Goal: Task Accomplishment & Management: Manage account settings

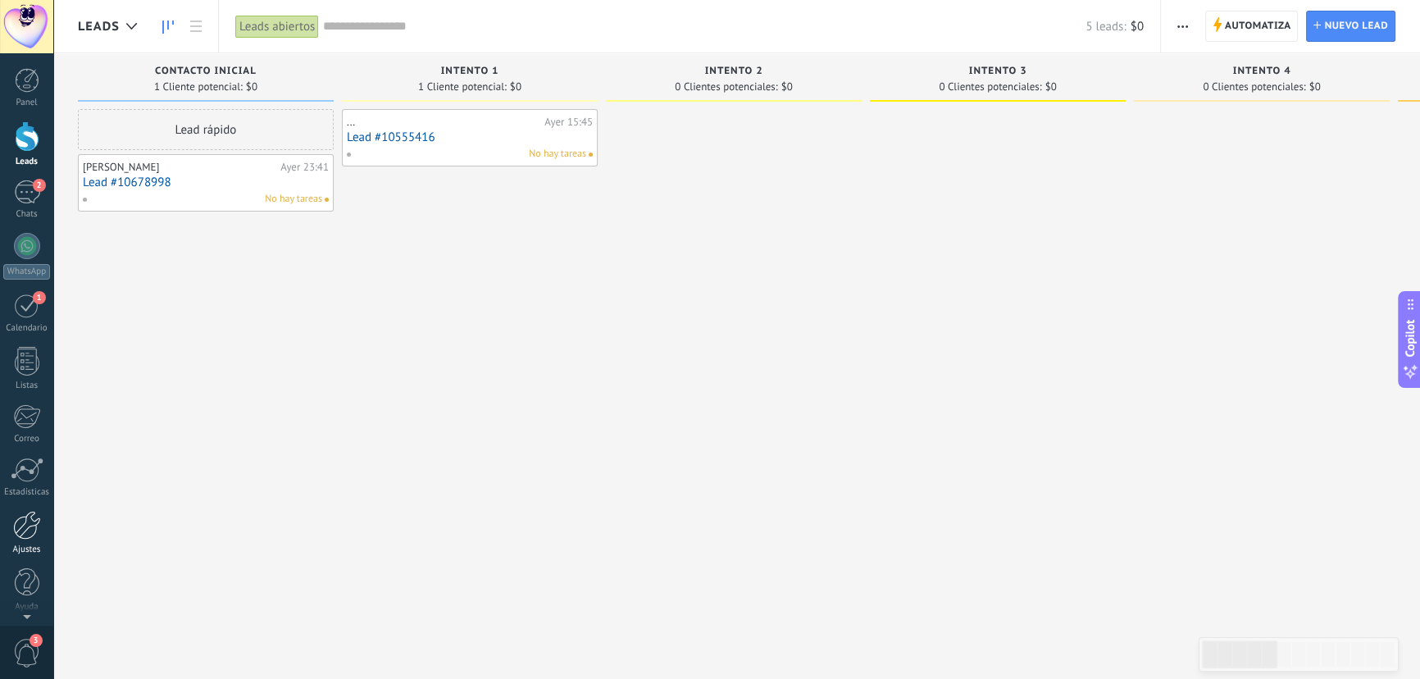
scroll to position [2, 0]
click at [25, 530] on div at bounding box center [27, 523] width 28 height 29
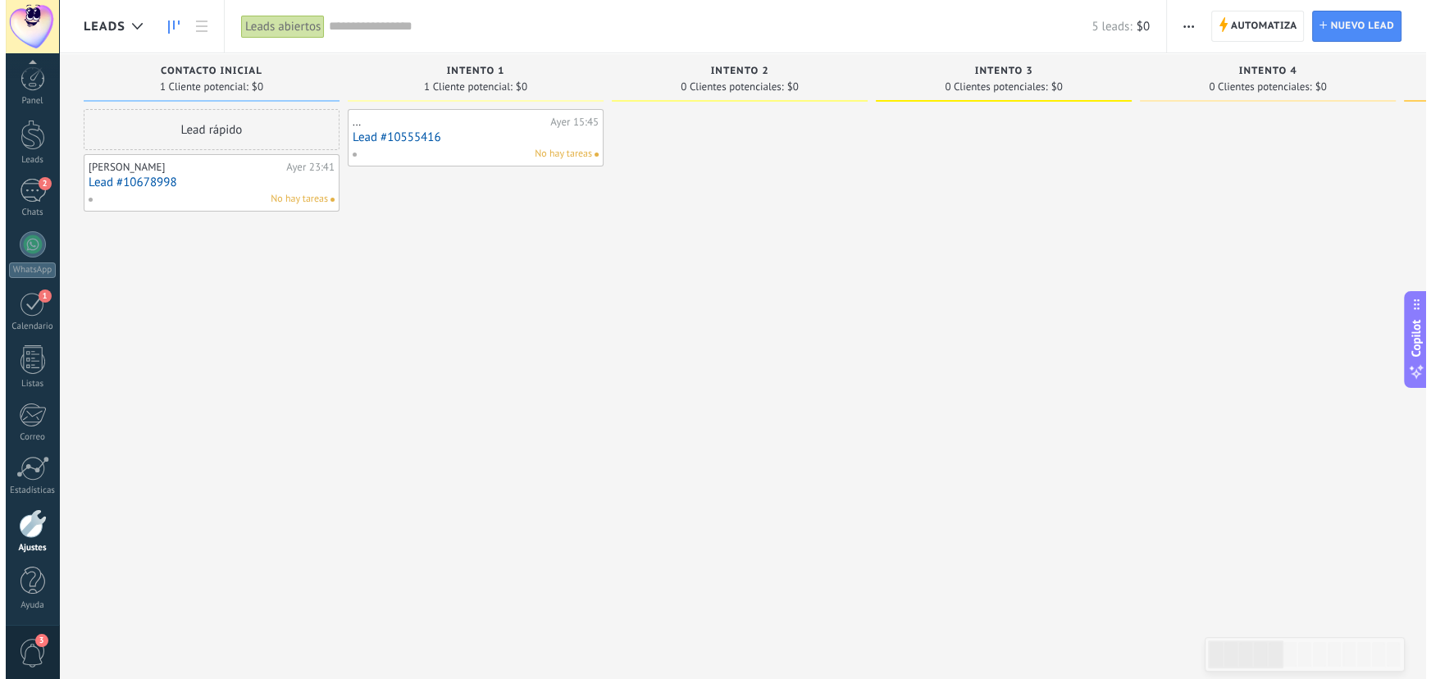
scroll to position [2, 0]
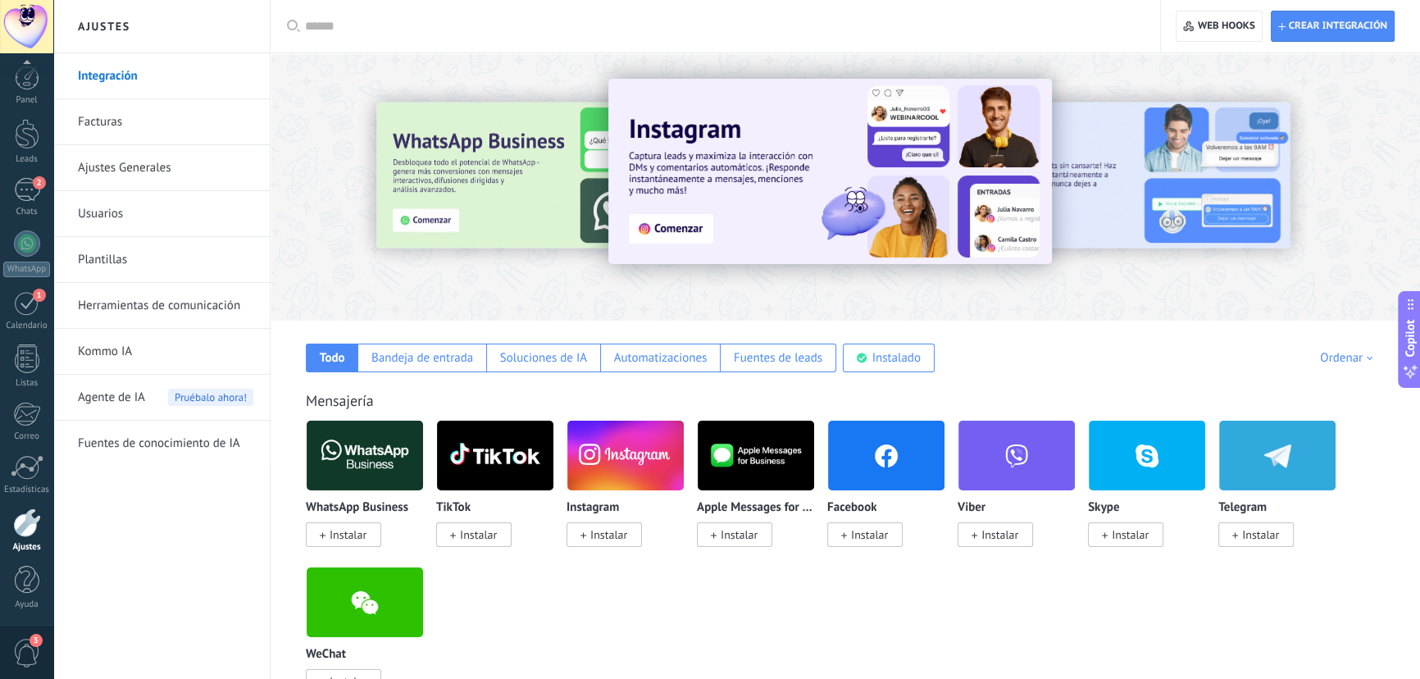
click at [140, 262] on link "Plantillas" at bounding box center [165, 260] width 175 height 46
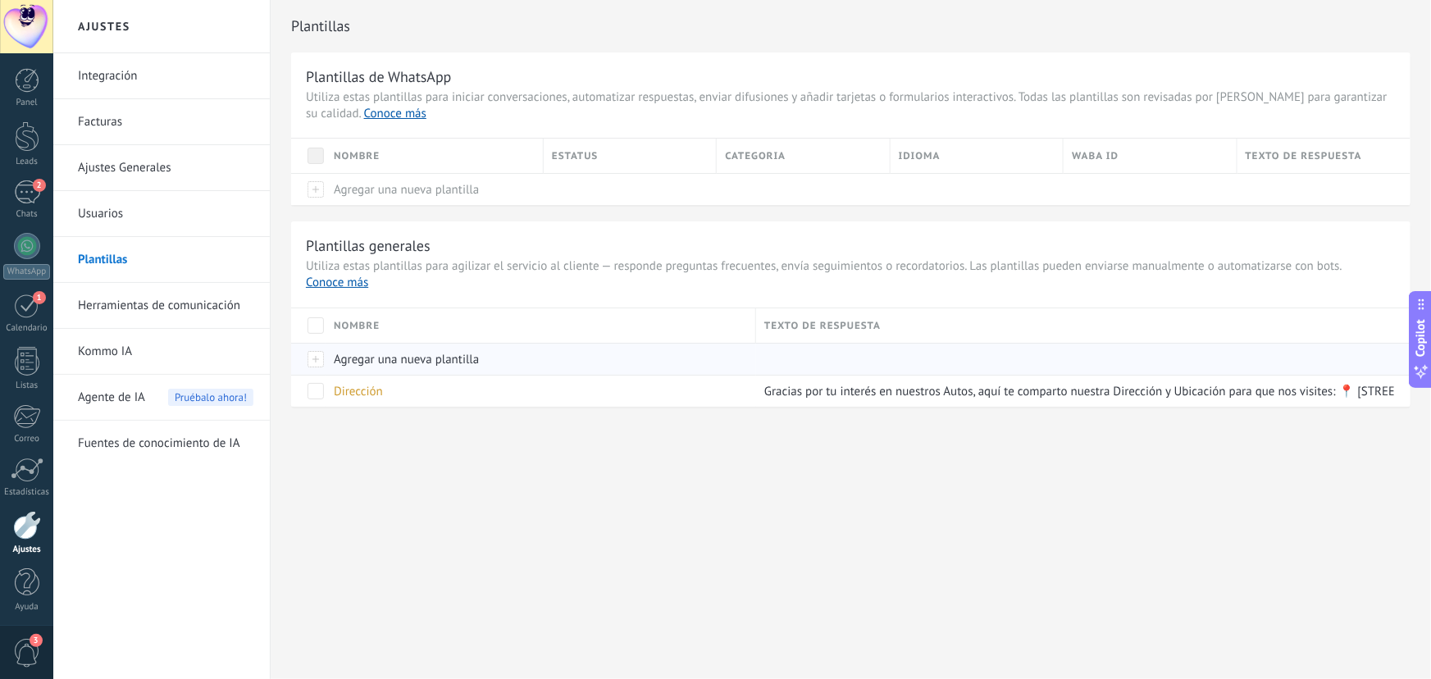
click at [320, 360] on div at bounding box center [308, 359] width 34 height 32
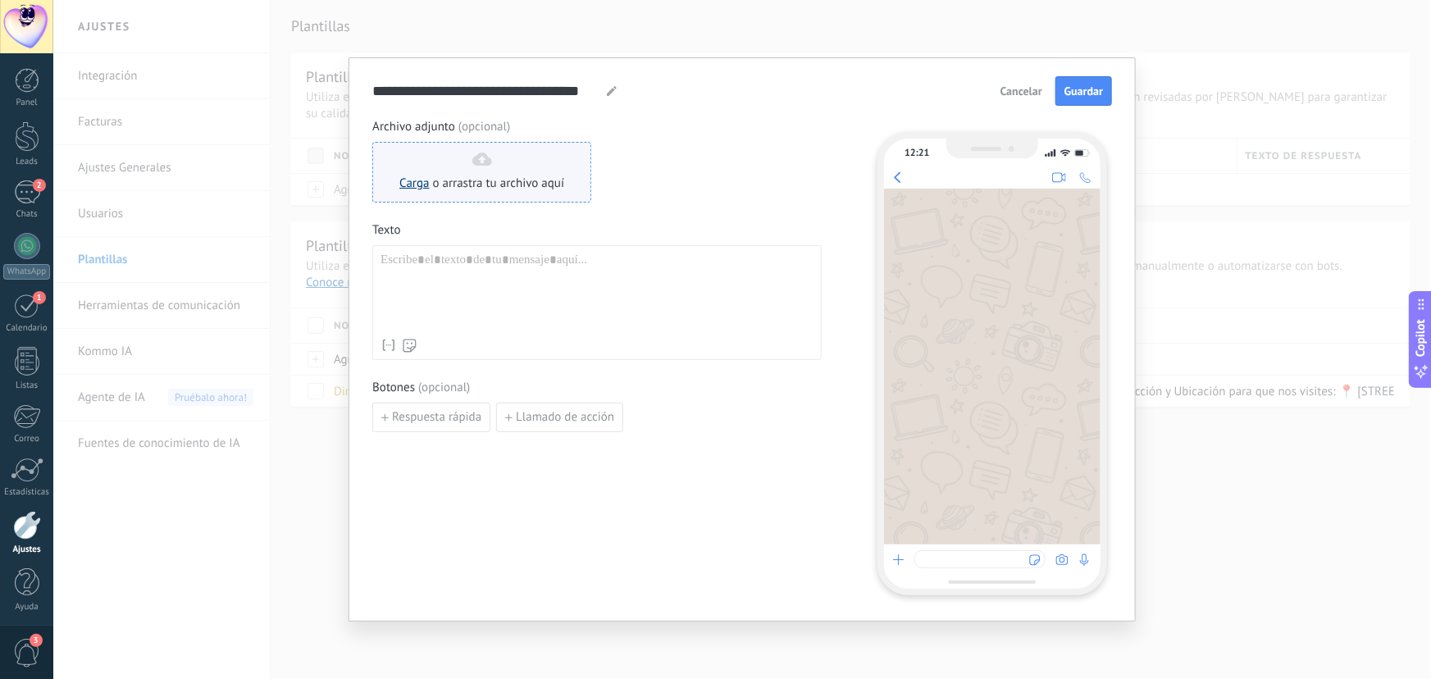
click at [416, 189] on link "Carga" at bounding box center [414, 183] width 30 height 16
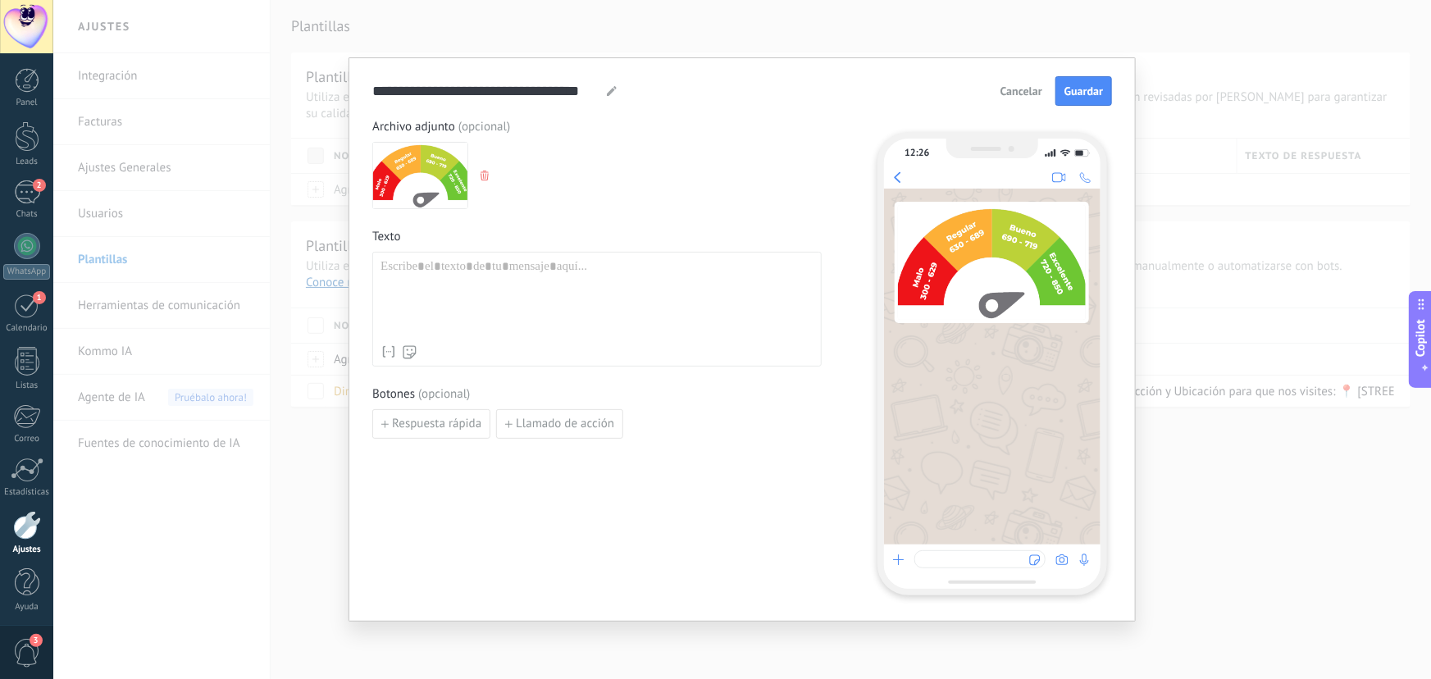
click at [544, 287] on div at bounding box center [597, 298] width 433 height 78
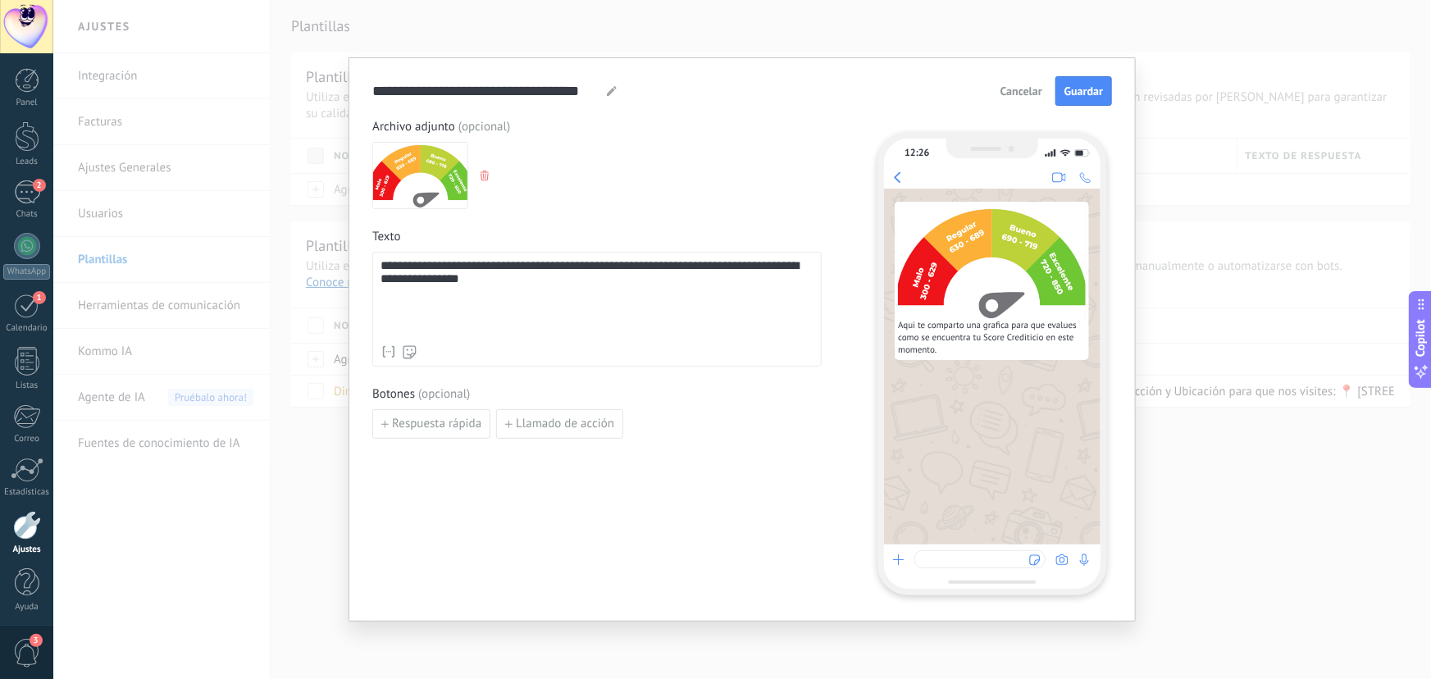
click at [609, 88] on icon at bounding box center [612, 91] width 10 height 10
drag, startPoint x: 599, startPoint y: 91, endPoint x: 335, endPoint y: 90, distance: 264.1
click at [335, 90] on div "**********" at bounding box center [742, 339] width 1378 height 679
type input "*****"
click at [1079, 92] on span "Guardar" at bounding box center [1083, 90] width 39 height 11
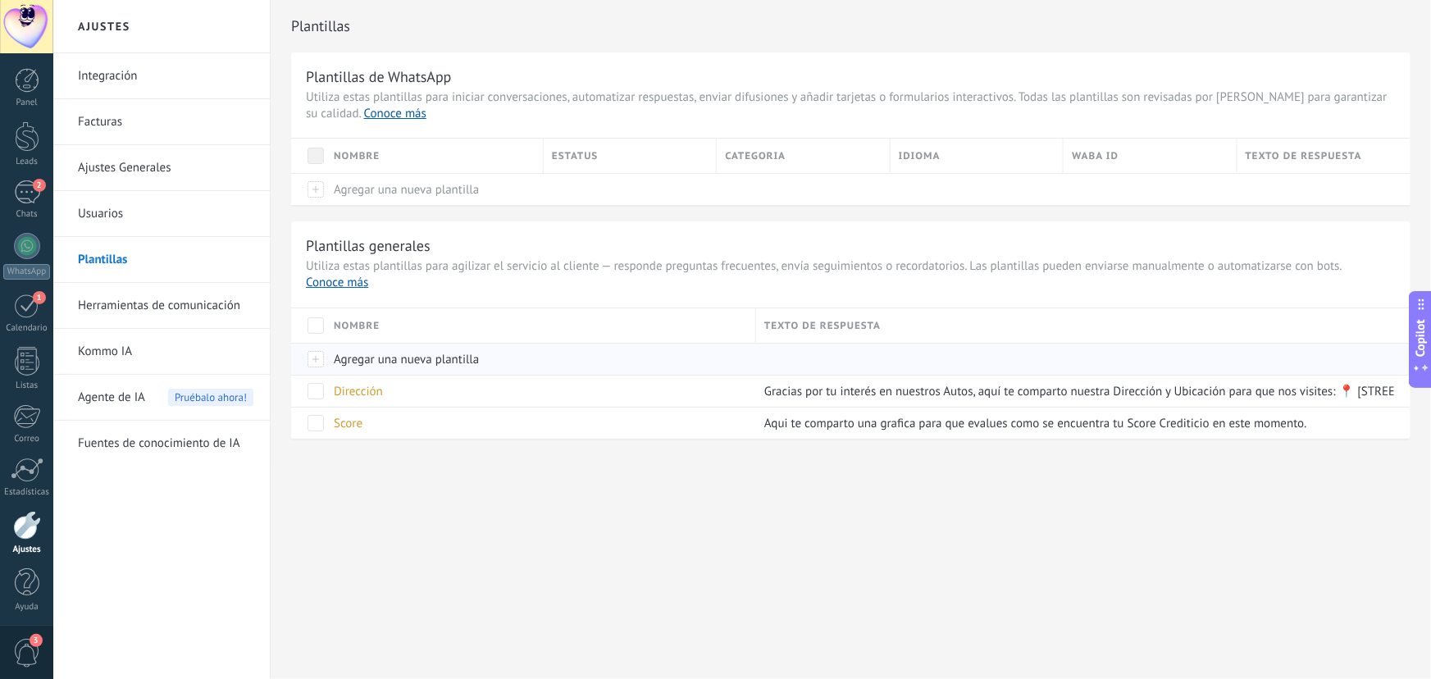
click at [321, 359] on div at bounding box center [308, 359] width 34 height 32
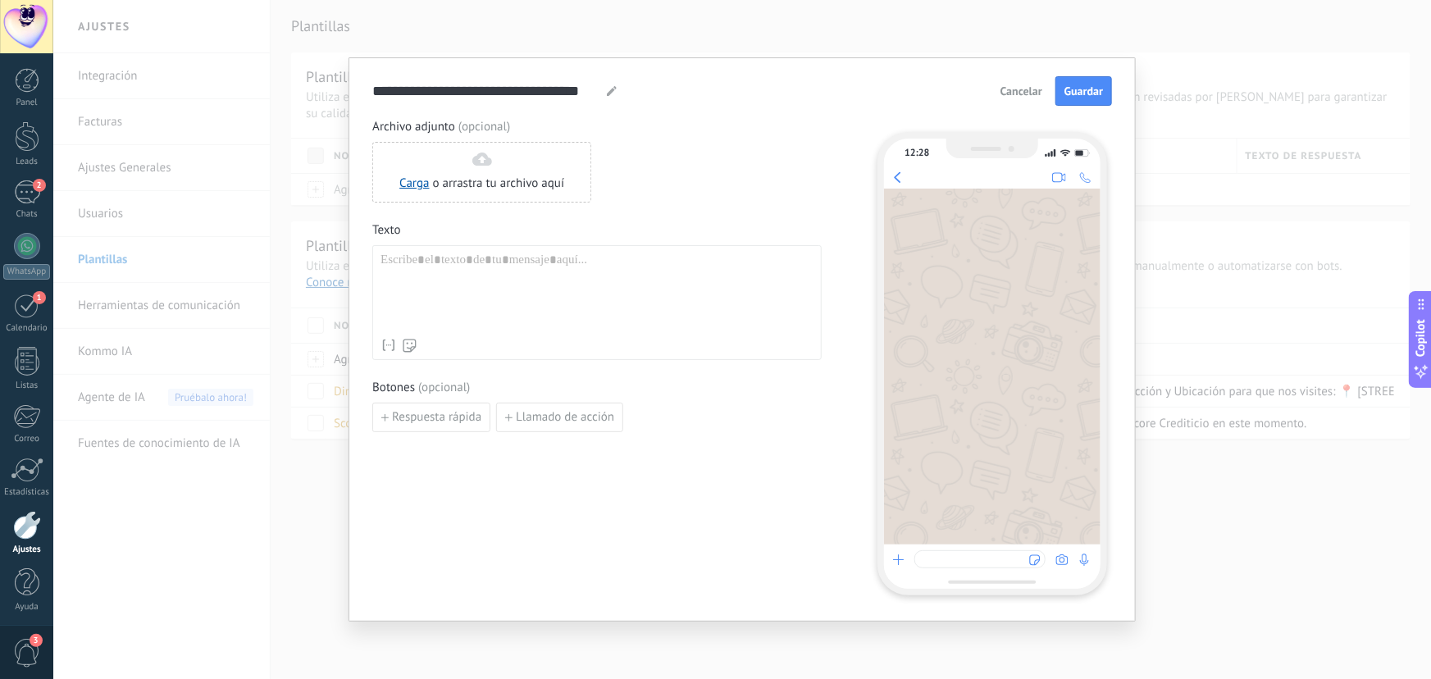
click at [610, 91] on use at bounding box center [612, 91] width 10 height 10
drag, startPoint x: 597, startPoint y: 90, endPoint x: 344, endPoint y: 90, distance: 252.6
click at [344, 90] on div "**********" at bounding box center [742, 339] width 1378 height 679
type input "*"
type input "**********"
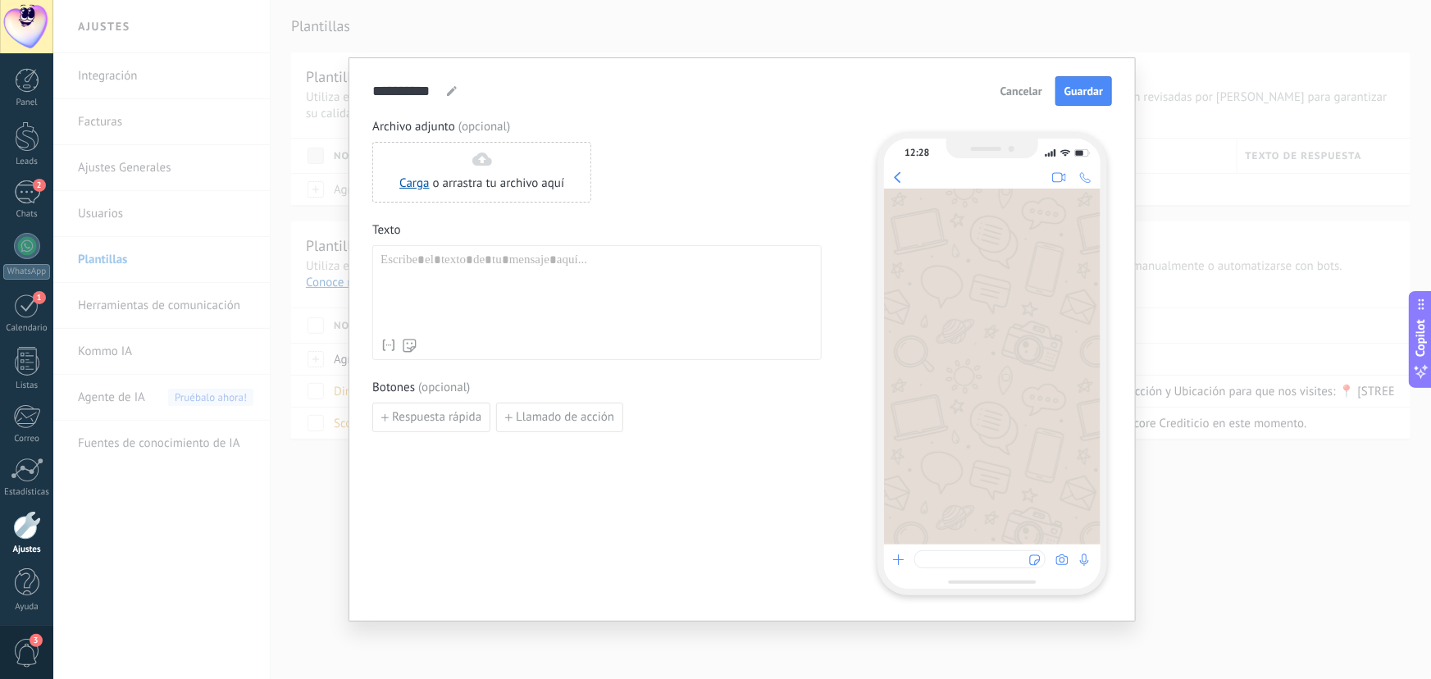
click at [432, 261] on div at bounding box center [597, 292] width 433 height 78
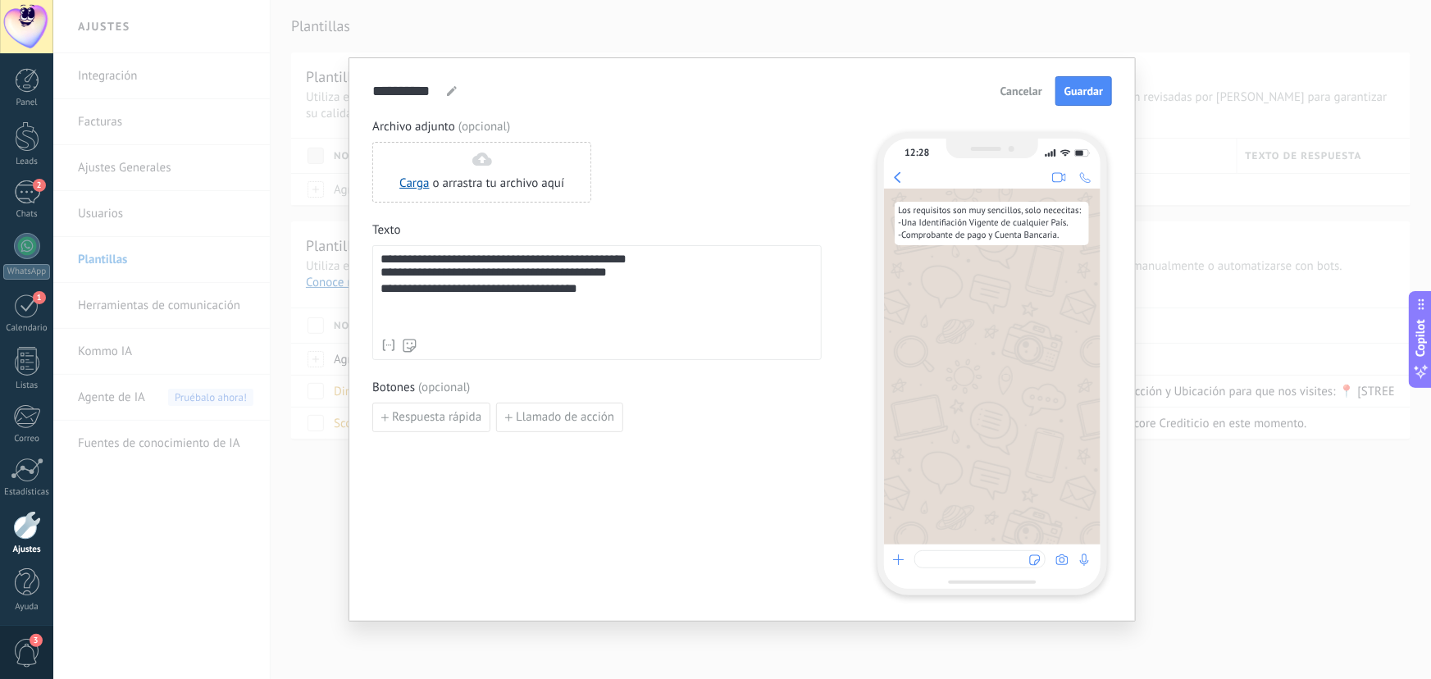
click at [613, 299] on div "**********" at bounding box center [597, 290] width 433 height 16
click at [1076, 89] on span "Guardar" at bounding box center [1083, 90] width 39 height 11
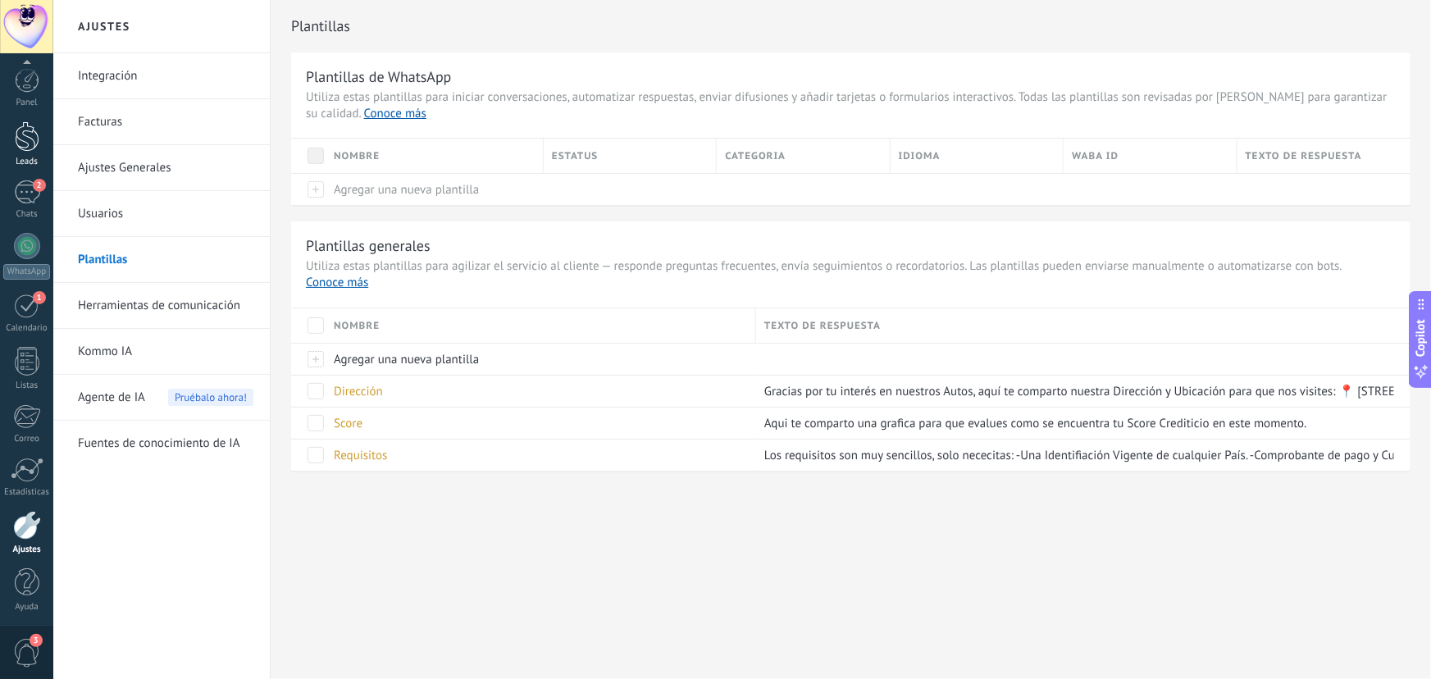
scroll to position [2, 0]
click at [19, 148] on link "Leads" at bounding box center [26, 142] width 53 height 46
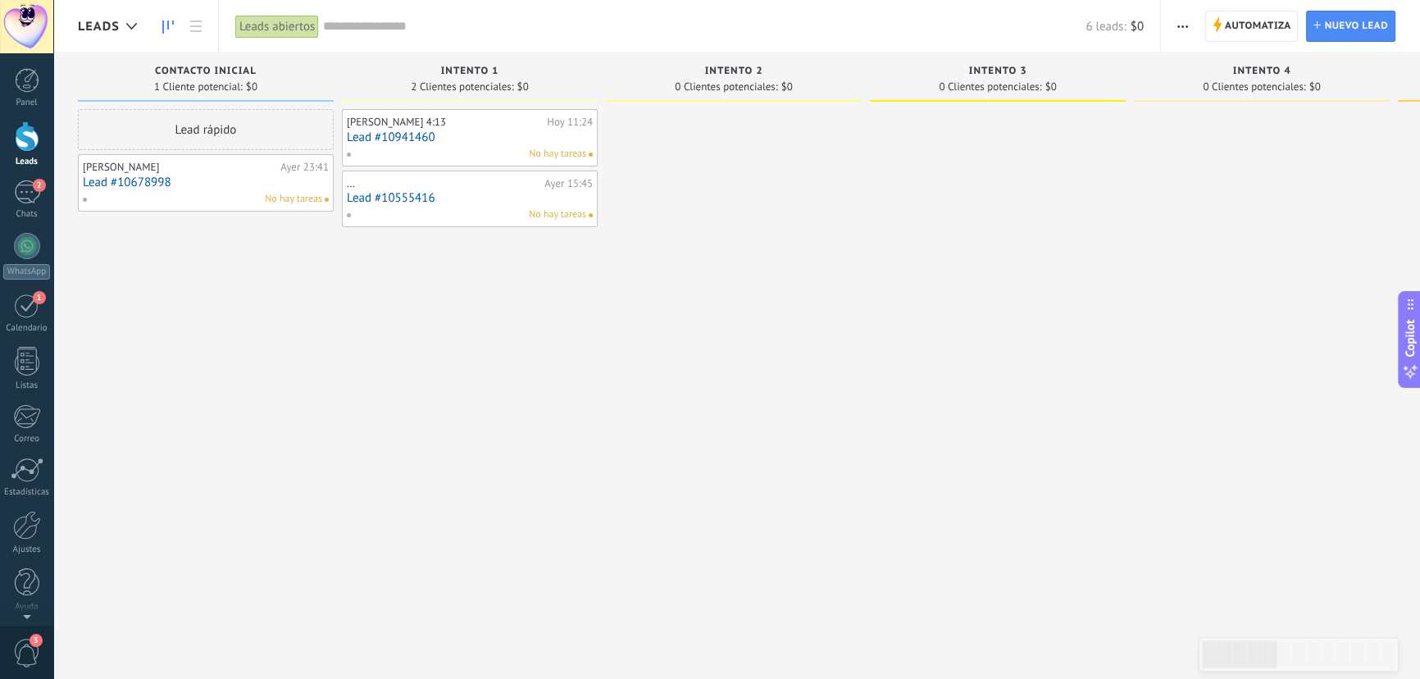
click at [476, 148] on div "No hay tareas" at bounding box center [466, 154] width 240 height 15
click at [481, 139] on link "Lead #10941460" at bounding box center [470, 137] width 246 height 14
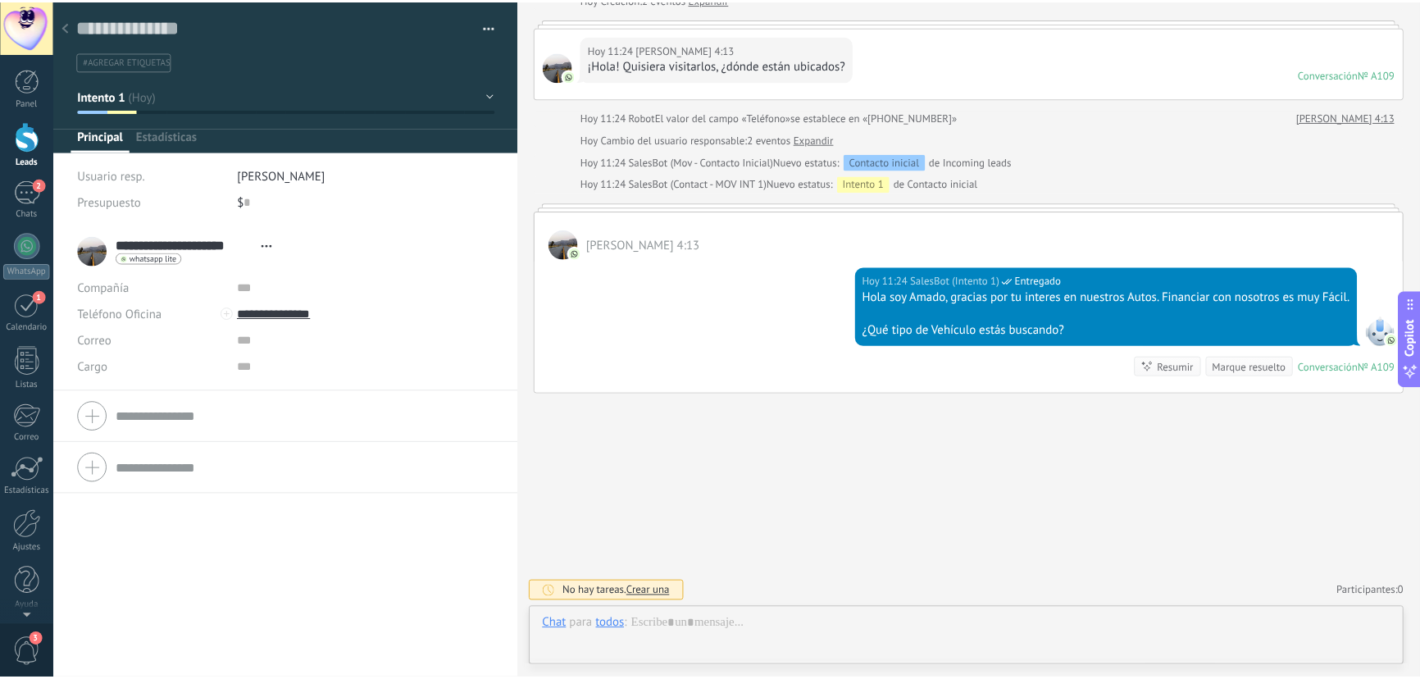
scroll to position [25, 0]
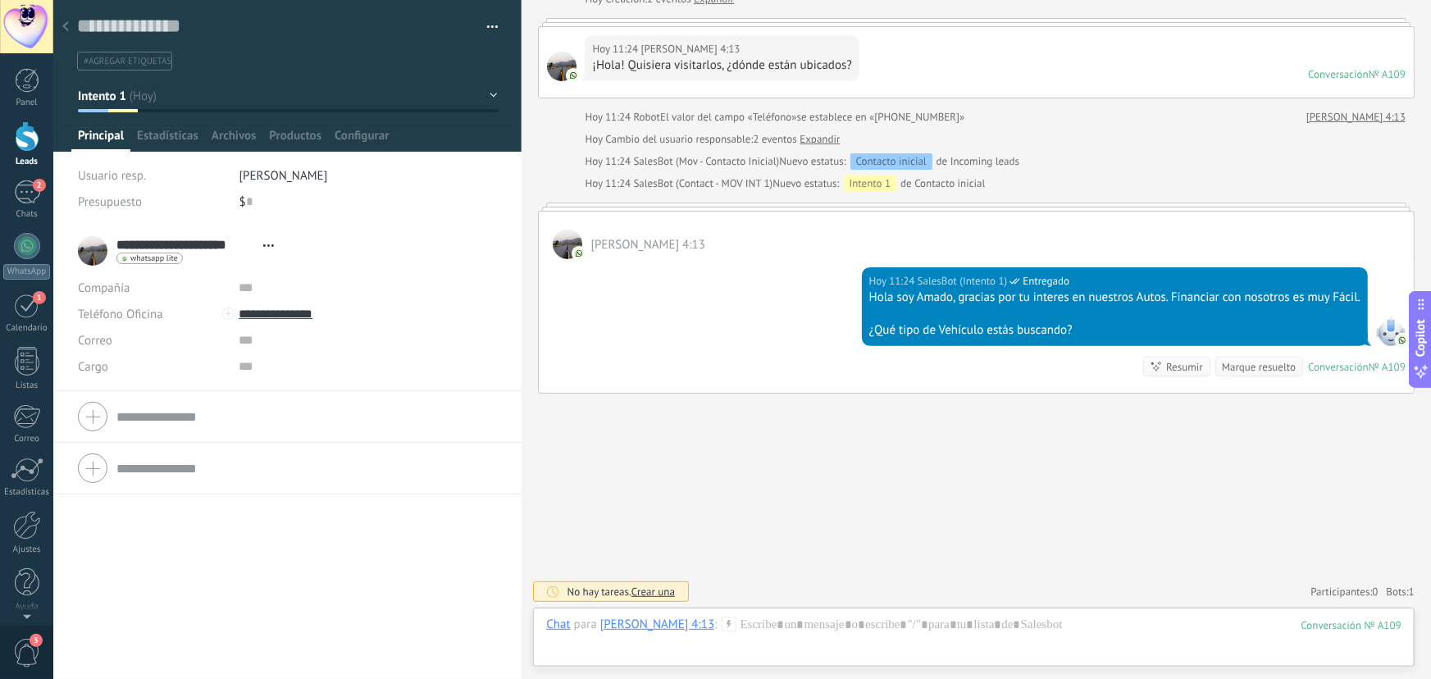
click at [68, 28] on icon at bounding box center [65, 26] width 7 height 10
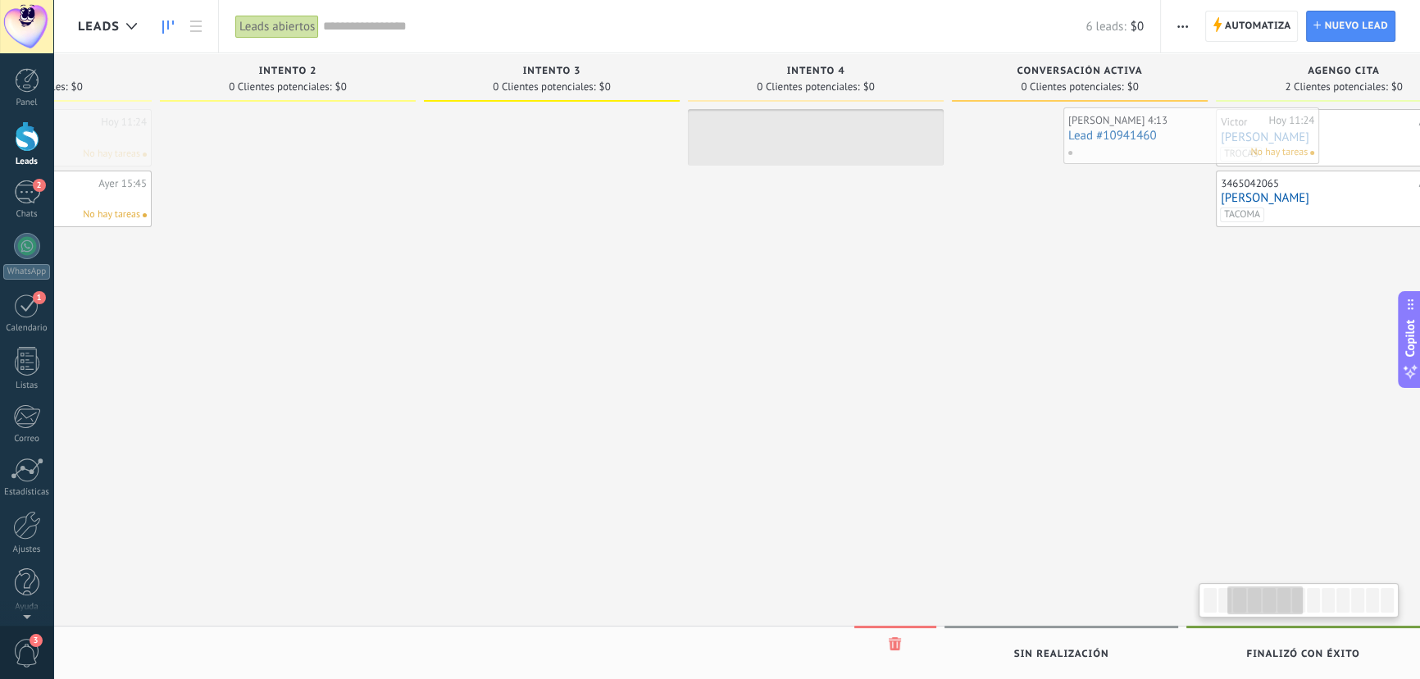
scroll to position [0, 455]
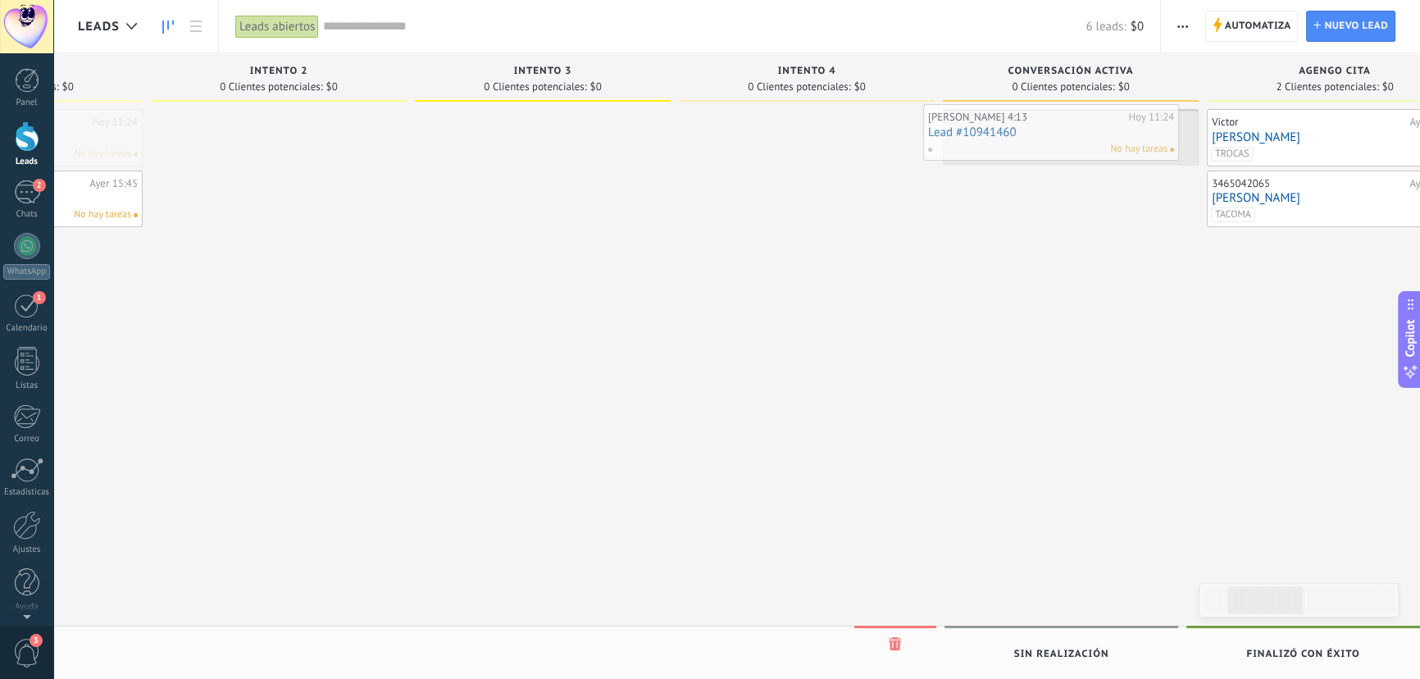
drag, startPoint x: 457, startPoint y: 139, endPoint x: 1038, endPoint y: 134, distance: 581.5
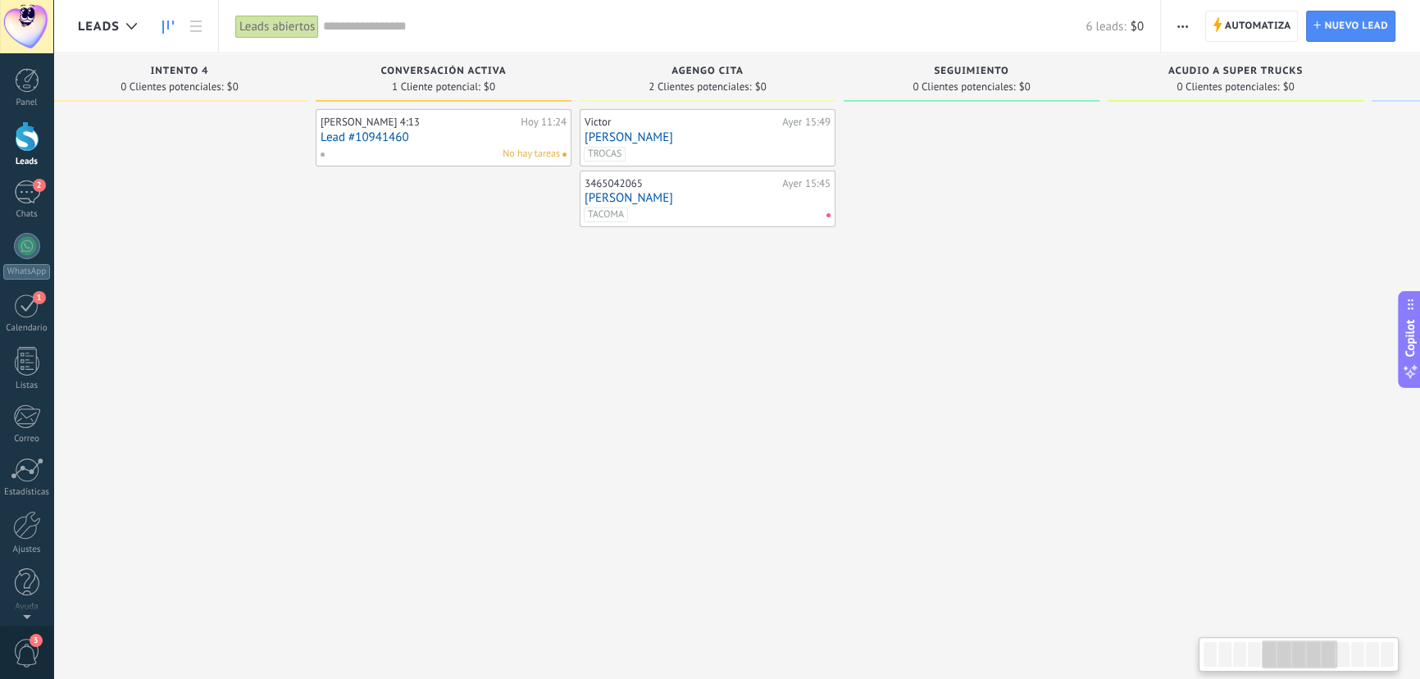
drag, startPoint x: 1271, startPoint y: 333, endPoint x: 647, endPoint y: 340, distance: 624.1
click at [647, 340] on div "Victor Ayer 15:49 VICTOR TROCAS 3465042065 Ayer 15:45 DANILO TACOMA" at bounding box center [708, 341] width 256 height 465
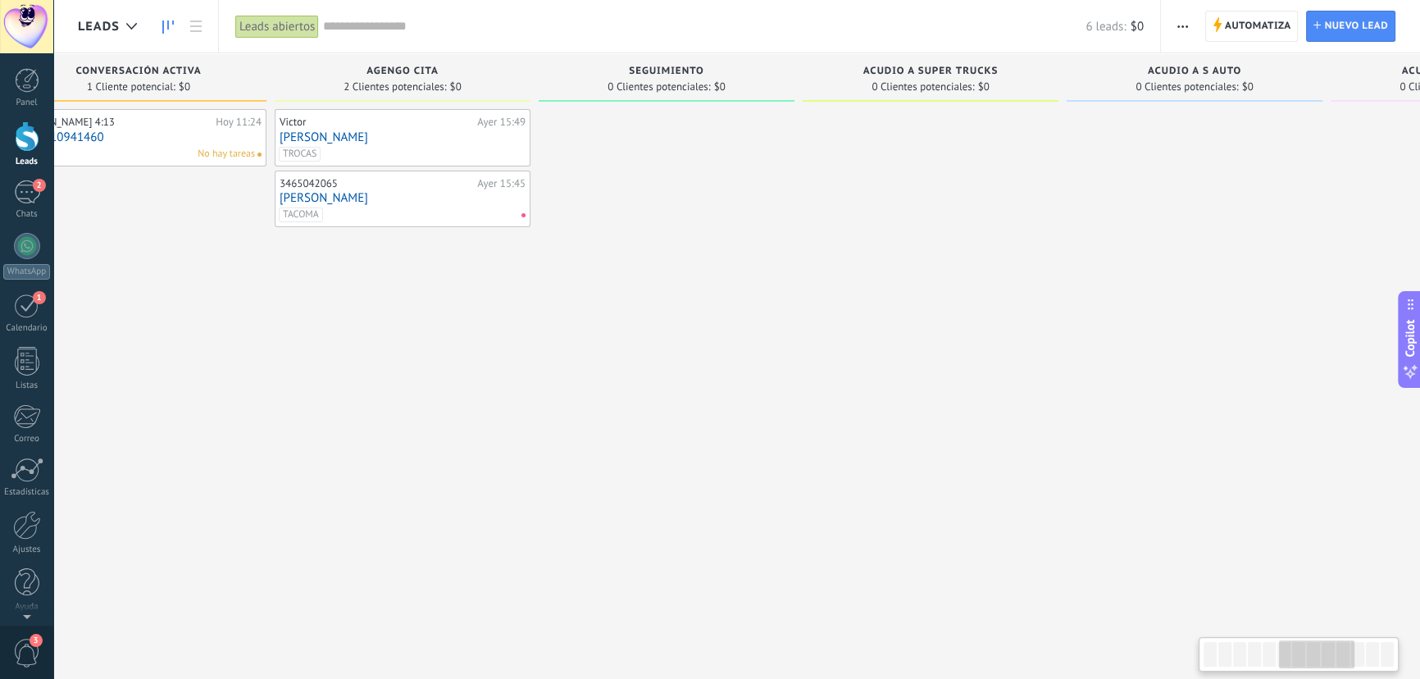
drag, startPoint x: 1009, startPoint y: 327, endPoint x: 706, endPoint y: 324, distance: 302.6
click at [706, 324] on div at bounding box center [667, 341] width 256 height 465
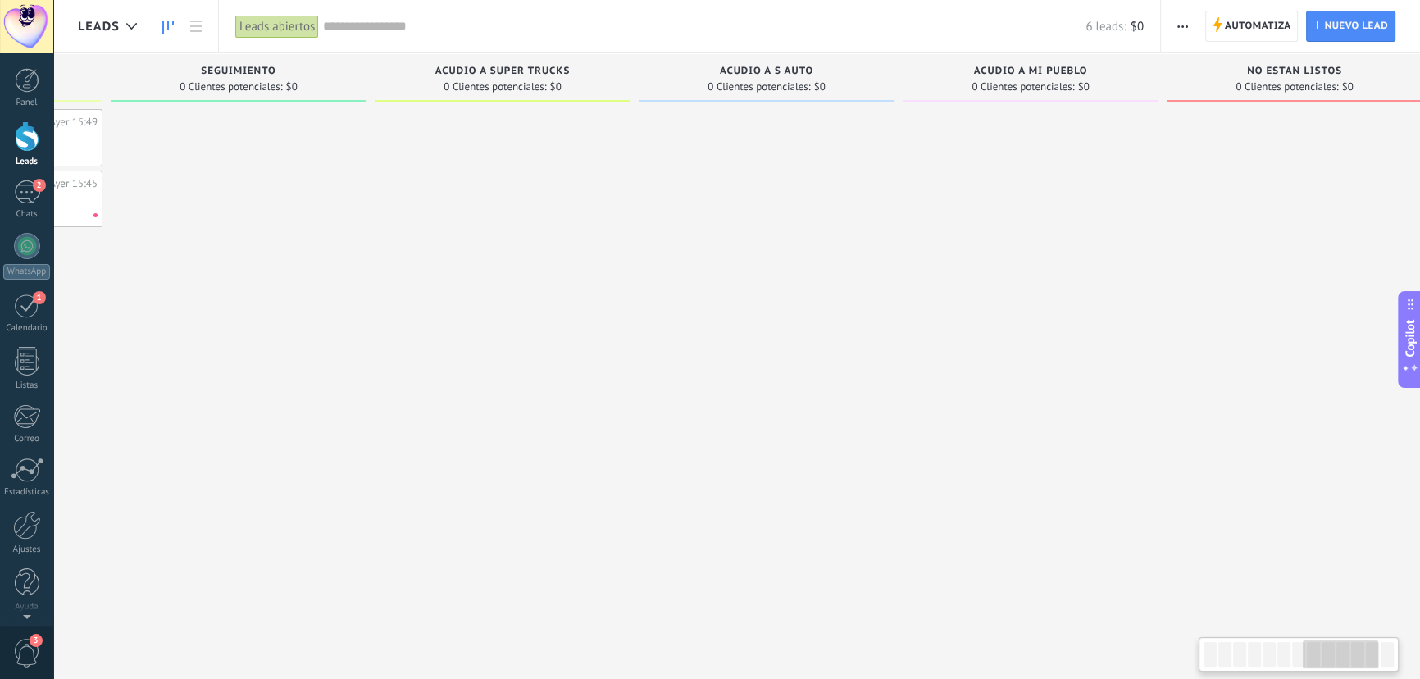
drag, startPoint x: 741, startPoint y: 328, endPoint x: 357, endPoint y: 317, distance: 383.9
click at [329, 323] on div at bounding box center [239, 341] width 256 height 465
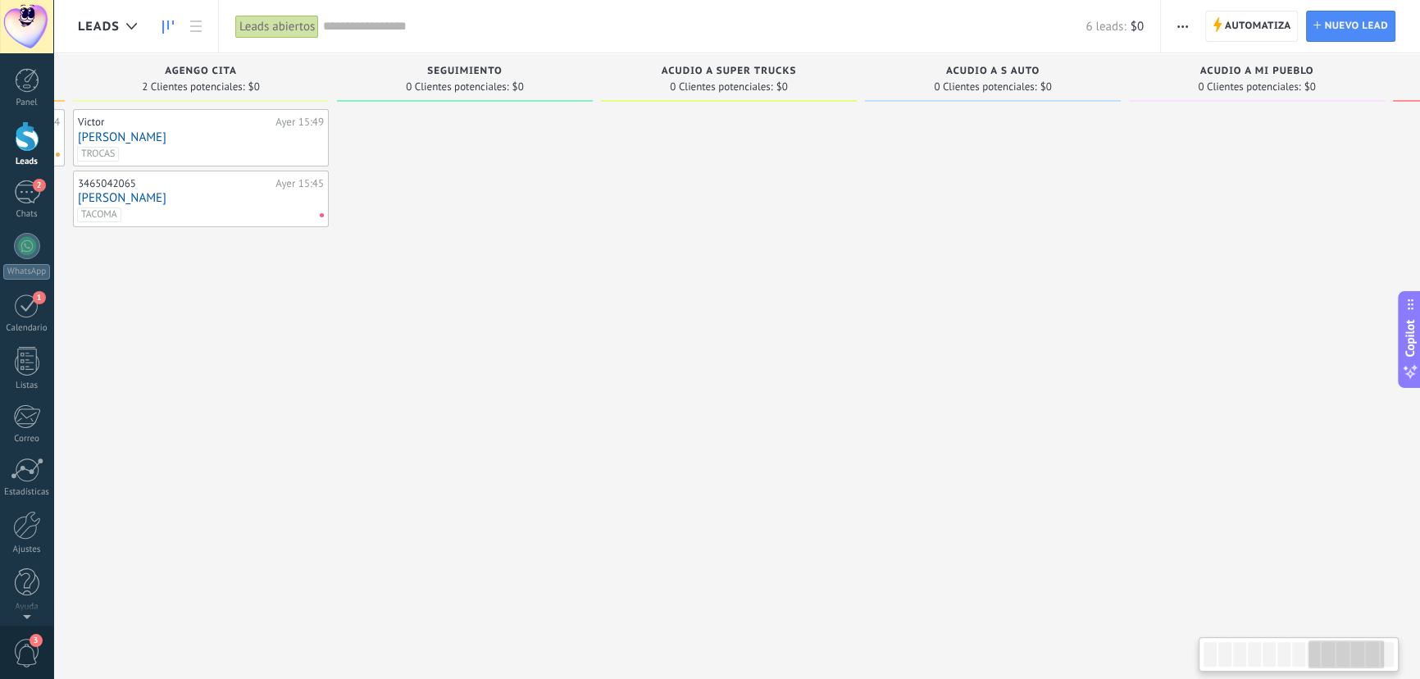
drag, startPoint x: 782, startPoint y: 321, endPoint x: 1032, endPoint y: 296, distance: 251.3
click at [1032, 297] on div at bounding box center [993, 341] width 256 height 465
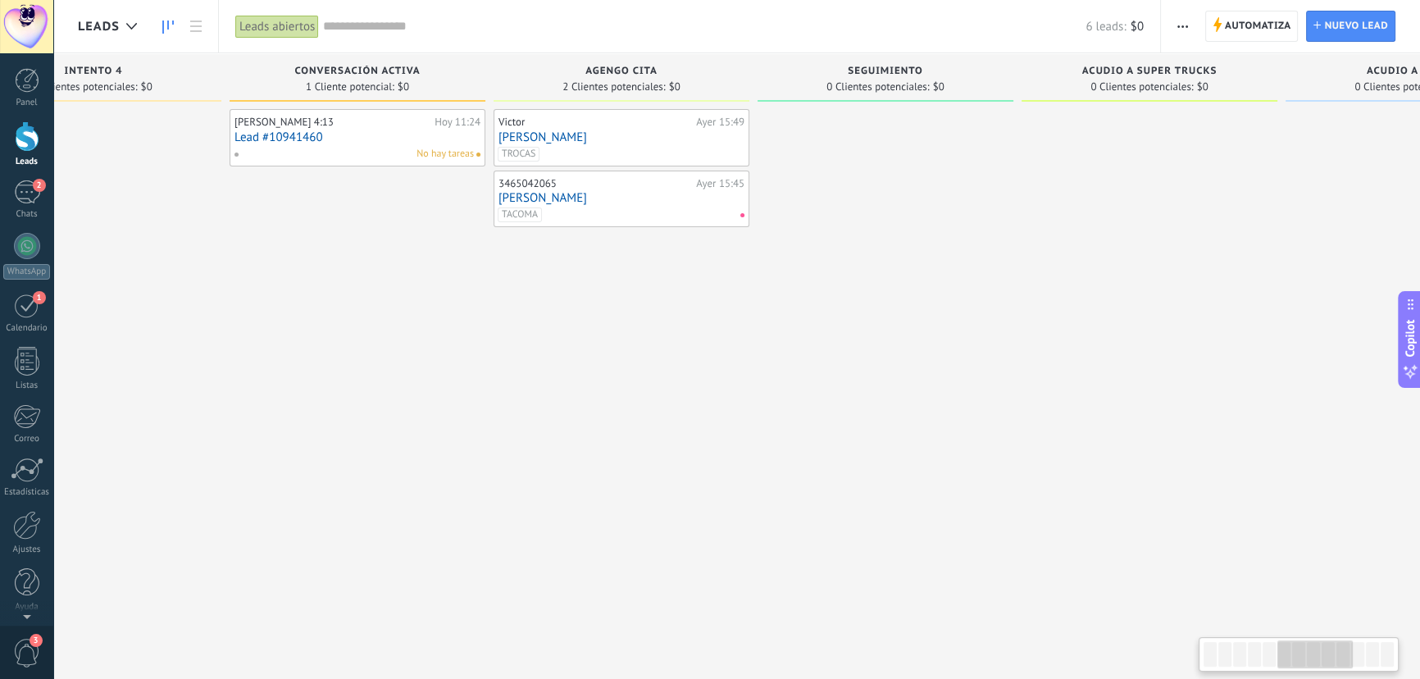
scroll to position [0, 1121]
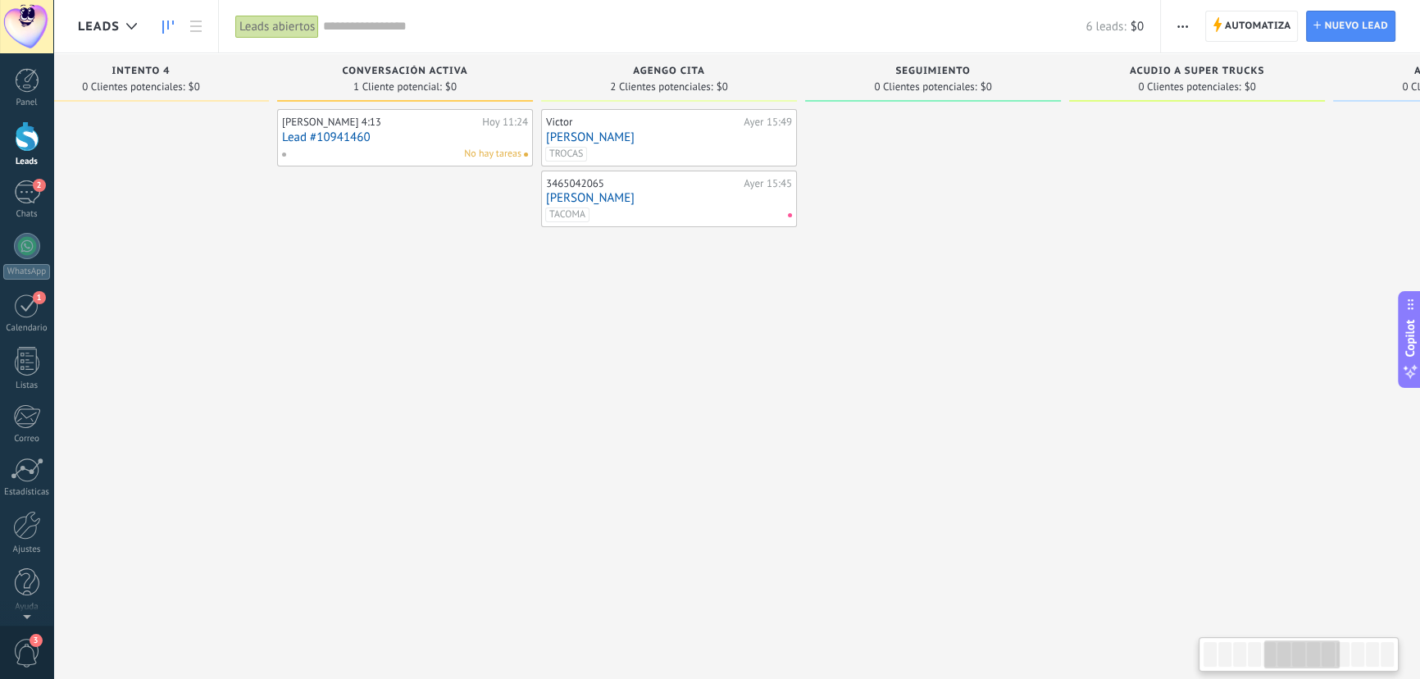
drag, startPoint x: 398, startPoint y: 345, endPoint x: 729, endPoint y: 308, distance: 333.4
click at [745, 315] on div "Victor Ayer 15:49 VICTOR TROCAS 3465042065 Ayer 15:45 DANILO TACOMA" at bounding box center [669, 341] width 256 height 465
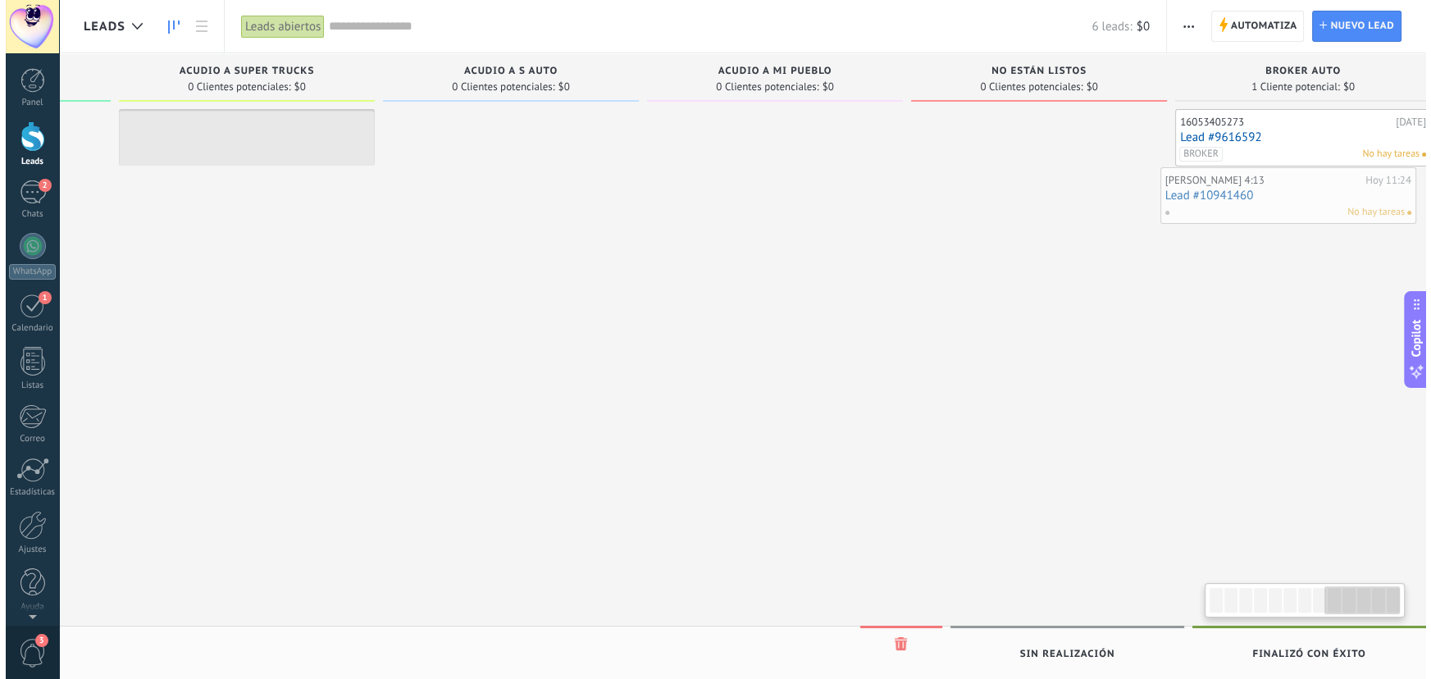
scroll to position [0, 2106]
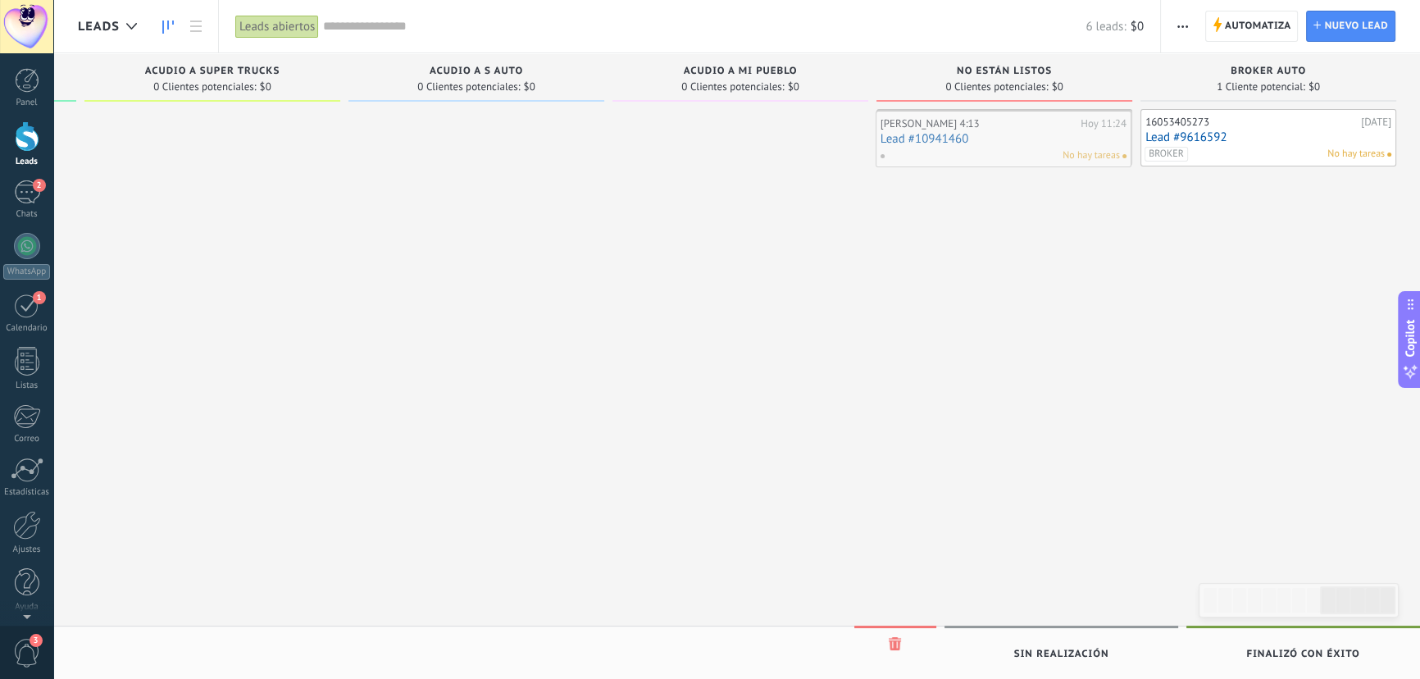
drag, startPoint x: 414, startPoint y: 142, endPoint x: 1013, endPoint y: 144, distance: 598.7
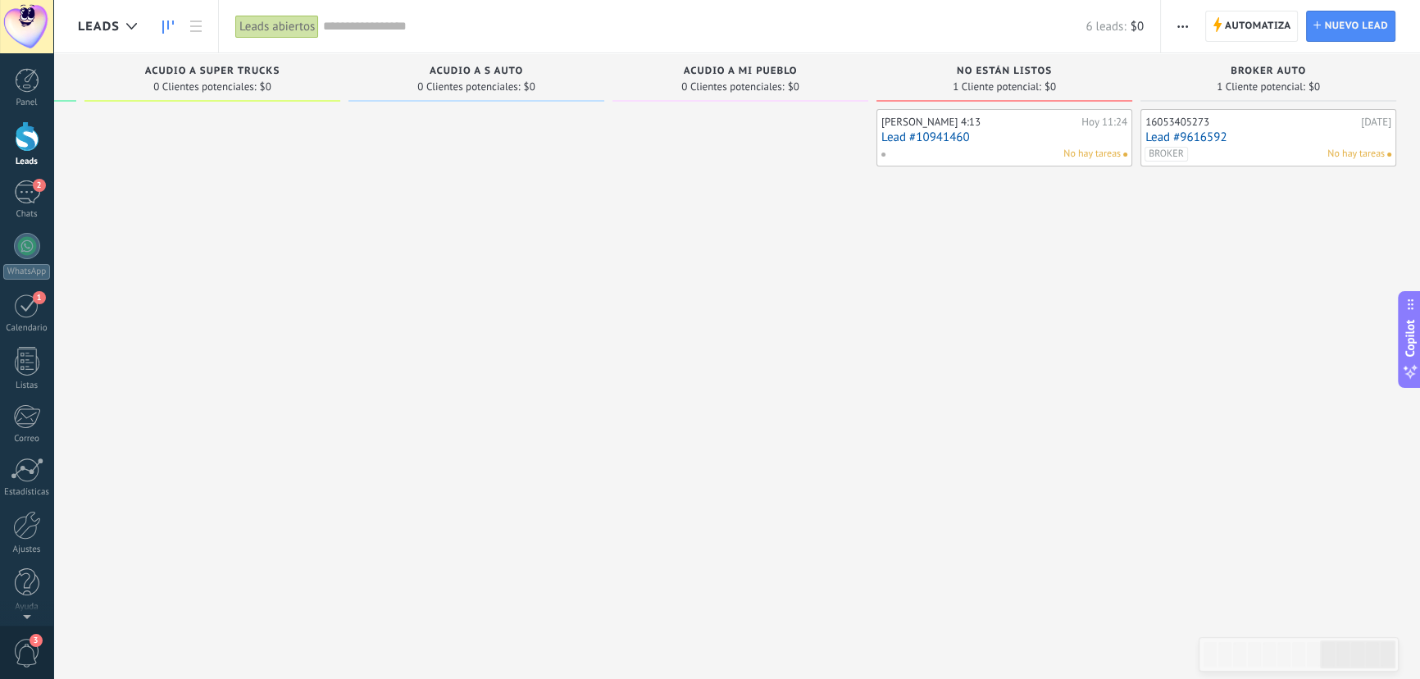
click at [995, 133] on link "Lead #10941460" at bounding box center [1005, 137] width 246 height 14
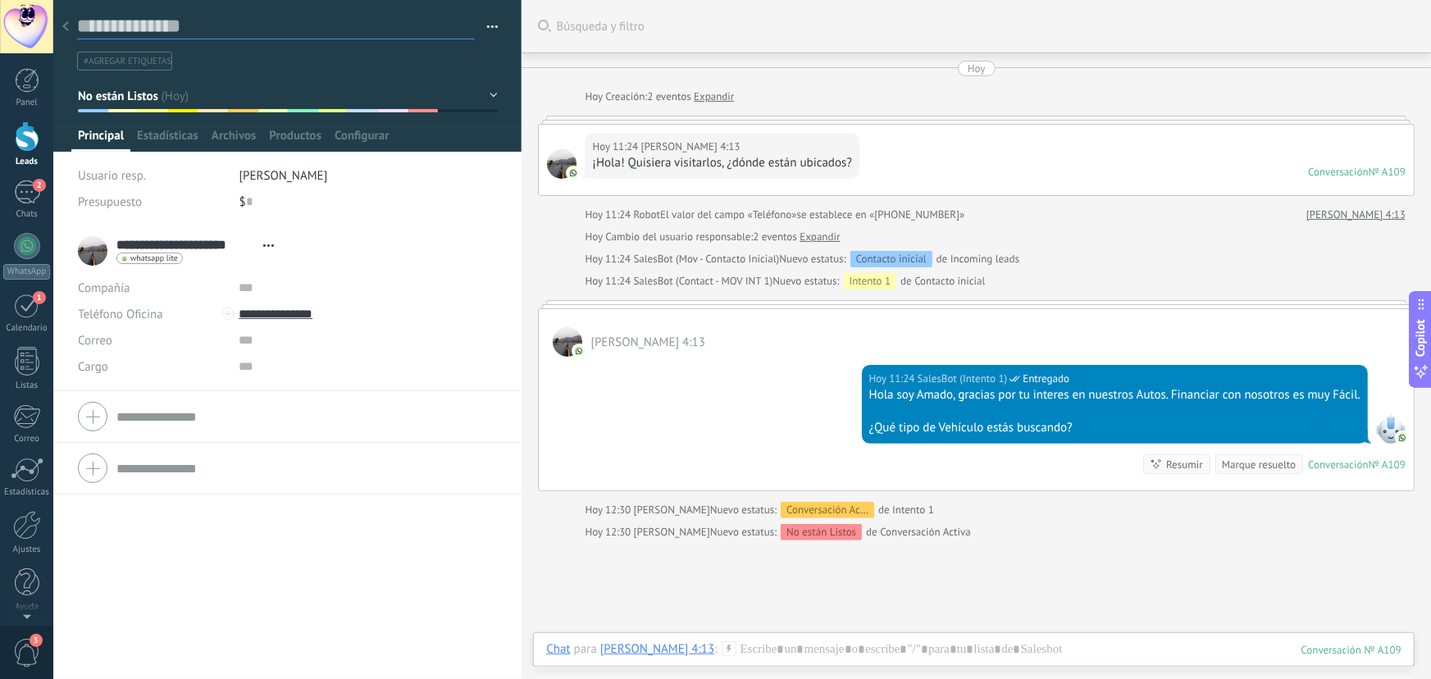
drag, startPoint x: 215, startPoint y: 28, endPoint x: 103, endPoint y: 29, distance: 111.5
click at [103, 29] on textarea at bounding box center [276, 26] width 398 height 25
click at [250, 30] on textarea at bounding box center [276, 26] width 398 height 25
type textarea "*"
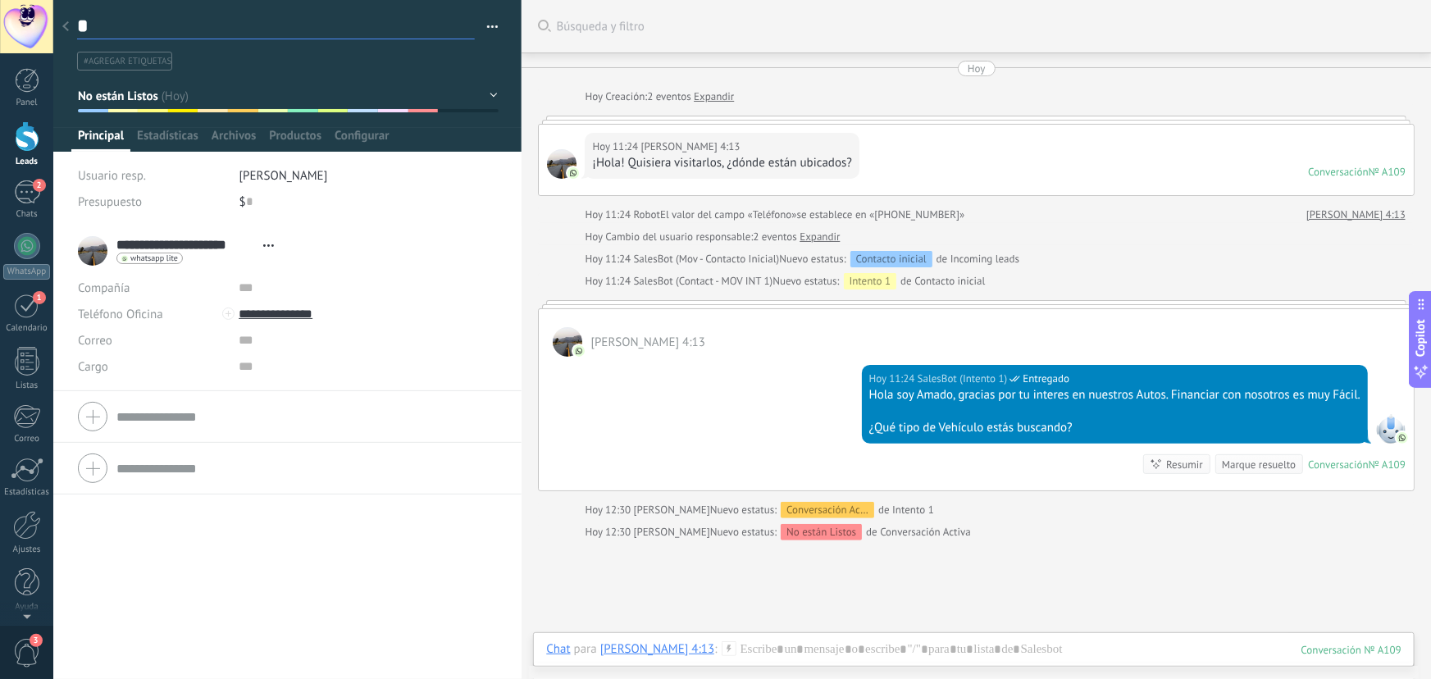
type textarea "**"
type textarea "***"
type textarea "****"
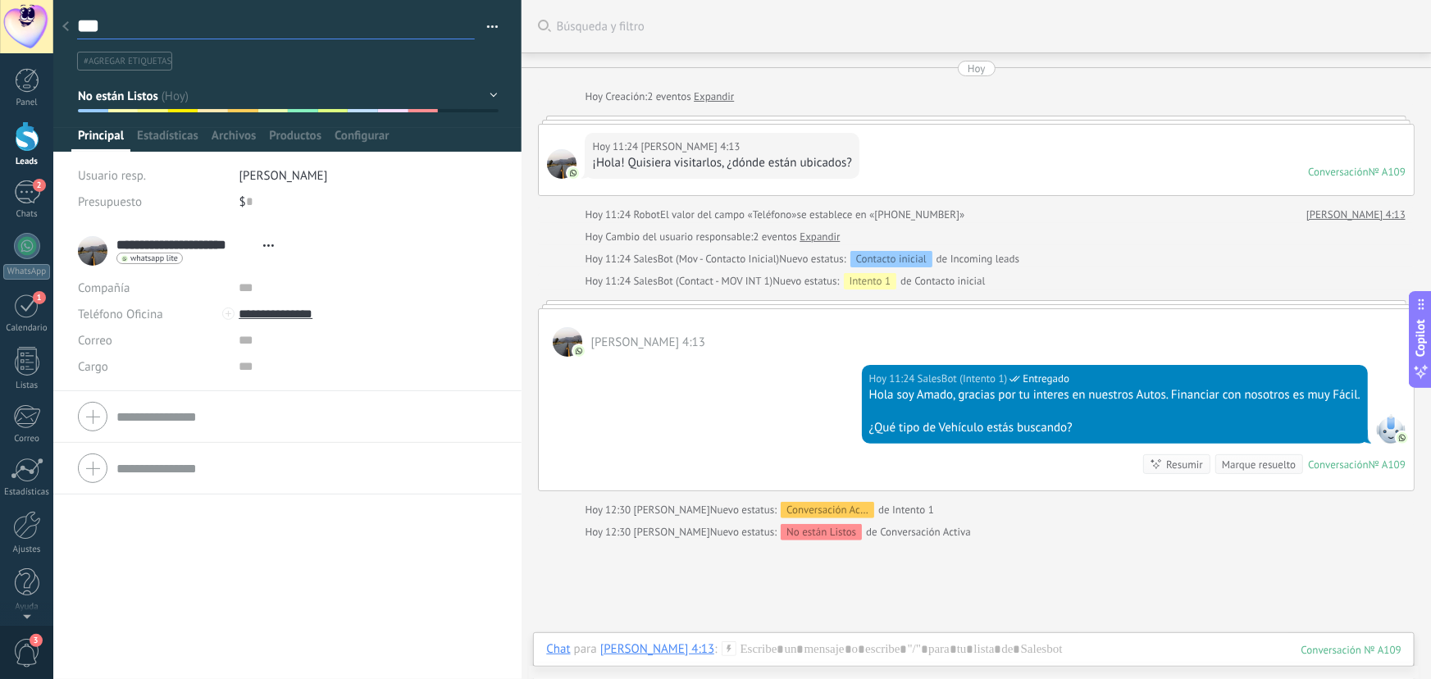
type textarea "****"
type textarea "***"
type textarea "**"
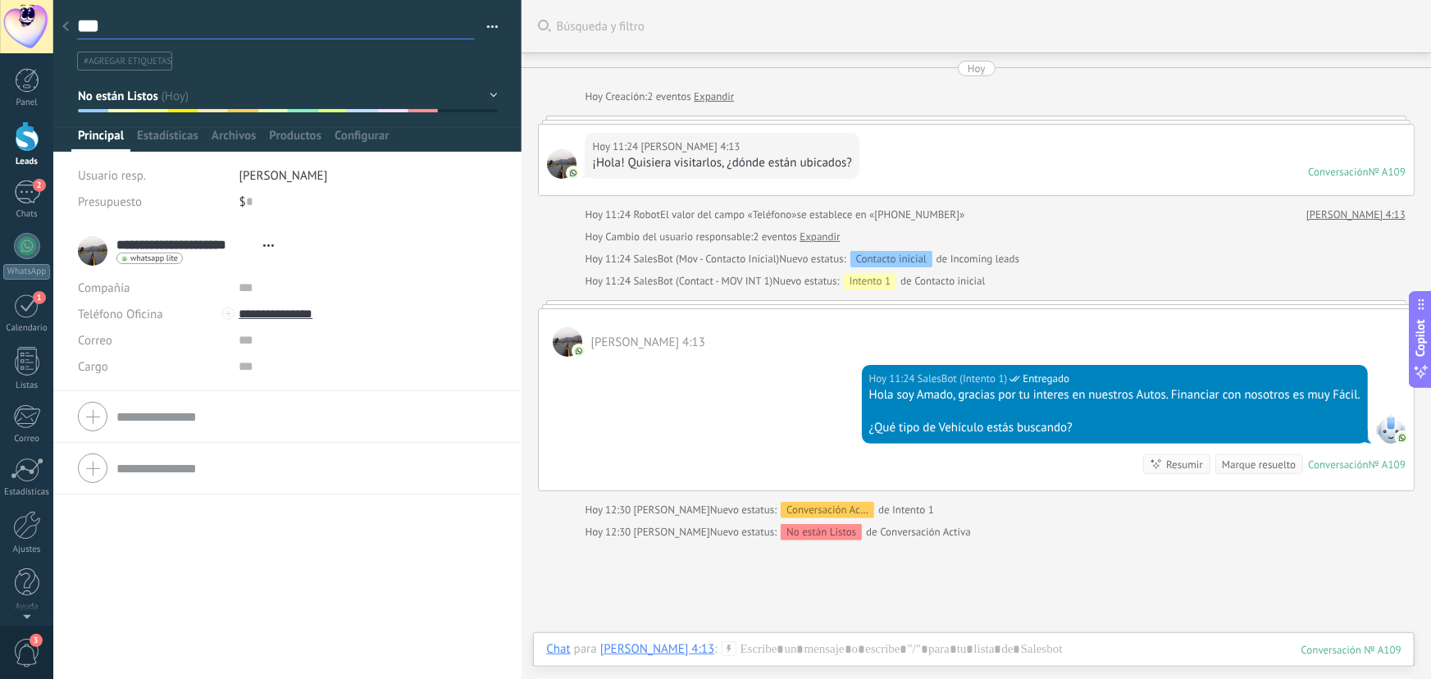
type textarea "**"
type textarea "***"
type textarea "****"
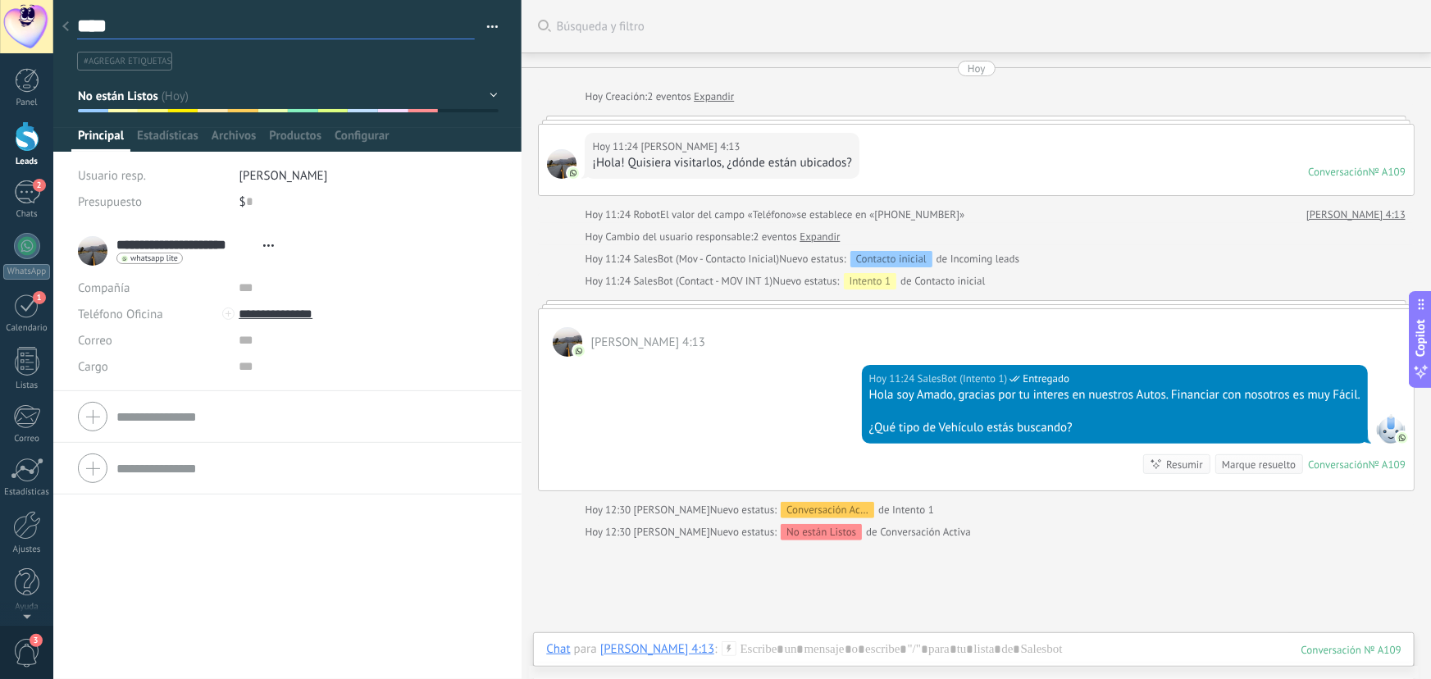
type textarea "*****"
type textarea "******"
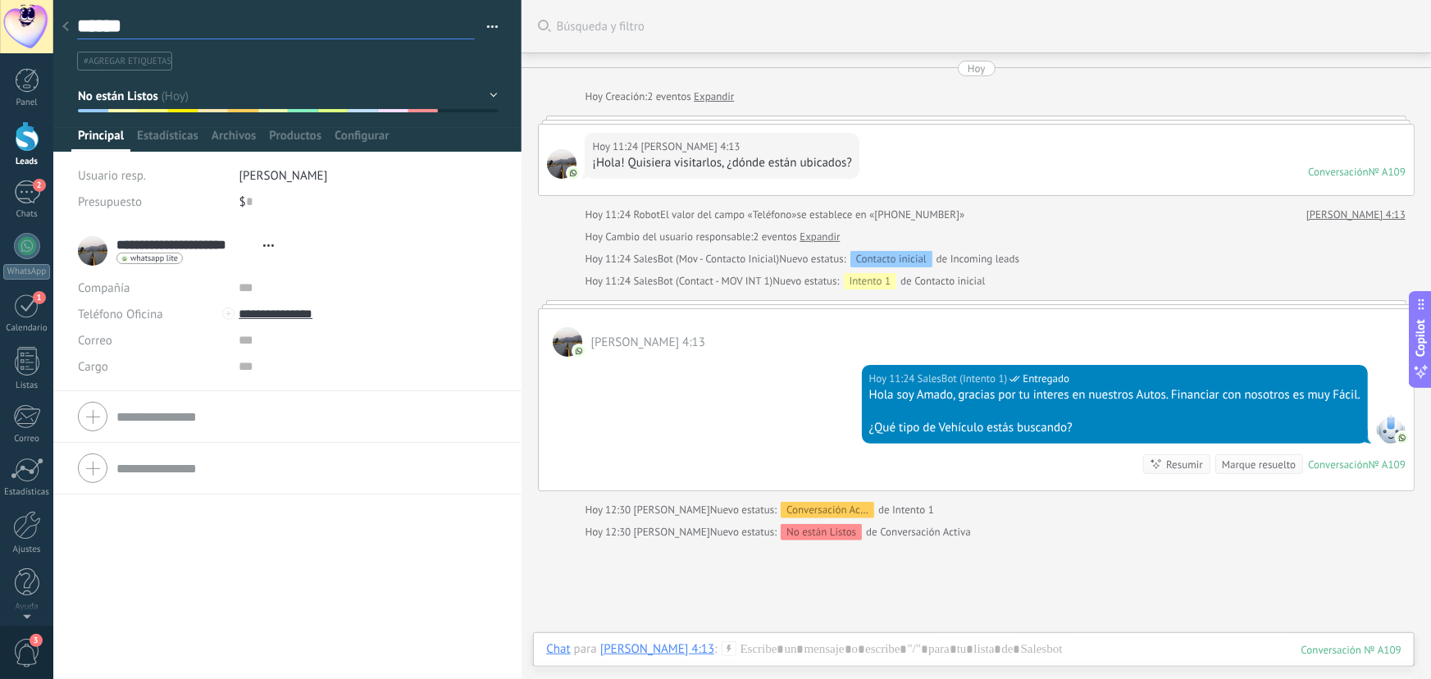
type textarea "******"
type textarea "********"
type textarea "*********"
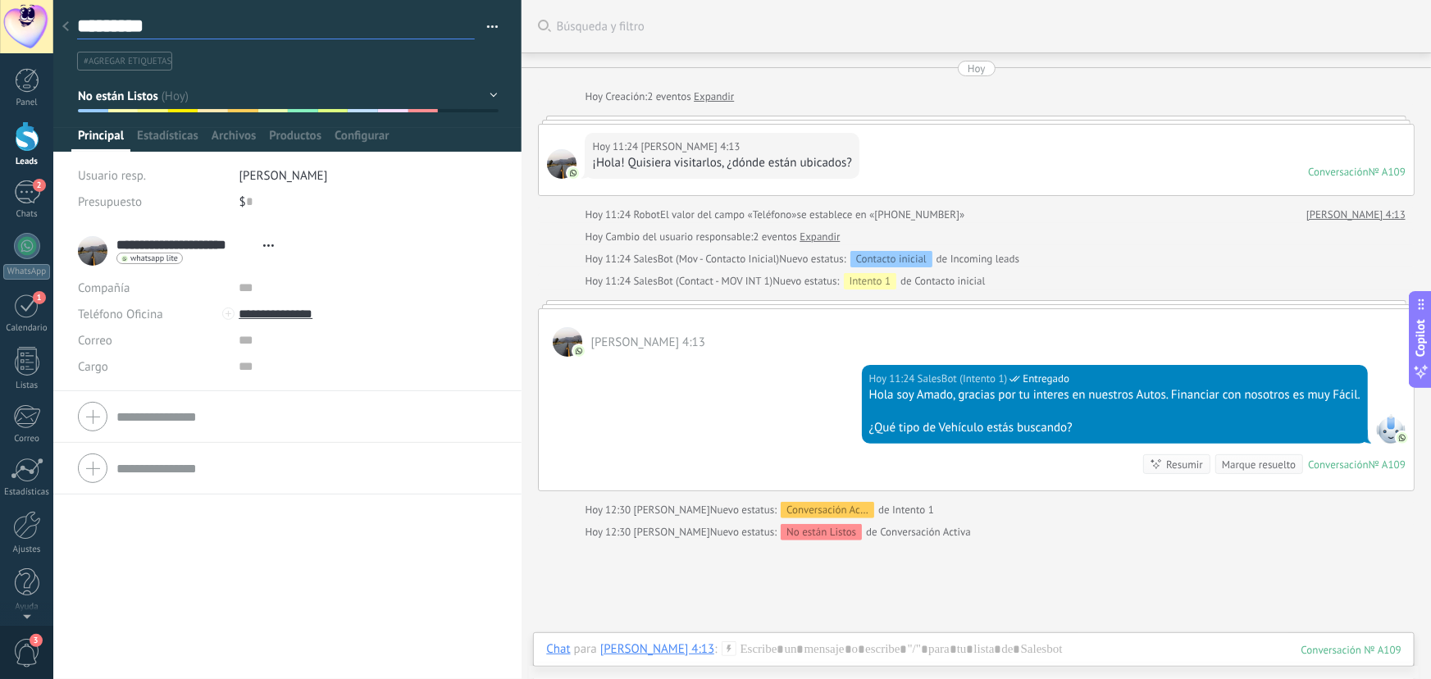
type textarea "**********"
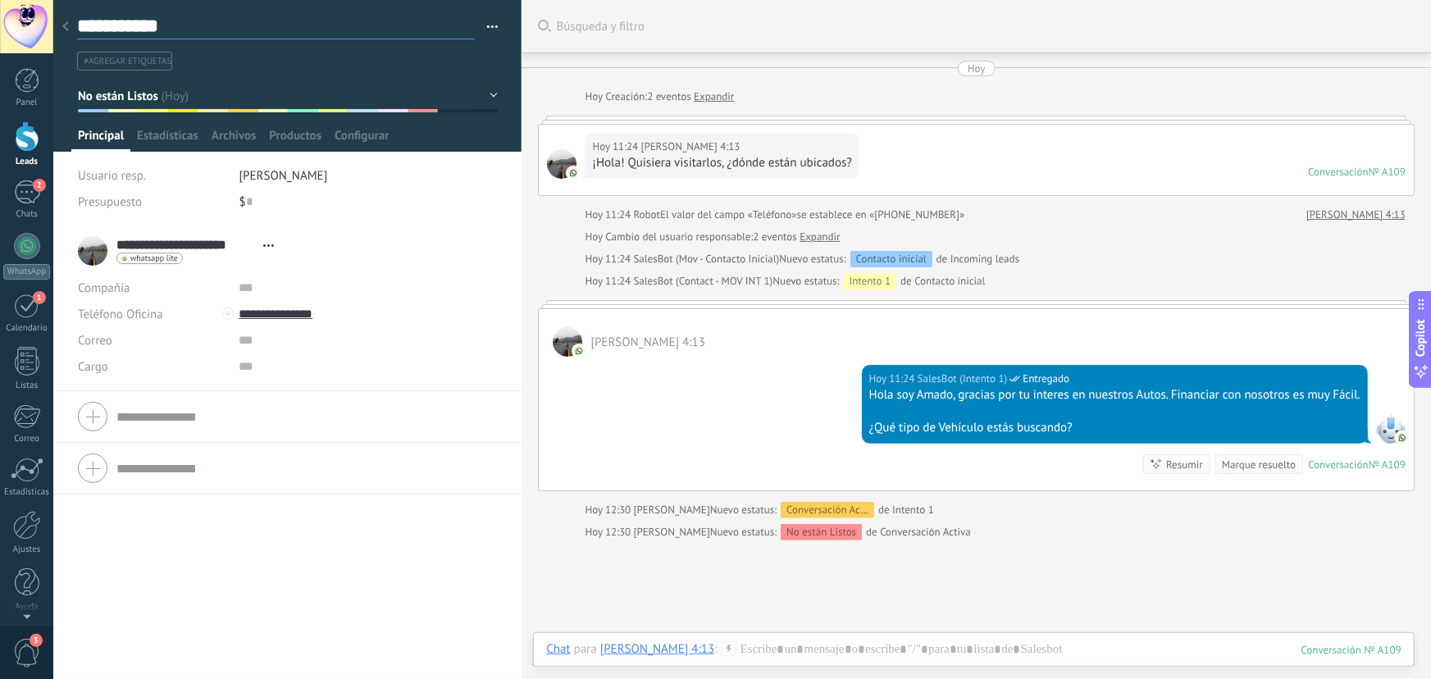
type textarea "**********"
click at [150, 56] on span "#agregar etiquetas" at bounding box center [128, 61] width 88 height 11
type textarea "**********"
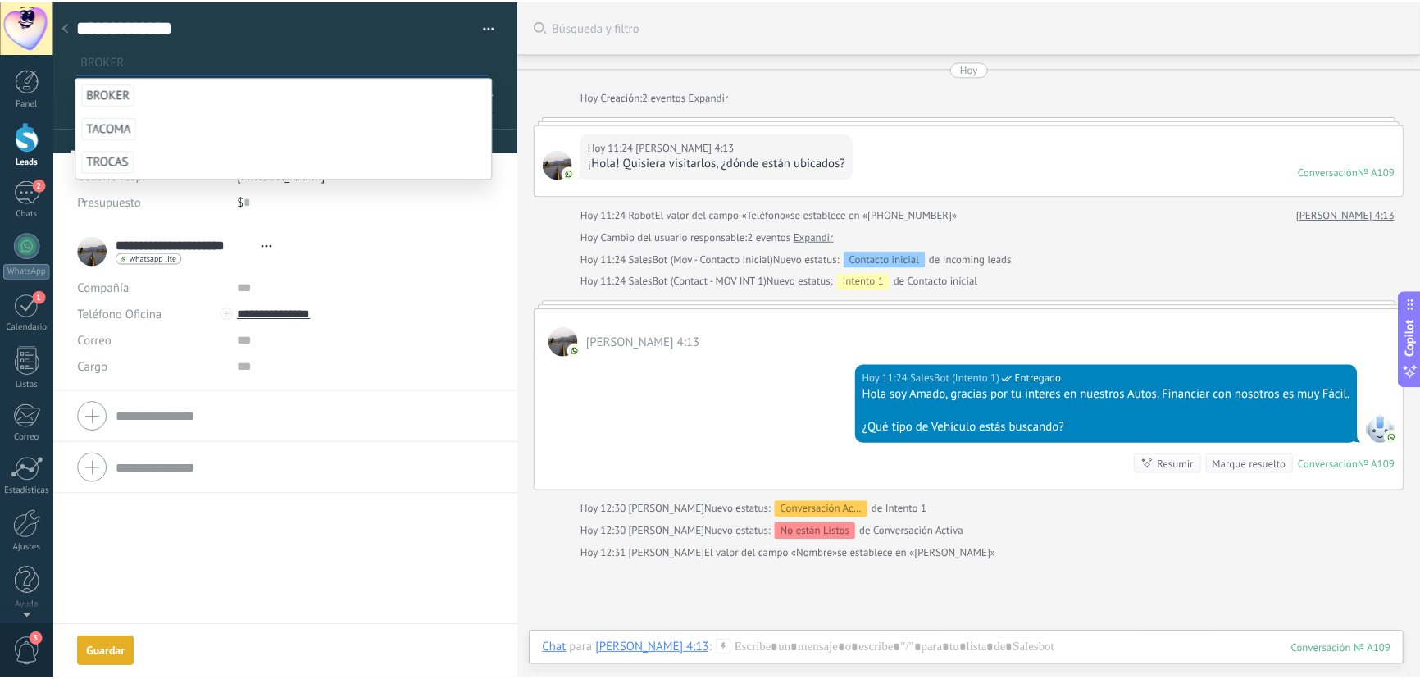
scroll to position [22, 0]
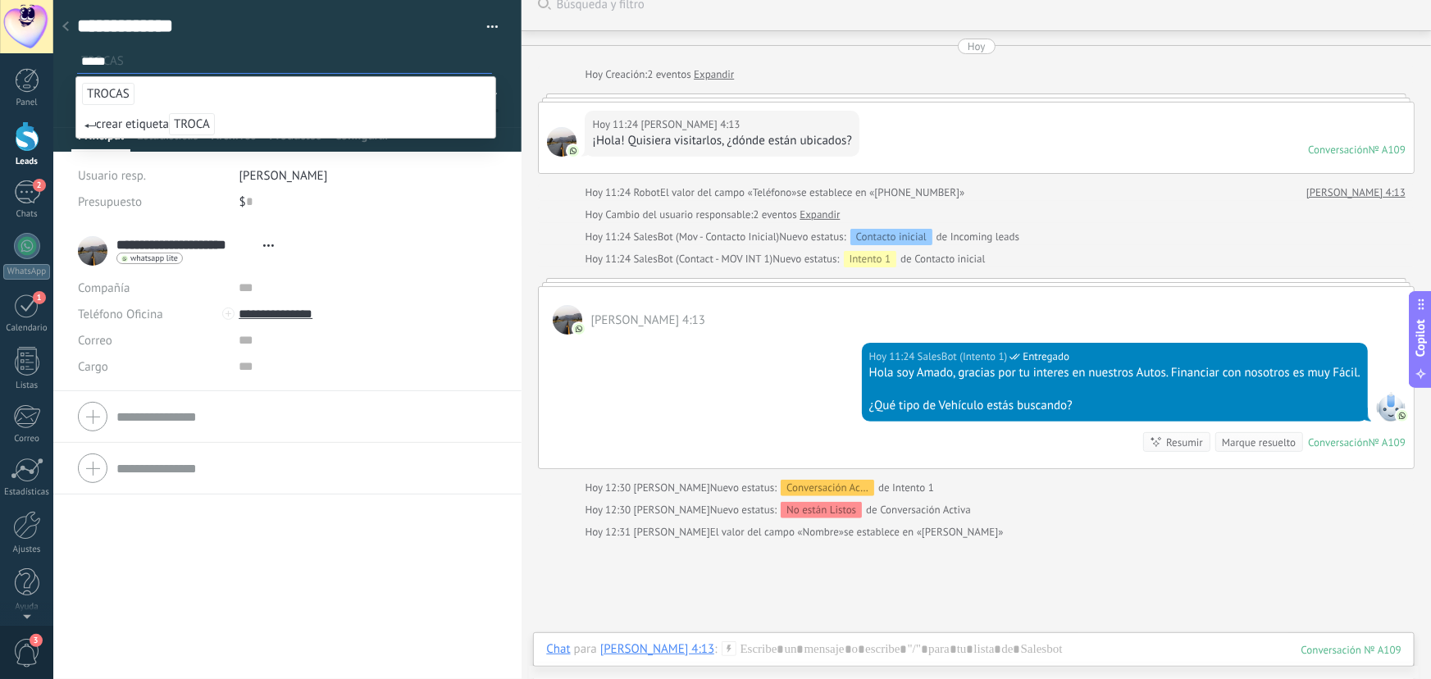
type input "*****"
click at [121, 90] on span "TROCAS" at bounding box center [108, 94] width 52 height 22
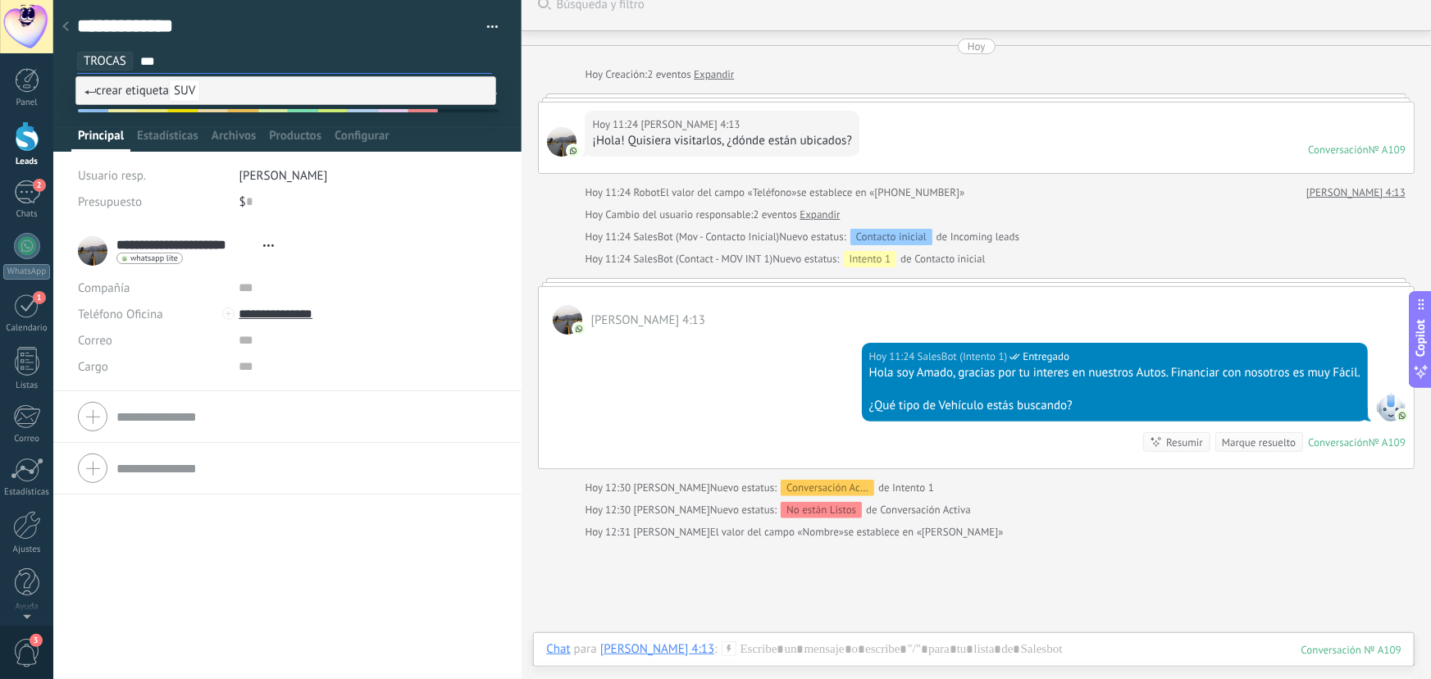
type input "***"
click at [140, 89] on span "crear etiqueta SUV" at bounding box center [142, 91] width 116 height 16
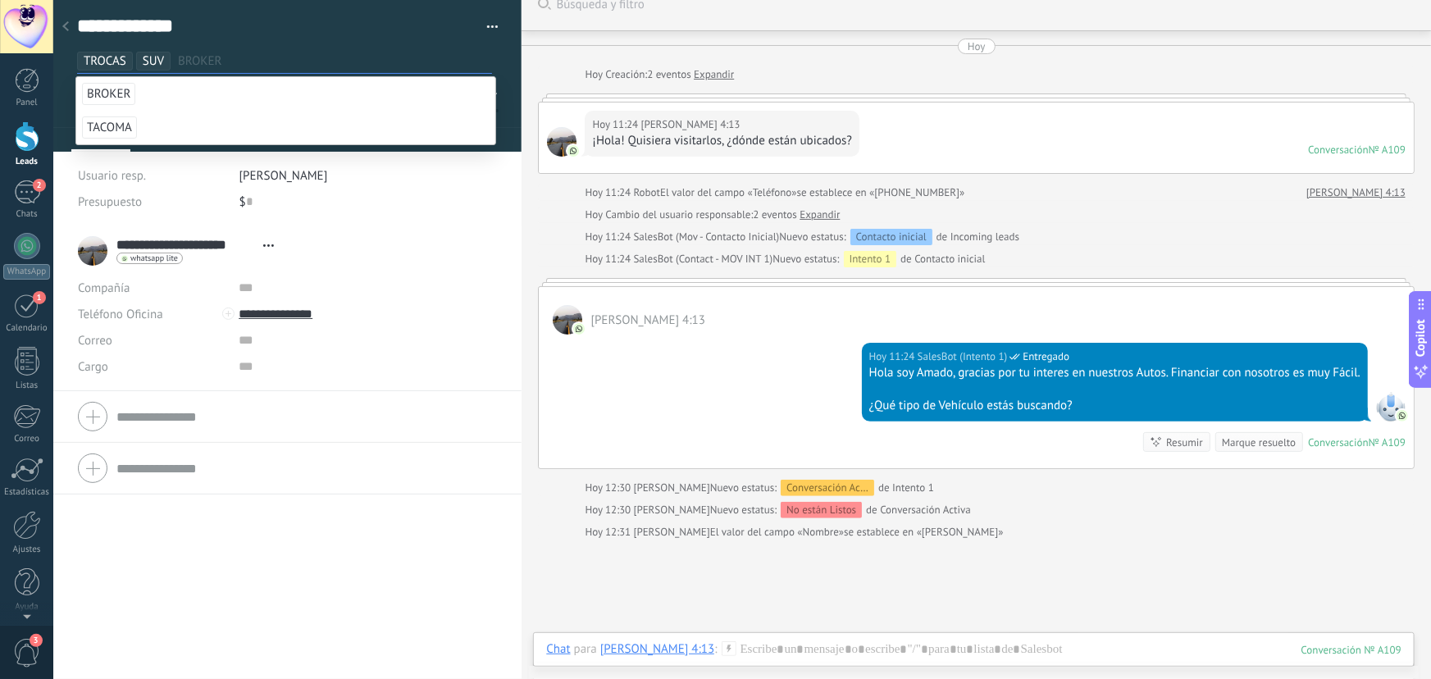
click at [508, 109] on div at bounding box center [287, 76] width 469 height 152
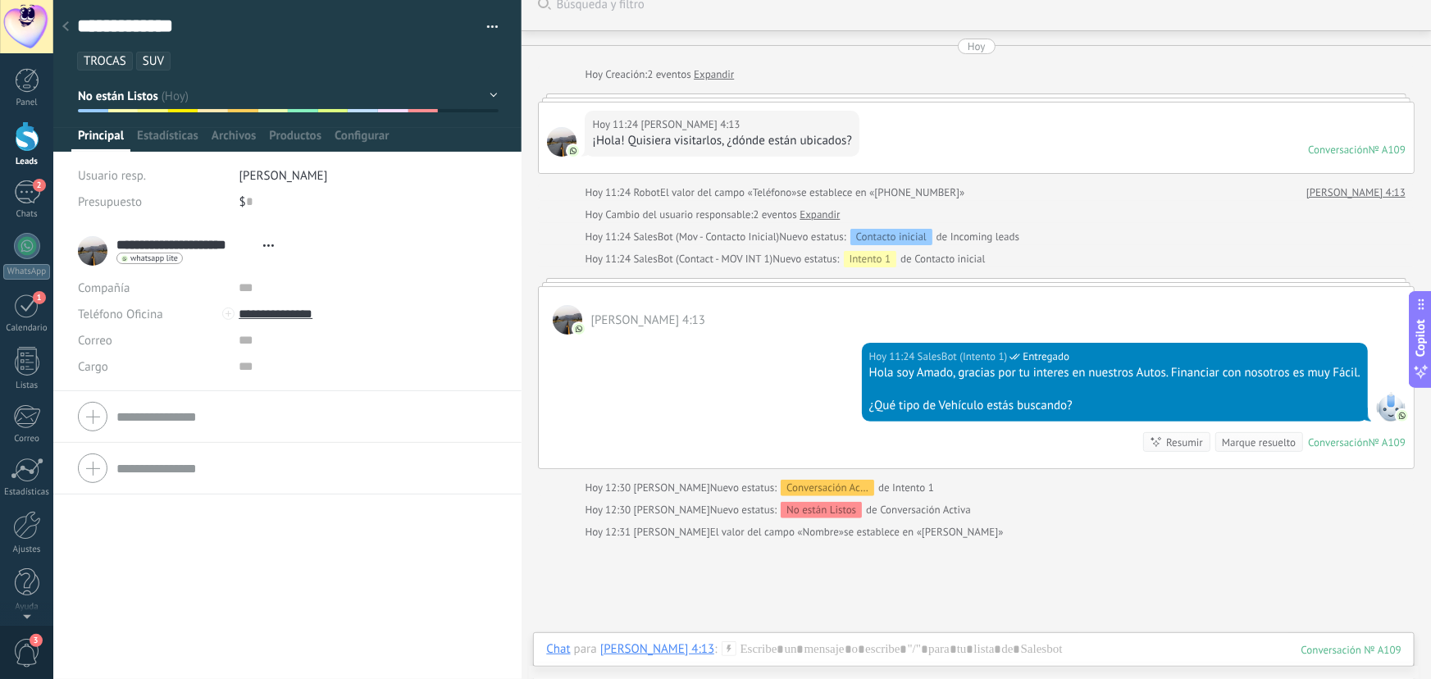
click at [209, 551] on div "**********" at bounding box center [287, 453] width 468 height 454
click at [67, 27] on icon at bounding box center [65, 26] width 7 height 10
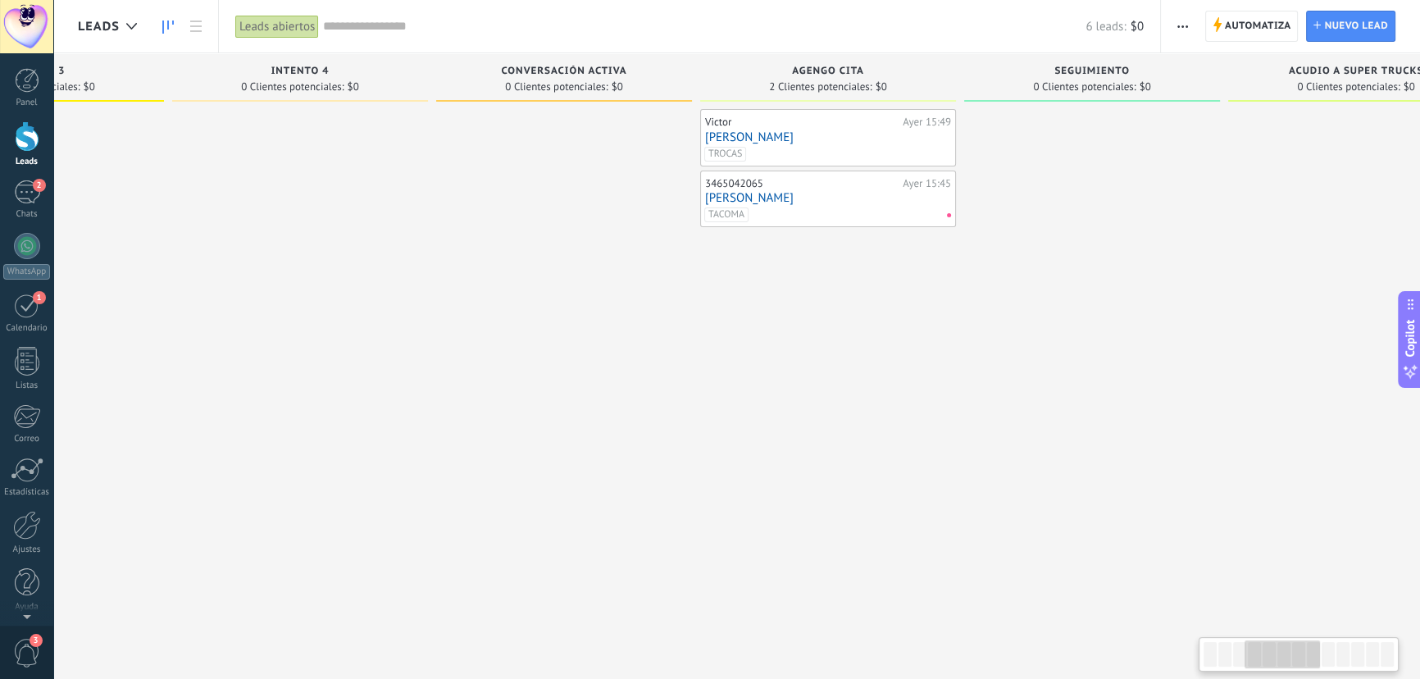
drag, startPoint x: 939, startPoint y: 282, endPoint x: 311, endPoint y: 277, distance: 628.2
click at [285, 279] on div at bounding box center [300, 341] width 256 height 465
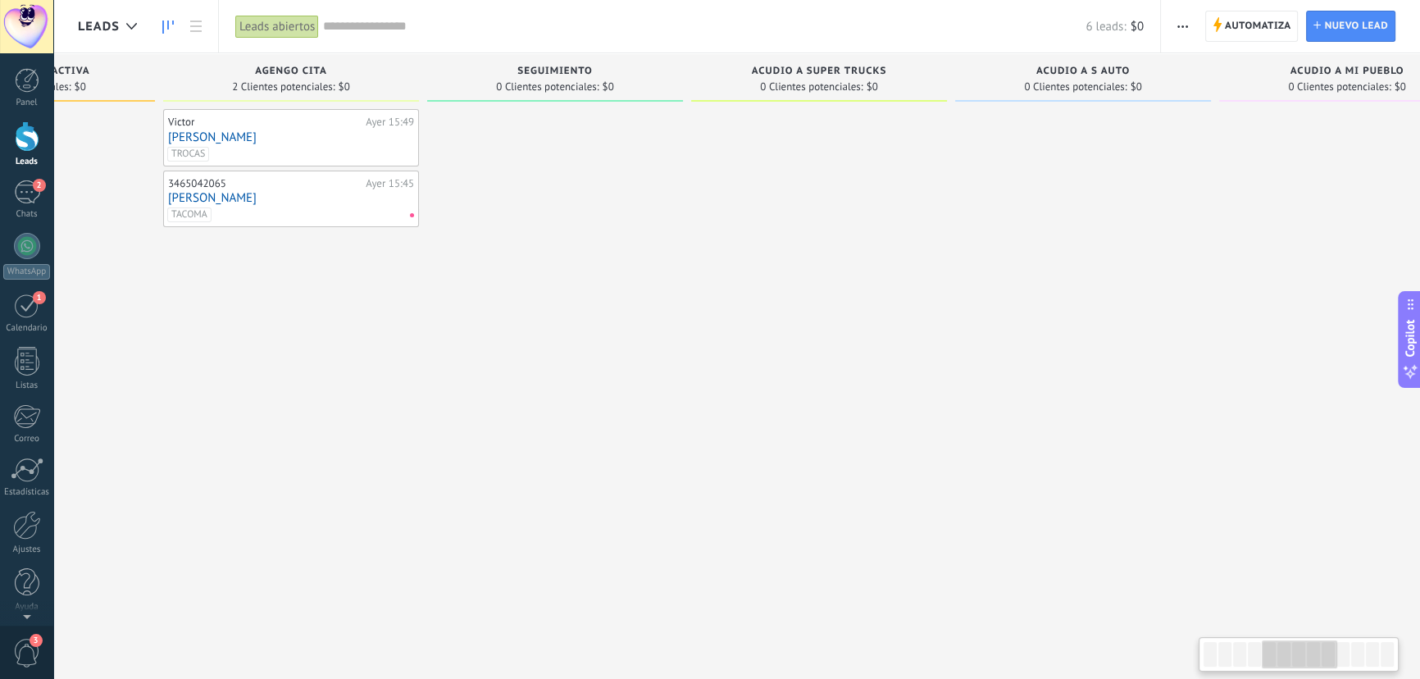
drag, startPoint x: 1101, startPoint y: 316, endPoint x: 507, endPoint y: 305, distance: 594.7
click at [504, 305] on div at bounding box center [555, 341] width 256 height 465
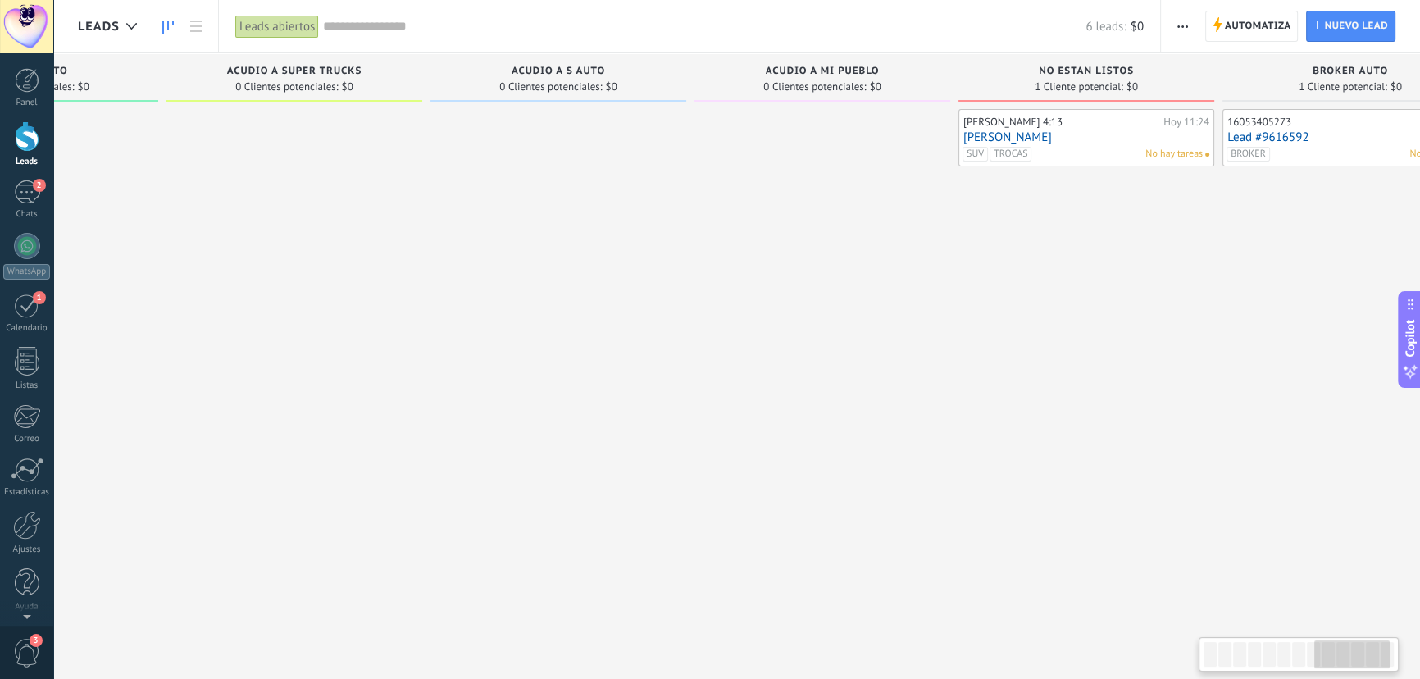
drag, startPoint x: 1160, startPoint y: 303, endPoint x: 773, endPoint y: 290, distance: 387.3
click at [773, 290] on div at bounding box center [823, 341] width 256 height 465
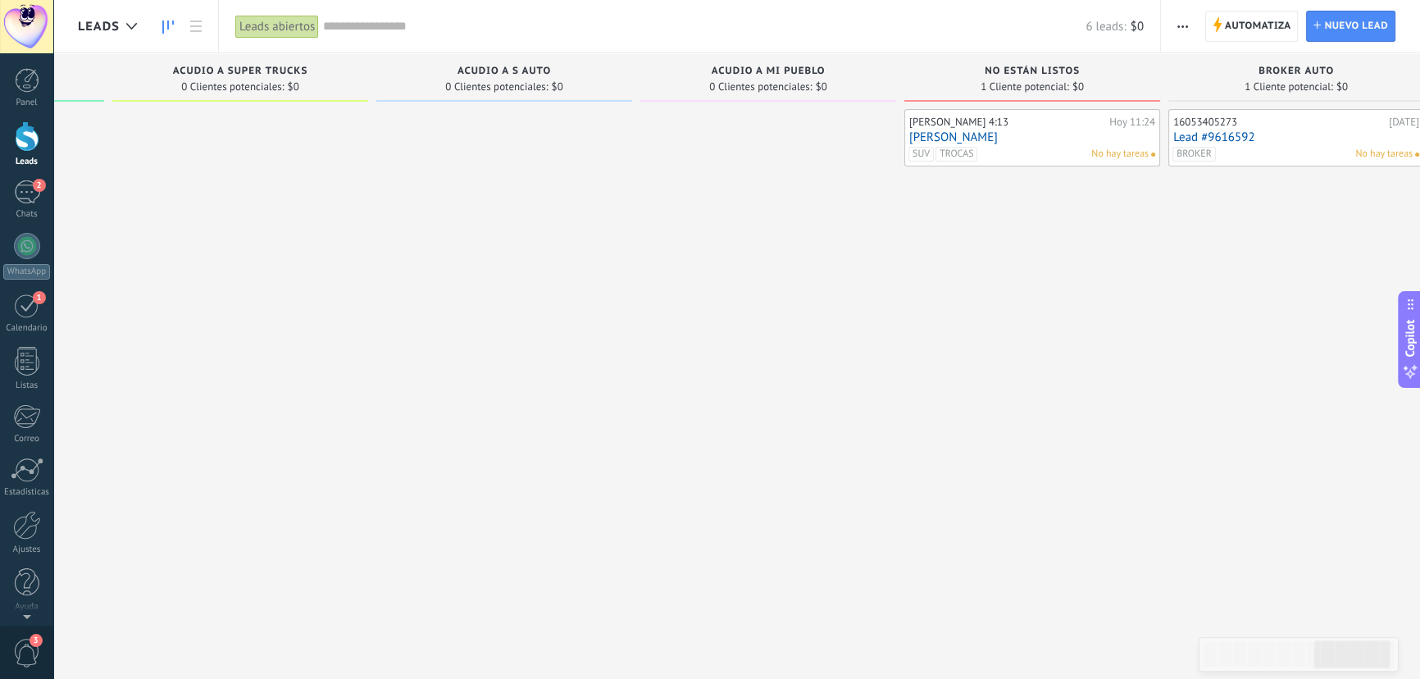
click at [961, 273] on div "Edward FILIPENSES 4:13 Hoy 11:24 EDWARD JAVIER SUV TROCAS No hay tareas" at bounding box center [1033, 341] width 256 height 465
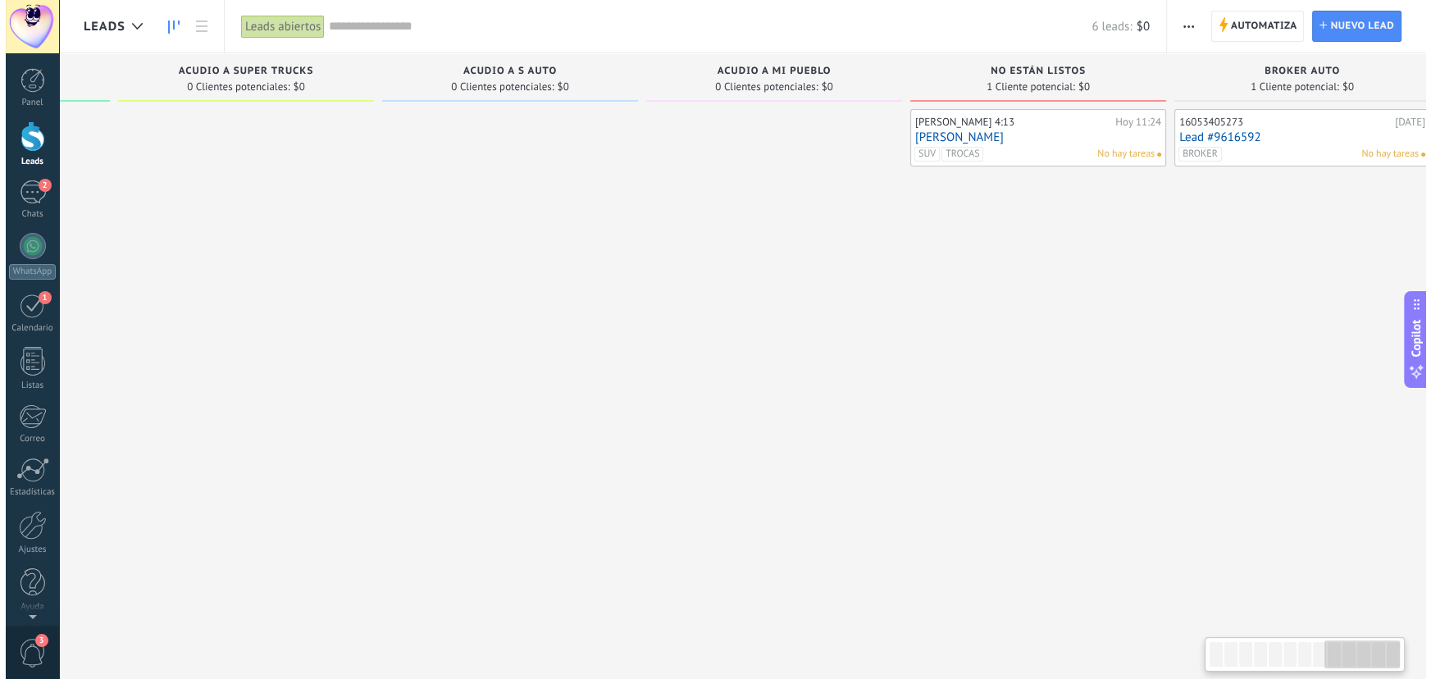
scroll to position [0, 2080]
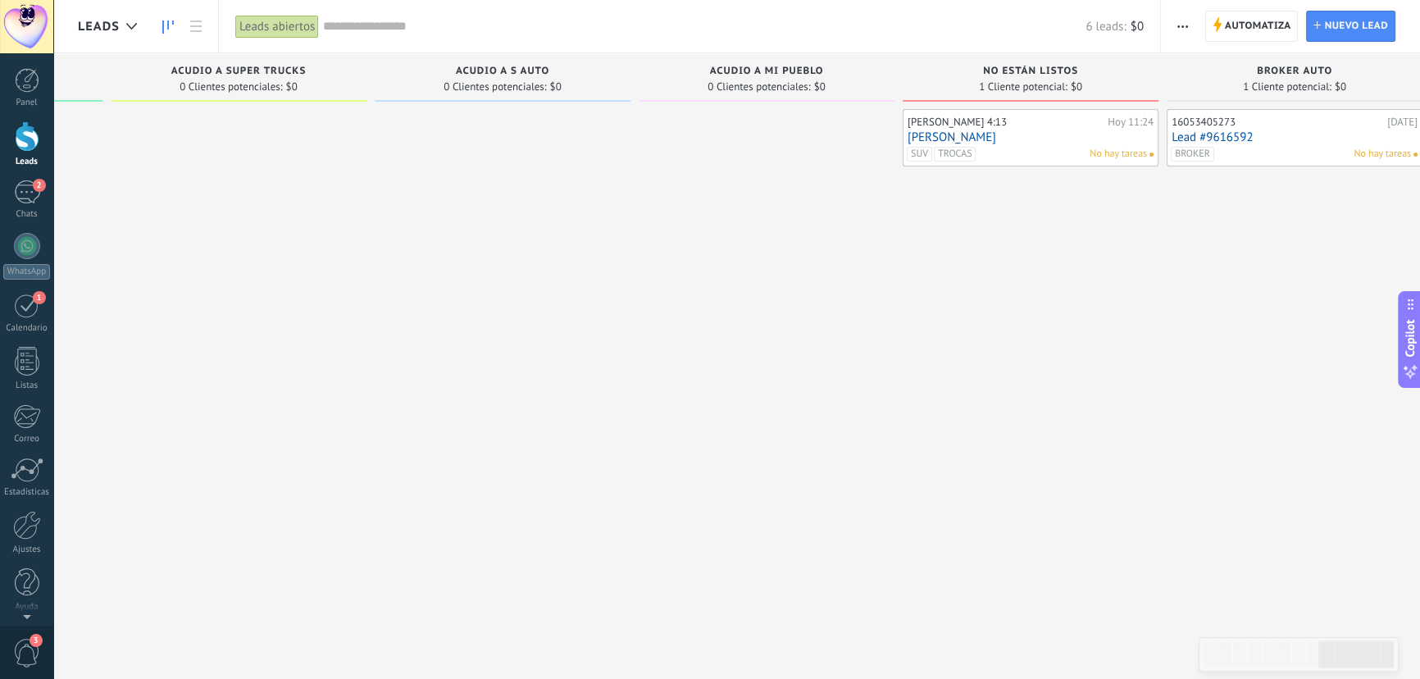
click at [1026, 125] on div "[PERSON_NAME] 4:13" at bounding box center [1006, 122] width 196 height 13
click at [1017, 135] on link "[PERSON_NAME]" at bounding box center [1031, 137] width 246 height 14
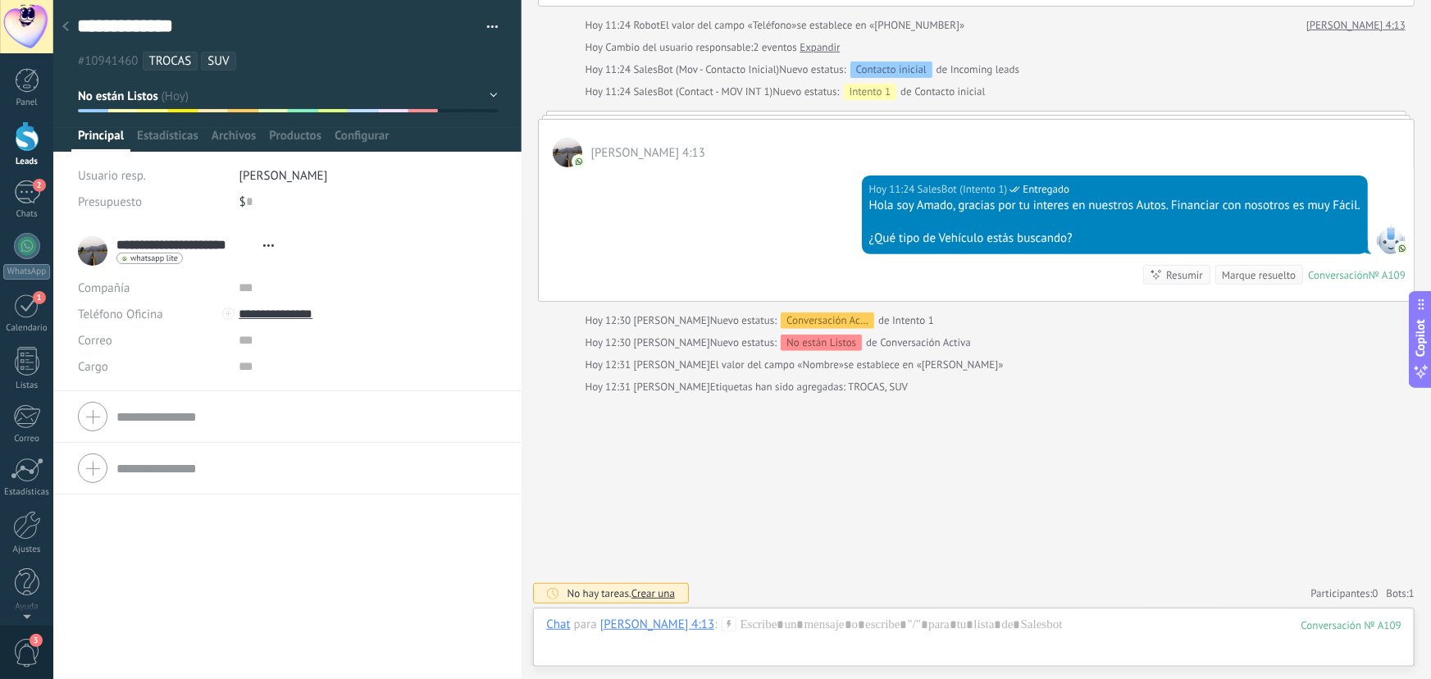
scroll to position [191, 0]
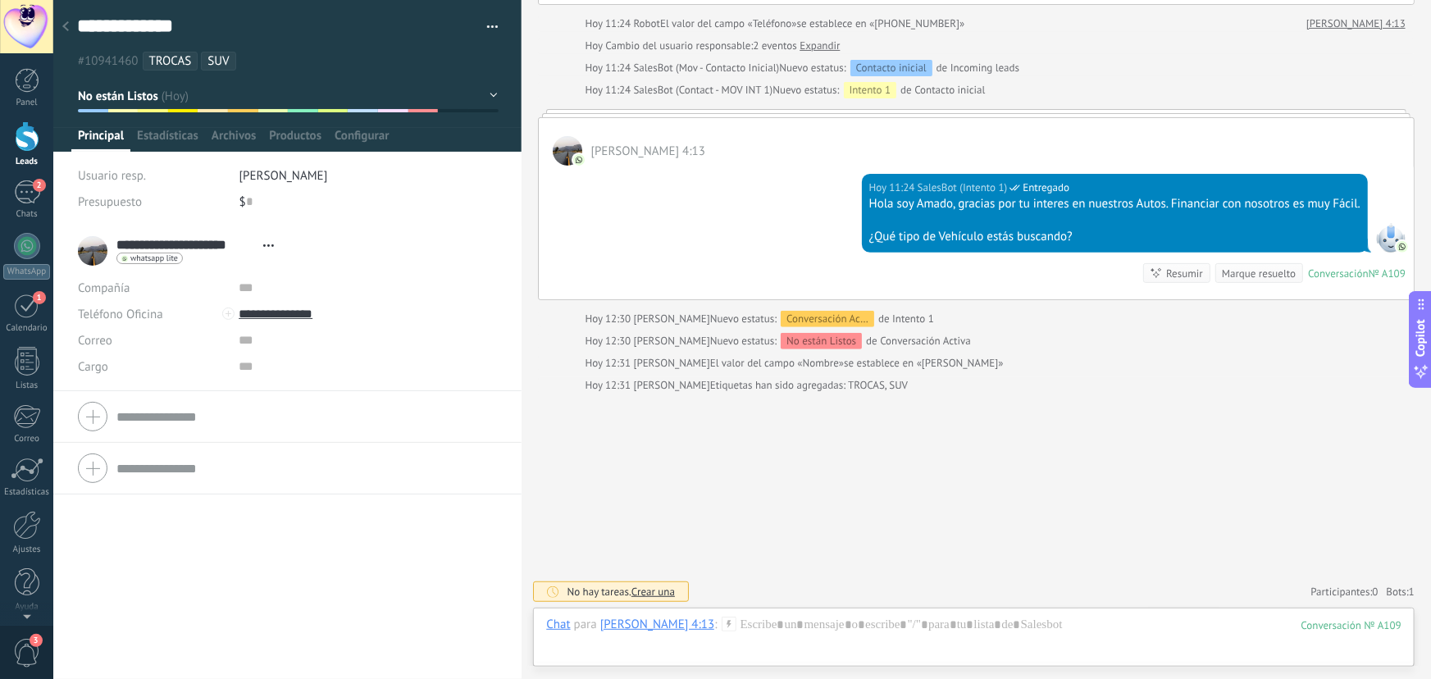
click at [663, 590] on span "Crear una" at bounding box center [652, 592] width 43 height 14
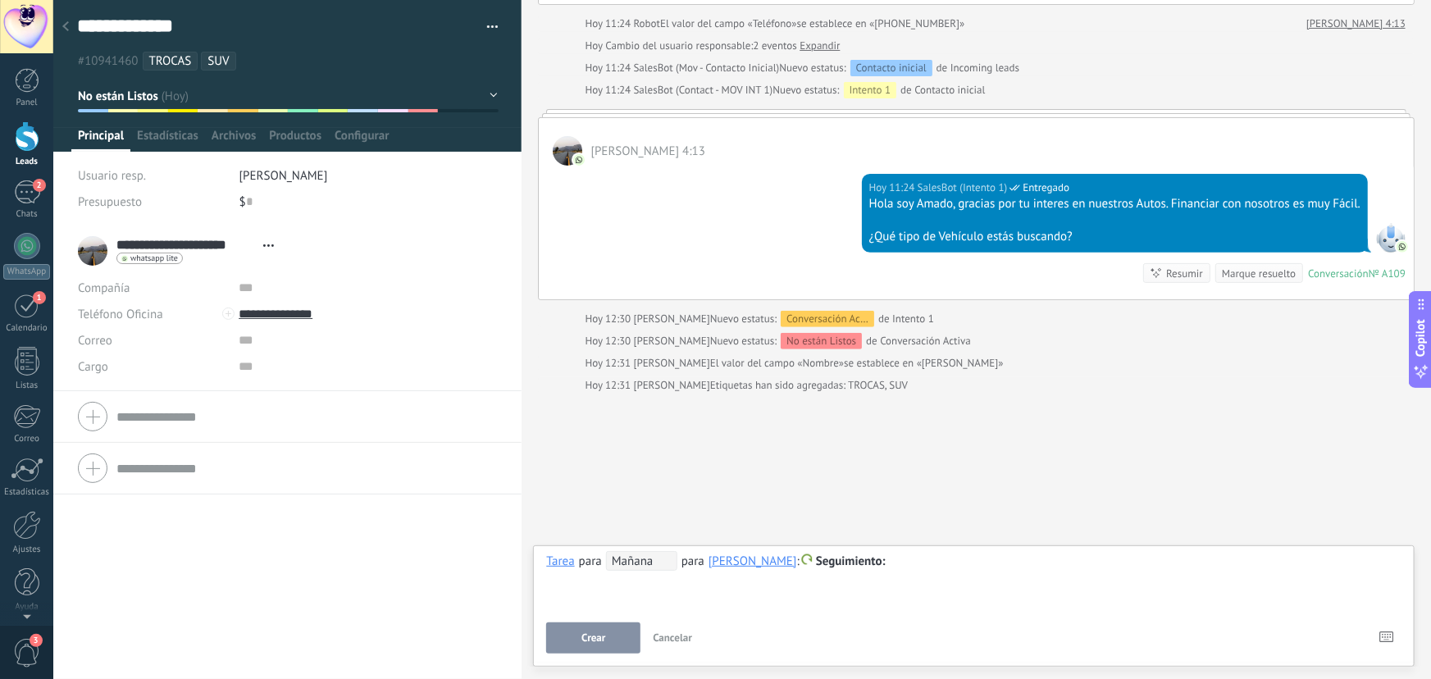
click at [646, 563] on span "Mañana" at bounding box center [641, 561] width 71 height 20
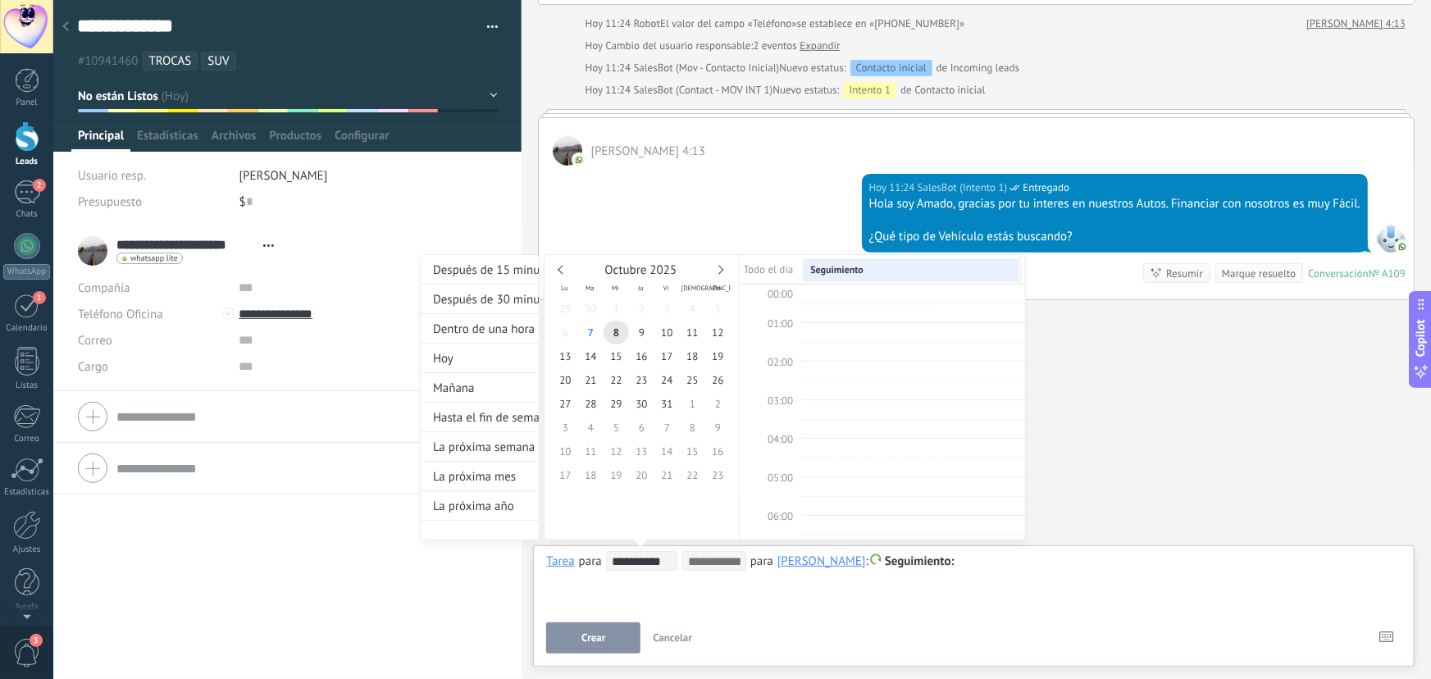
scroll to position [308, 0]
click at [1065, 354] on div at bounding box center [715, 339] width 1431 height 679
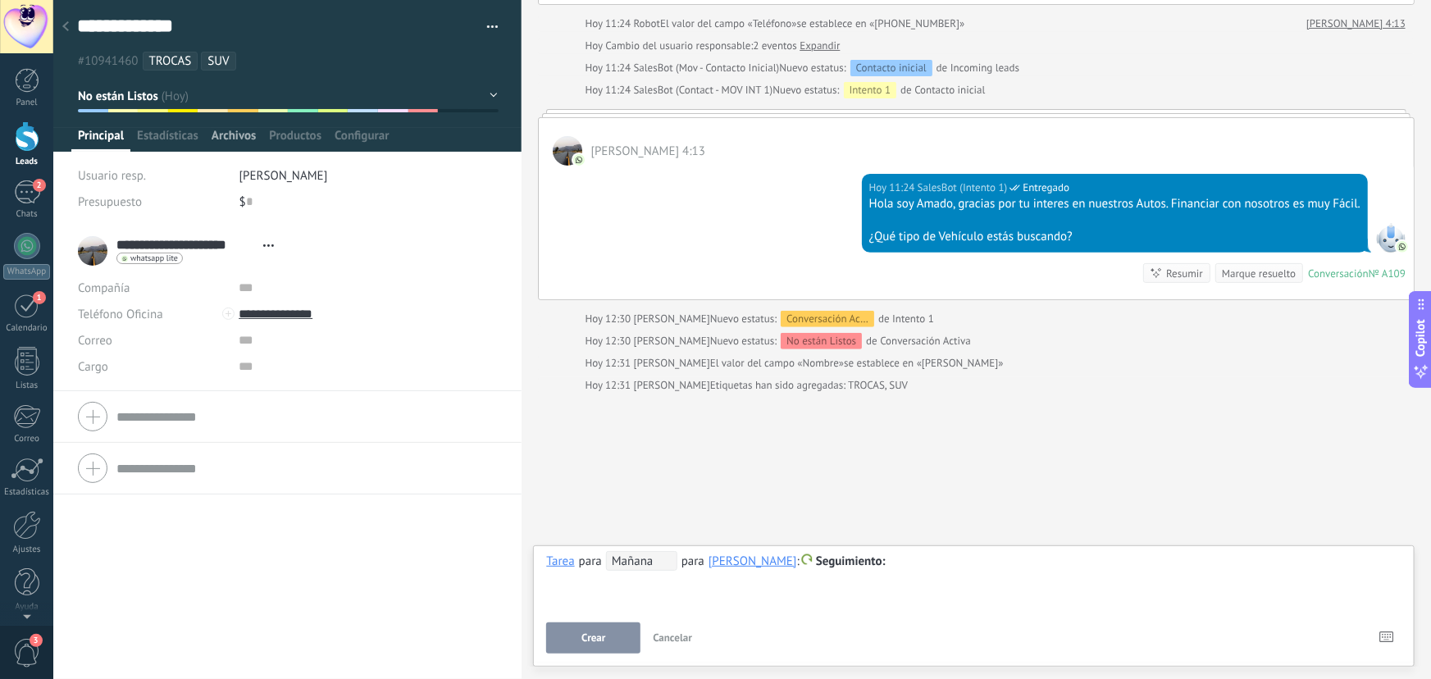
click at [244, 144] on span "Archivos" at bounding box center [234, 140] width 44 height 24
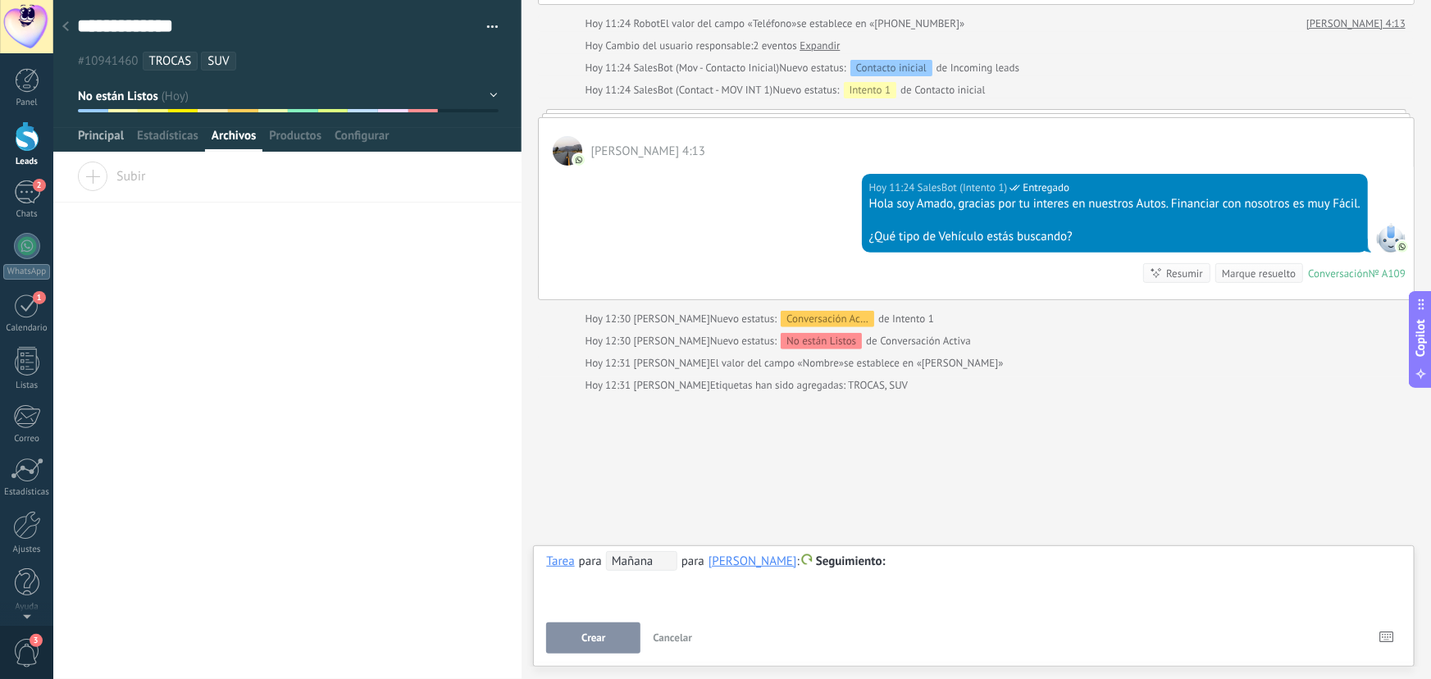
click at [107, 137] on span "Principal" at bounding box center [101, 140] width 46 height 24
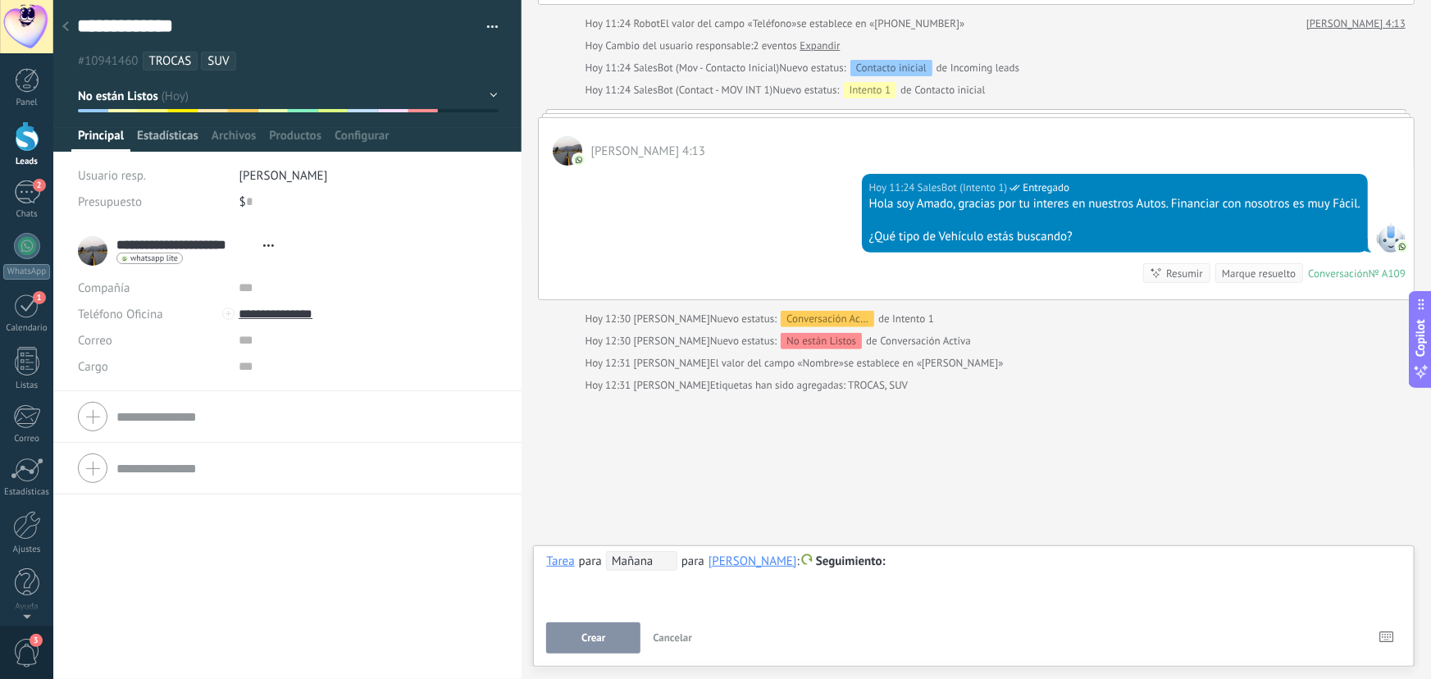
click at [169, 140] on span "Estadísticas" at bounding box center [168, 140] width 62 height 24
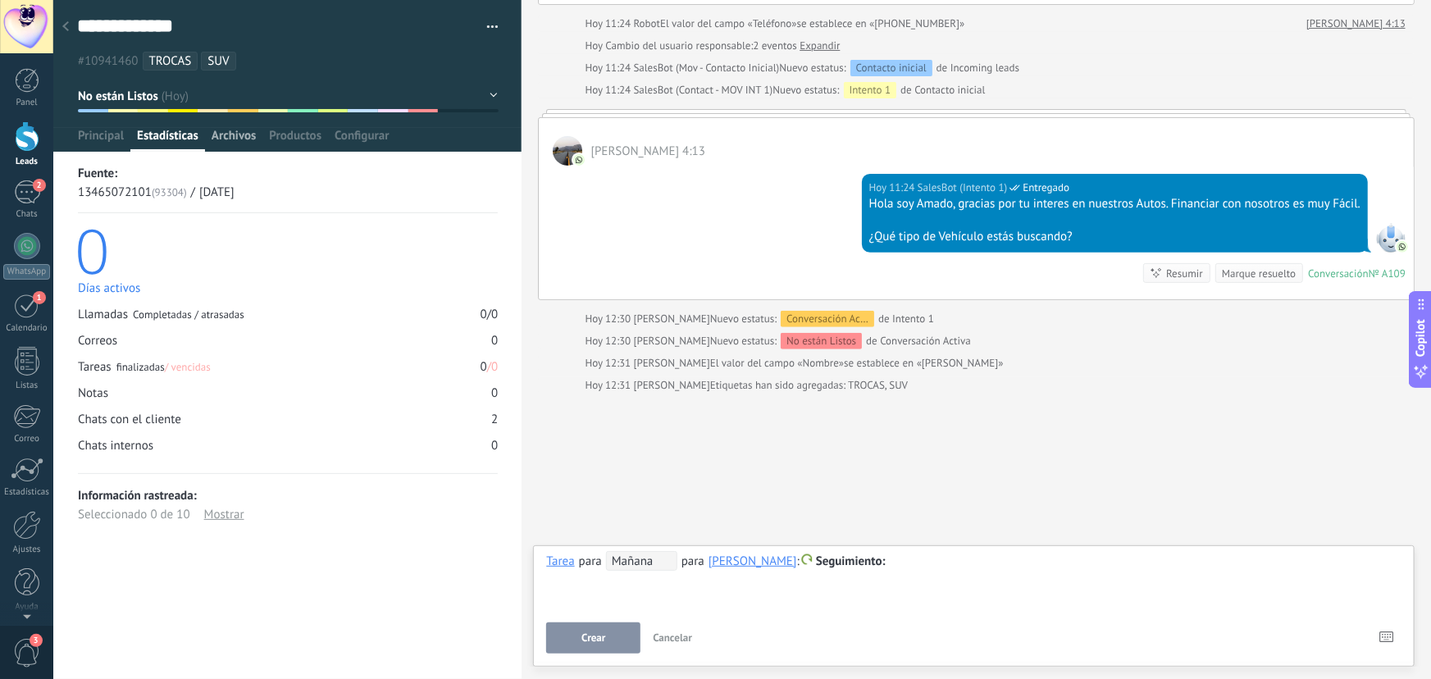
click at [222, 136] on span "Archivos" at bounding box center [234, 140] width 44 height 24
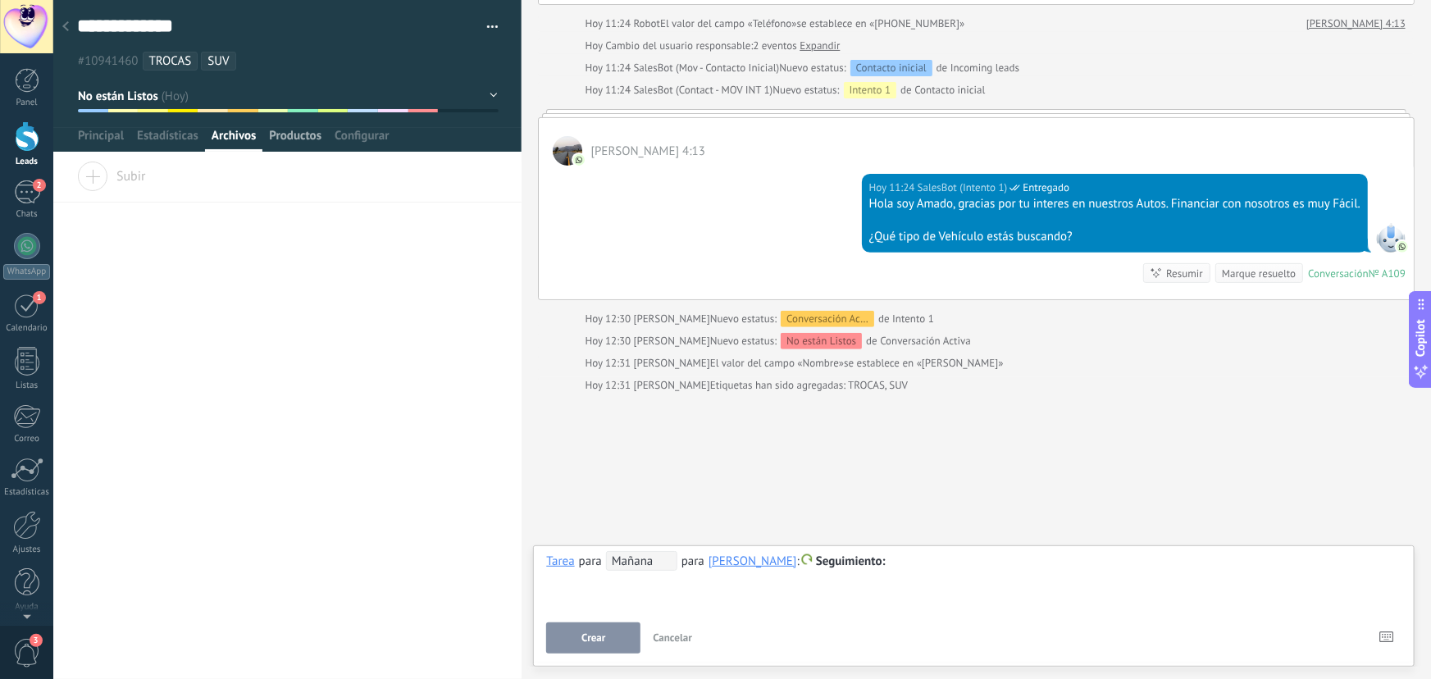
click at [297, 139] on span "Productos" at bounding box center [295, 140] width 52 height 24
click at [490, 94] on button "No están Listos" at bounding box center [288, 96] width 420 height 30
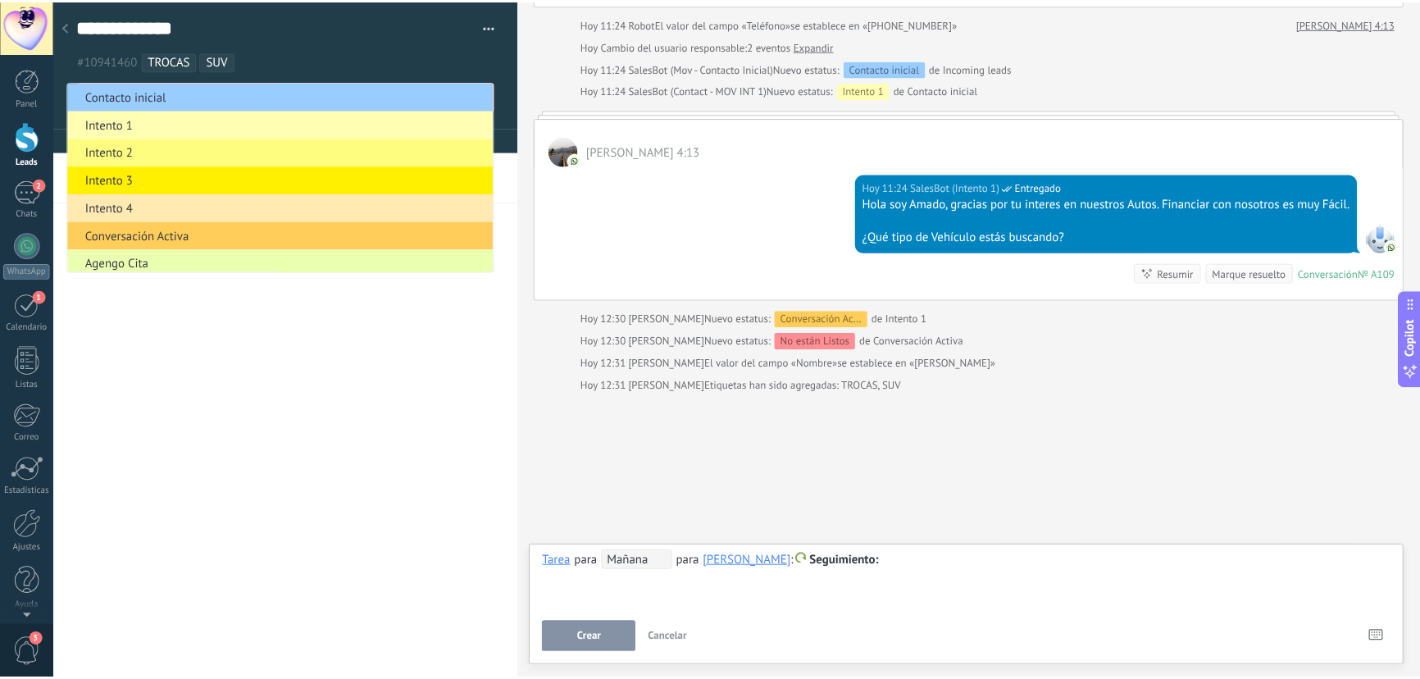
scroll to position [237, 0]
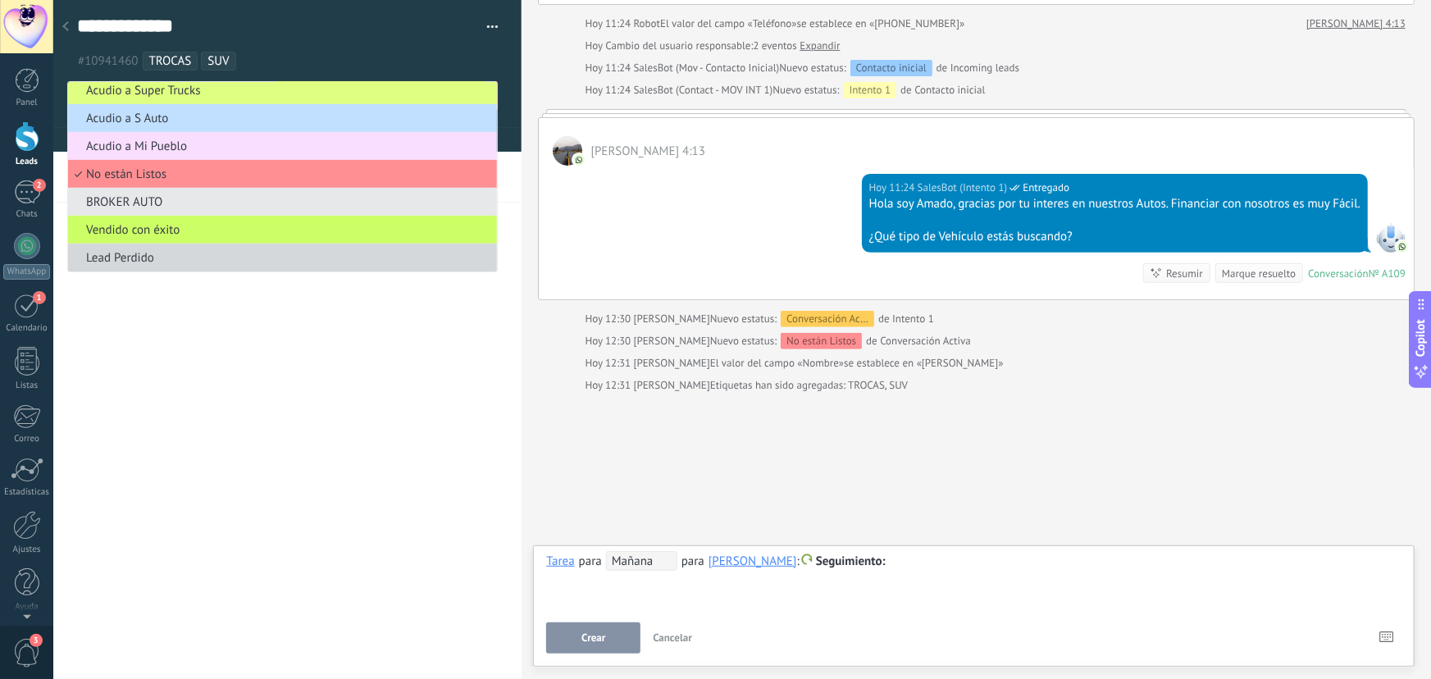
click at [529, 317] on div "Buscar Búsqueda y filtro Carga más Hoy Hoy Creación: 2 eventos Expandir Hoy 11:…" at bounding box center [976, 244] width 909 height 871
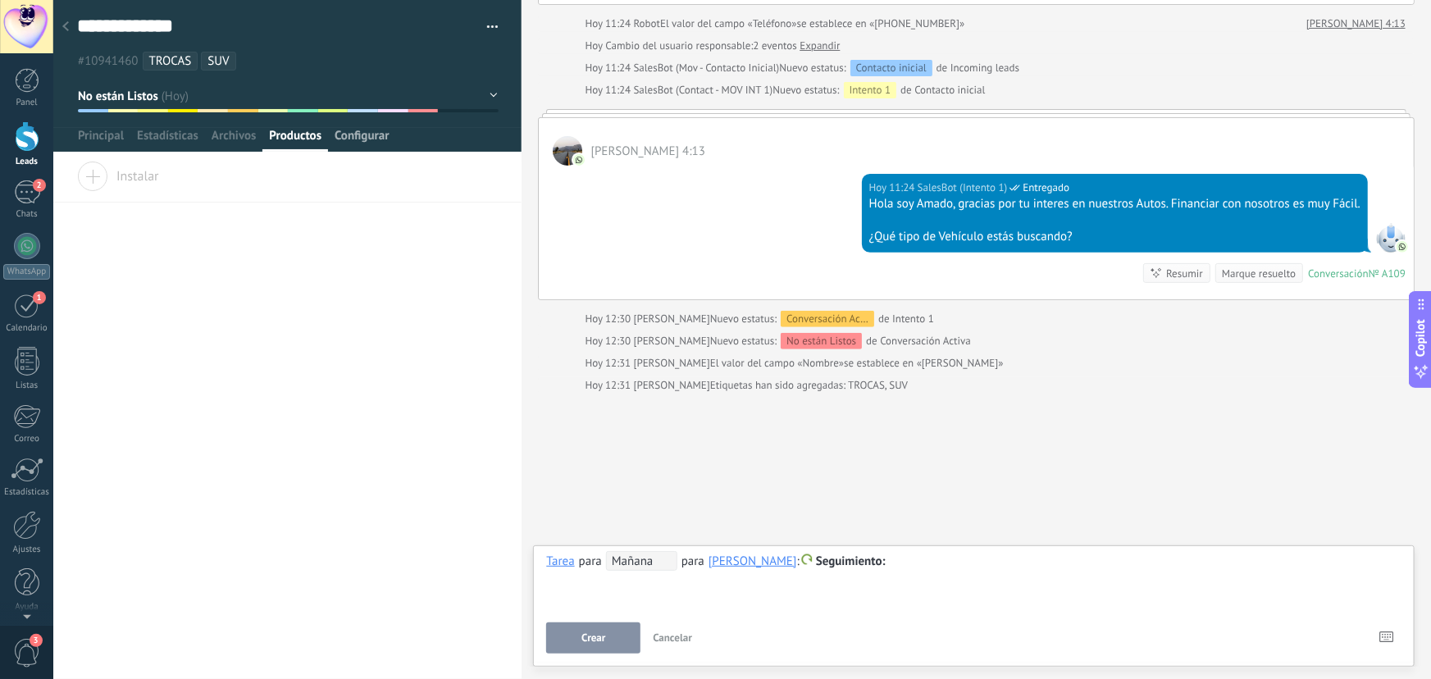
click at [379, 139] on span "Configurar" at bounding box center [362, 140] width 54 height 24
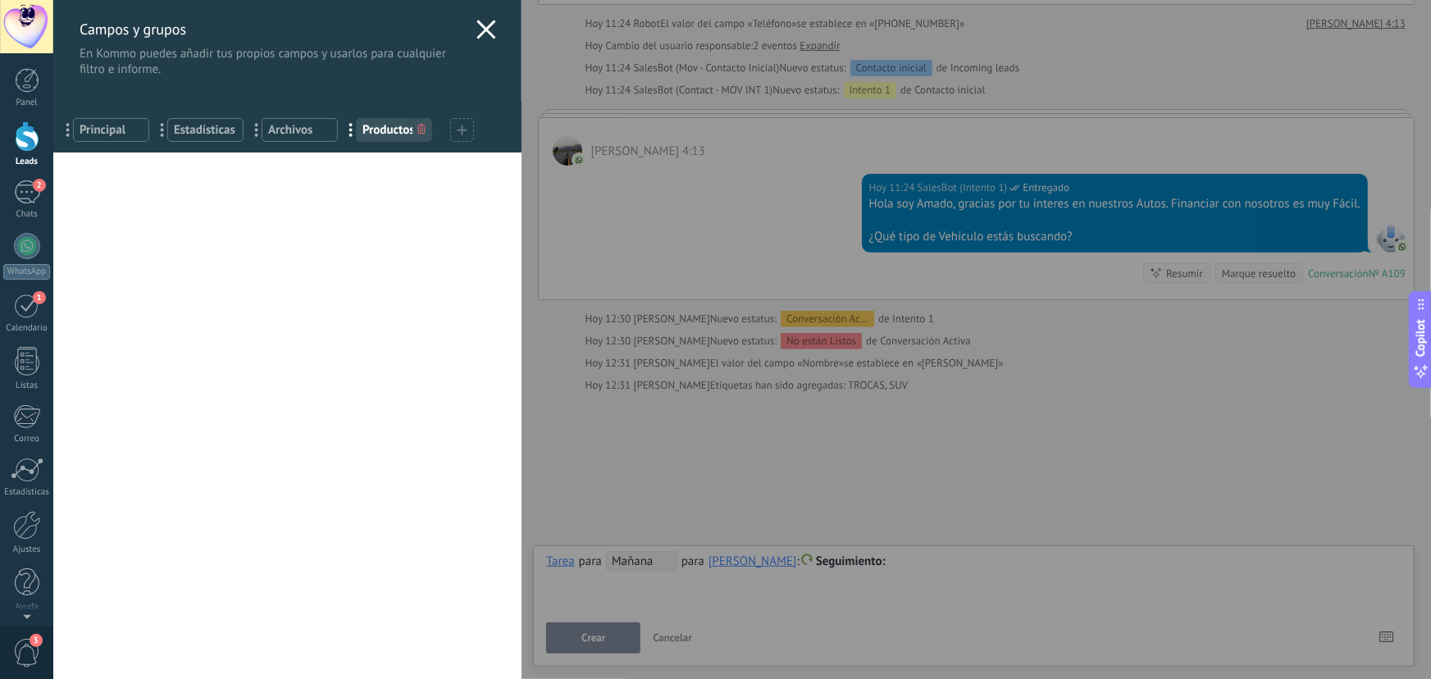
click at [117, 139] on div "... Principal" at bounding box center [111, 130] width 76 height 24
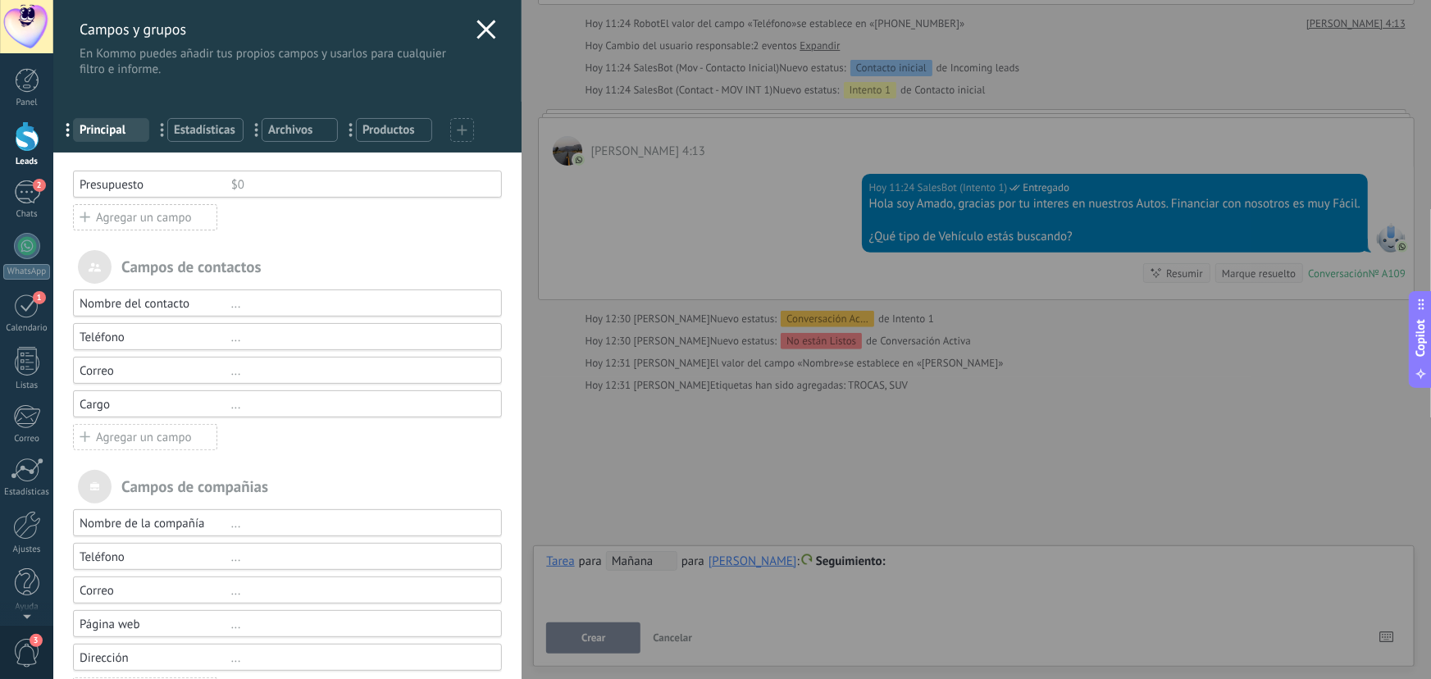
click at [477, 26] on use at bounding box center [486, 29] width 19 height 19
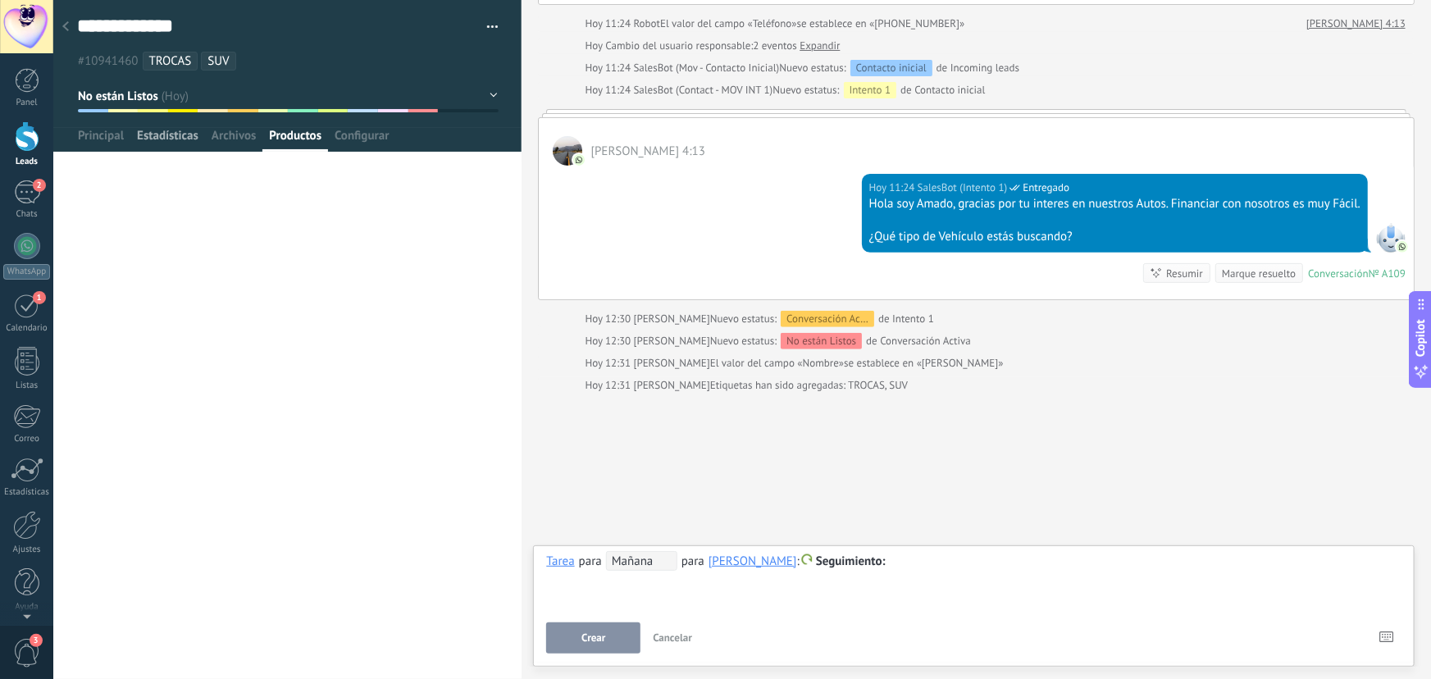
click at [172, 141] on span "Estadísticas" at bounding box center [168, 140] width 62 height 24
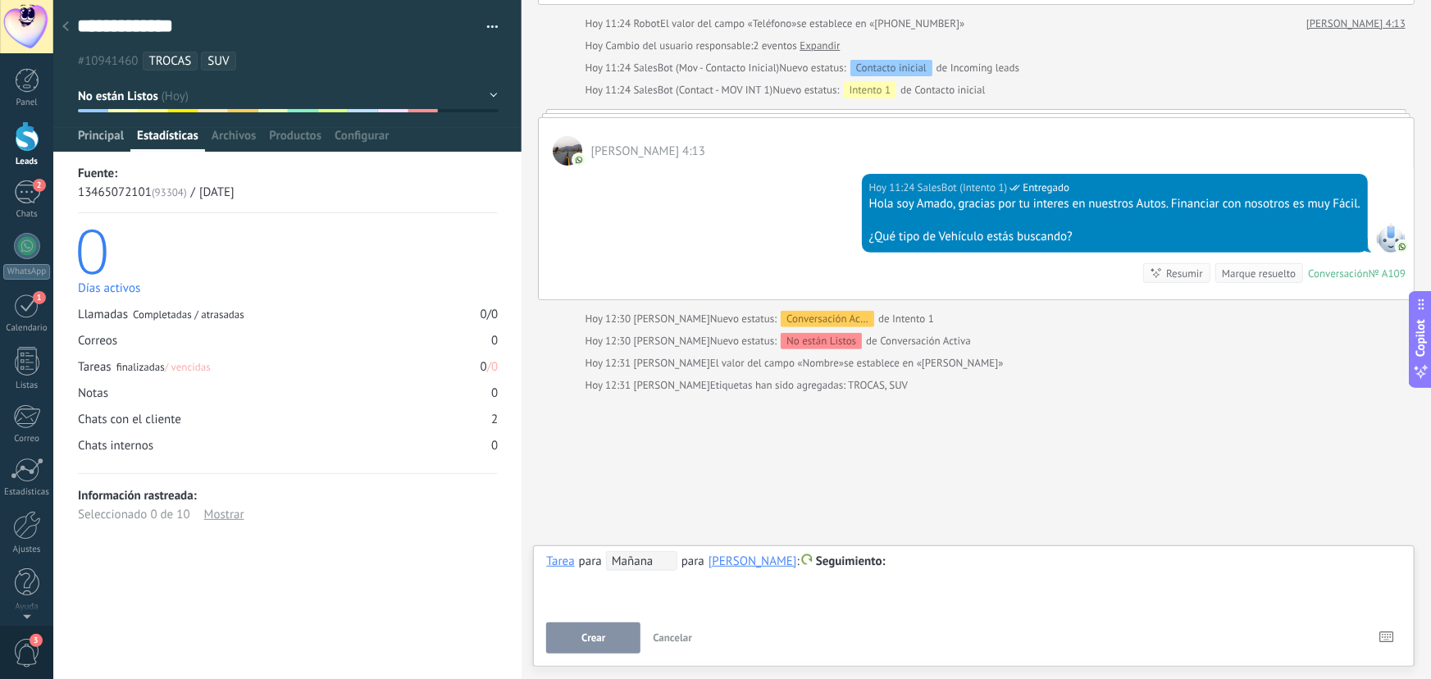
click at [102, 134] on span "Principal" at bounding box center [101, 140] width 46 height 24
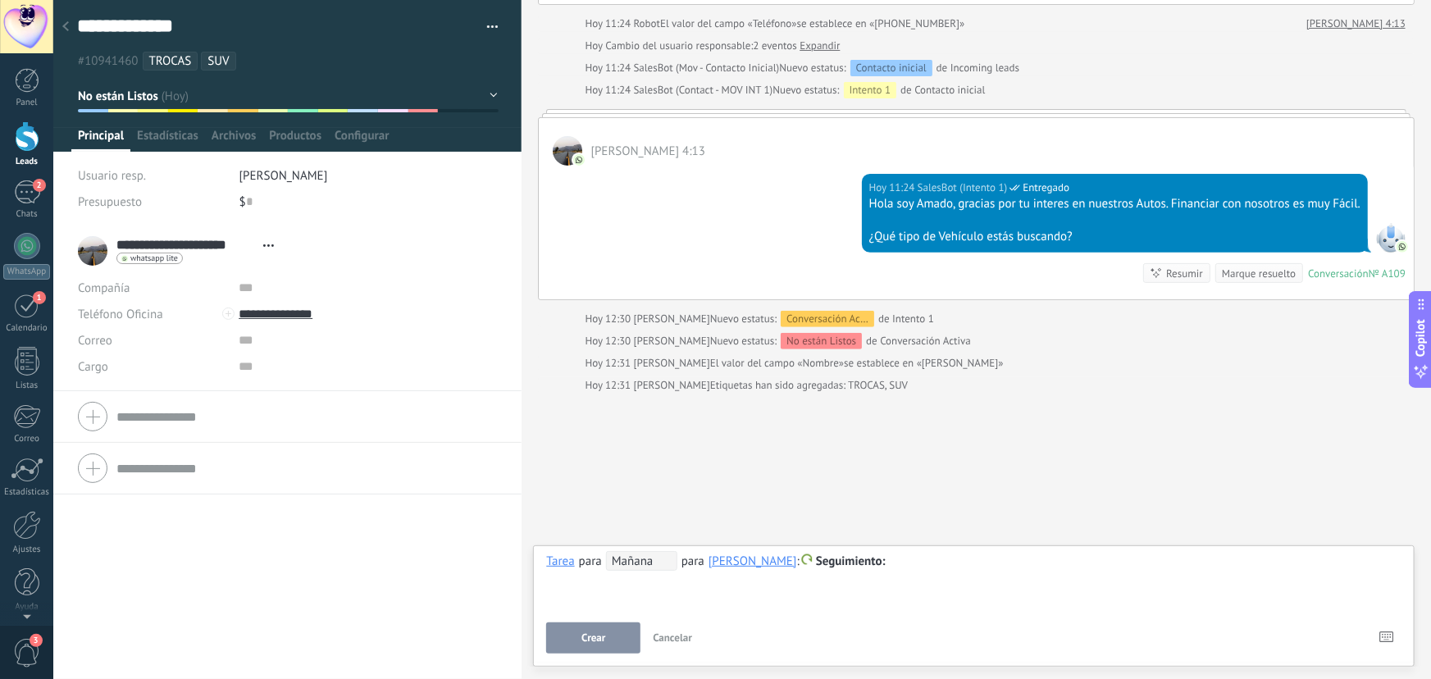
click at [127, 413] on form "Compañía Teléfono Oficina Ofic. directo Celular Fax Casa Otro Teléfono Oficina …" at bounding box center [287, 416] width 419 height 41
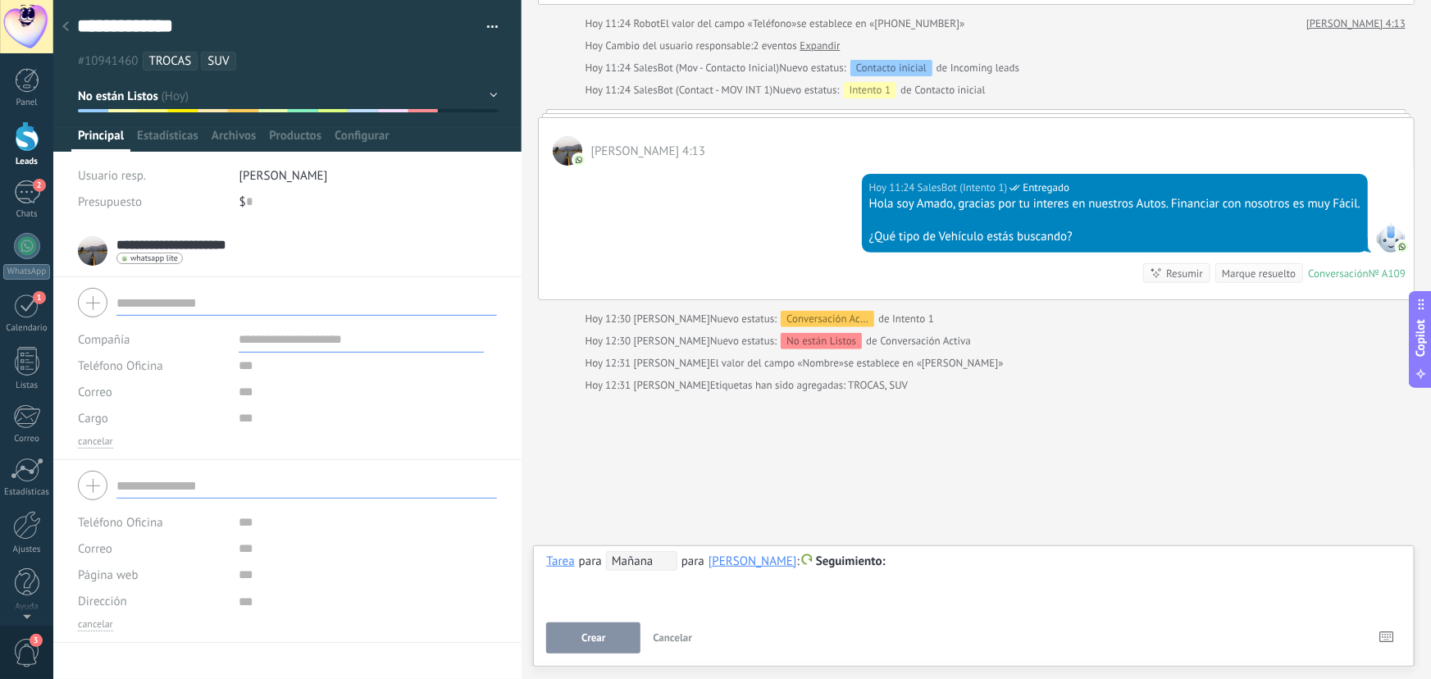
click at [134, 481] on input "text" at bounding box center [306, 485] width 381 height 26
click at [488, 25] on button "button" at bounding box center [487, 27] width 24 height 25
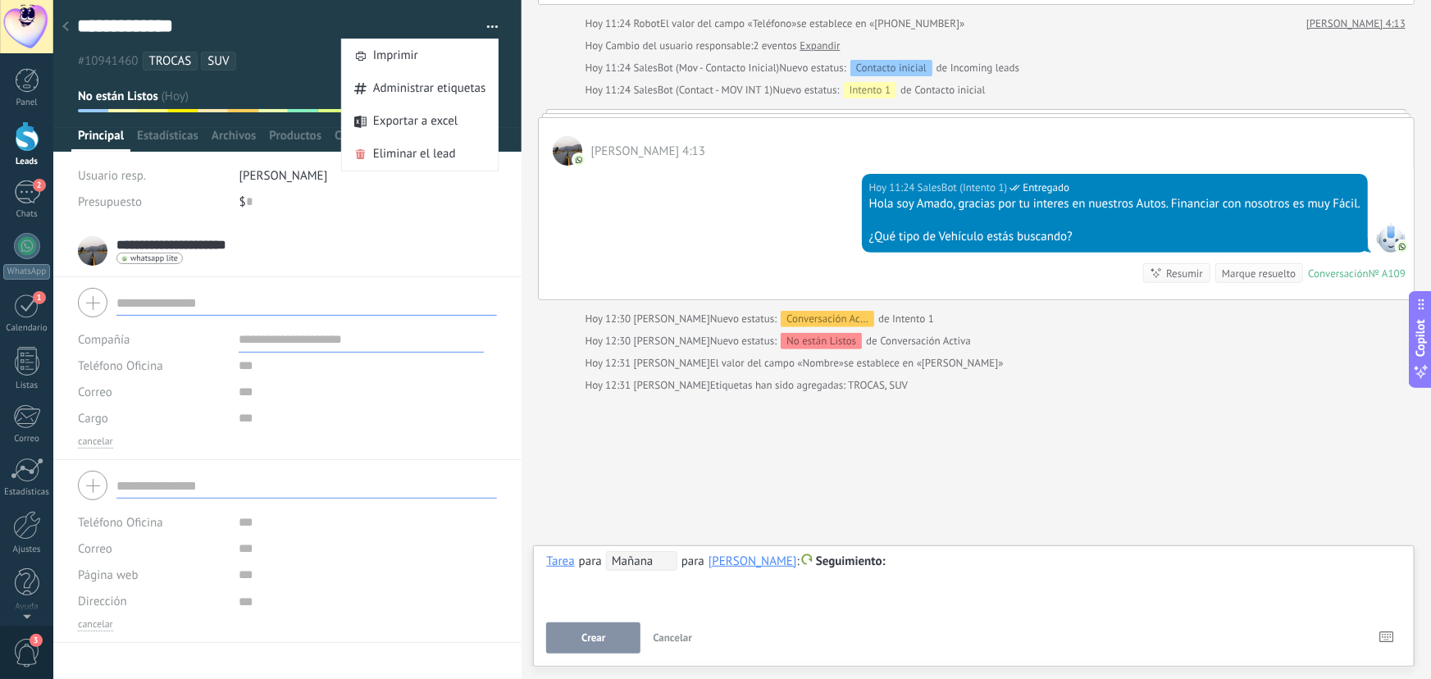
click at [63, 25] on icon at bounding box center [65, 26] width 7 height 10
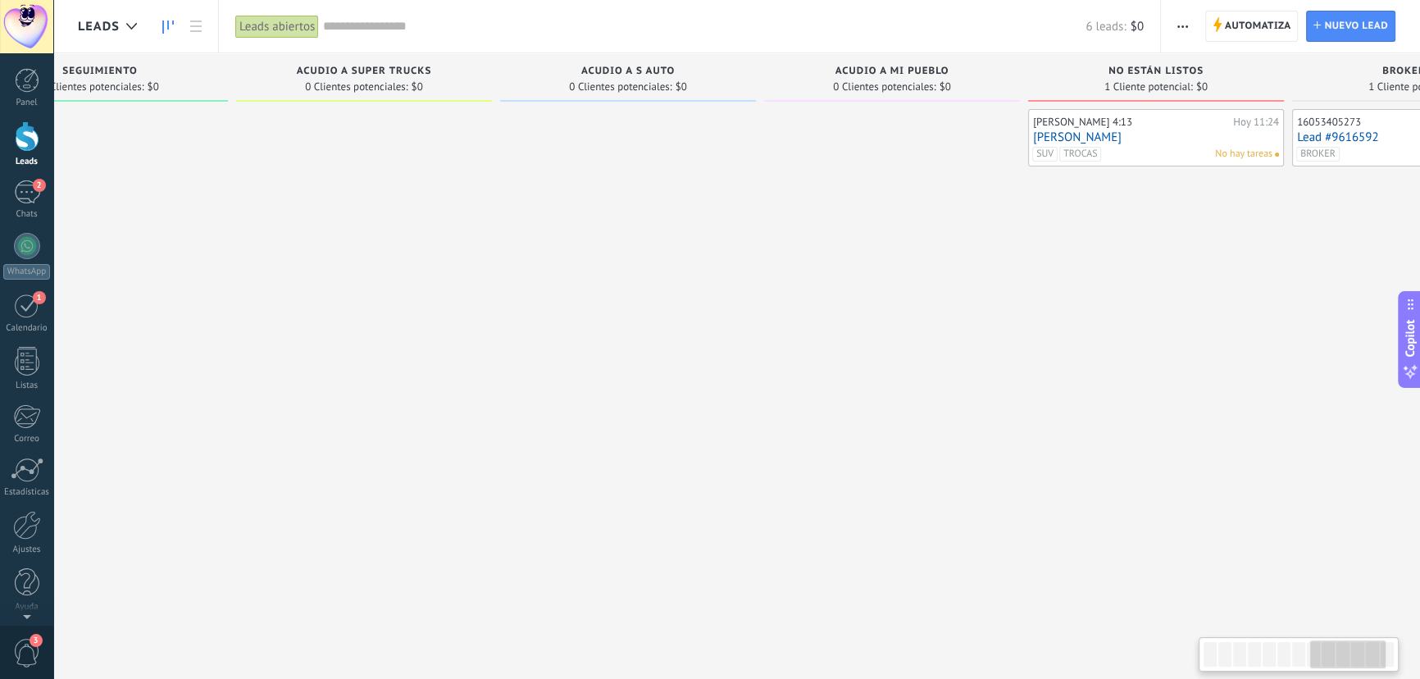
scroll to position [0, 1950]
drag, startPoint x: 466, startPoint y: 328, endPoint x: 599, endPoint y: 330, distance: 133.7
click at [599, 330] on div at bounding box center [632, 341] width 256 height 465
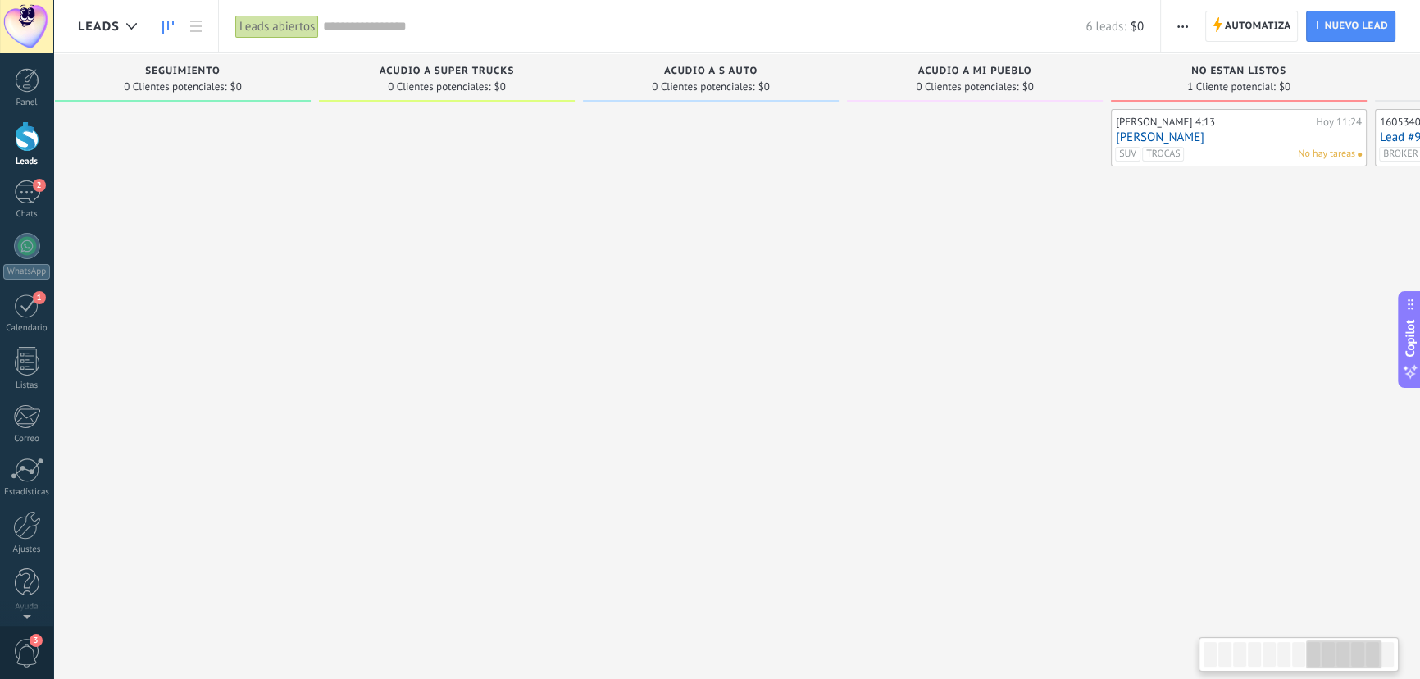
drag, startPoint x: 422, startPoint y: 331, endPoint x: 517, endPoint y: 338, distance: 96.2
click at [503, 337] on div at bounding box center [447, 341] width 256 height 465
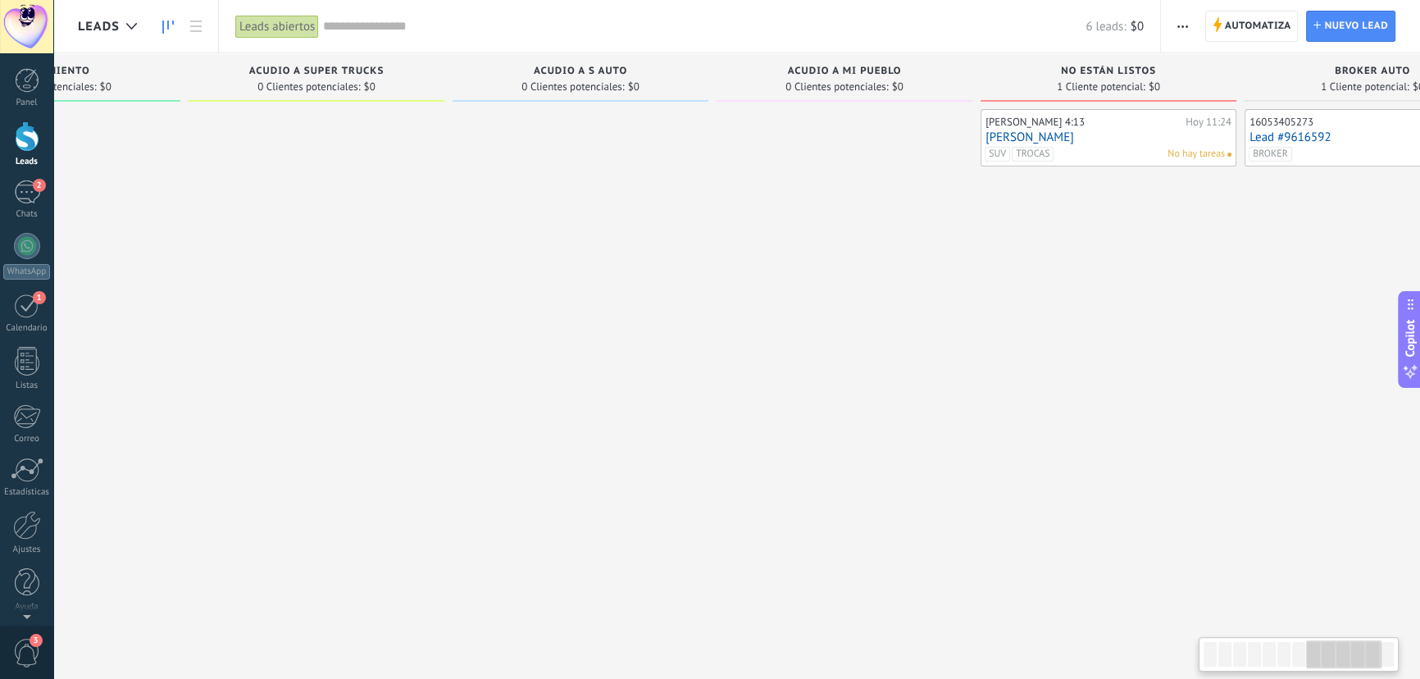
drag, startPoint x: 517, startPoint y: 338, endPoint x: 354, endPoint y: 332, distance: 163.3
click at [354, 332] on div at bounding box center [317, 341] width 256 height 465
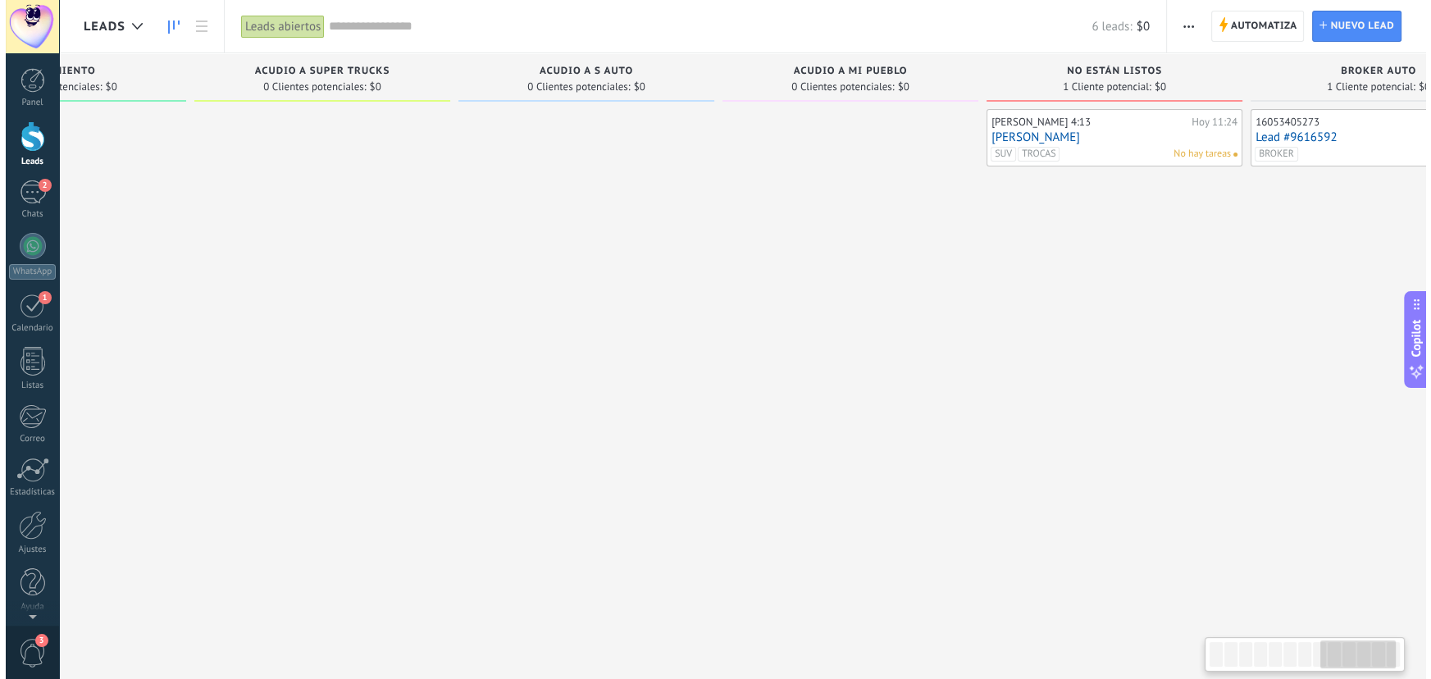
scroll to position [0, 2026]
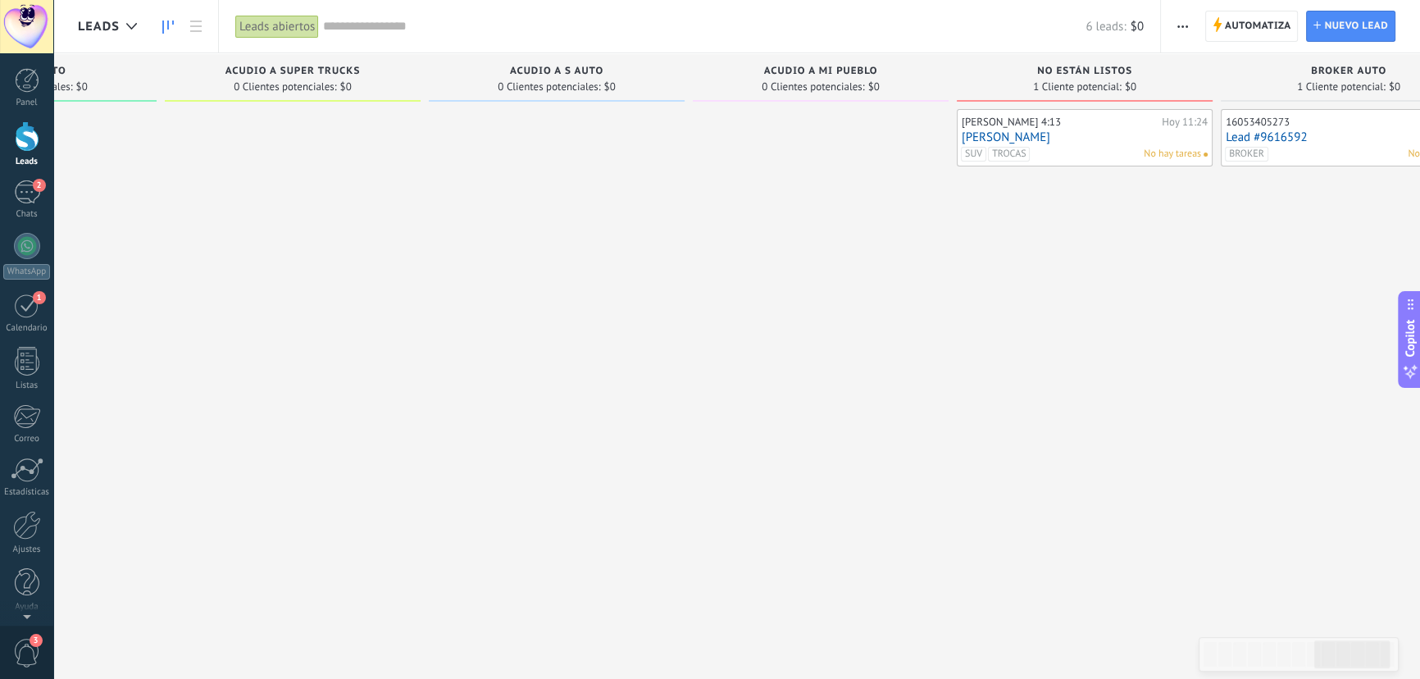
click at [1103, 138] on link "[PERSON_NAME]" at bounding box center [1085, 137] width 246 height 14
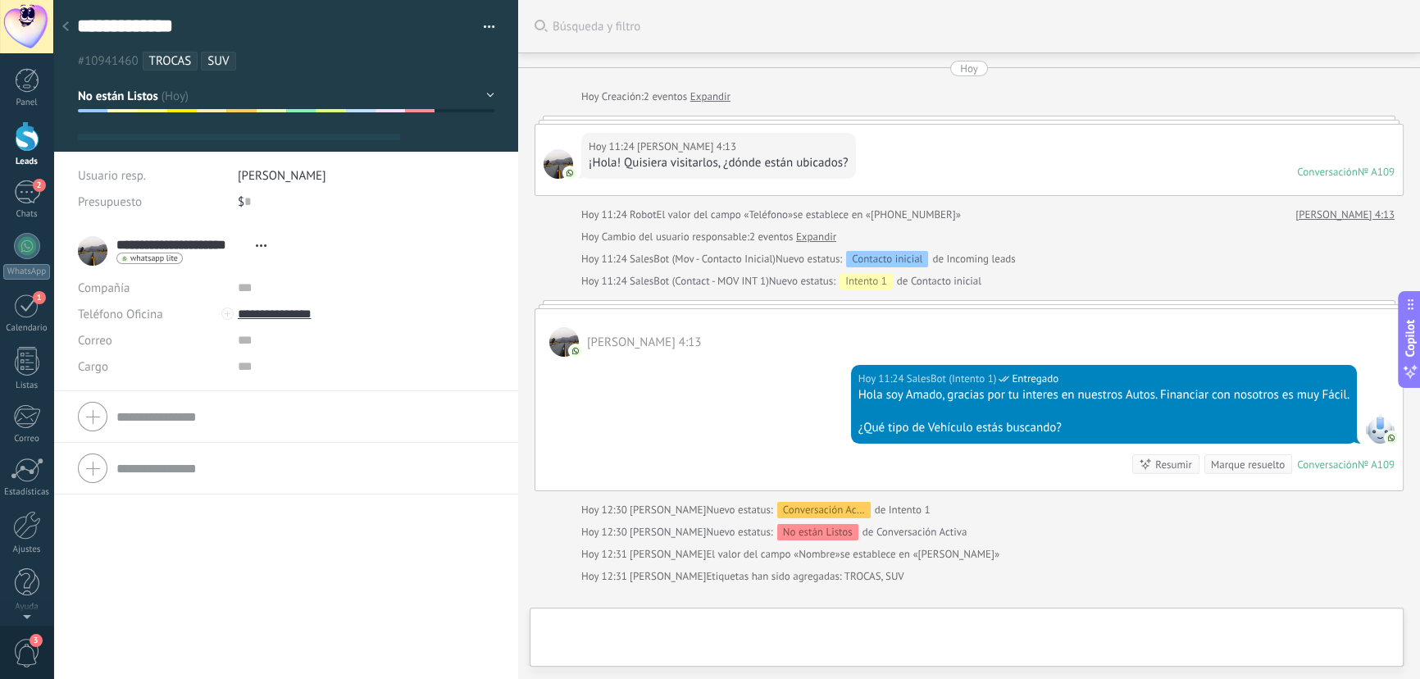
type textarea "**********"
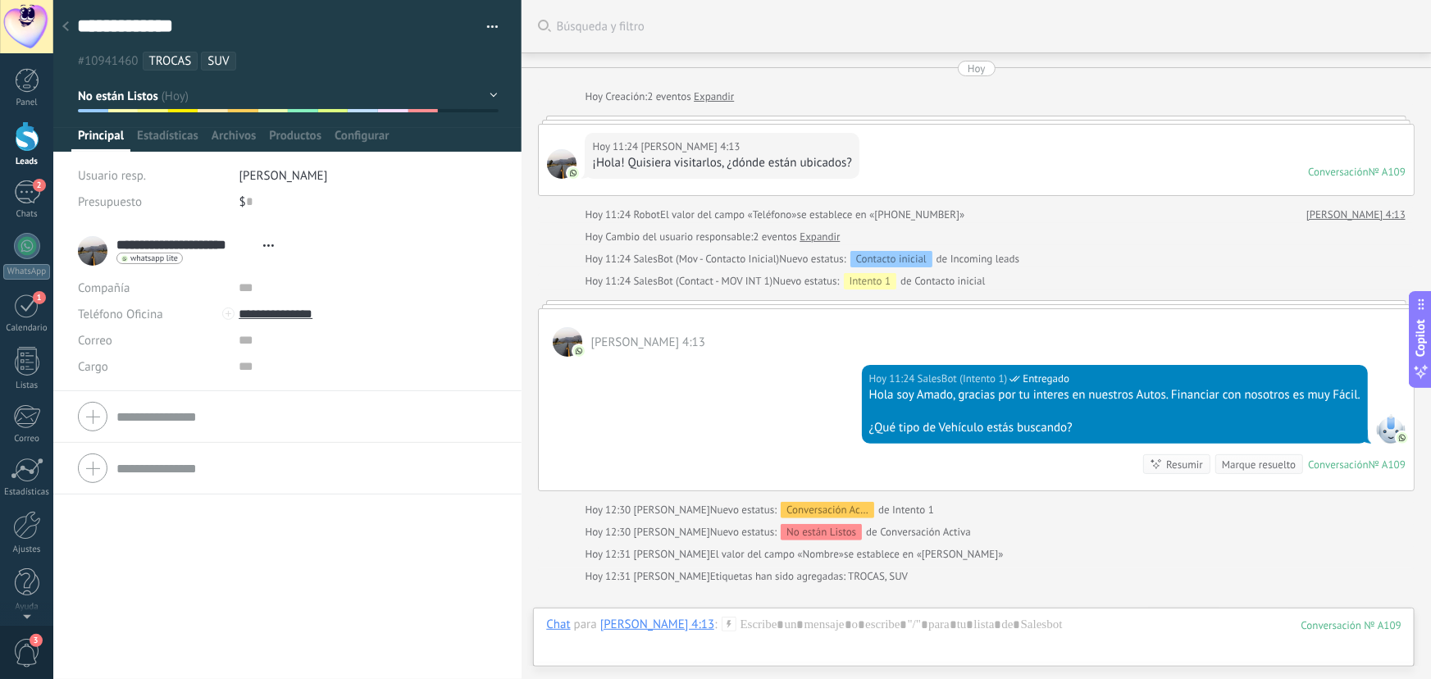
scroll to position [190, 0]
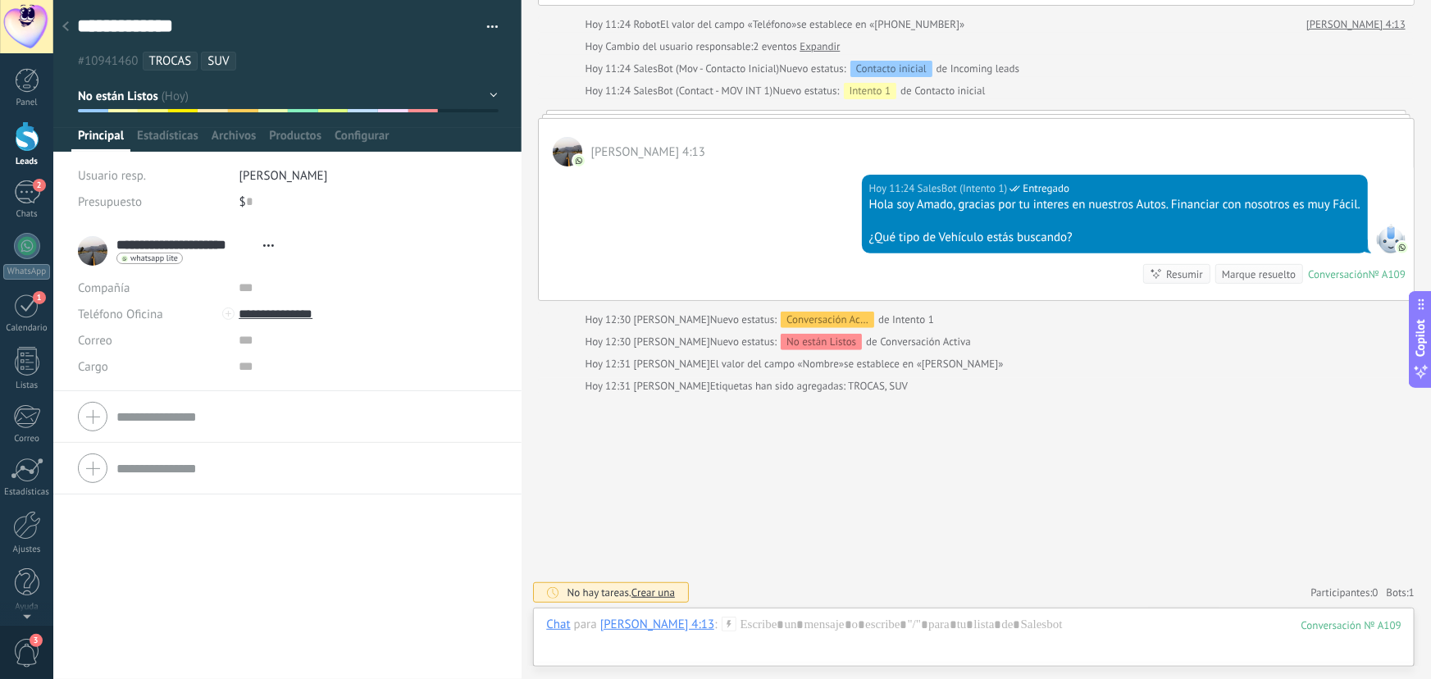
click at [483, 24] on button "button" at bounding box center [487, 27] width 24 height 25
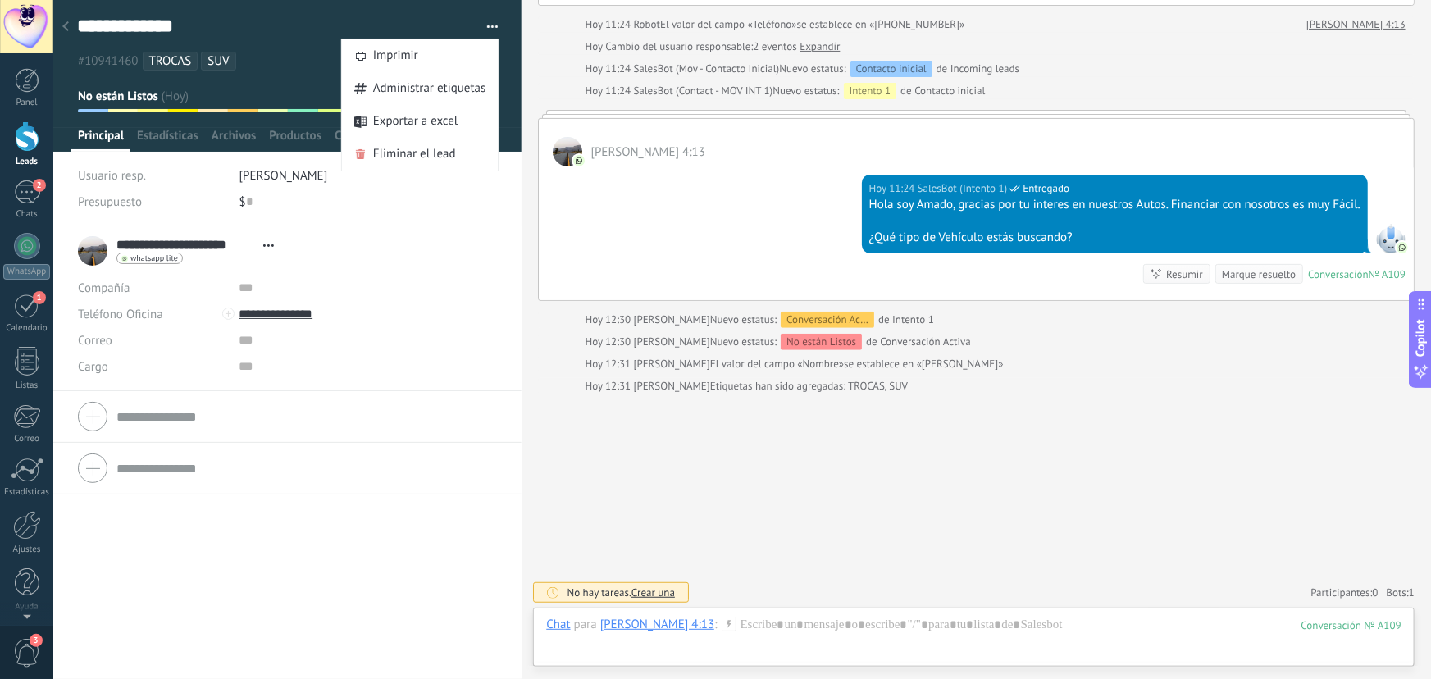
click at [531, 350] on div "Buscar Búsqueda y filtro Carga más Hoy Hoy Creación: 2 eventos Expandir Hoy 11:…" at bounding box center [976, 245] width 909 height 871
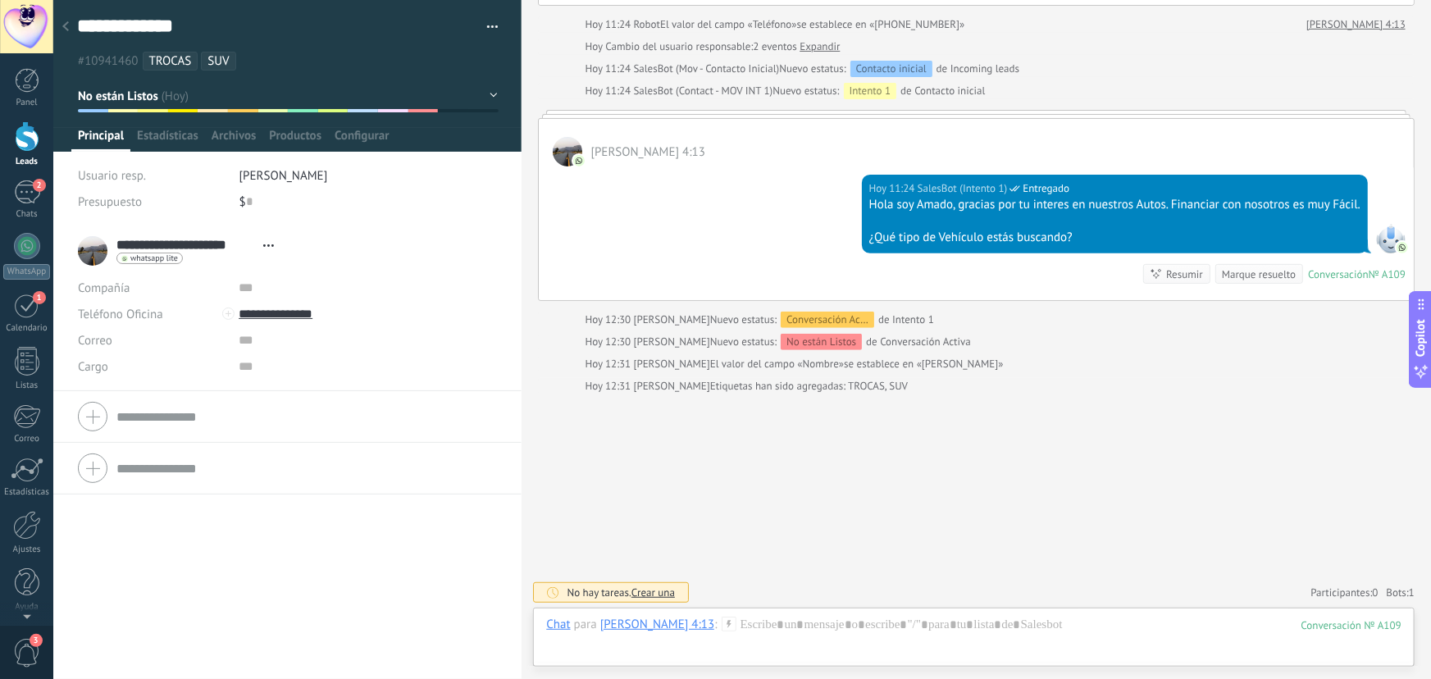
click at [672, 593] on span "Crear una" at bounding box center [652, 593] width 43 height 14
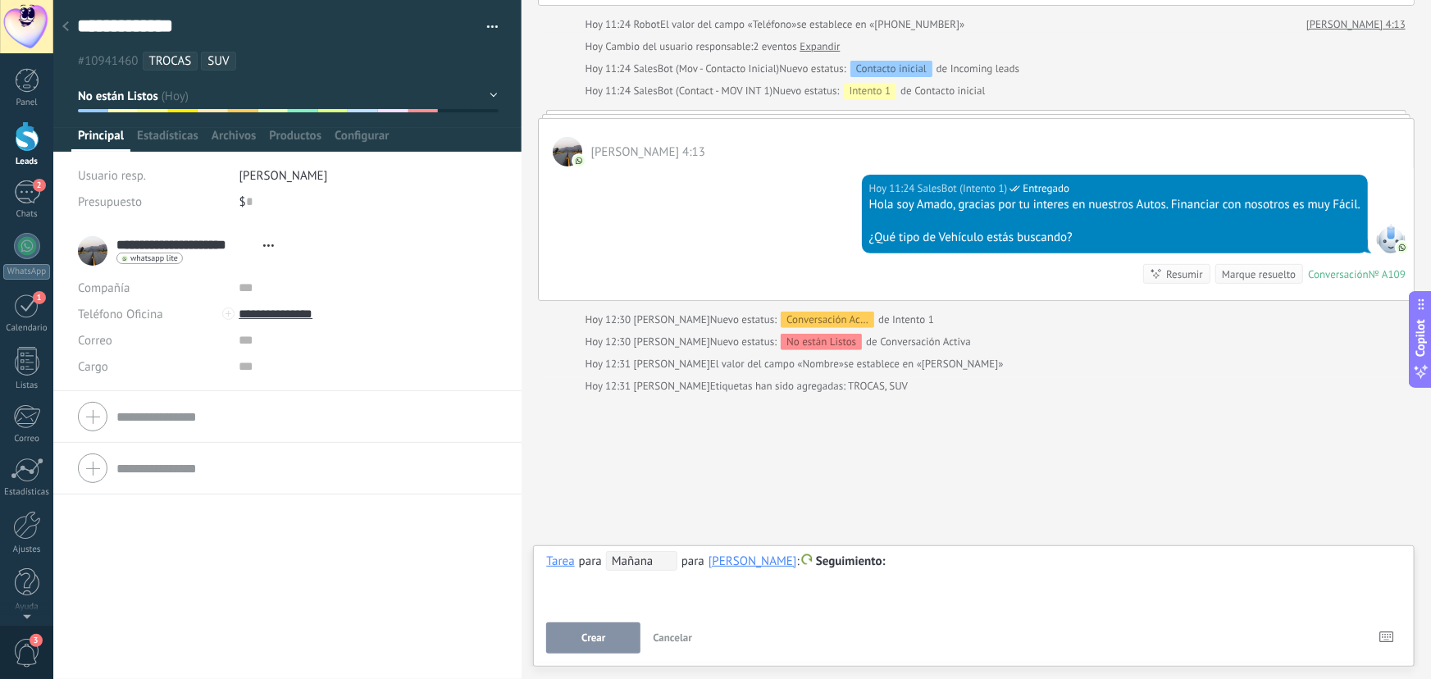
click at [645, 563] on span "Mañana" at bounding box center [641, 561] width 71 height 20
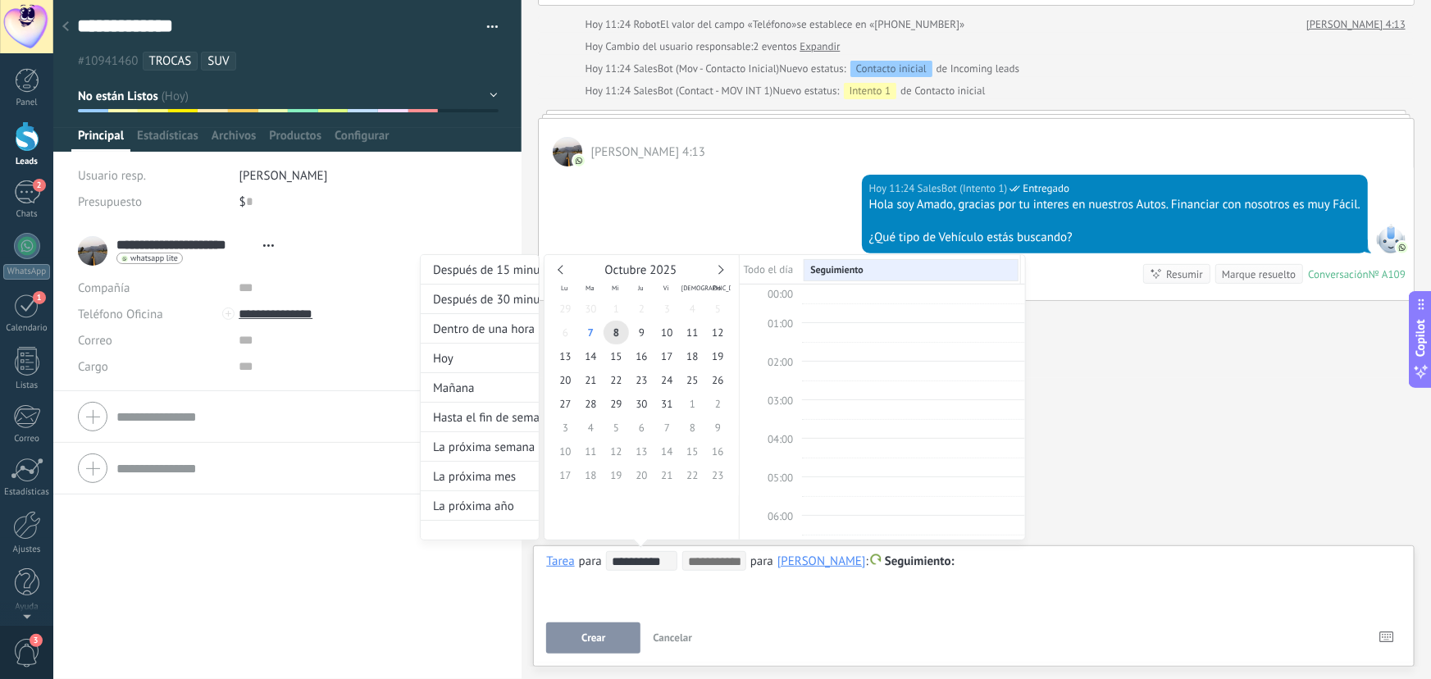
scroll to position [308, 0]
type input "**********"
click at [670, 355] on span "17" at bounding box center [666, 356] width 25 height 24
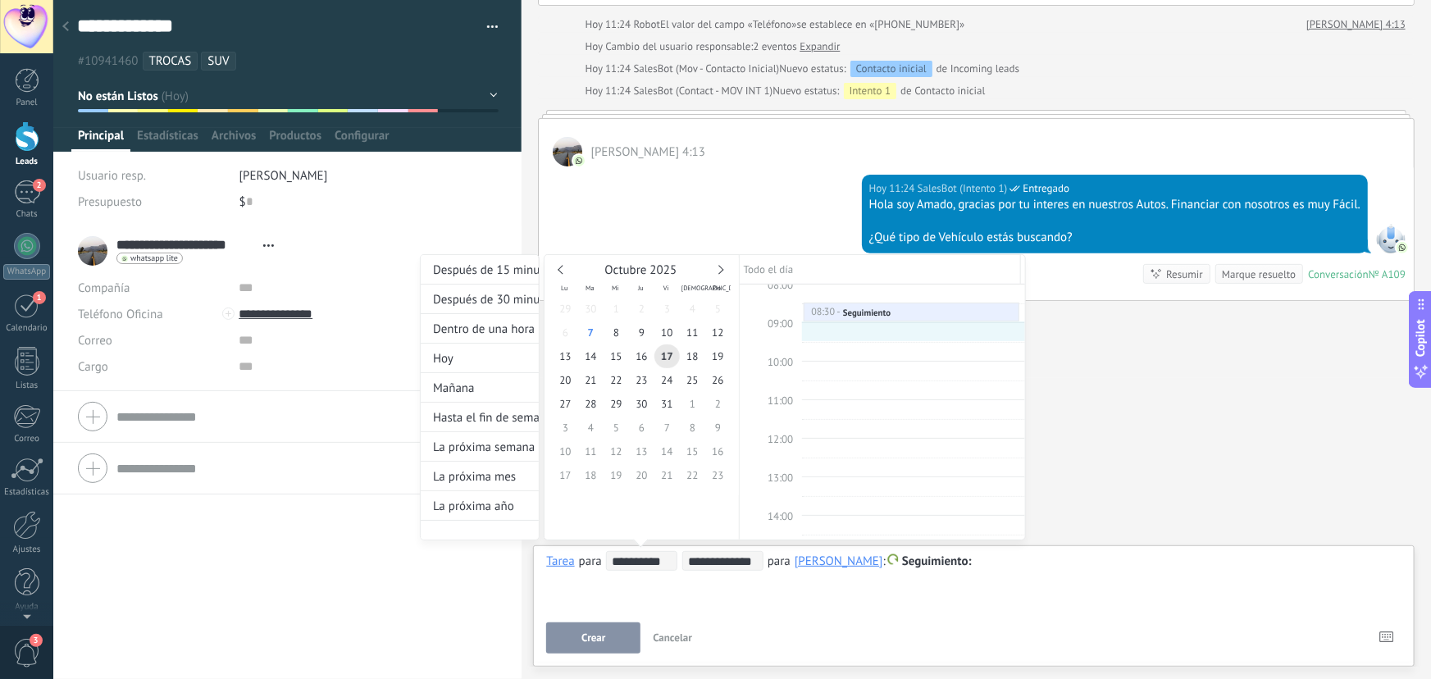
type input "**********"
click at [978, 566] on div "**********" at bounding box center [723, 412] width 606 height 317
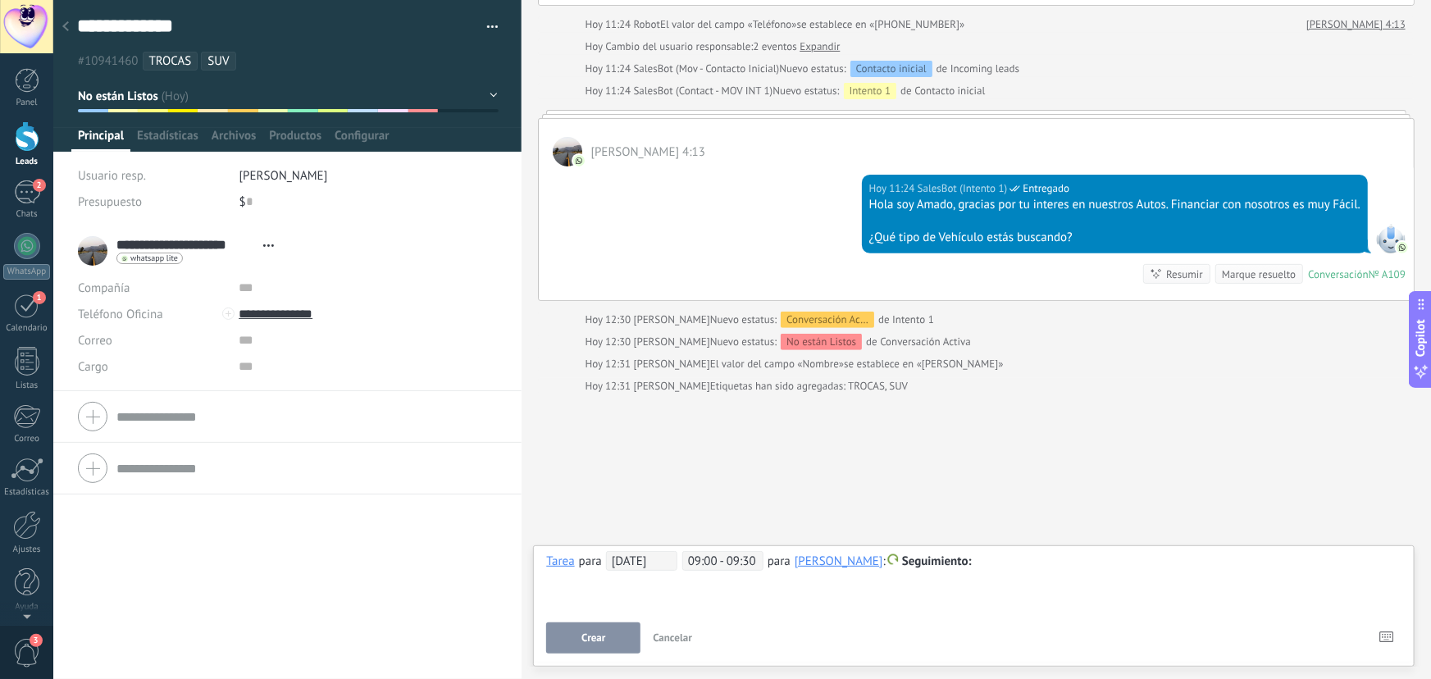
click at [979, 566] on div at bounding box center [973, 562] width 855 height 20
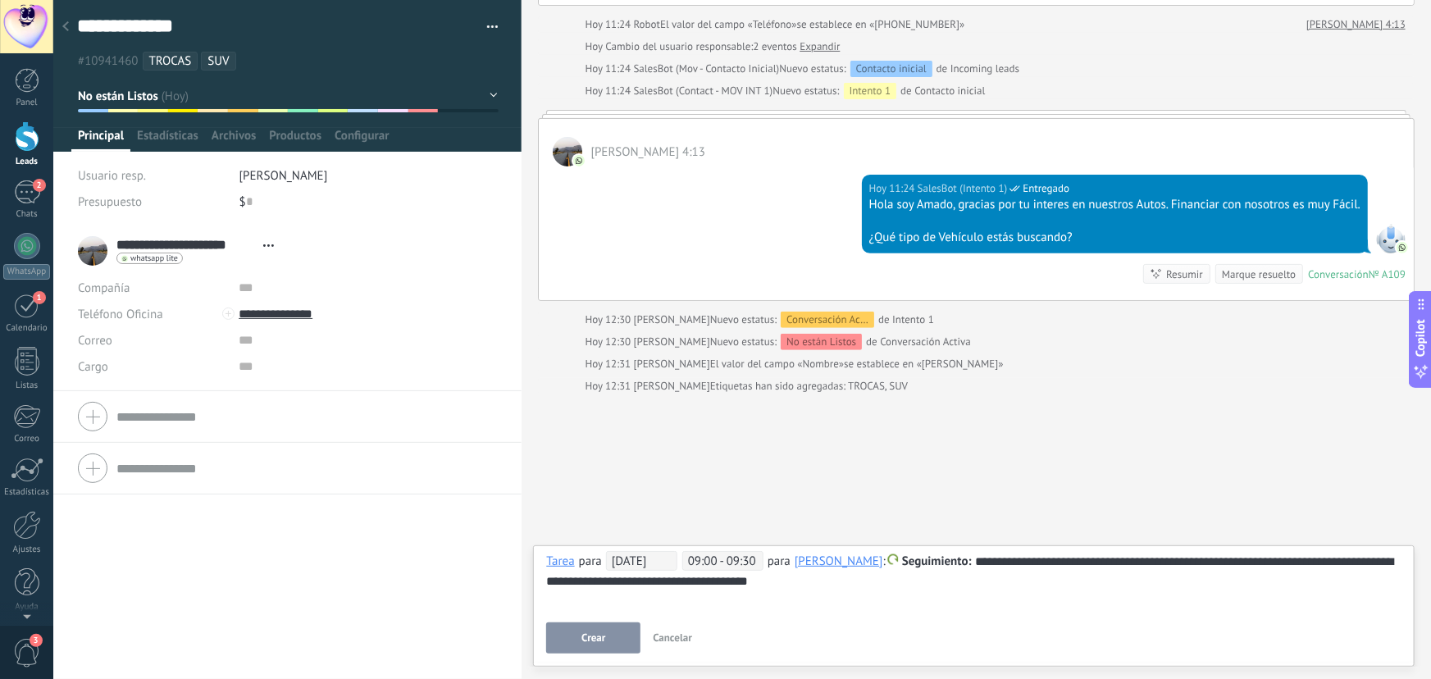
click at [596, 635] on span "Crear" at bounding box center [593, 637] width 24 height 11
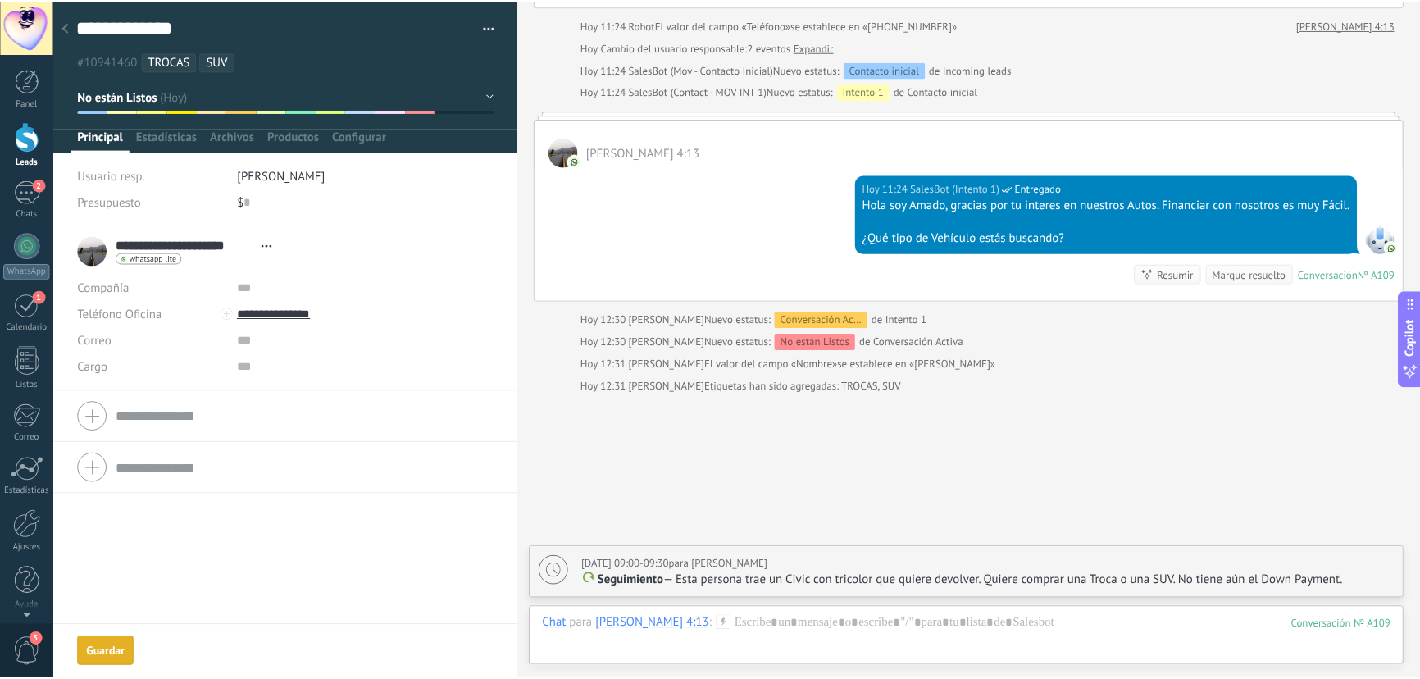
scroll to position [248, 0]
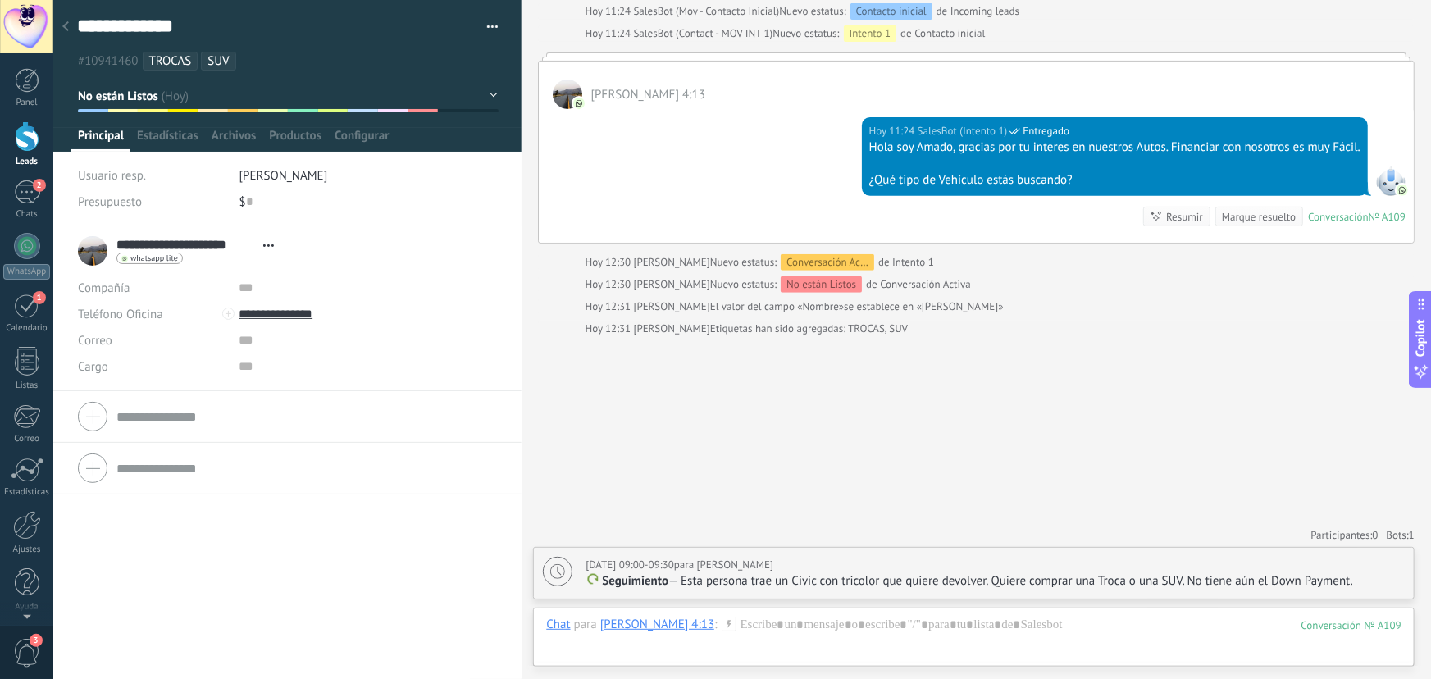
click at [69, 26] on div at bounding box center [65, 27] width 23 height 32
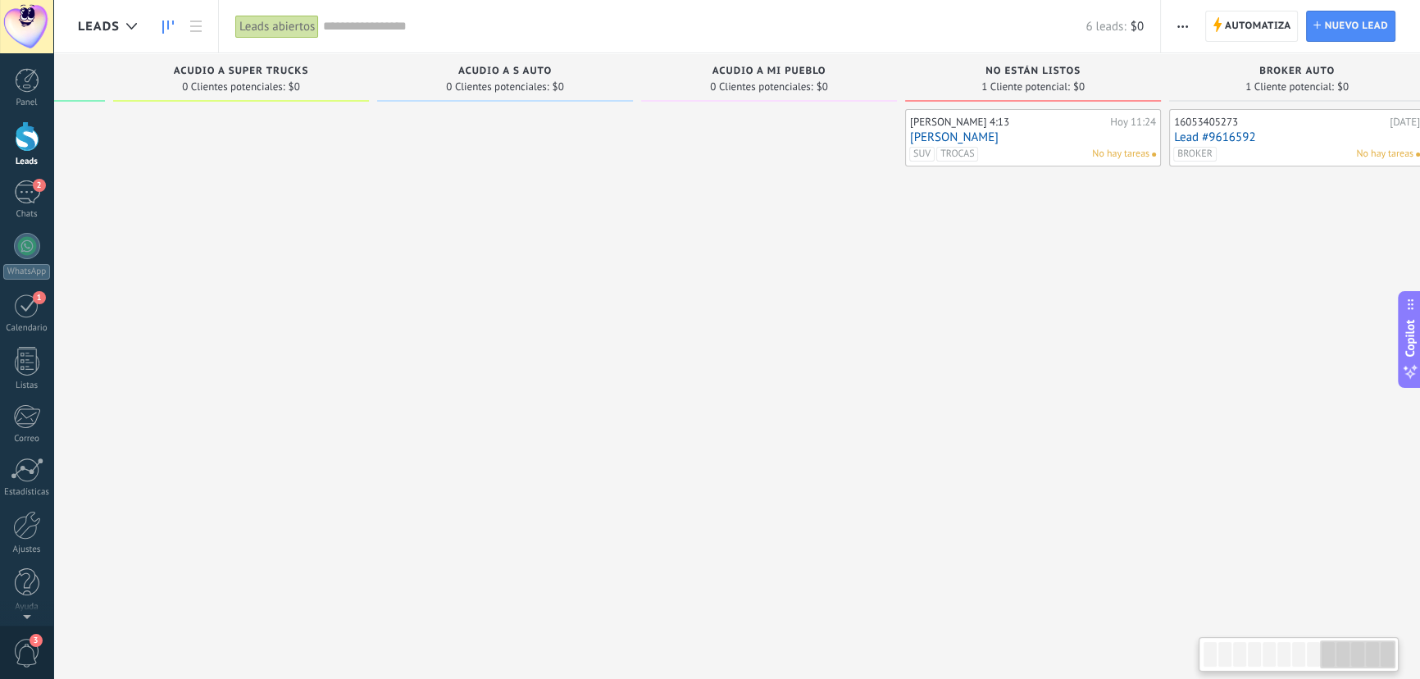
scroll to position [0, 2106]
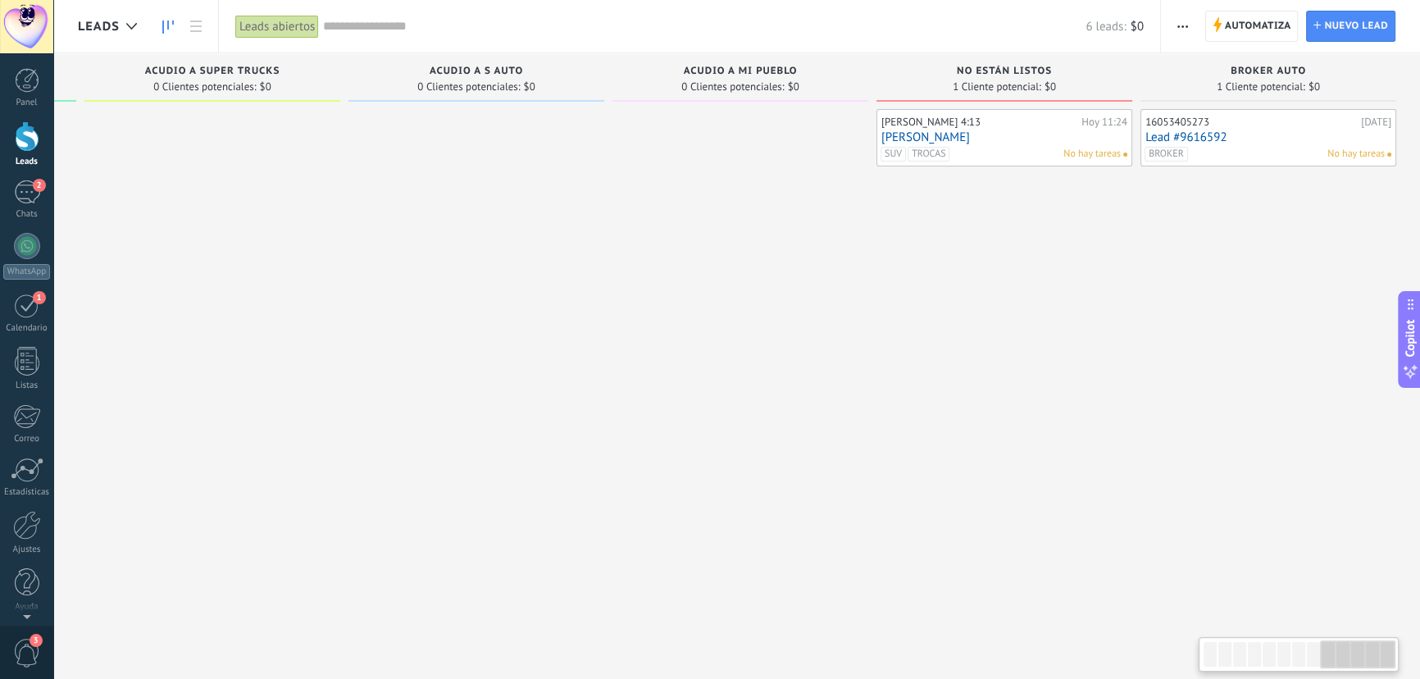
drag, startPoint x: 1081, startPoint y: 245, endPoint x: 898, endPoint y: 245, distance: 182.9
click at [898, 245] on div "Edward FILIPENSES 4:13 Hoy 11:24 EDWARD JAVIER SUV TROCAS No hay tareas" at bounding box center [1005, 341] width 256 height 465
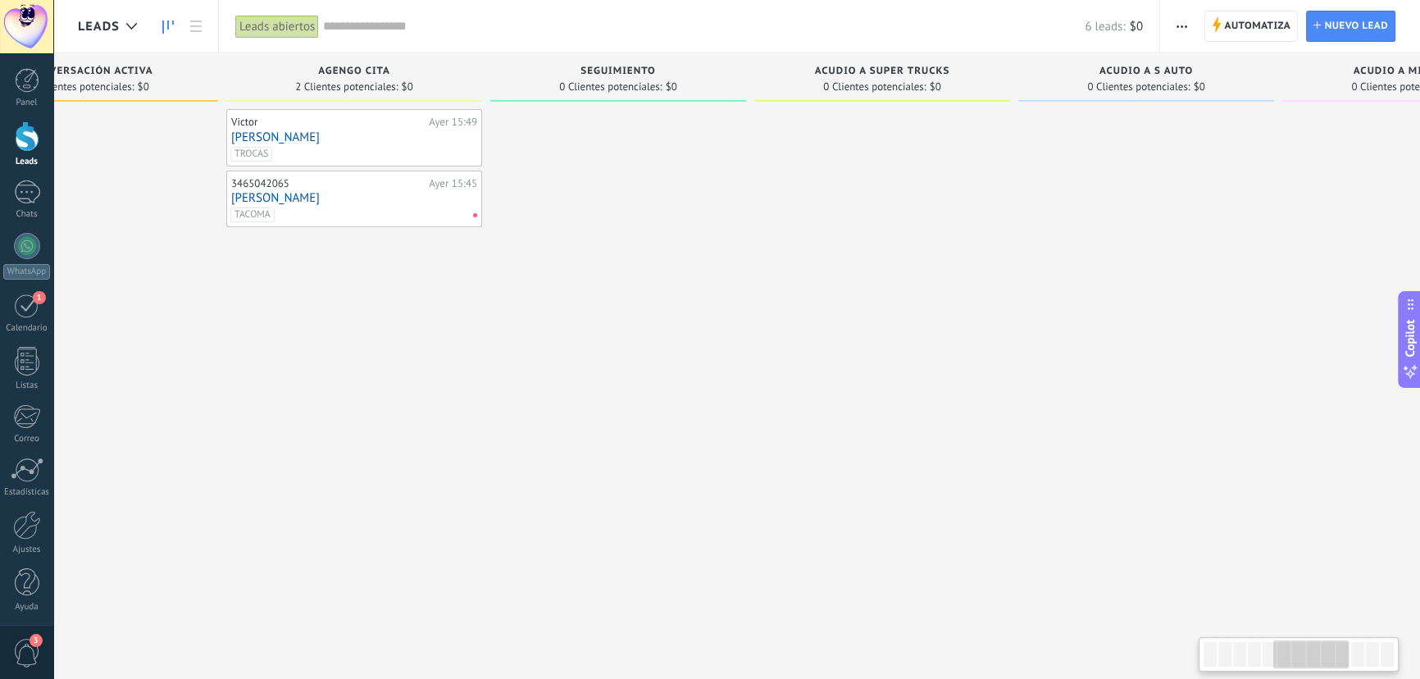
scroll to position [0, 1770]
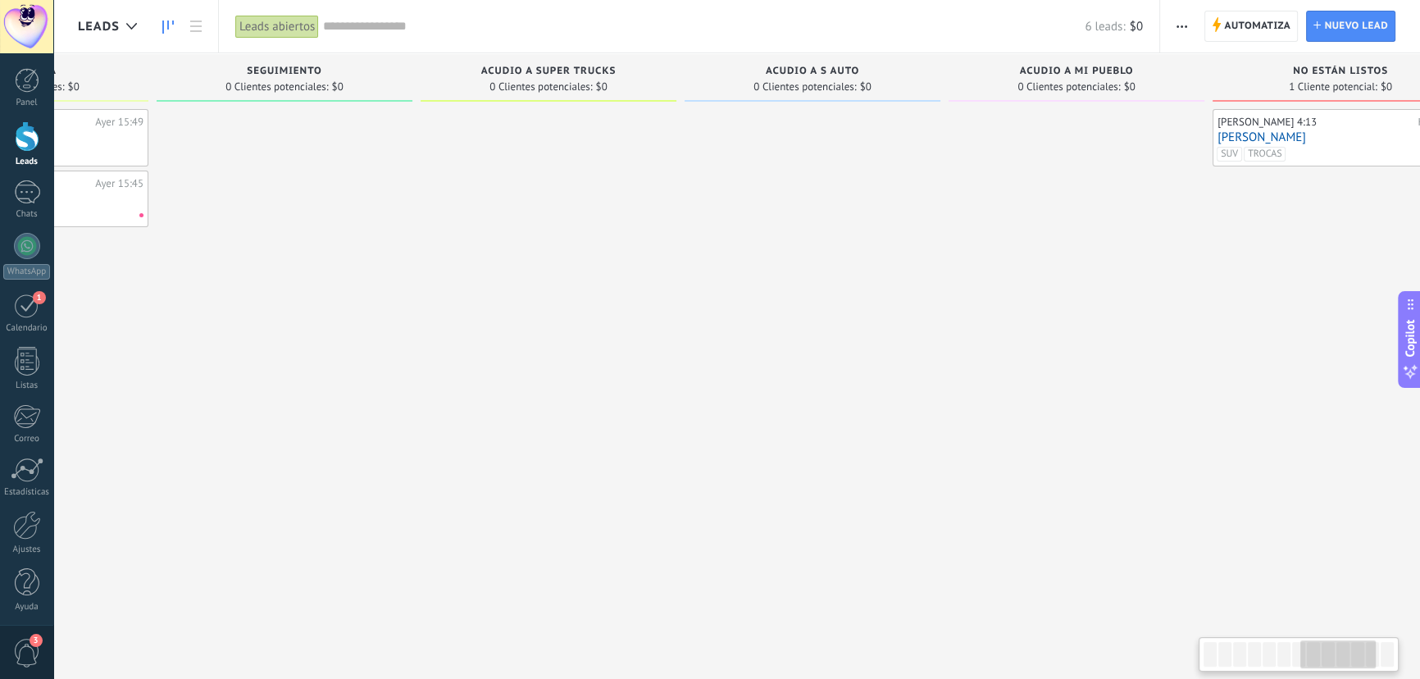
drag, startPoint x: 1246, startPoint y: 372, endPoint x: 654, endPoint y: 362, distance: 592.2
click at [685, 362] on div at bounding box center [813, 341] width 256 height 465
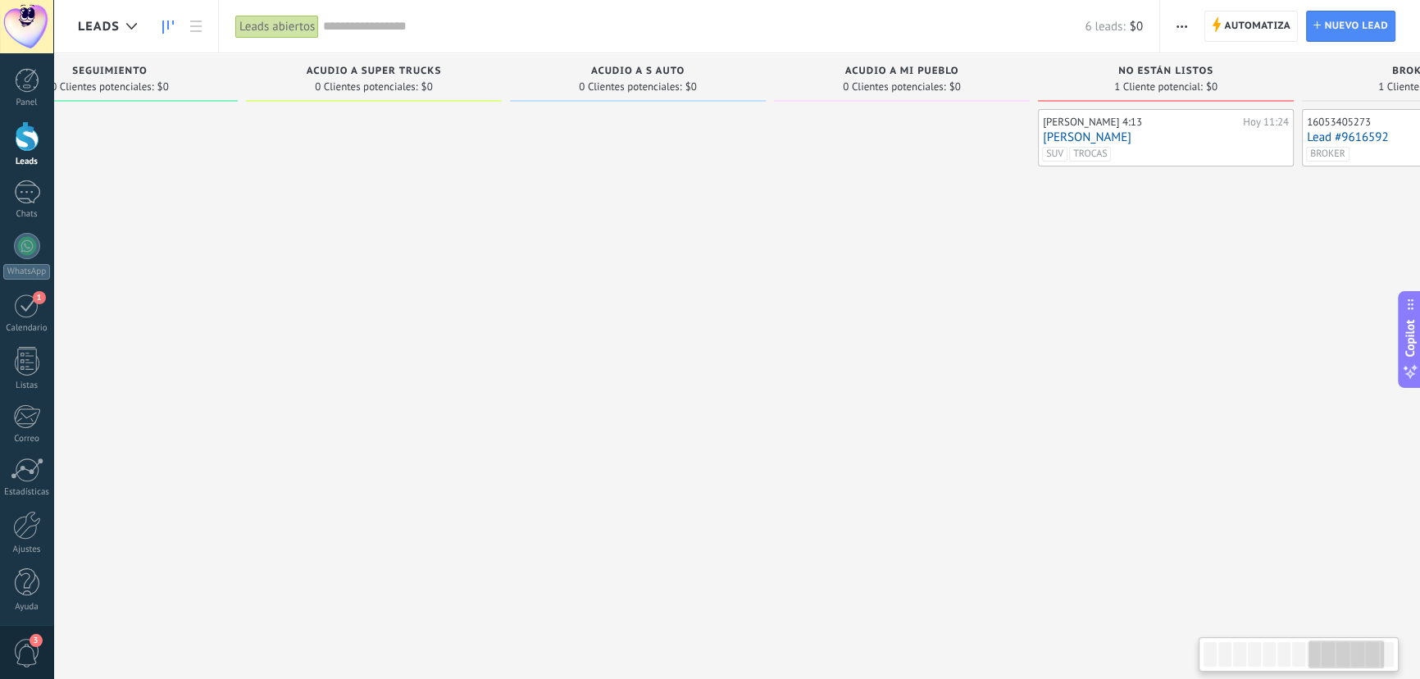
scroll to position [0, 2106]
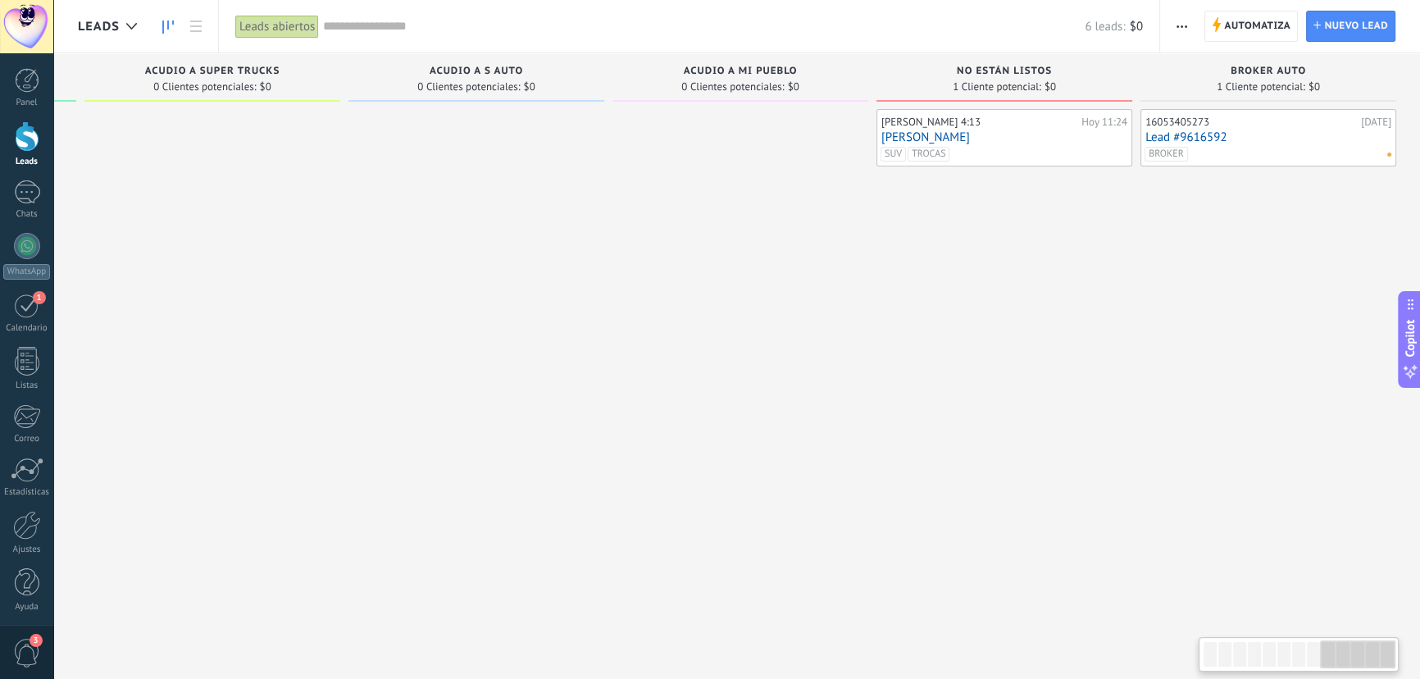
drag, startPoint x: 1274, startPoint y: 362, endPoint x: 991, endPoint y: 360, distance: 282.9
click at [991, 360] on div "Edward FILIPENSES 4:13 Hoy 11:24 EDWARD JAVIER SUV TROCAS" at bounding box center [1005, 341] width 256 height 465
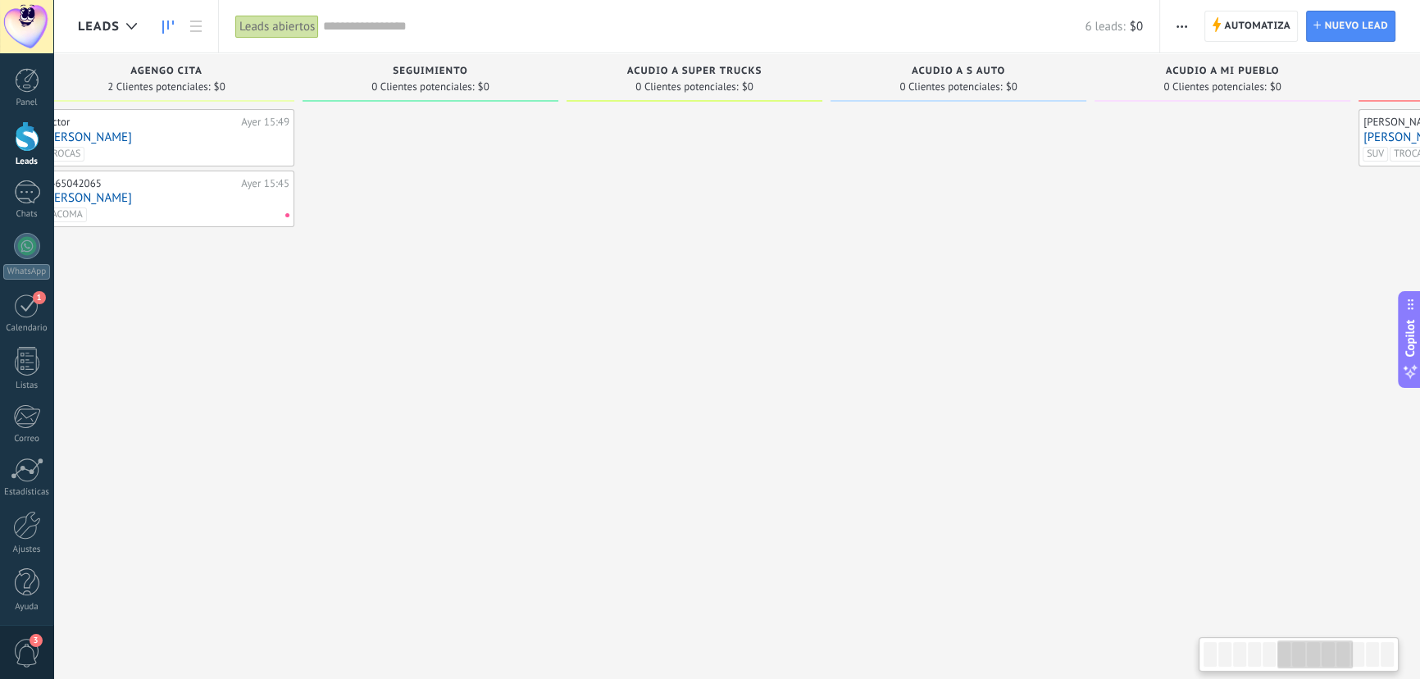
drag, startPoint x: 513, startPoint y: 353, endPoint x: 1281, endPoint y: 341, distance: 767.7
click at [1087, 341] on div at bounding box center [959, 341] width 256 height 465
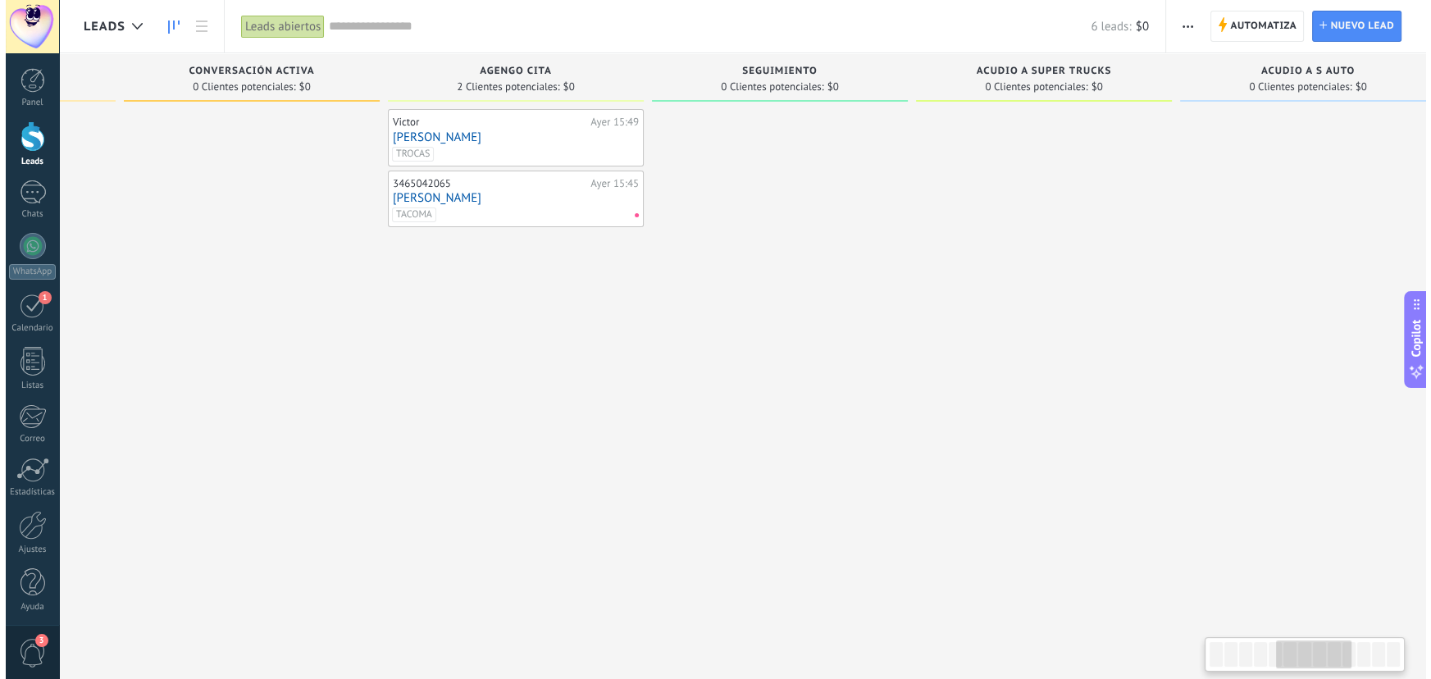
scroll to position [0, 1187]
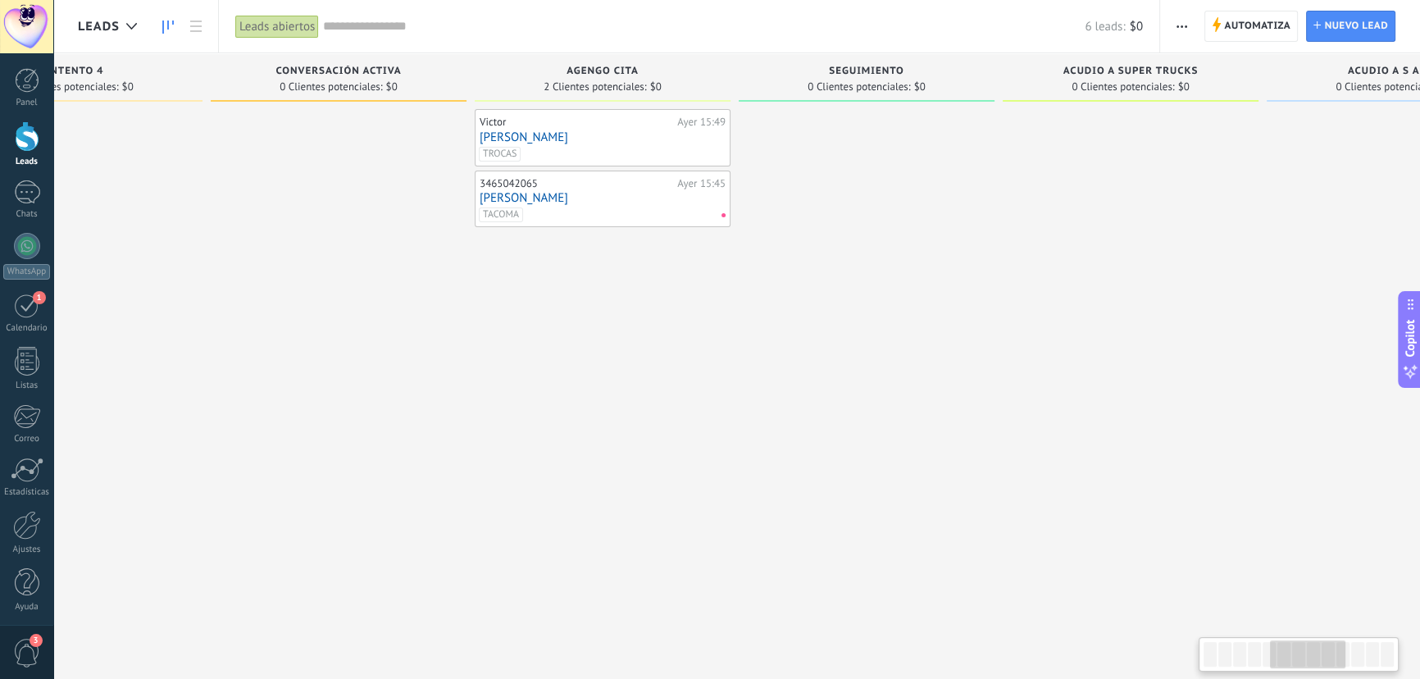
drag, startPoint x: 526, startPoint y: 368, endPoint x: 672, endPoint y: 362, distance: 146.9
click at [672, 362] on div "[PERSON_NAME][DATE] 15:49 [PERSON_NAME] [GEOGRAPHIC_DATA] 3465042065 [DATE] 15:…" at bounding box center [603, 341] width 256 height 465
click at [713, 213] on div "TACOMA" at bounding box center [600, 214] width 240 height 15
click at [599, 186] on div "3465042065" at bounding box center [578, 183] width 194 height 13
click at [599, 192] on link "[PERSON_NAME]" at bounding box center [604, 198] width 246 height 14
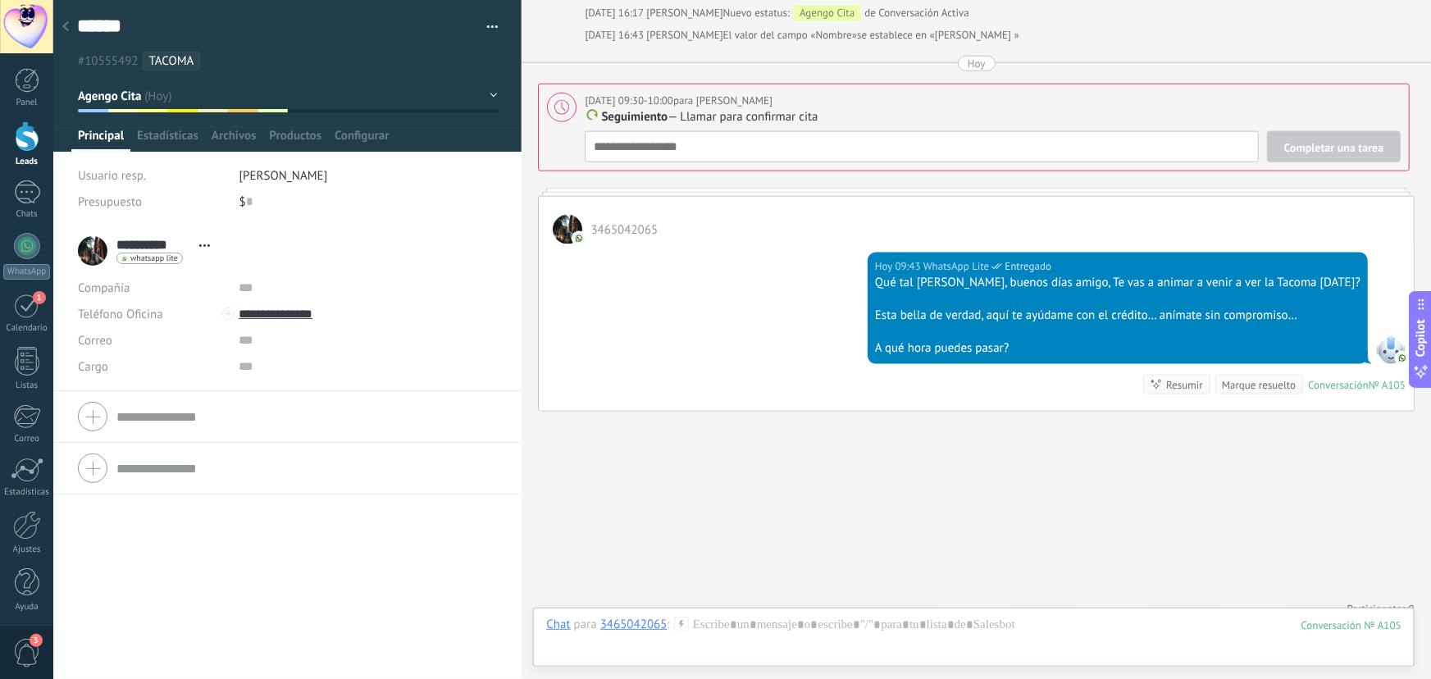
scroll to position [1042, 0]
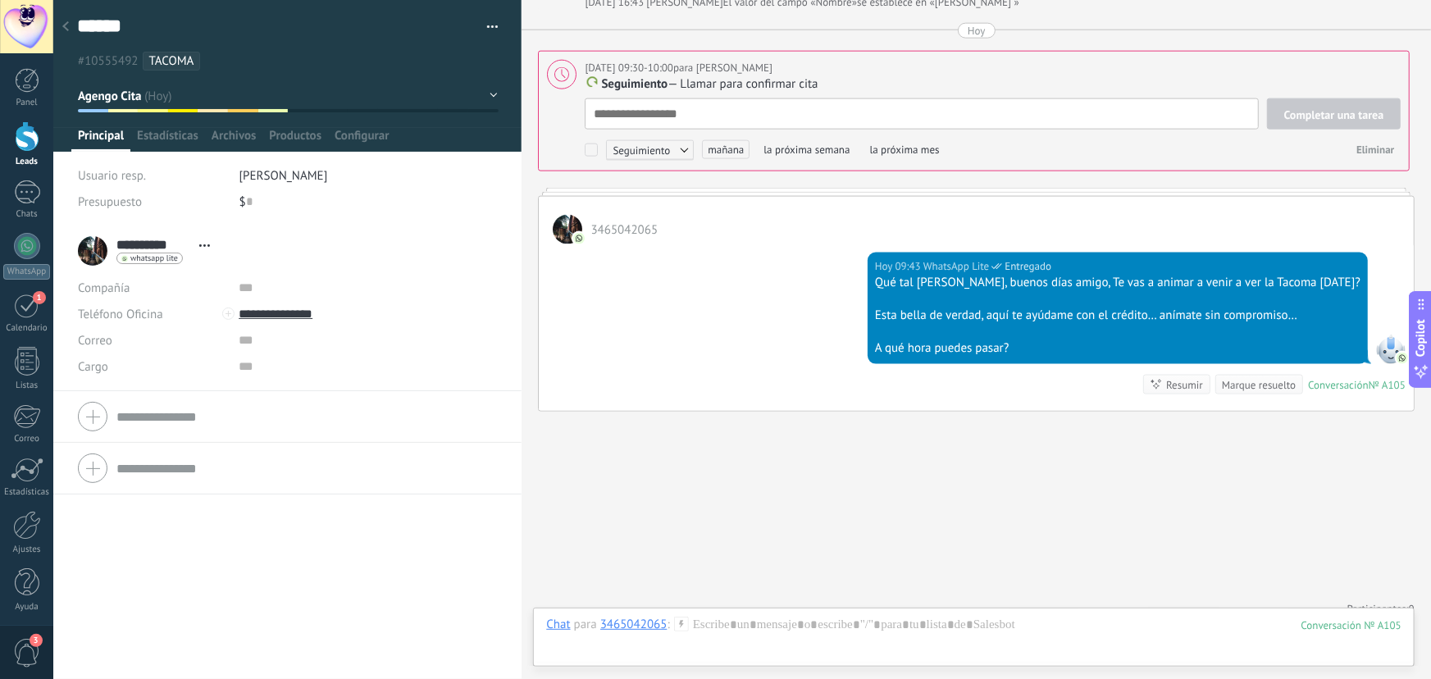
click at [686, 125] on div "Completar una tarea Seguimiento Seguimiento Reunión Personalizado mañana la pró…" at bounding box center [993, 130] width 816 height 64
type textarea "*"
type textarea "**"
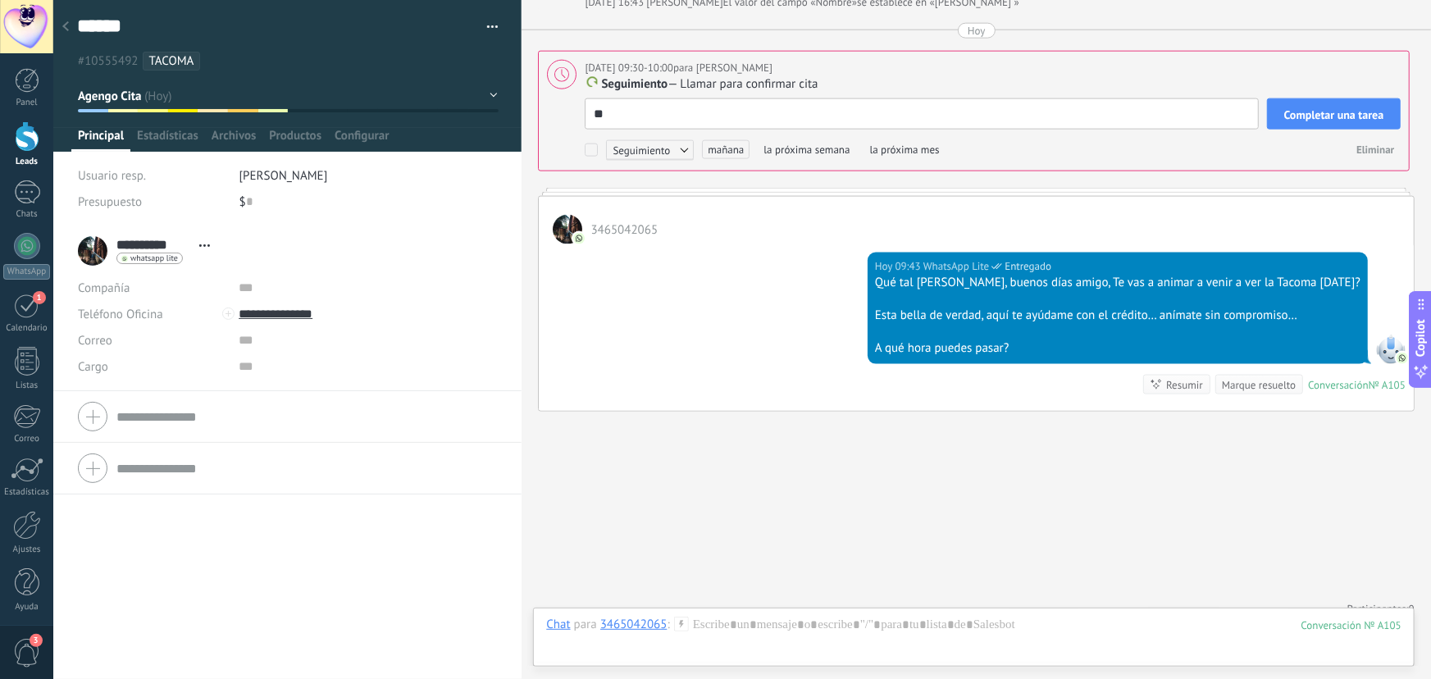
type textarea "**"
type textarea "****"
type textarea "*****"
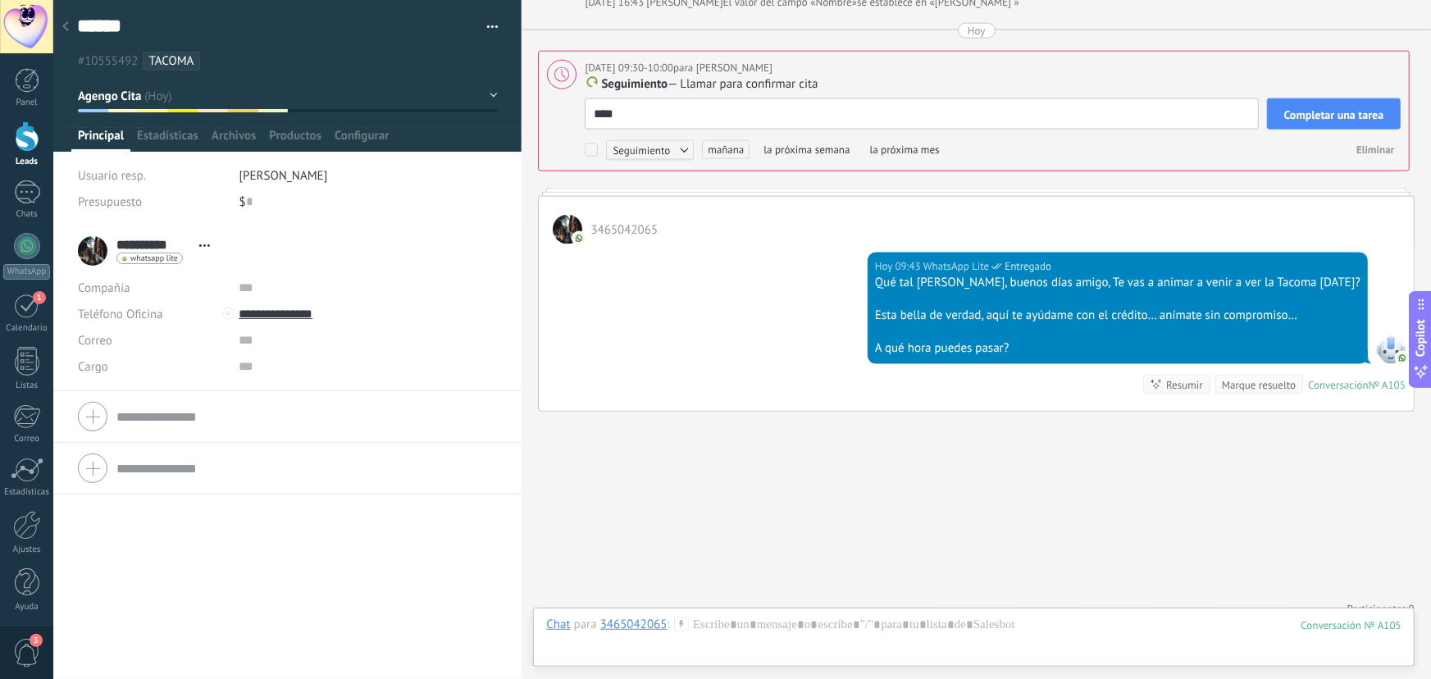
type textarea "*****"
type textarea "******"
type textarea "*******"
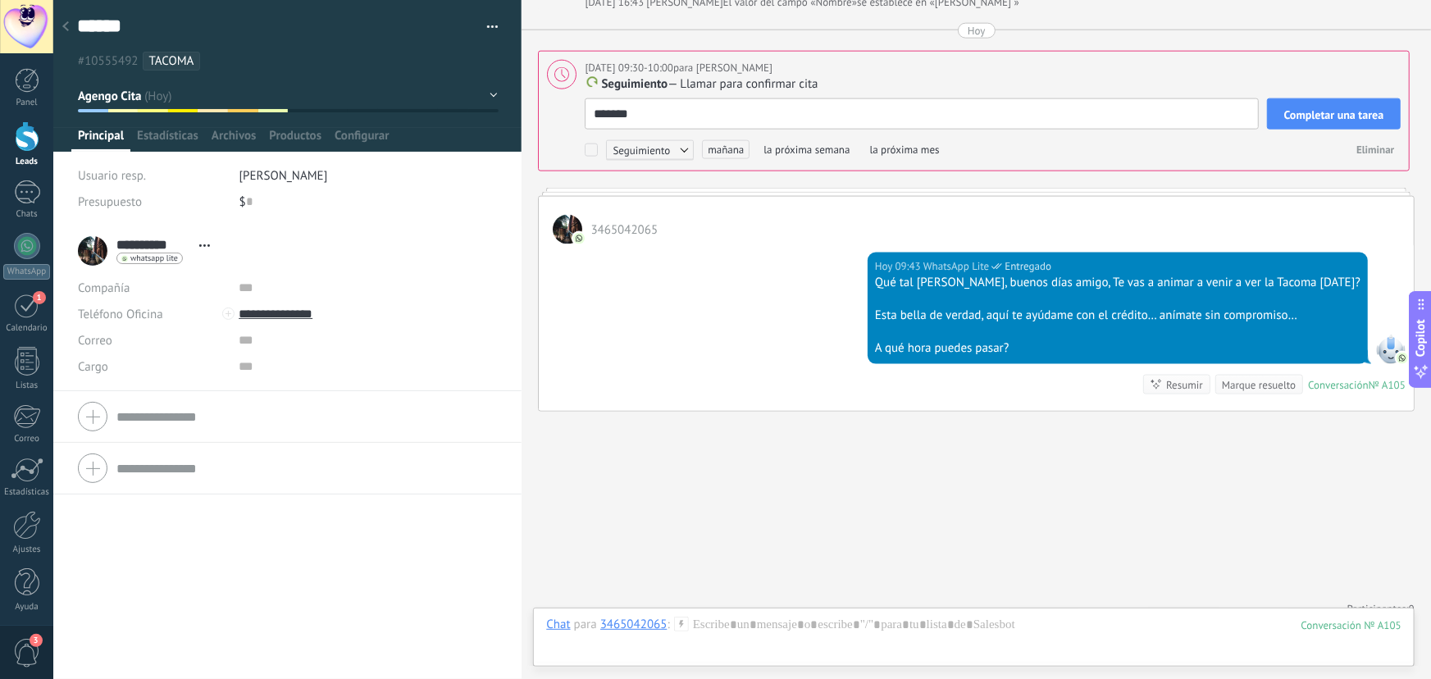
type textarea "********"
type textarea "*********"
type textarea "**********"
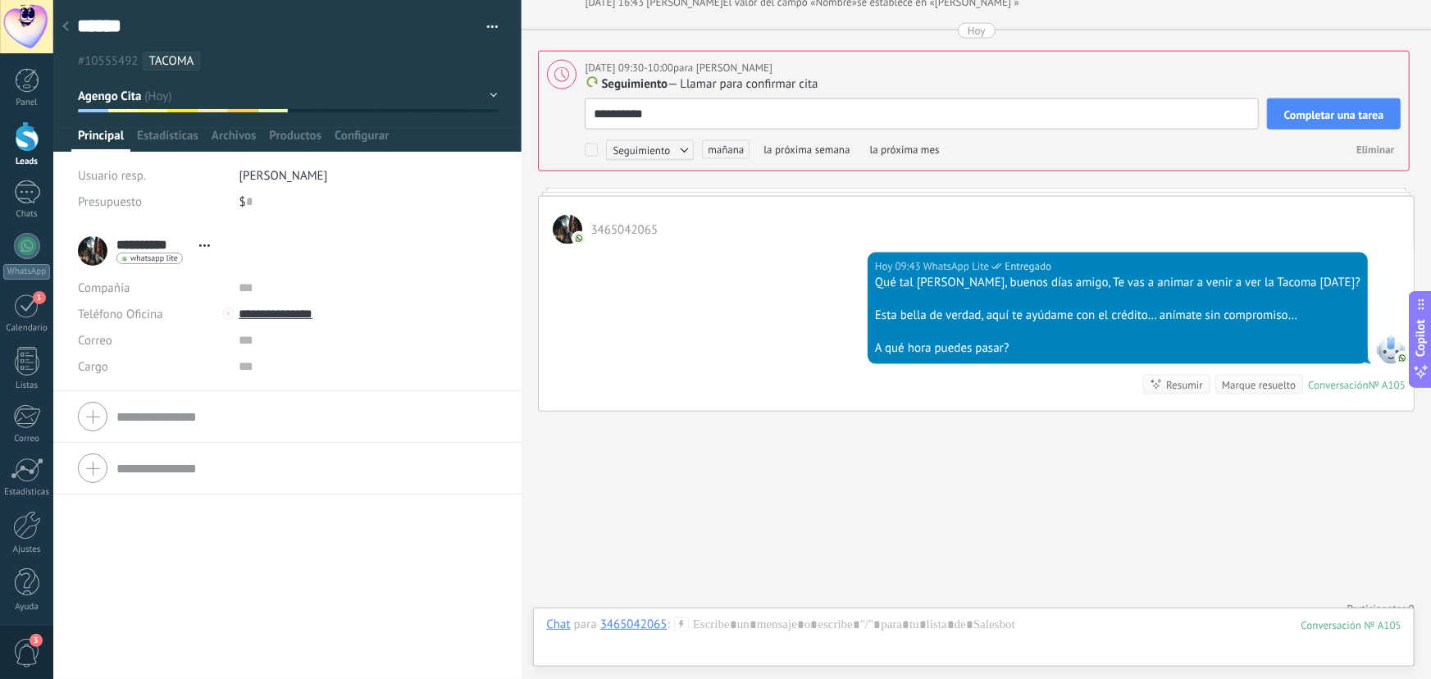
scroll to position [16, 0]
type textarea "**********"
click at [711, 140] on span "mañana" at bounding box center [726, 149] width 48 height 19
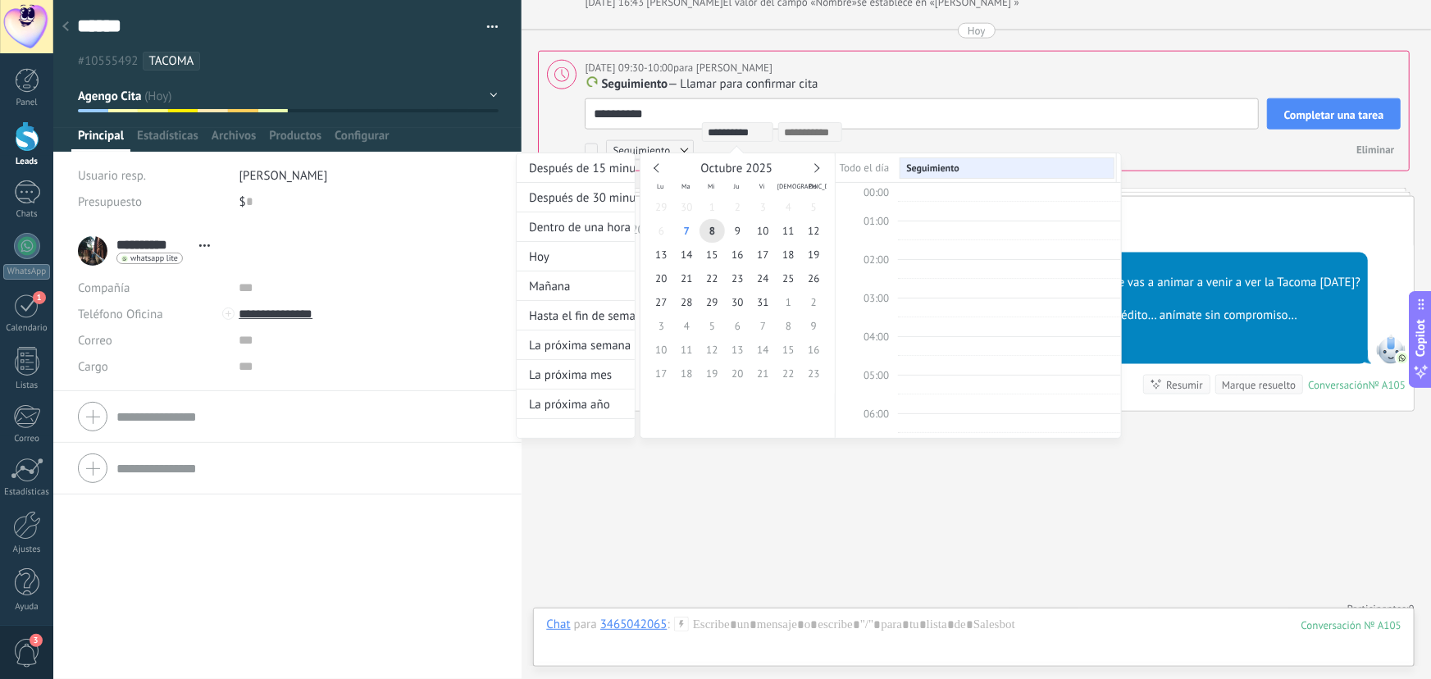
scroll to position [308, 0]
type input "**********"
click at [1173, 421] on div at bounding box center [715, 339] width 1431 height 679
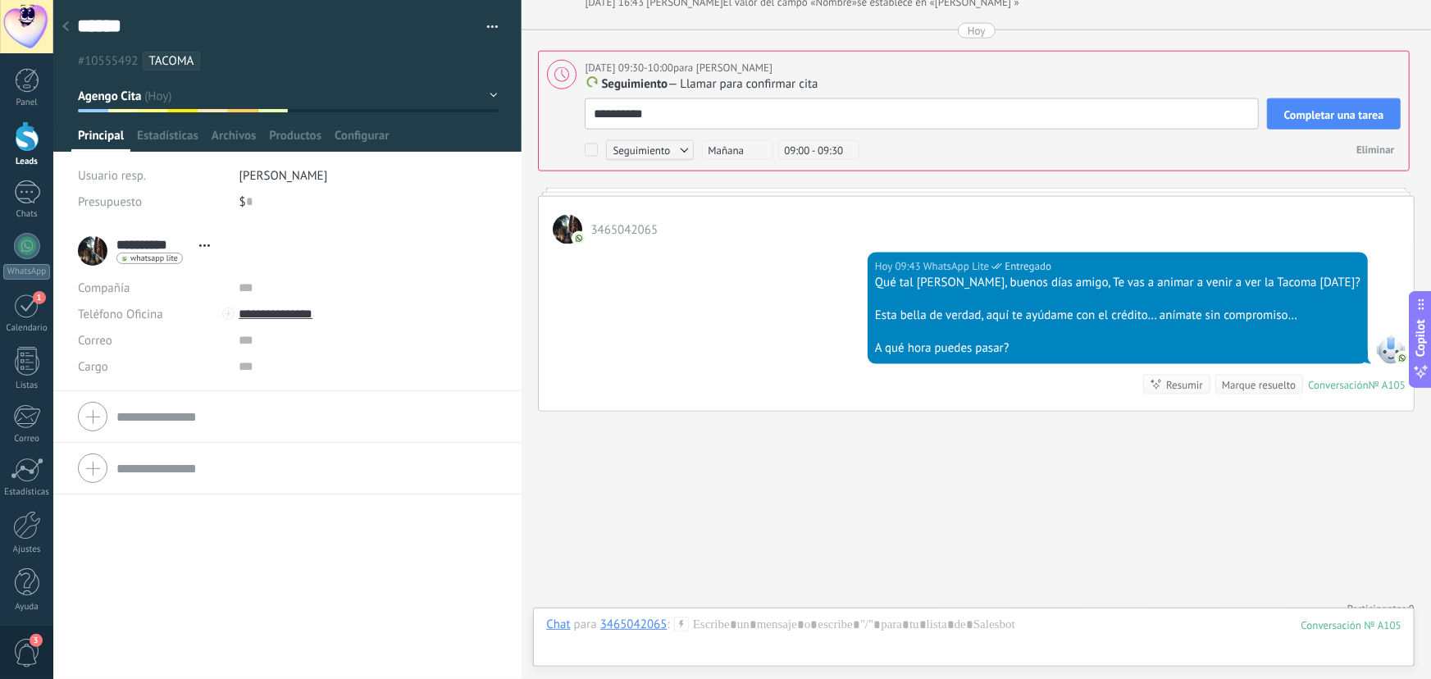
click at [1292, 109] on span "Completar una tarea" at bounding box center [1334, 114] width 100 height 11
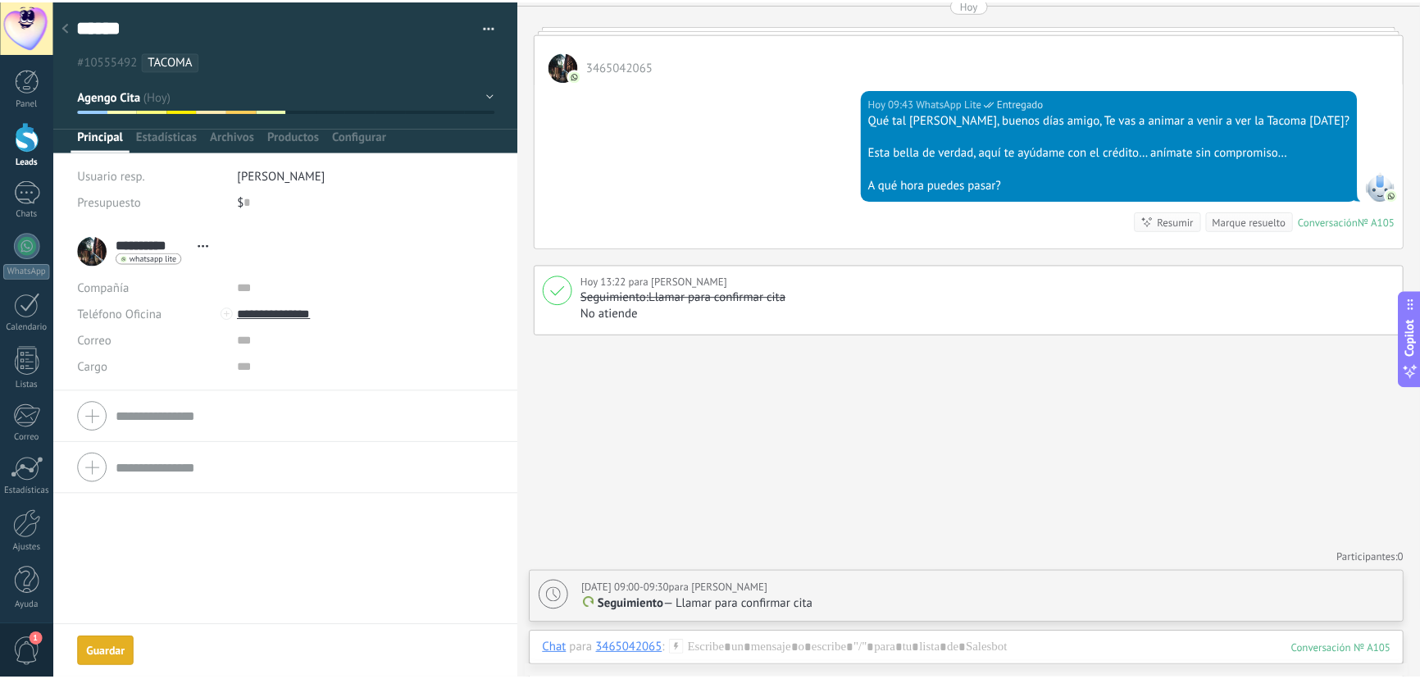
scroll to position [983, 0]
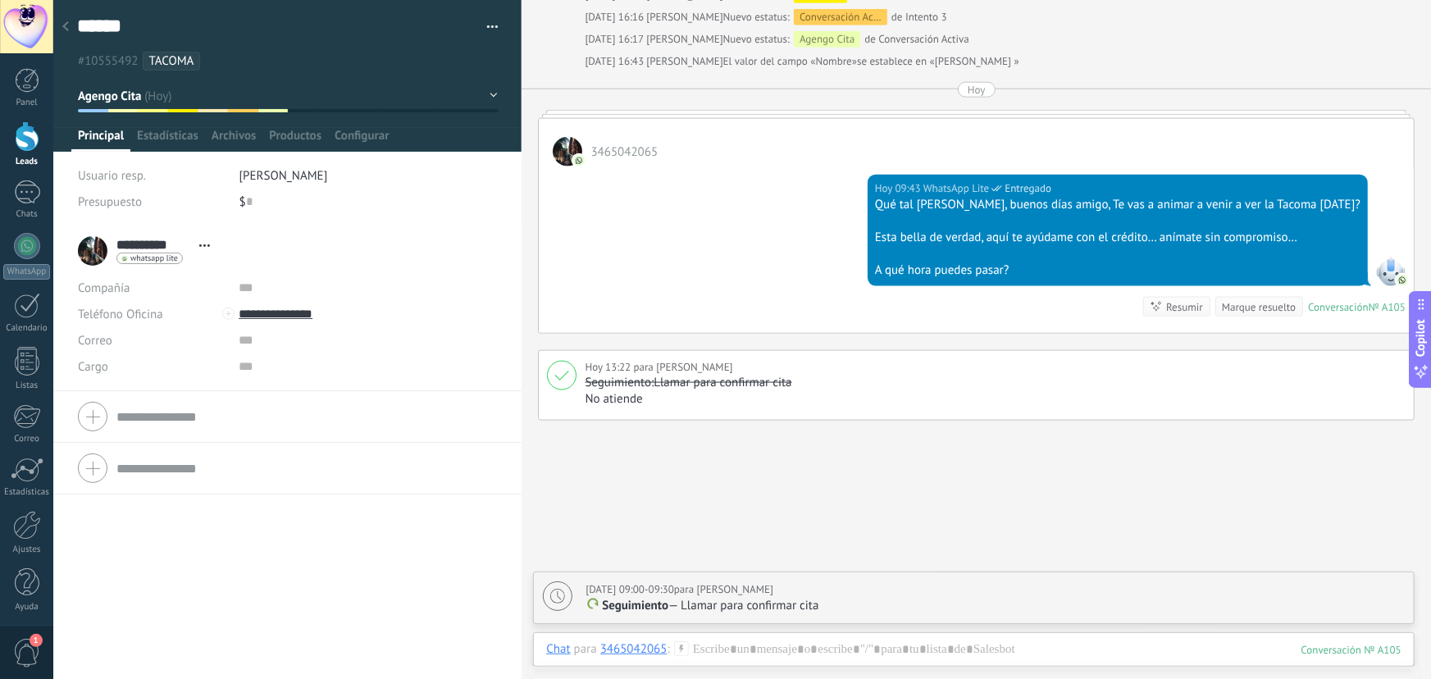
click at [69, 32] on div at bounding box center [65, 27] width 23 height 32
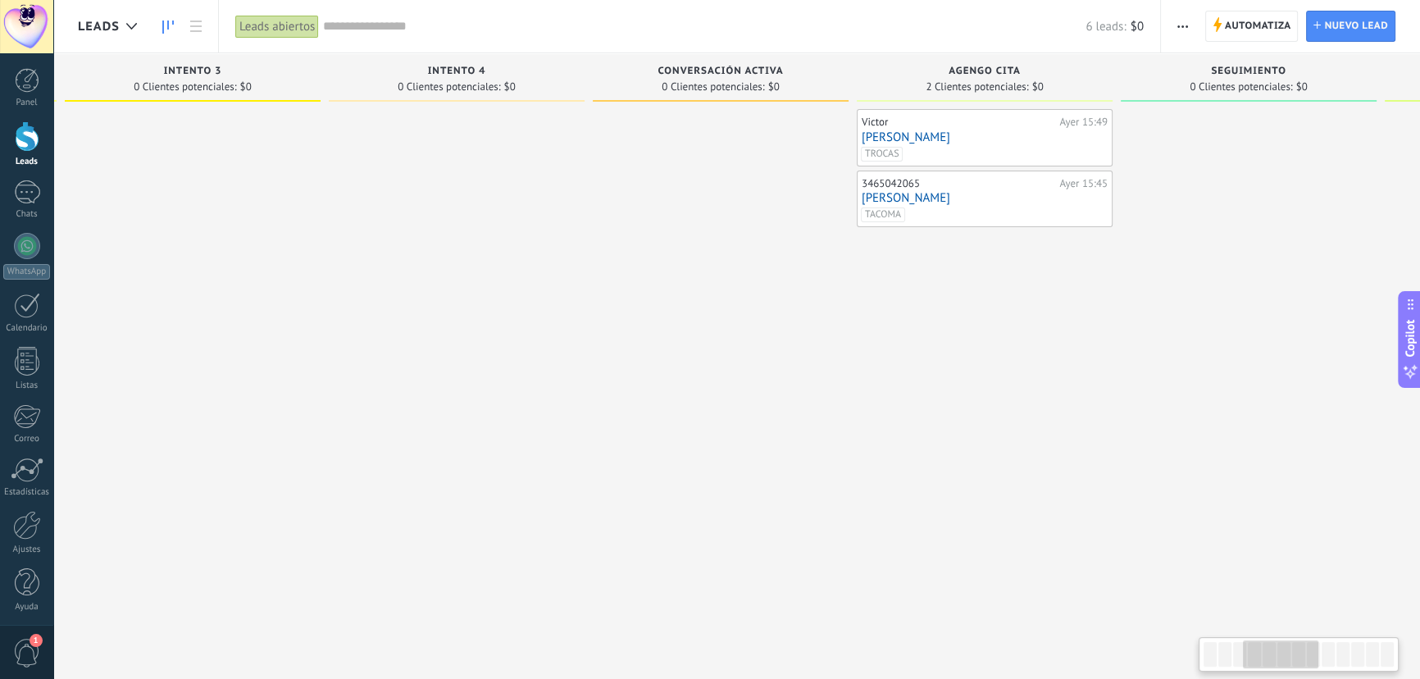
drag, startPoint x: 1146, startPoint y: 295, endPoint x: 357, endPoint y: 284, distance: 789.8
click at [357, 284] on div at bounding box center [457, 341] width 256 height 465
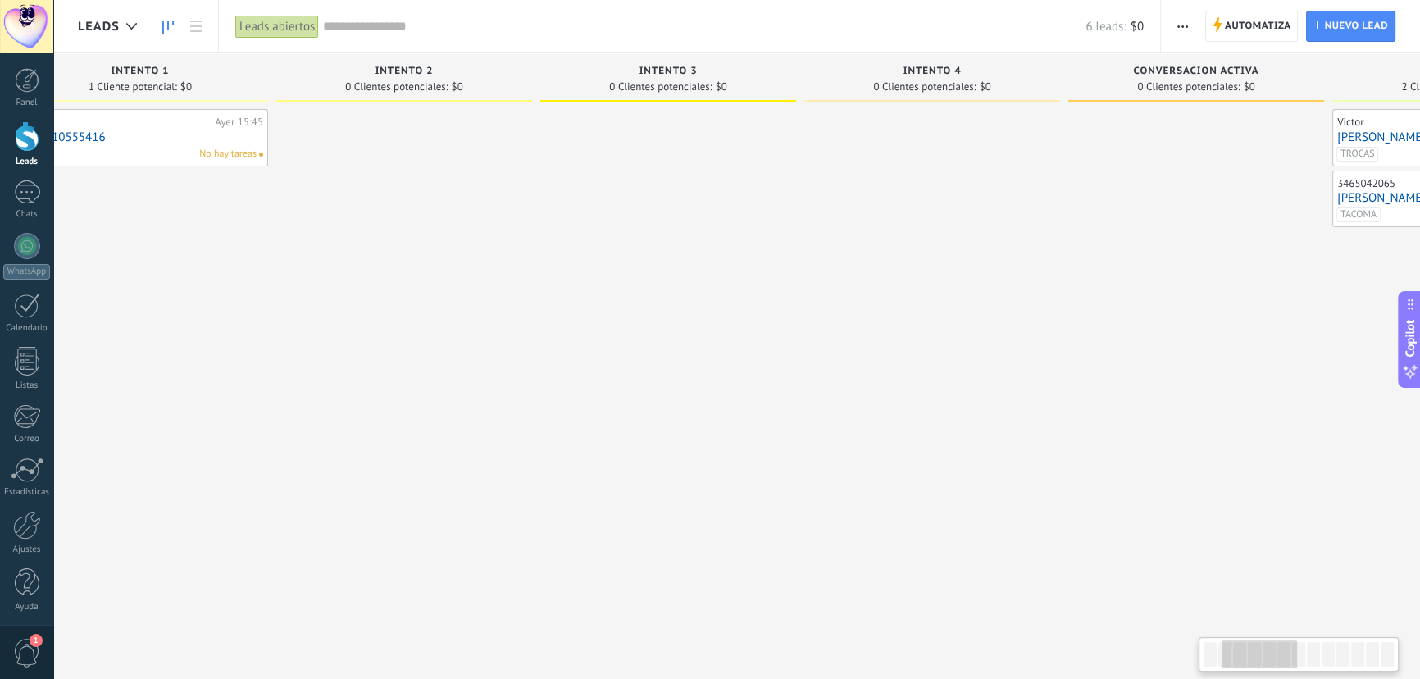
drag, startPoint x: 384, startPoint y: 285, endPoint x: 844, endPoint y: 285, distance: 460.1
click at [861, 283] on div at bounding box center [933, 341] width 256 height 465
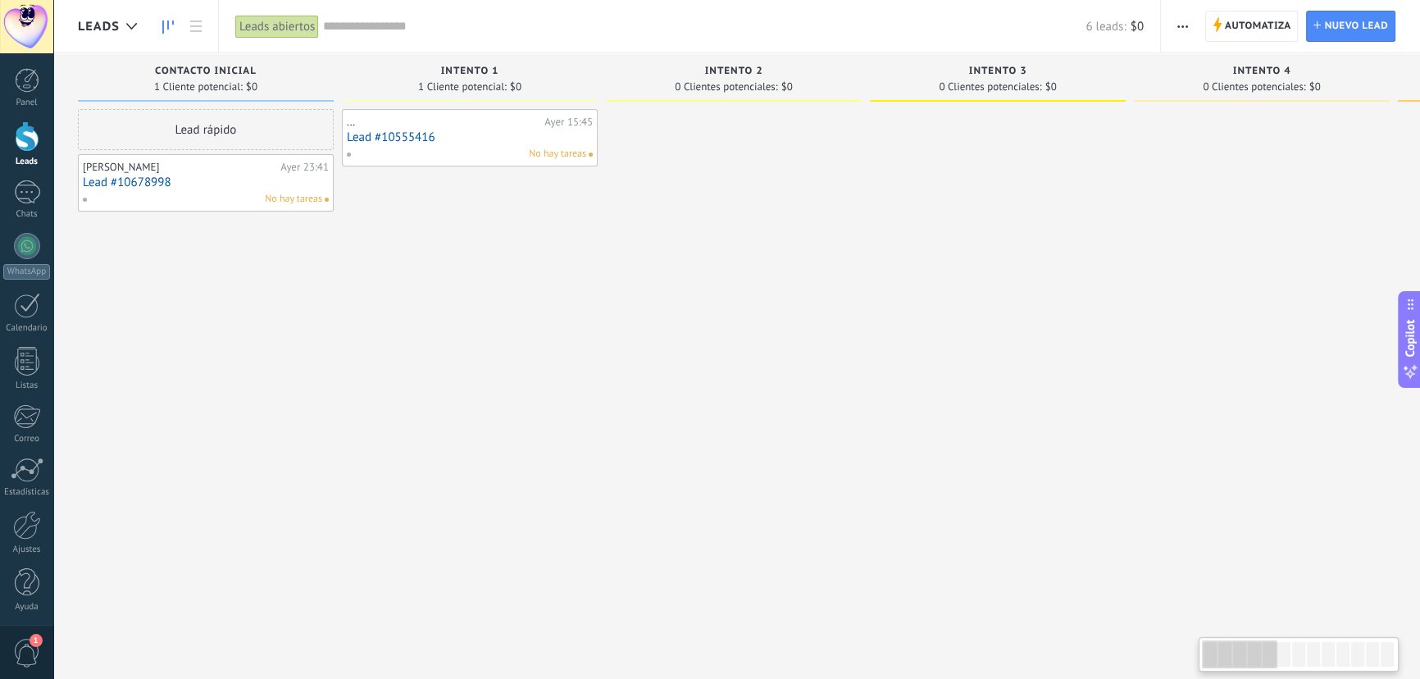
drag, startPoint x: 400, startPoint y: 305, endPoint x: 861, endPoint y: 292, distance: 461.1
click at [861, 292] on div at bounding box center [734, 341] width 256 height 465
drag, startPoint x: 603, startPoint y: 299, endPoint x: 618, endPoint y: 299, distance: 14.8
drag, startPoint x: 1106, startPoint y: 371, endPoint x: 1168, endPoint y: 365, distance: 61.8
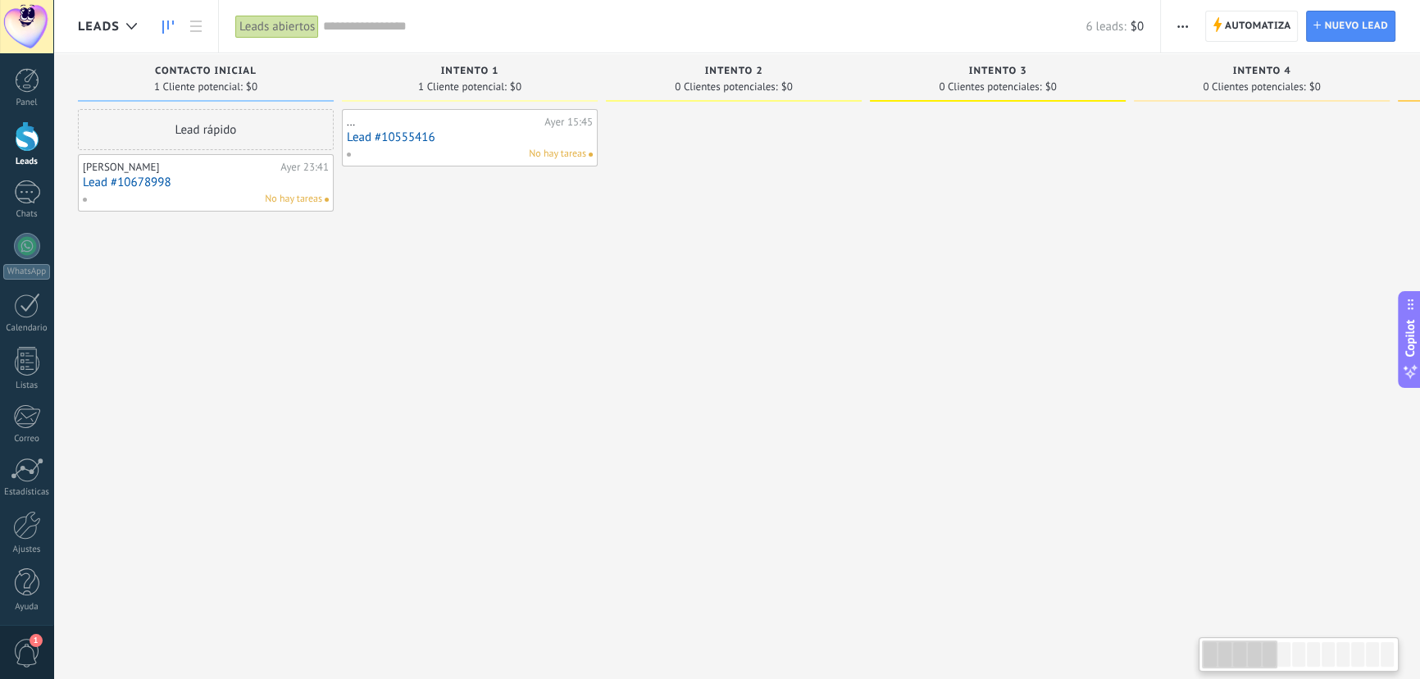
drag, startPoint x: 533, startPoint y: 205, endPoint x: 523, endPoint y: 205, distance: 9.8
click at [523, 205] on div "... Ayer 15:45 Lead #10555416 No hay tareas" at bounding box center [454, 341] width 256 height 465
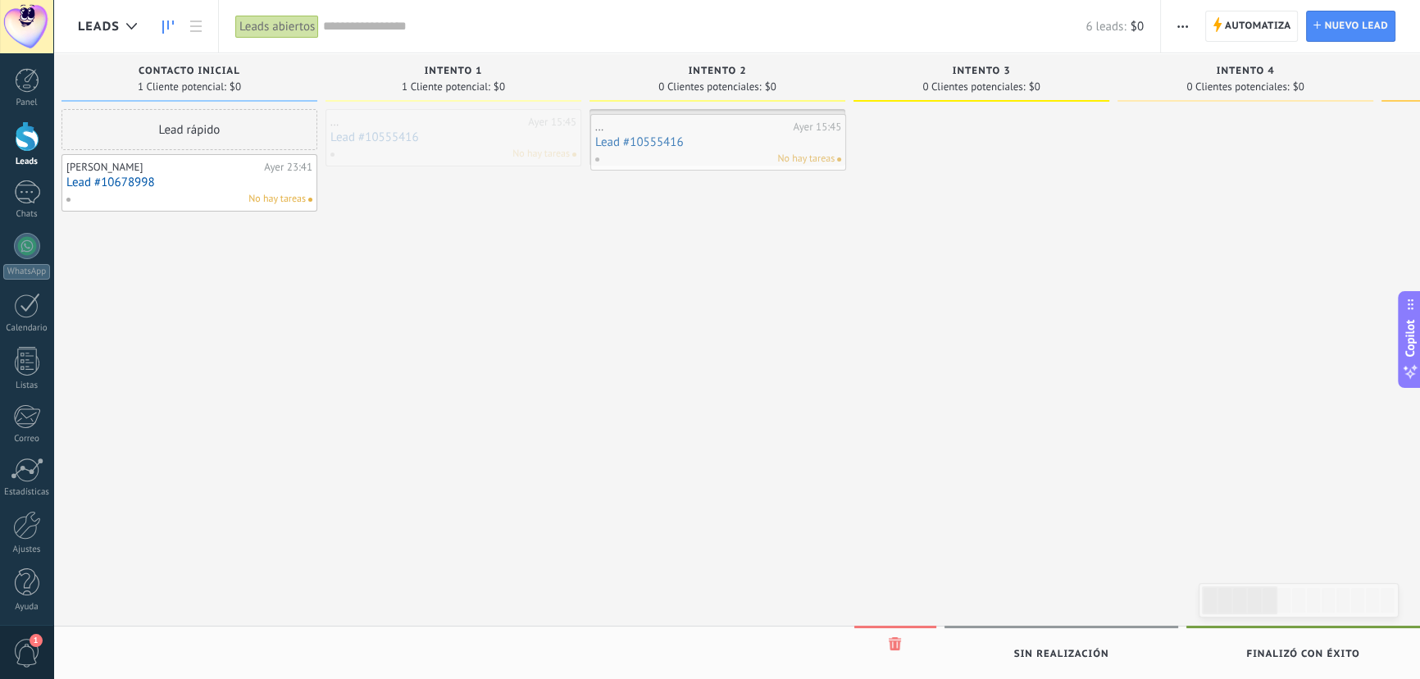
drag, startPoint x: 463, startPoint y: 132, endPoint x: 727, endPoint y: 137, distance: 264.9
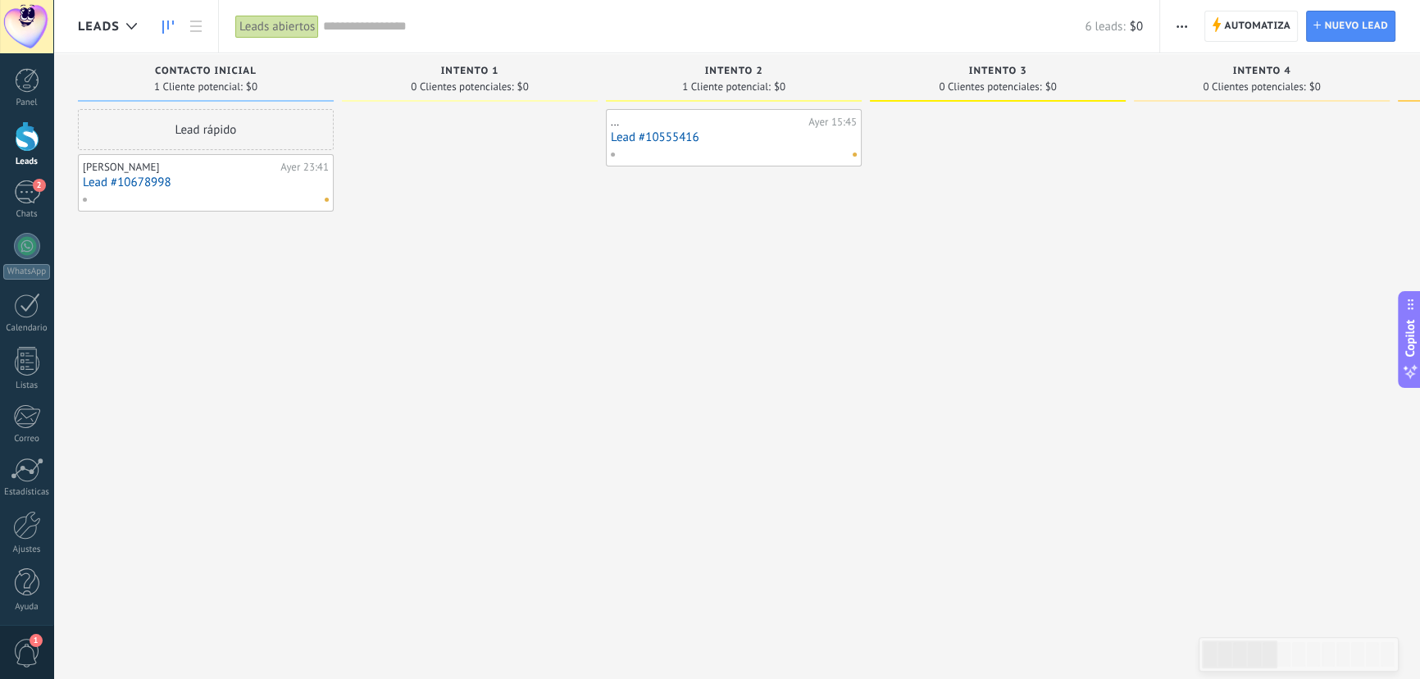
click at [737, 144] on link "Lead #10555416" at bounding box center [734, 137] width 246 height 14
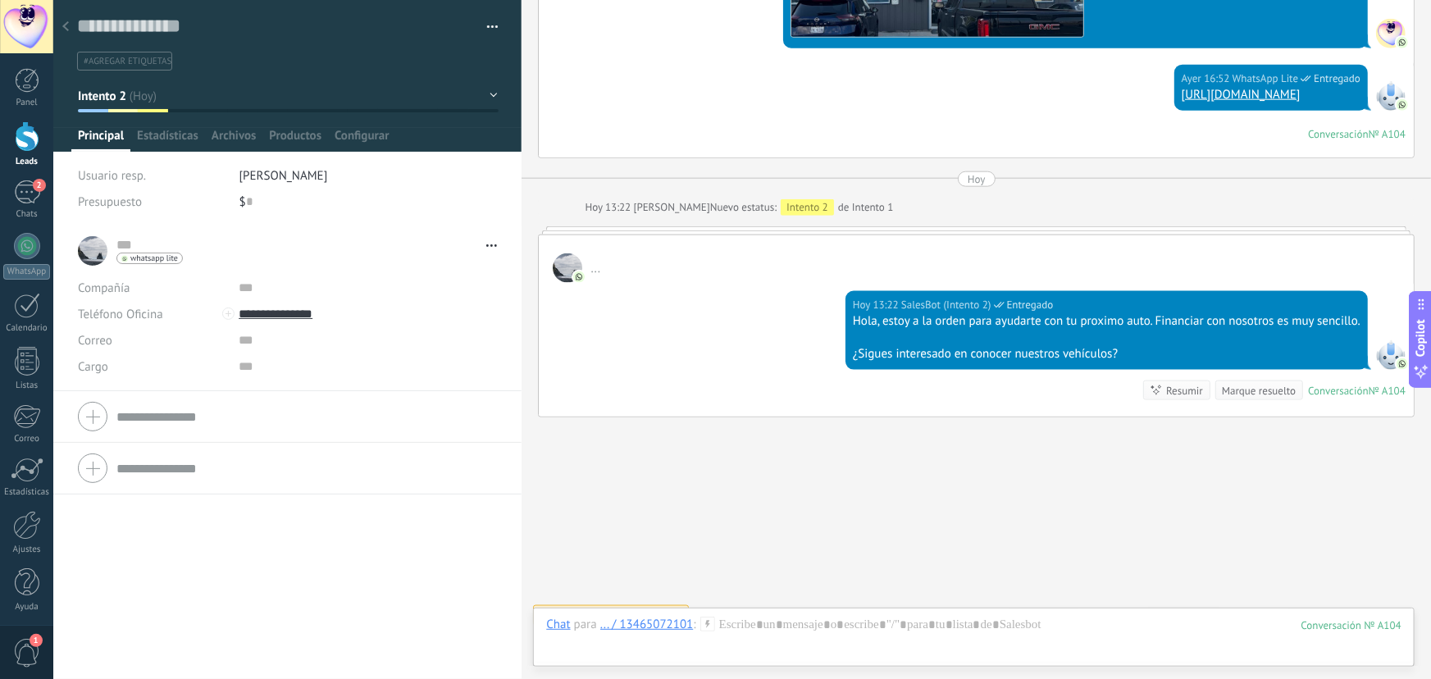
scroll to position [931, 0]
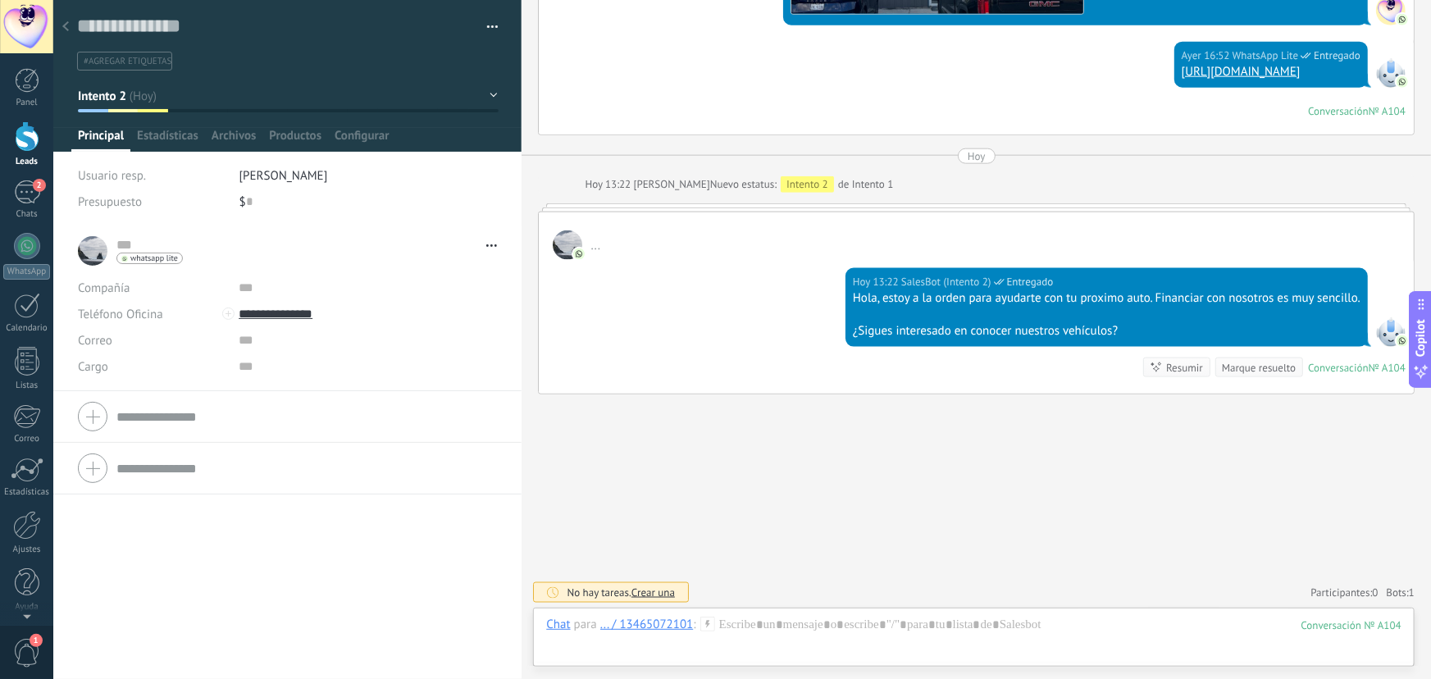
click at [68, 30] on icon at bounding box center [65, 26] width 7 height 10
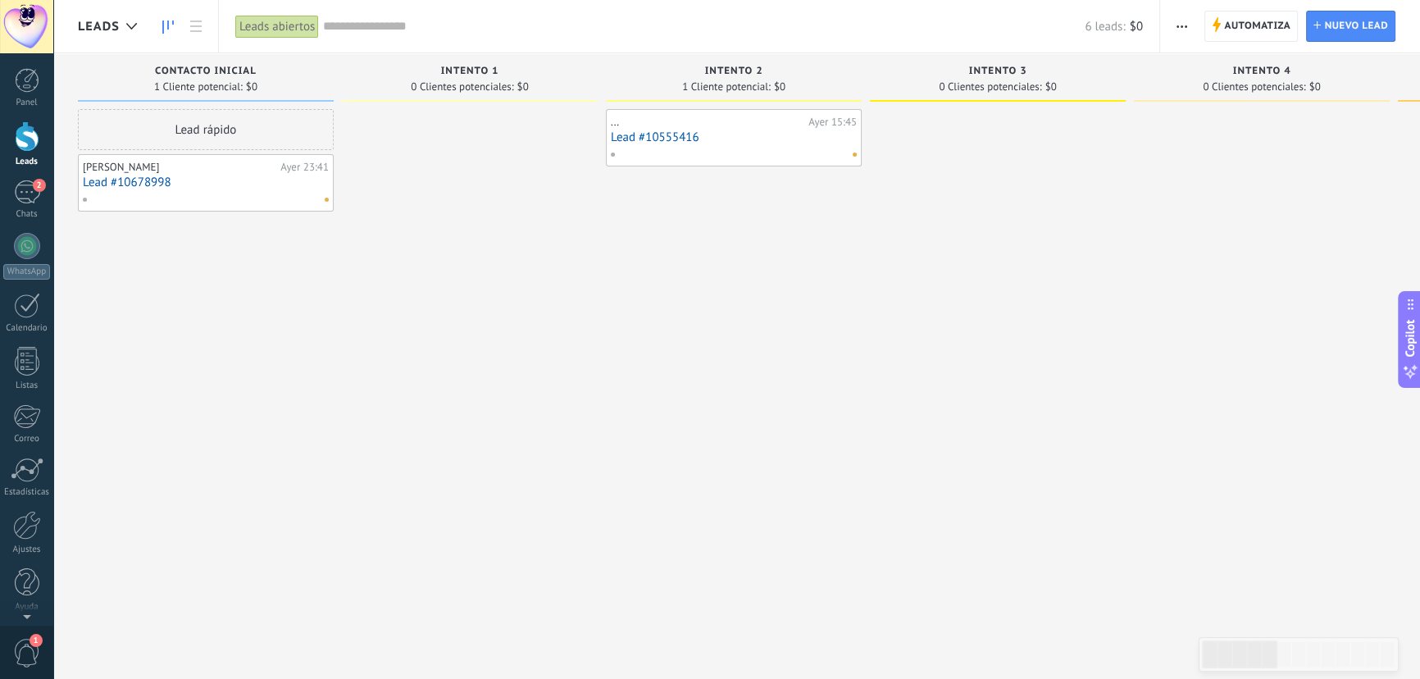
drag, startPoint x: 626, startPoint y: 312, endPoint x: 678, endPoint y: 312, distance: 52.5
click at [678, 312] on div "... Ayer 15:45 Lead #10555416" at bounding box center [734, 341] width 256 height 465
click at [220, 193] on div at bounding box center [202, 199] width 240 height 15
click at [213, 172] on div "Javier" at bounding box center [180, 167] width 194 height 13
click at [212, 177] on link "Lead #10678998" at bounding box center [206, 182] width 246 height 14
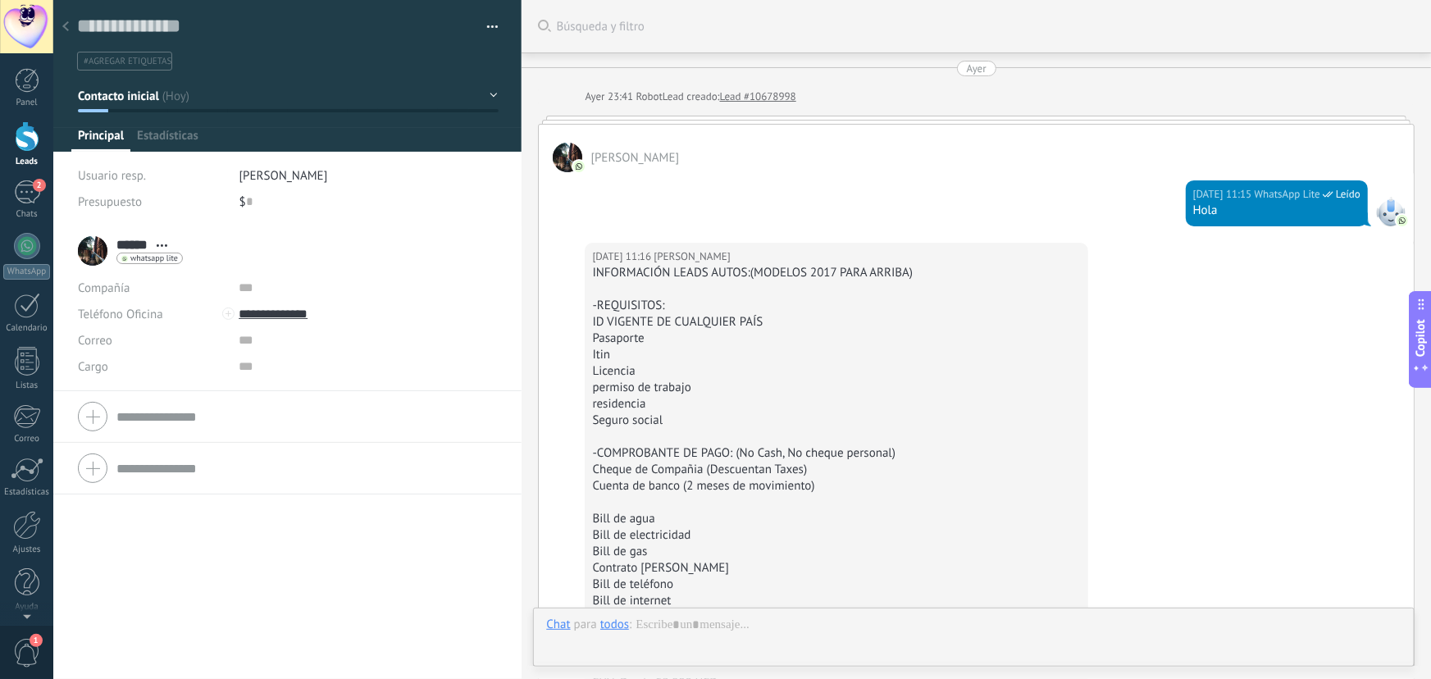
scroll to position [2441, 0]
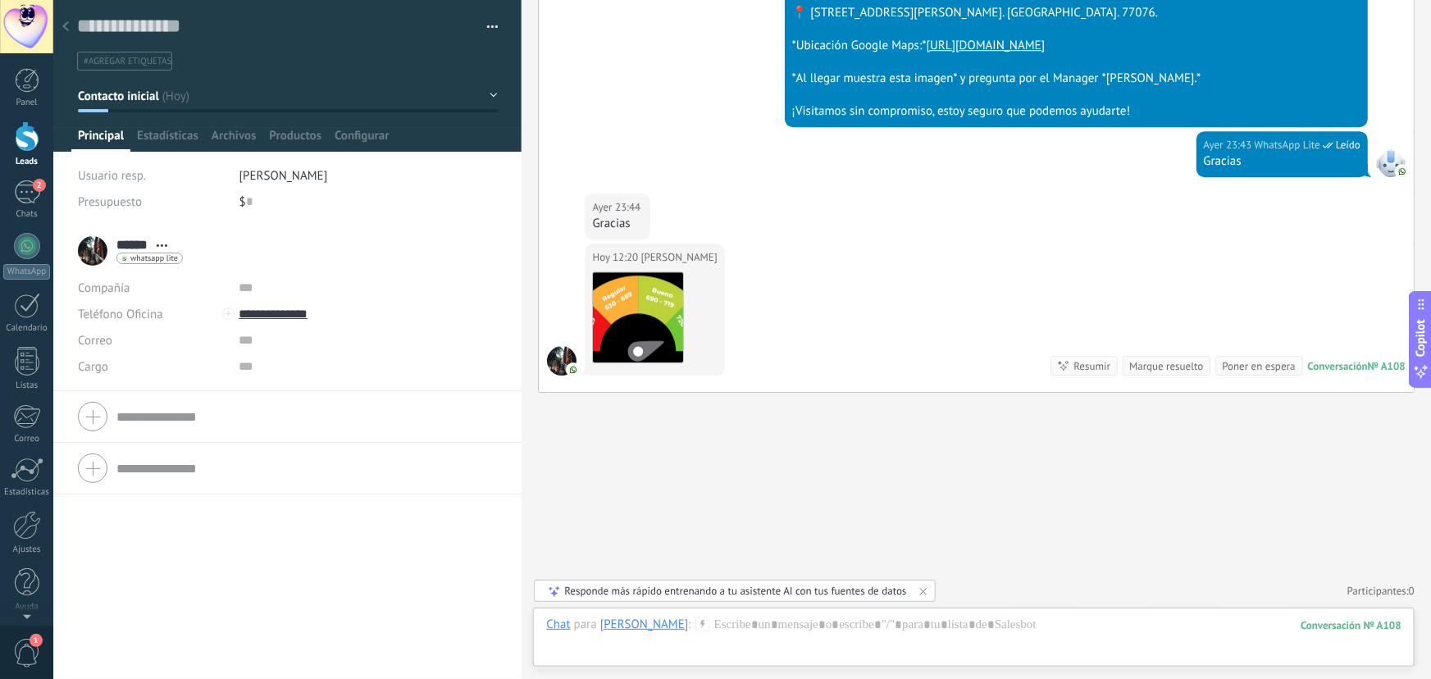
click at [62, 25] on icon at bounding box center [65, 26] width 7 height 10
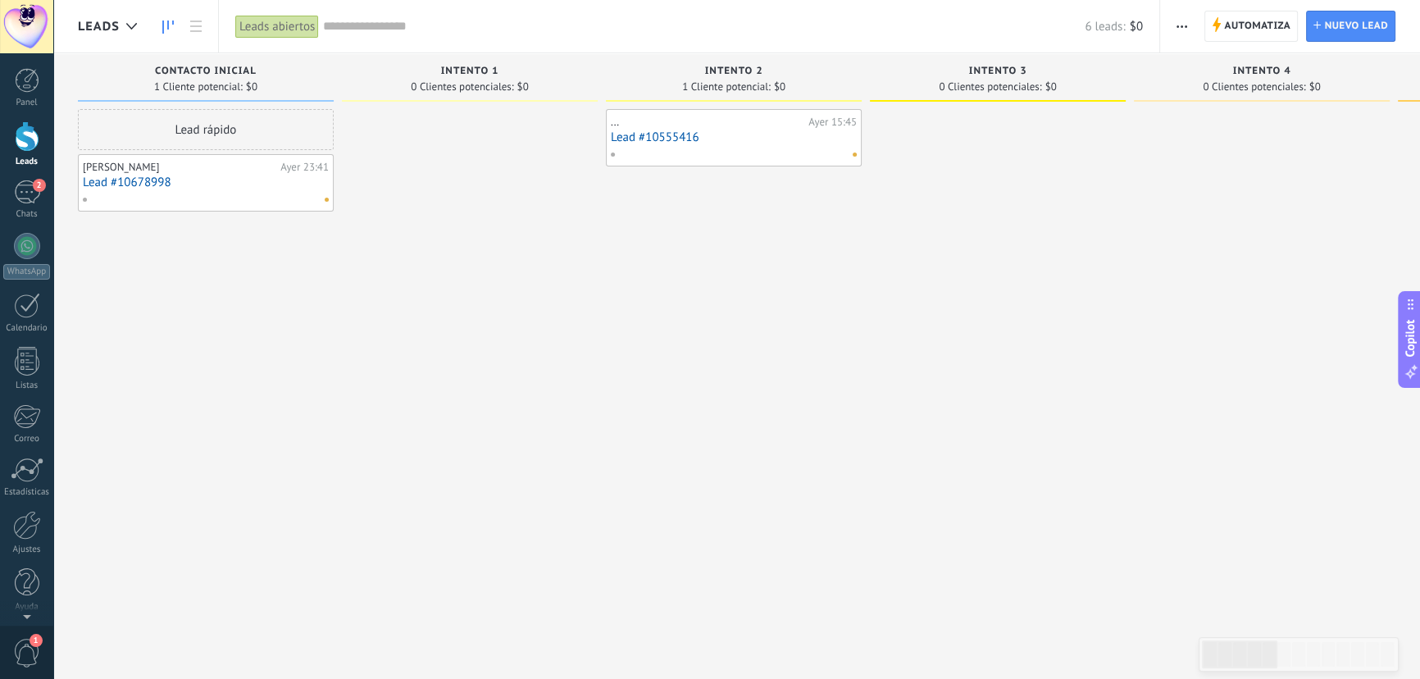
drag, startPoint x: 196, startPoint y: 176, endPoint x: 185, endPoint y: 197, distance: 23.5
click at [185, 197] on div at bounding box center [202, 199] width 240 height 15
click at [294, 180] on link "Lead #10678998" at bounding box center [206, 182] width 246 height 14
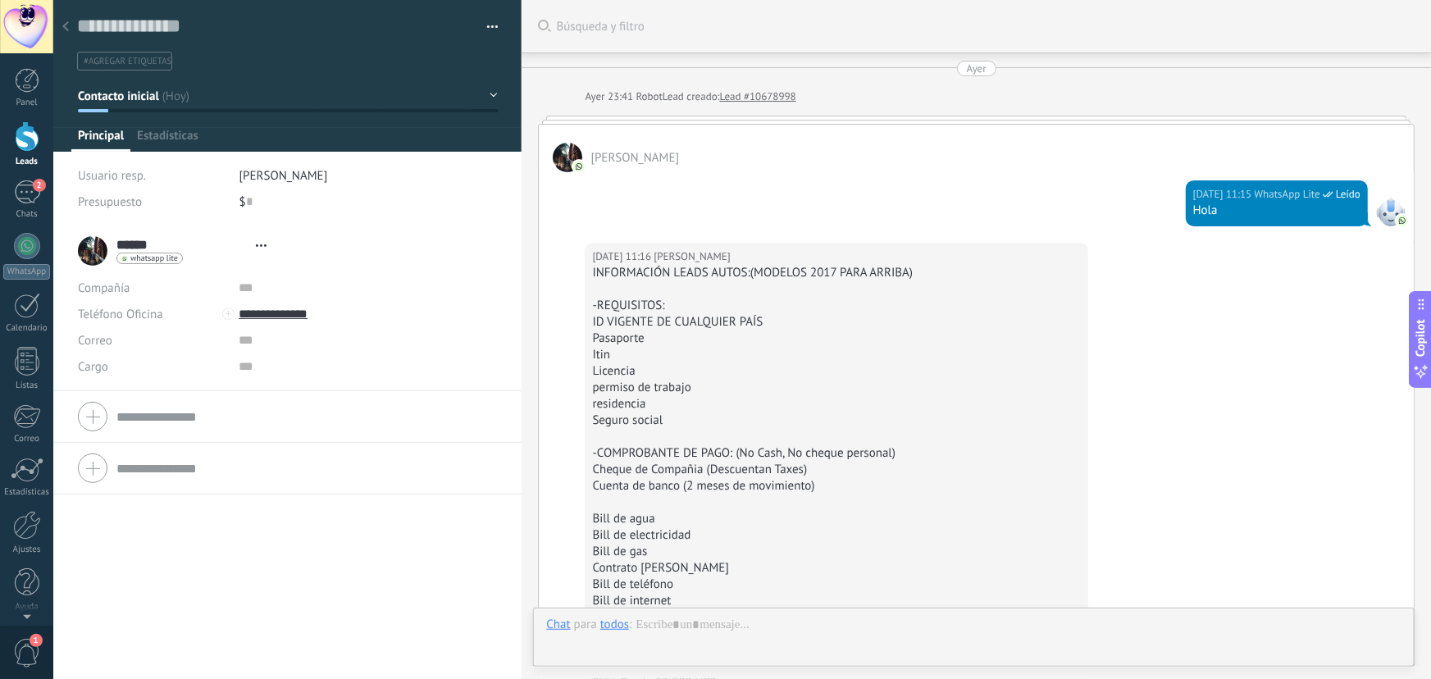
type textarea "**********"
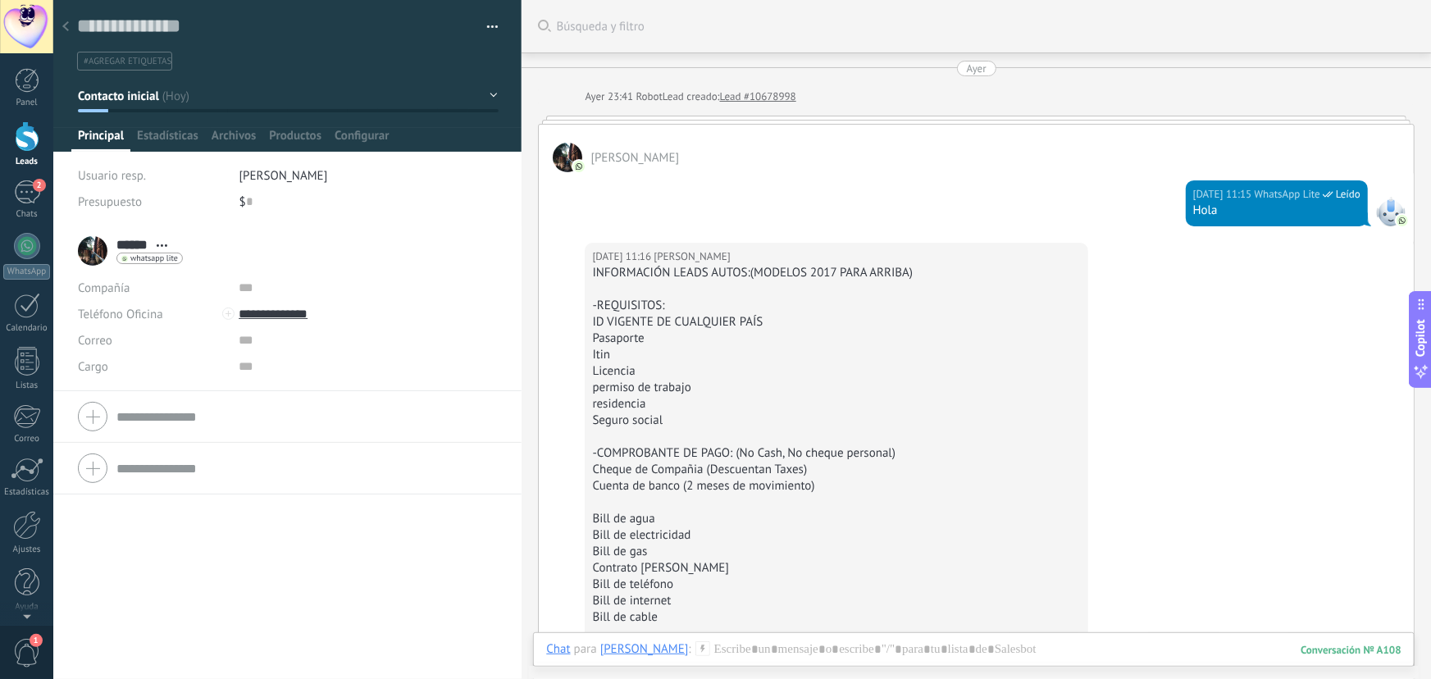
scroll to position [2441, 0]
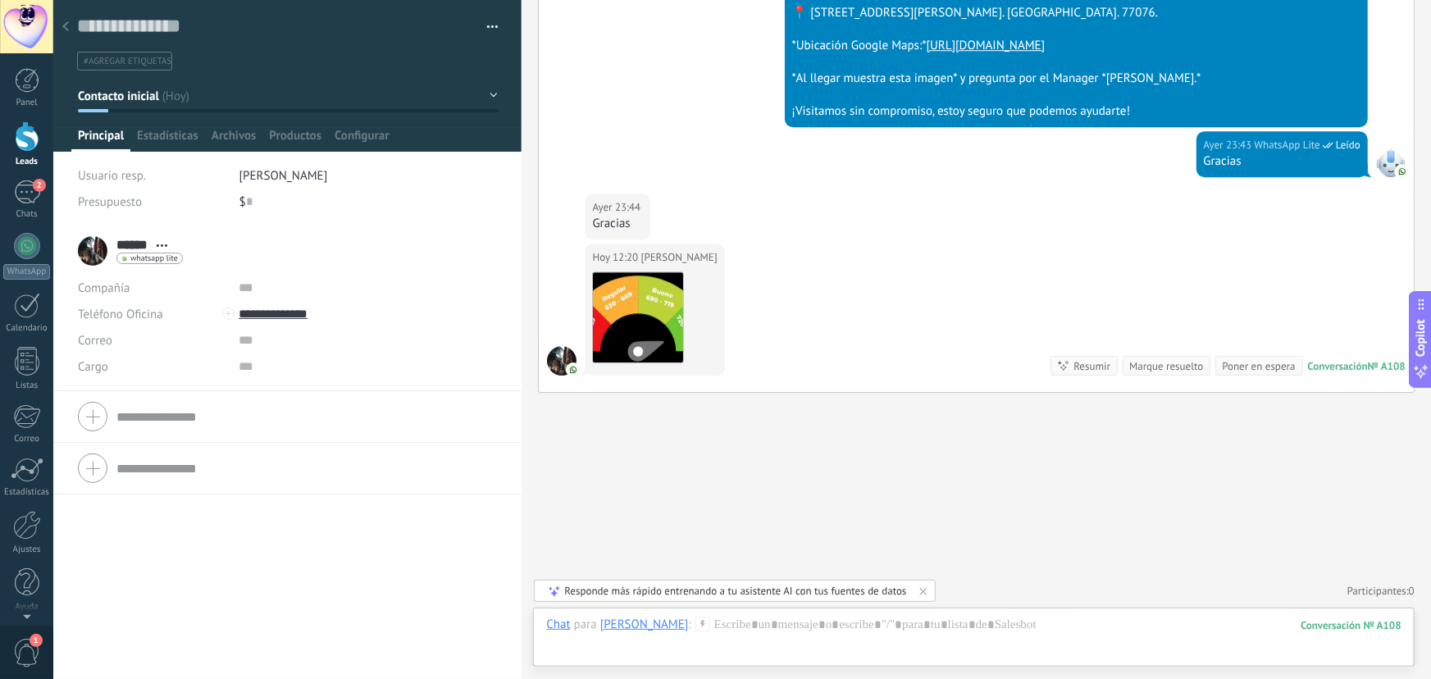
click at [488, 26] on button "button" at bounding box center [487, 27] width 24 height 25
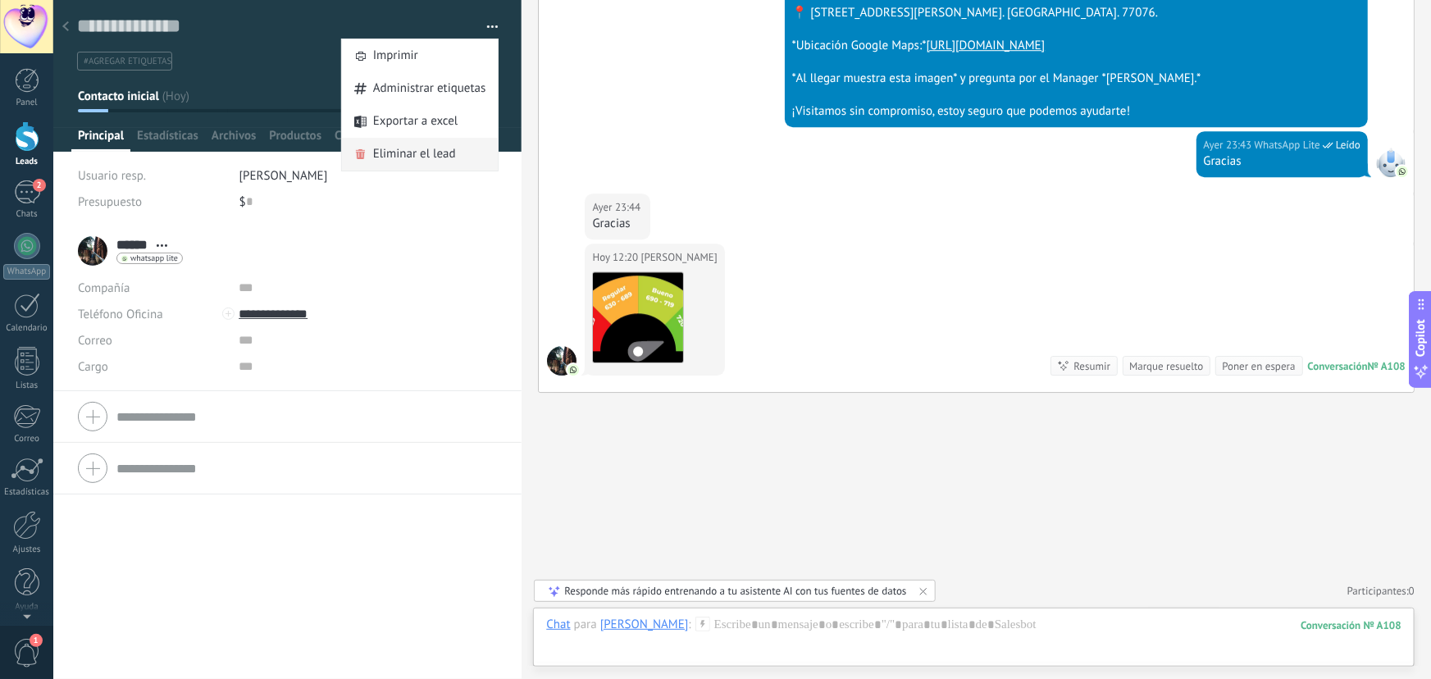
click at [435, 155] on span "Eliminar el lead" at bounding box center [414, 154] width 83 height 33
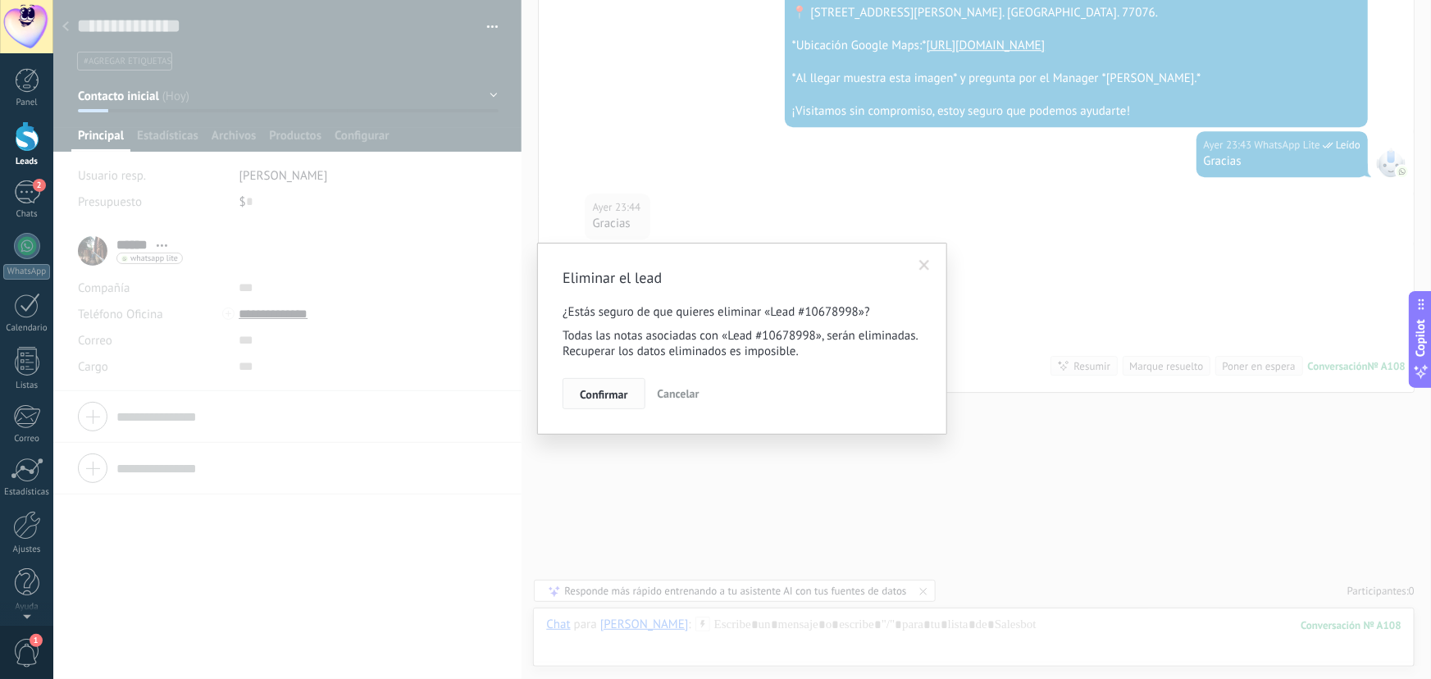
click at [617, 391] on span "Confirmar" at bounding box center [604, 394] width 48 height 11
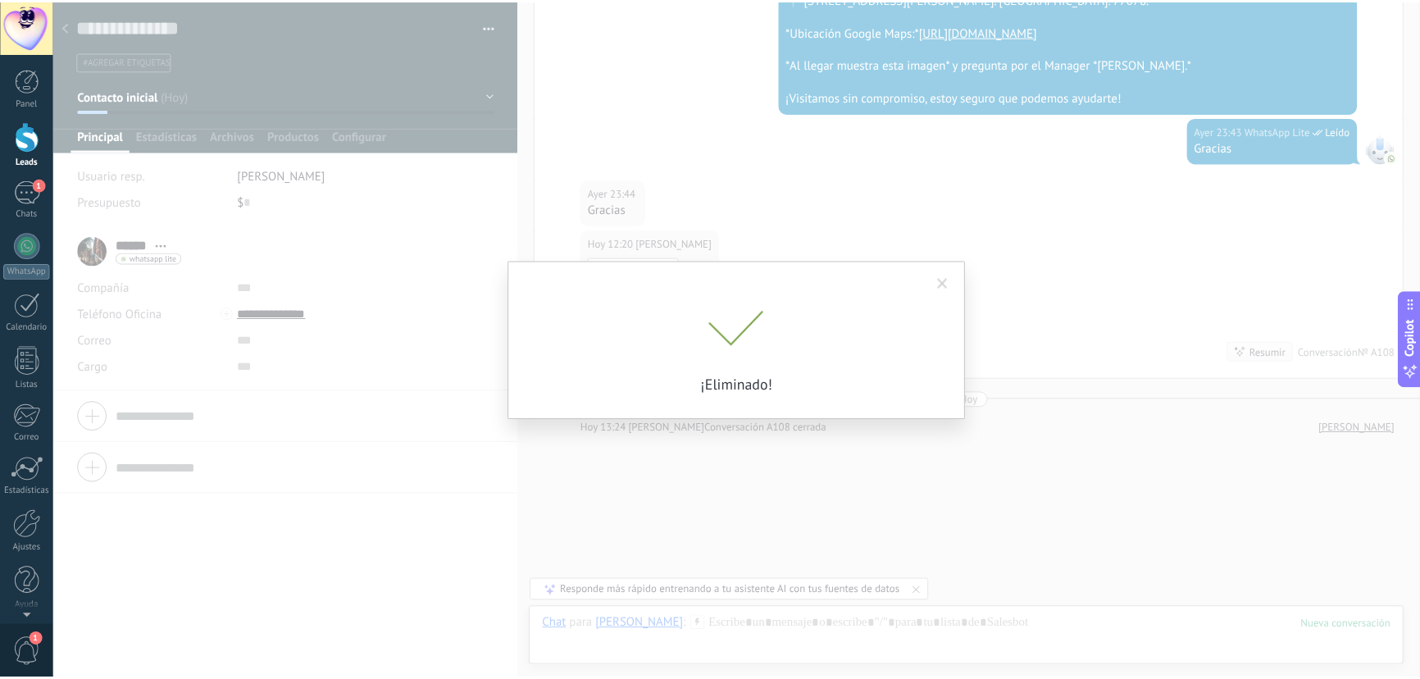
scroll to position [2499, 0]
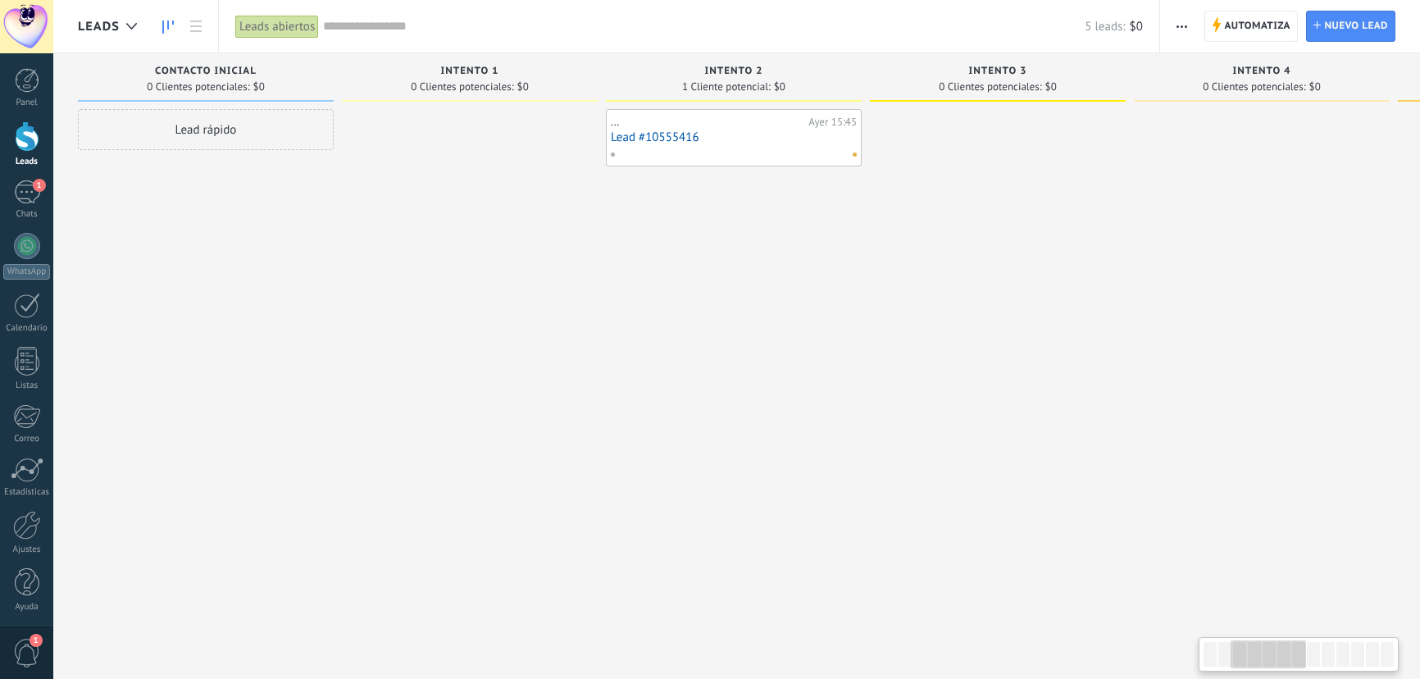
click at [870, 258] on div at bounding box center [998, 341] width 256 height 465
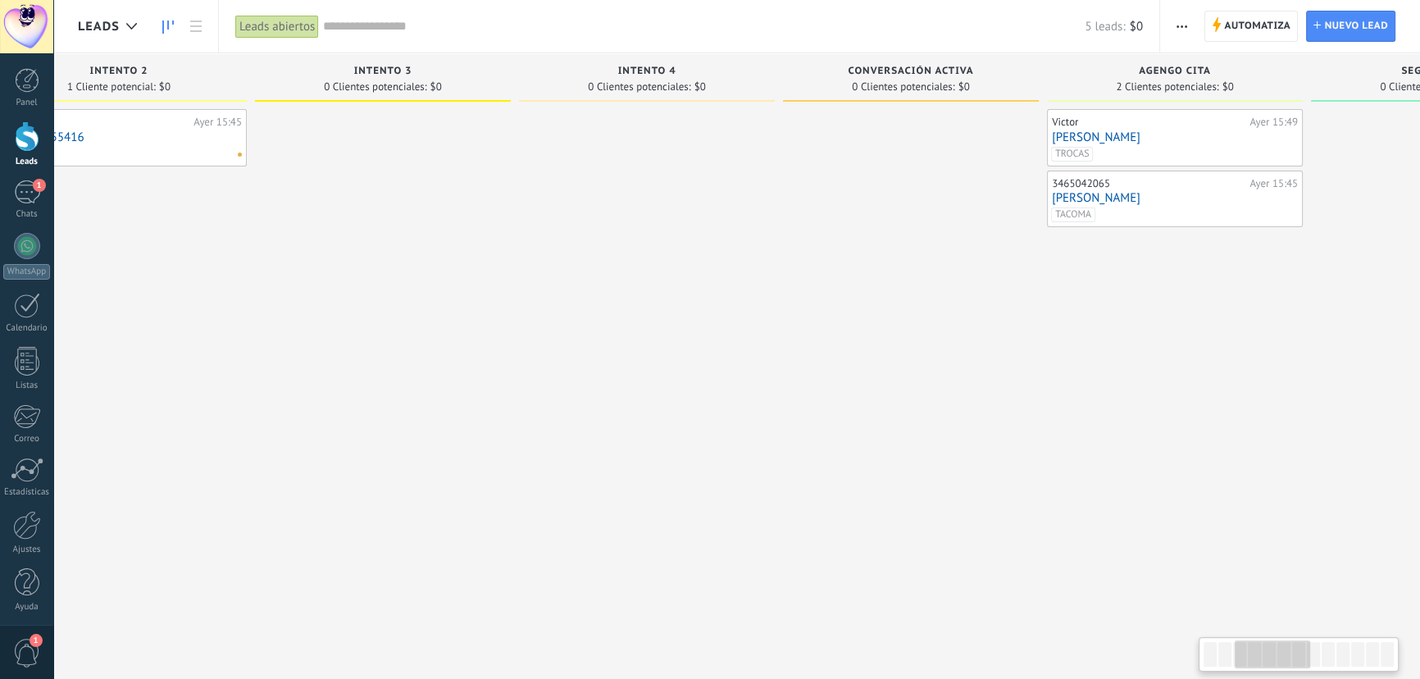
drag, startPoint x: 1118, startPoint y: 393, endPoint x: 1010, endPoint y: 393, distance: 108.3
click at [1010, 393] on div at bounding box center [911, 341] width 256 height 465
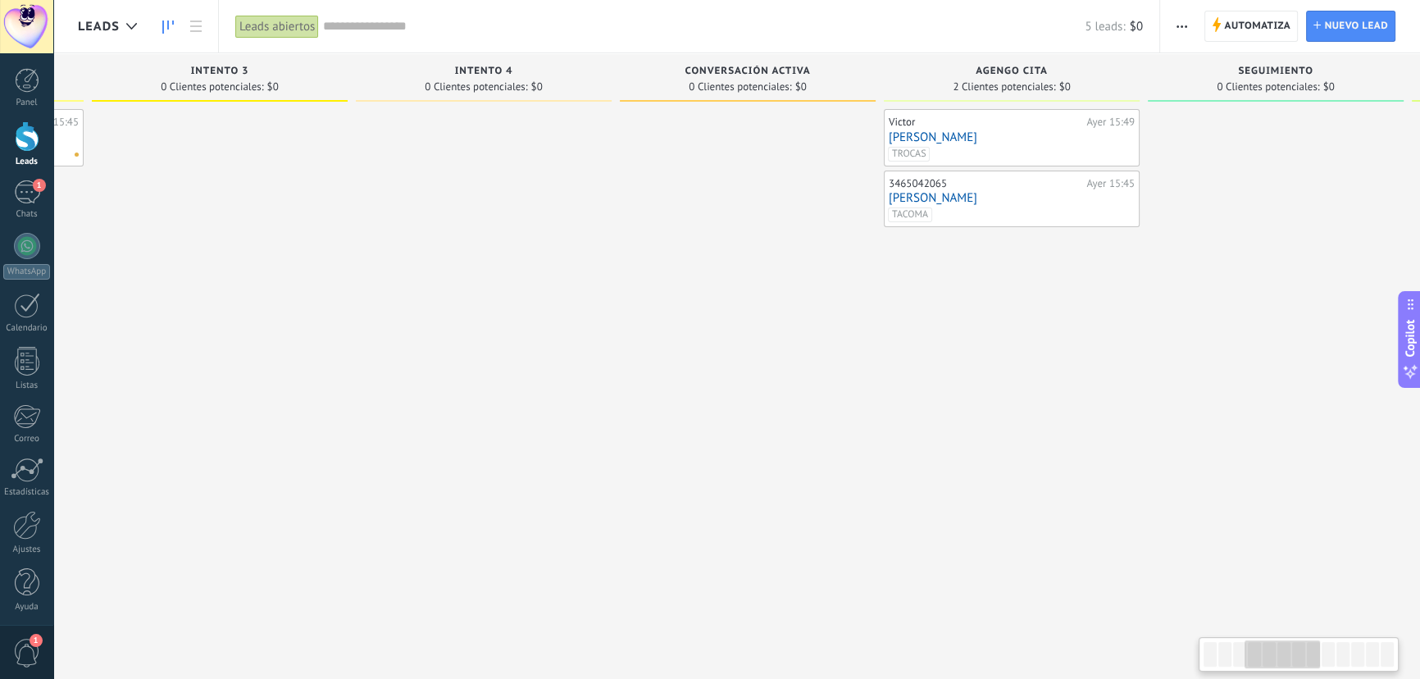
scroll to position [0, 783]
drag, startPoint x: 1122, startPoint y: 345, endPoint x: 954, endPoint y: 341, distance: 168.2
click at [954, 341] on div "[PERSON_NAME][DATE] 15:49 [PERSON_NAME] [GEOGRAPHIC_DATA] 3465042065 [DATE] 15:…" at bounding box center [1007, 341] width 256 height 465
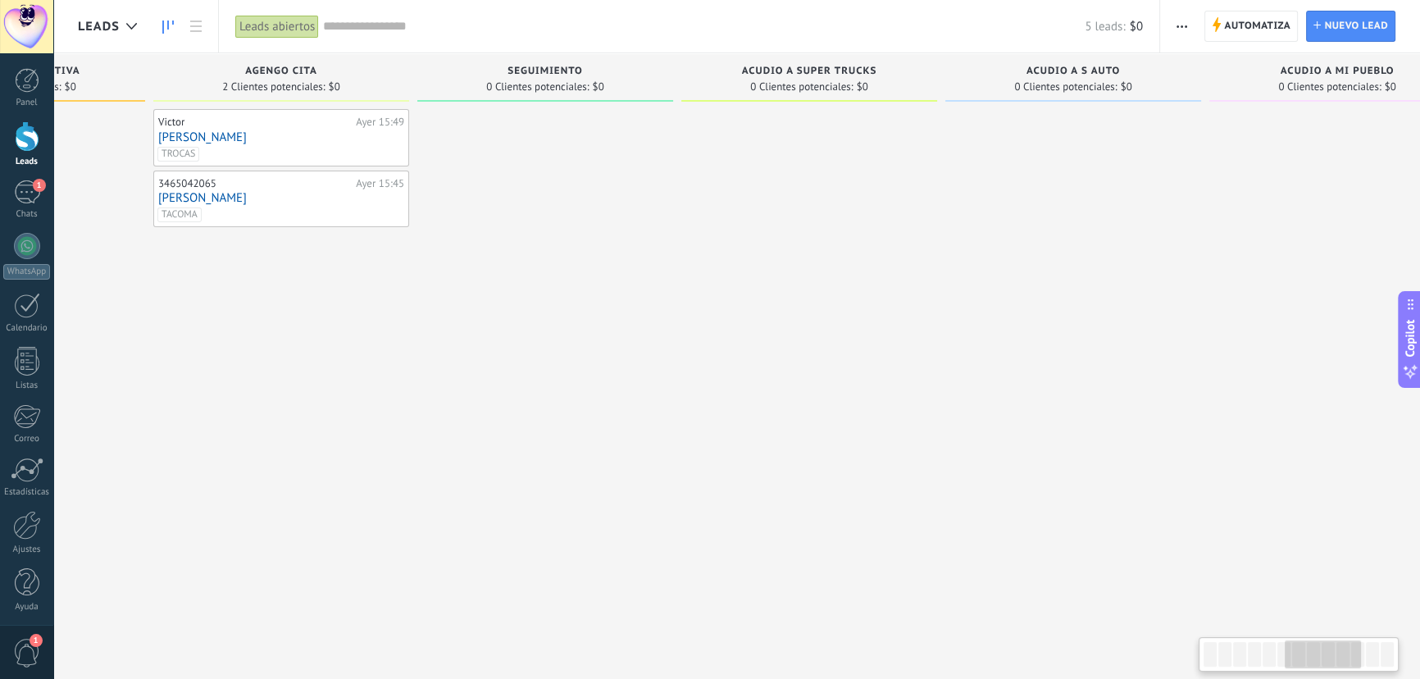
drag, startPoint x: 1213, startPoint y: 322, endPoint x: 498, endPoint y: 306, distance: 715.3
click at [498, 306] on div at bounding box center [545, 341] width 256 height 465
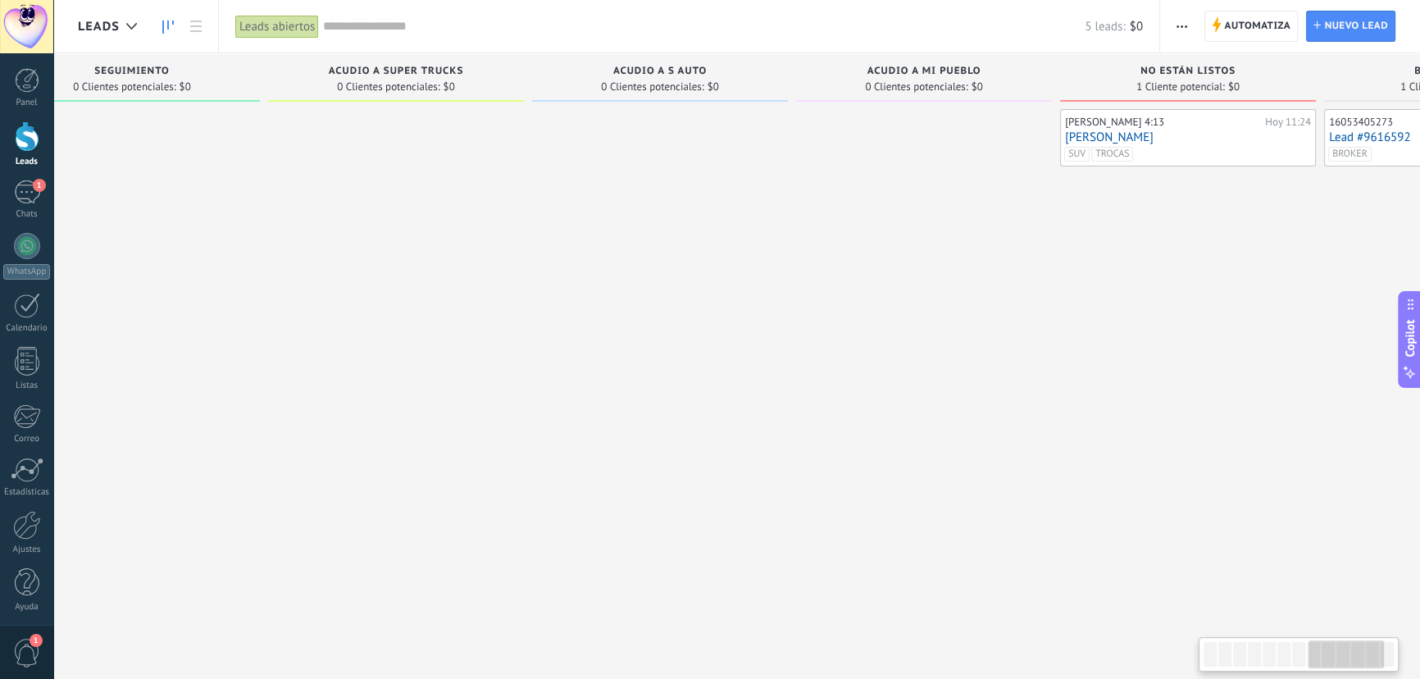
scroll to position [0, 1923]
drag, startPoint x: 1147, startPoint y: 321, endPoint x: 736, endPoint y: 312, distance: 411.0
click at [736, 312] on div at bounding box center [659, 341] width 256 height 465
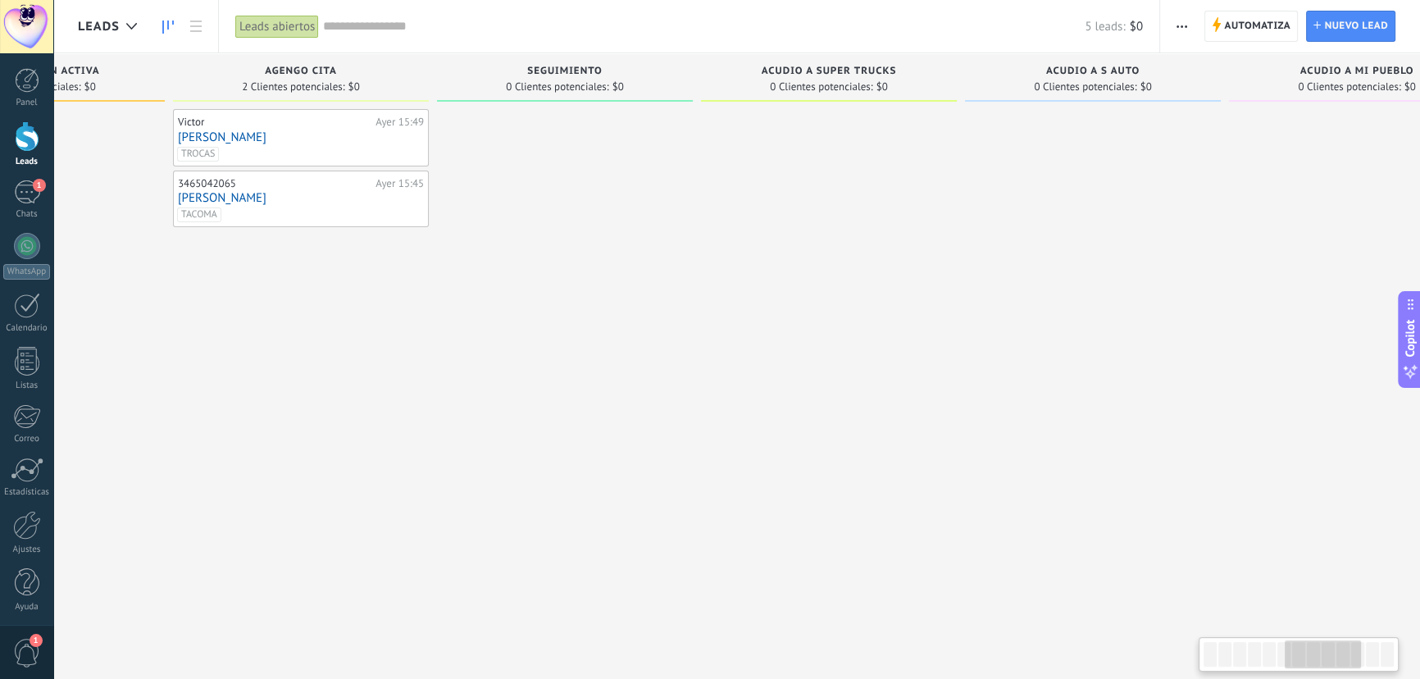
drag, startPoint x: 699, startPoint y: 319, endPoint x: 1115, endPoint y: 312, distance: 416.7
click at [1115, 312] on div at bounding box center [1093, 341] width 256 height 465
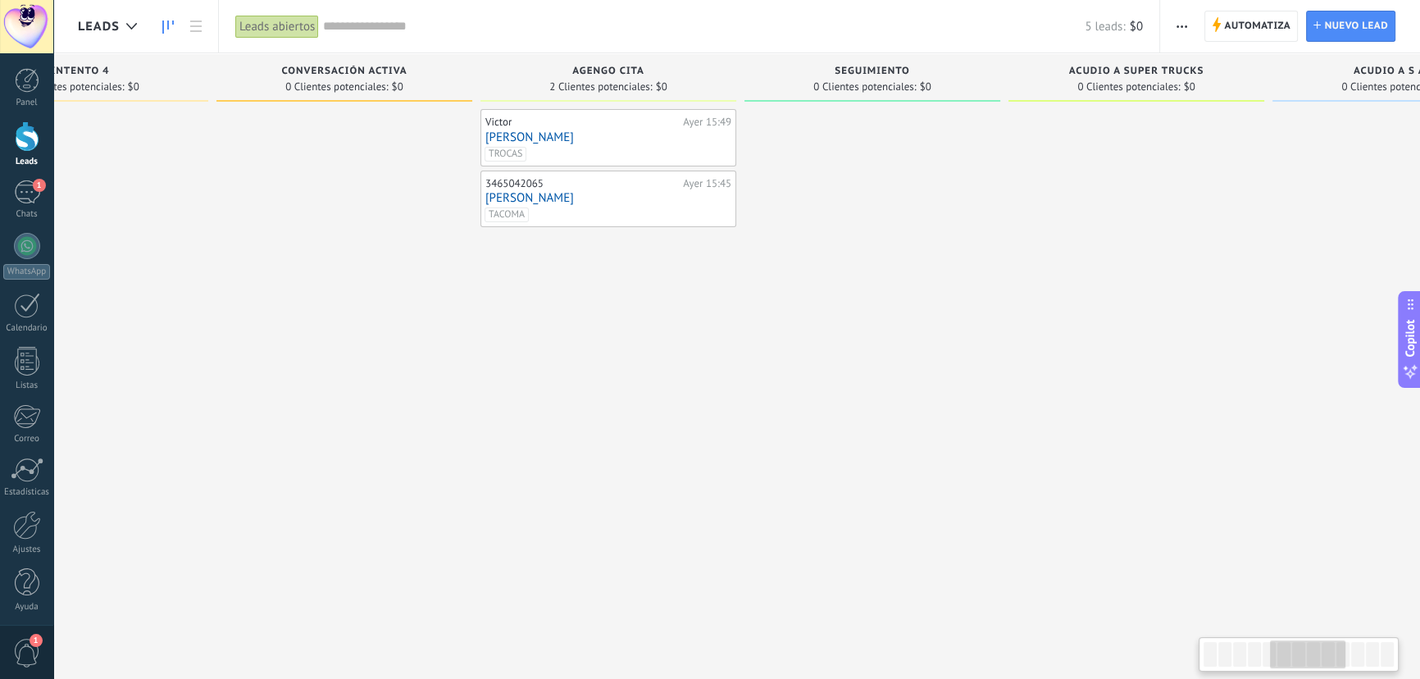
drag, startPoint x: 645, startPoint y: 321, endPoint x: 943, endPoint y: 318, distance: 297.7
click at [943, 318] on div at bounding box center [873, 341] width 256 height 465
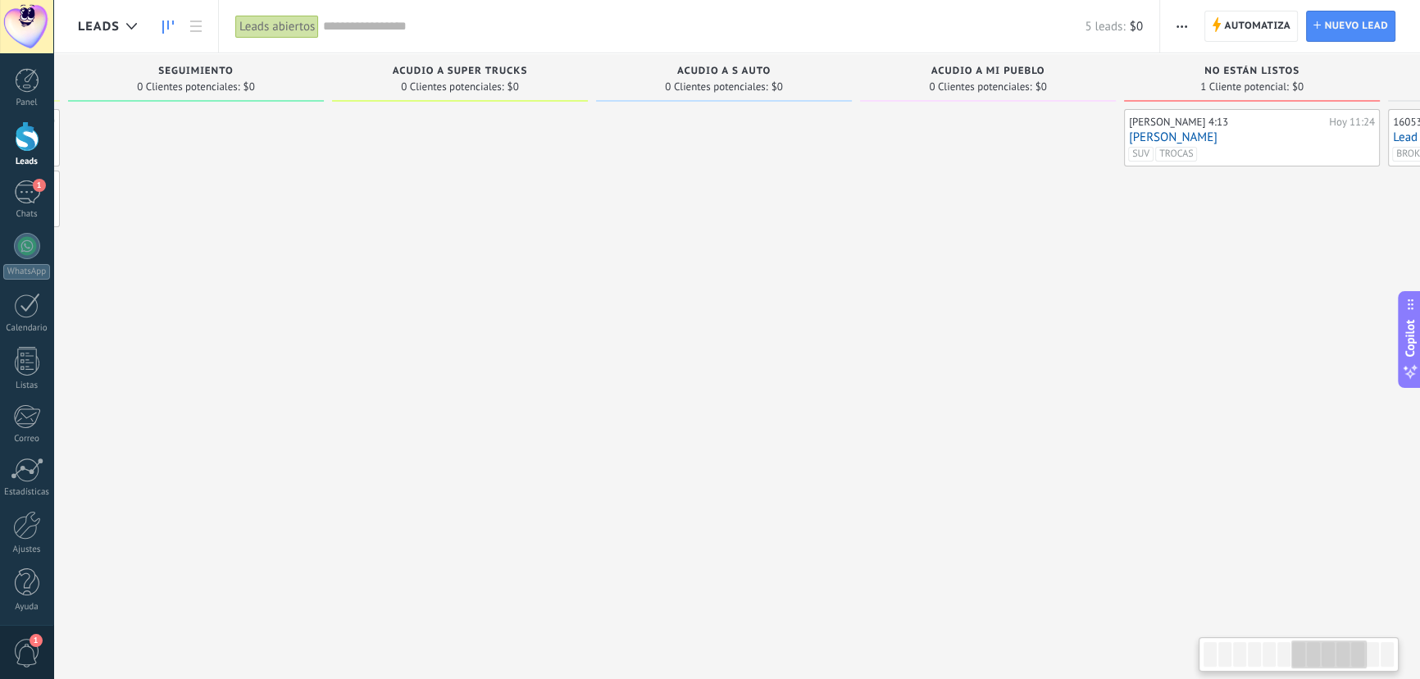
drag, startPoint x: 770, startPoint y: 324, endPoint x: 241, endPoint y: 304, distance: 529.3
click at [241, 304] on div at bounding box center [196, 341] width 256 height 465
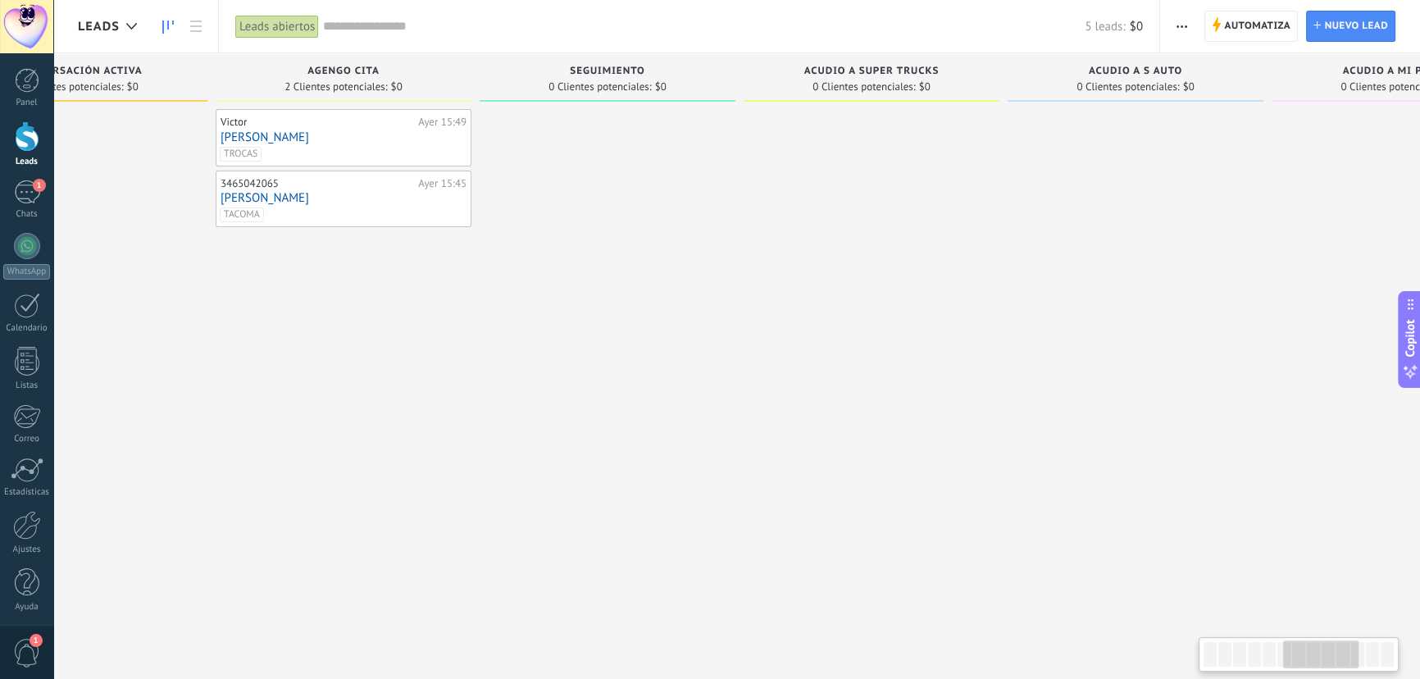
drag, startPoint x: 500, startPoint y: 312, endPoint x: 896, endPoint y: 310, distance: 395.3
click at [896, 310] on div at bounding box center [872, 341] width 256 height 465
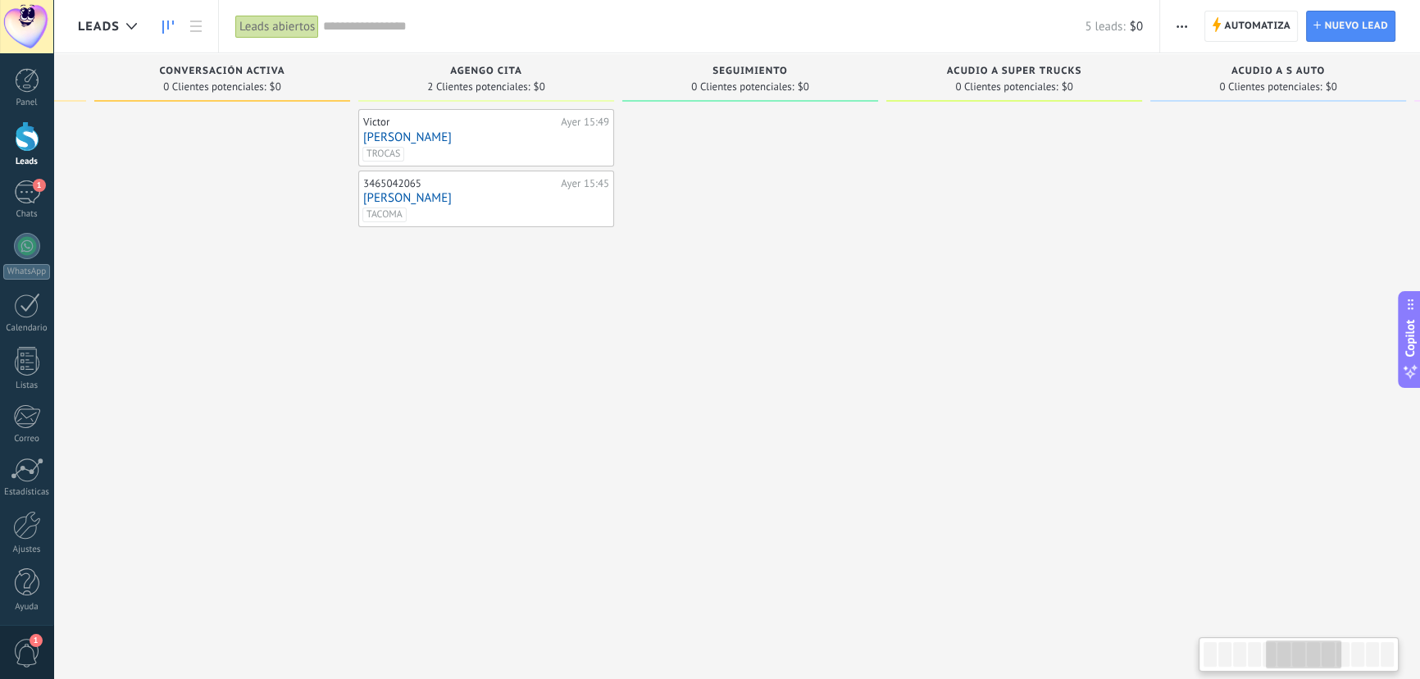
scroll to position [0, 1151]
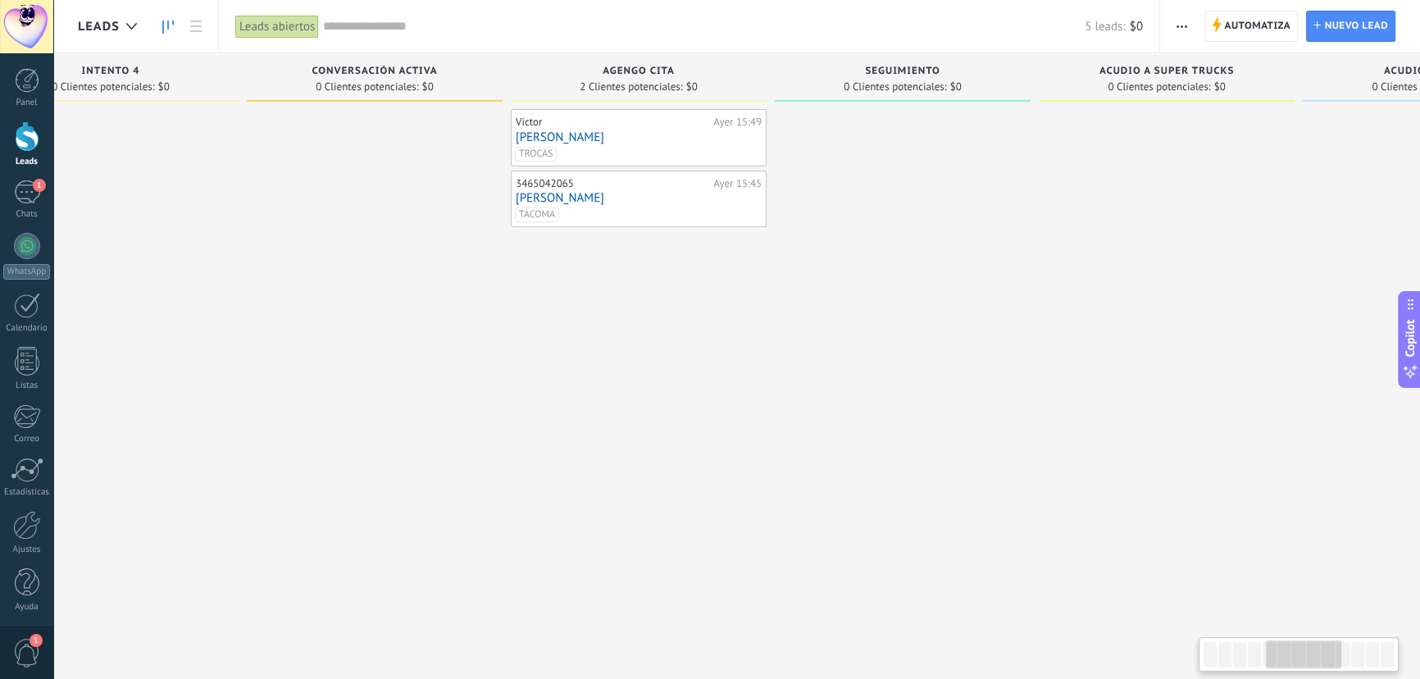
drag, startPoint x: 557, startPoint y: 310, endPoint x: 709, endPoint y: 303, distance: 152.7
click at [709, 303] on div "[PERSON_NAME][DATE] 15:49 [PERSON_NAME] [GEOGRAPHIC_DATA] 3465042065 [DATE] 15:…" at bounding box center [639, 341] width 256 height 465
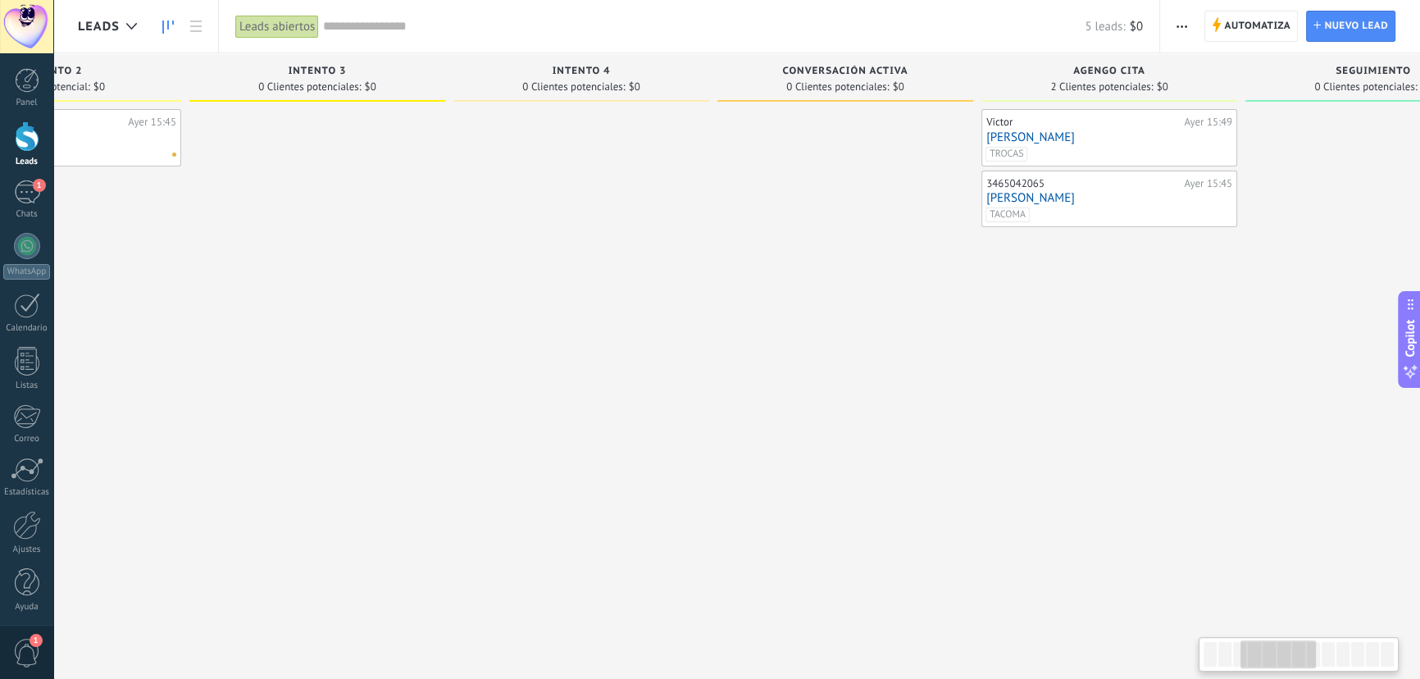
drag, startPoint x: 582, startPoint y: 294, endPoint x: 932, endPoint y: 290, distance: 349.4
click at [932, 290] on div at bounding box center [846, 341] width 256 height 465
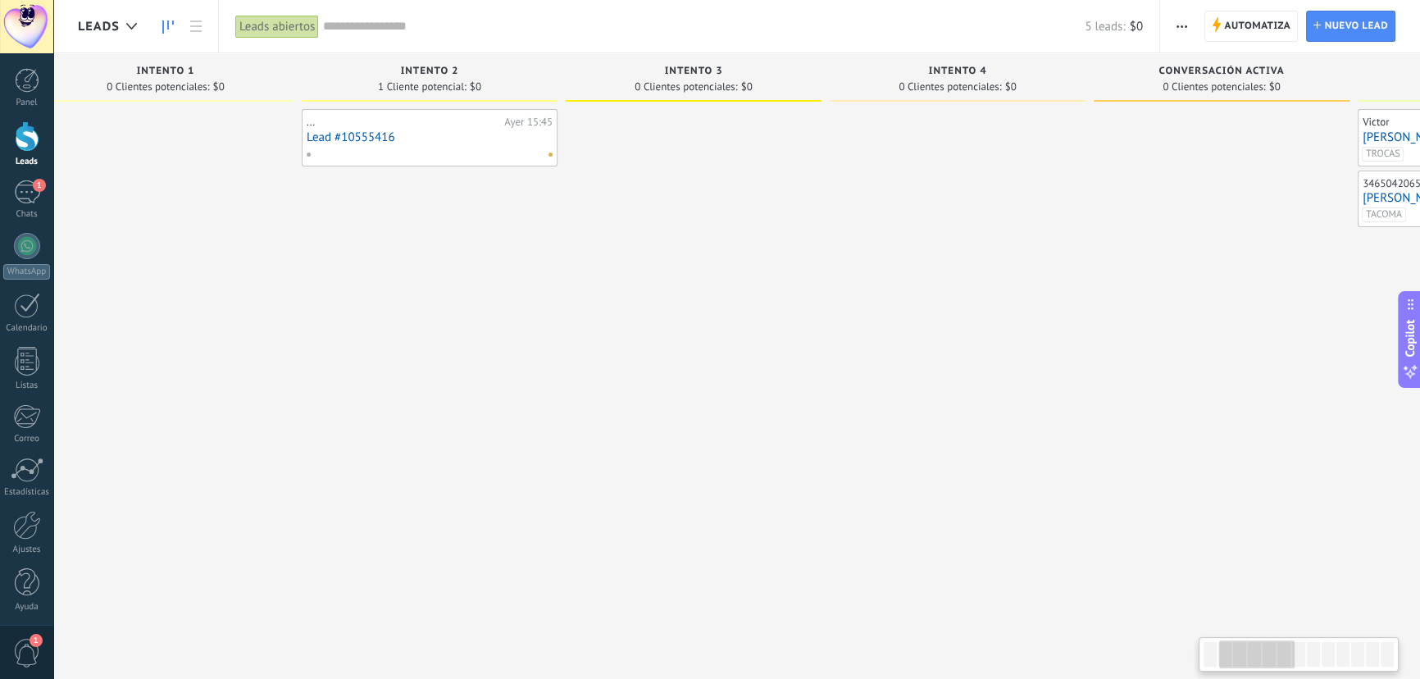
drag, startPoint x: 520, startPoint y: 300, endPoint x: 841, endPoint y: 280, distance: 321.3
click at [841, 280] on div at bounding box center [958, 341] width 256 height 465
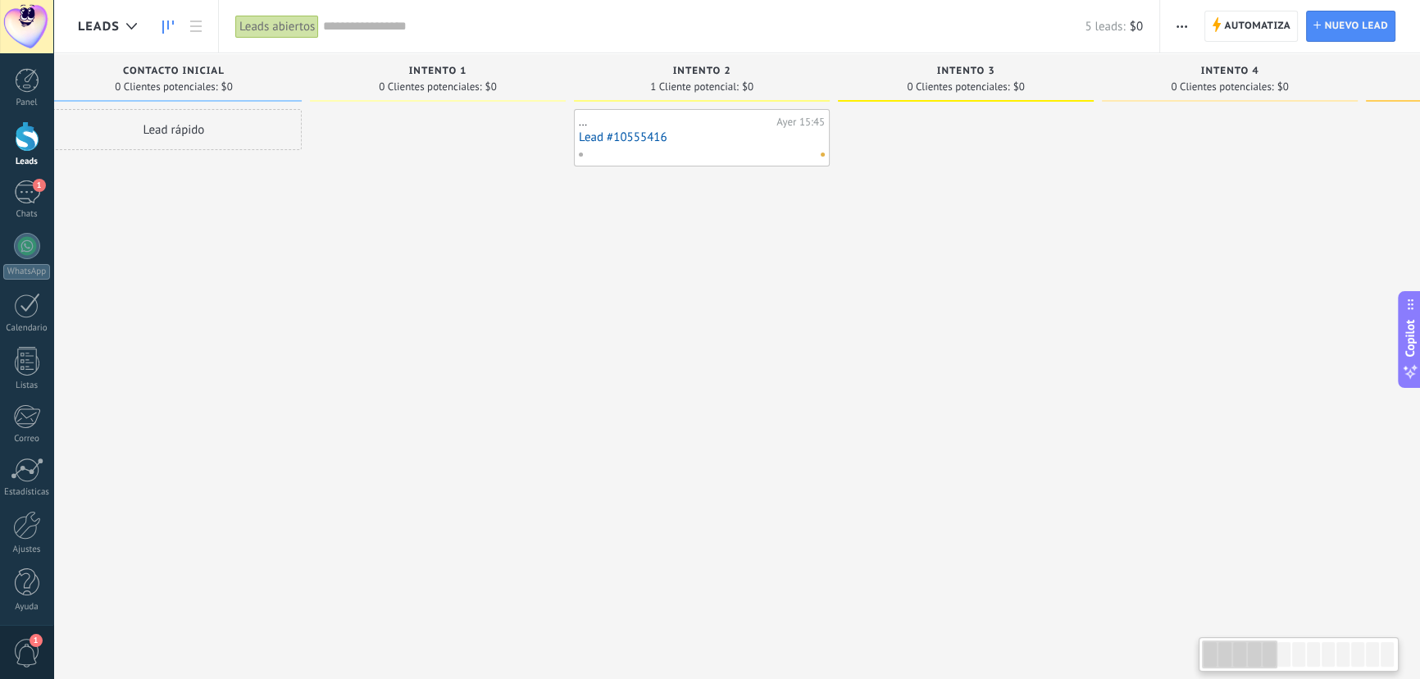
scroll to position [0, 0]
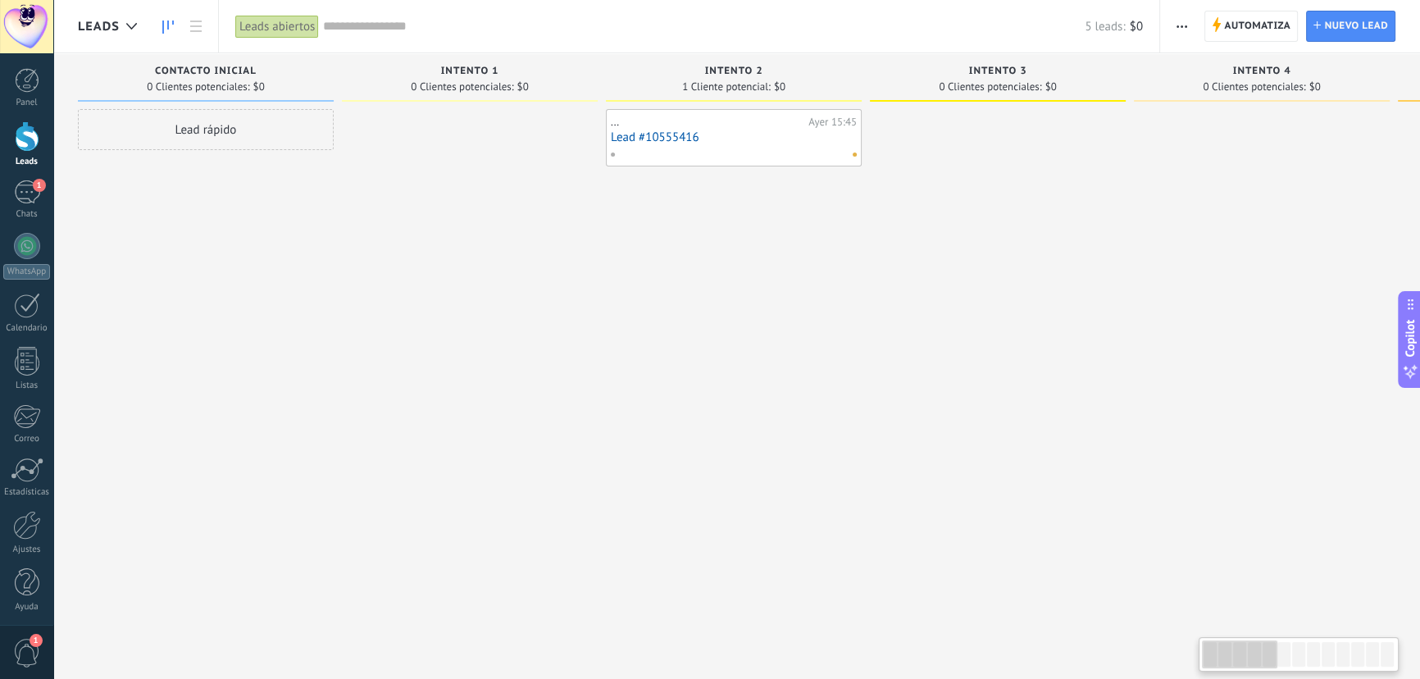
drag, startPoint x: 429, startPoint y: 318, endPoint x: 831, endPoint y: 298, distance: 402.4
click at [831, 298] on div "... [DATE] 15:45 Lead #10555416" at bounding box center [734, 341] width 256 height 465
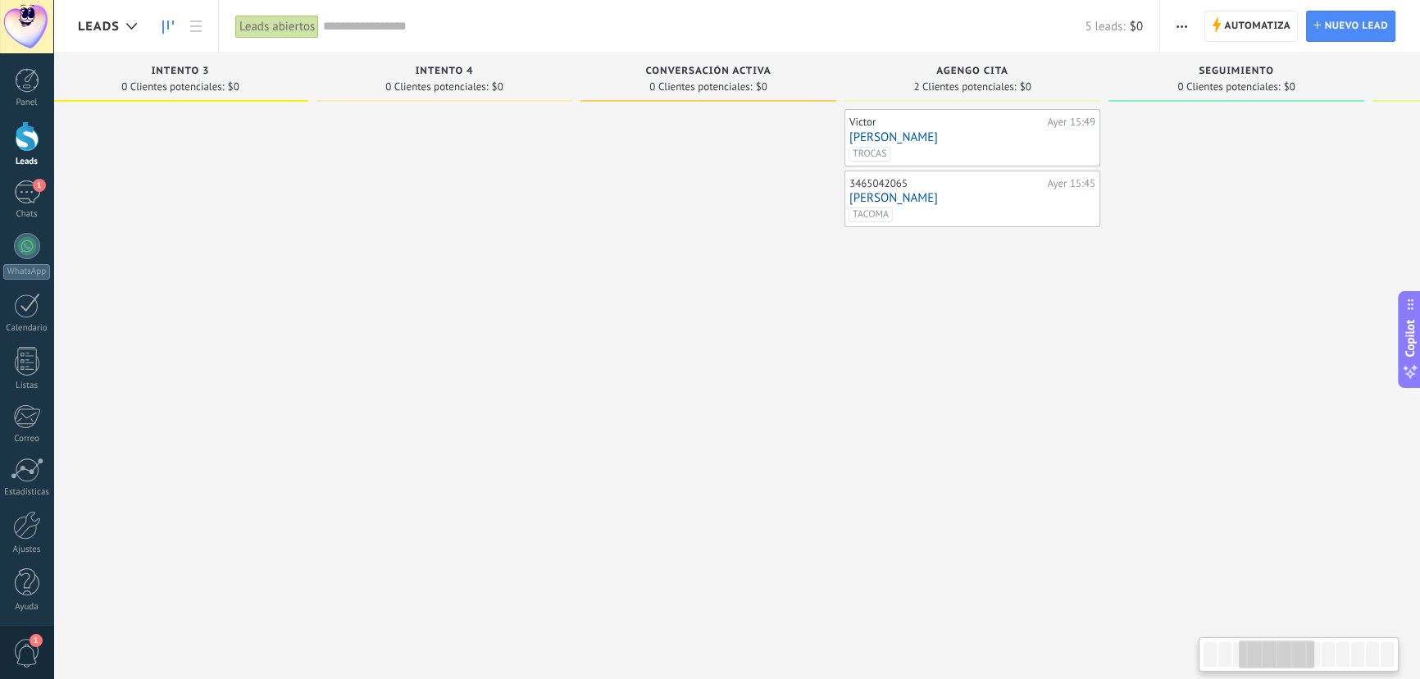
drag, startPoint x: 964, startPoint y: 296, endPoint x: 147, endPoint y: 316, distance: 817.9
click at [147, 316] on div at bounding box center [180, 341] width 256 height 465
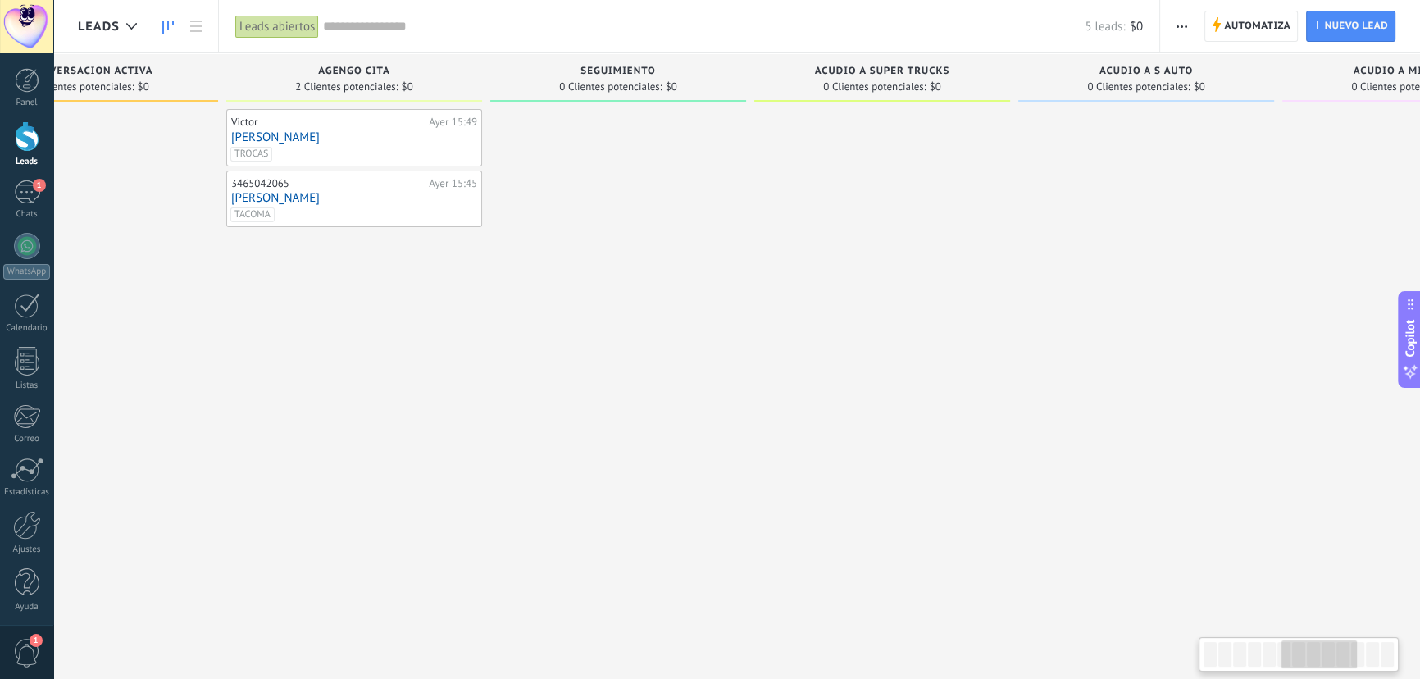
drag, startPoint x: 544, startPoint y: 327, endPoint x: 349, endPoint y: 321, distance: 194.4
click at [349, 321] on div "[PERSON_NAME][DATE] 15:49 [PERSON_NAME] [GEOGRAPHIC_DATA] 3465042065 [DATE] 15:…" at bounding box center [354, 341] width 256 height 465
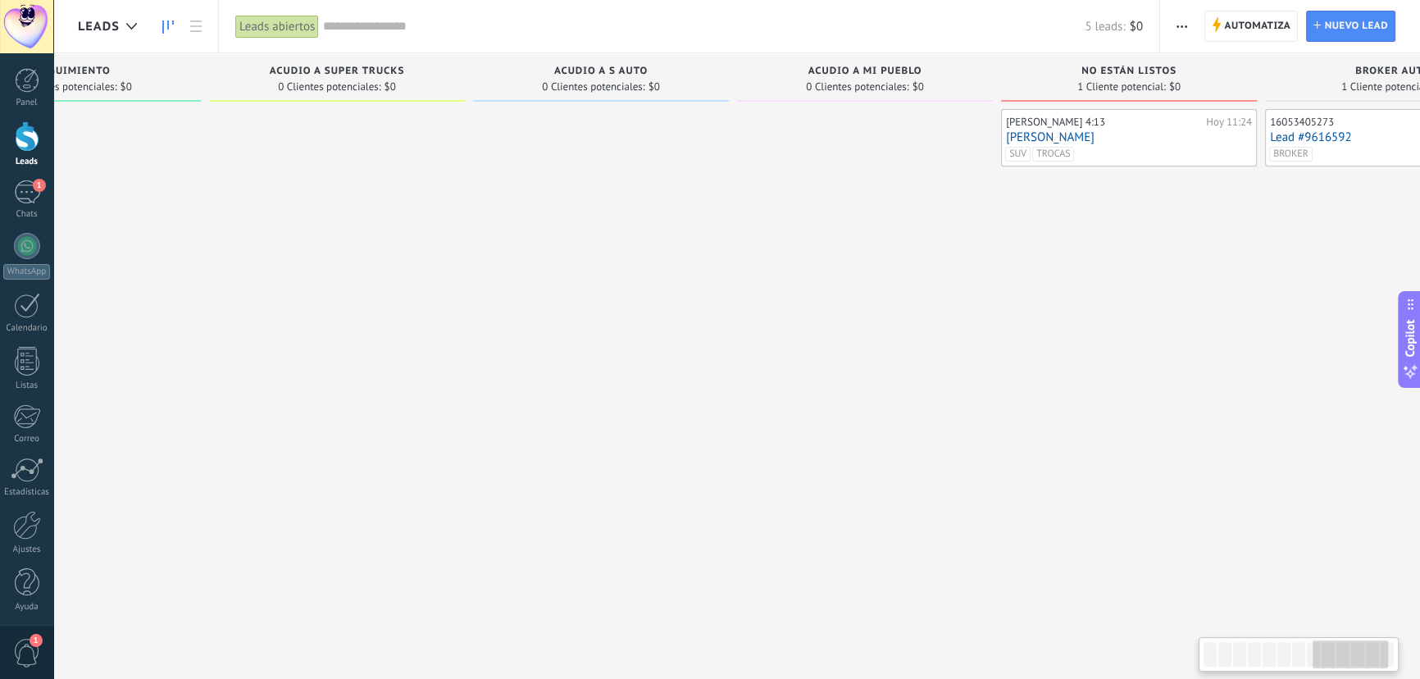
drag, startPoint x: 961, startPoint y: 321, endPoint x: 435, endPoint y: 326, distance: 526.5
click at [435, 326] on div at bounding box center [337, 341] width 256 height 465
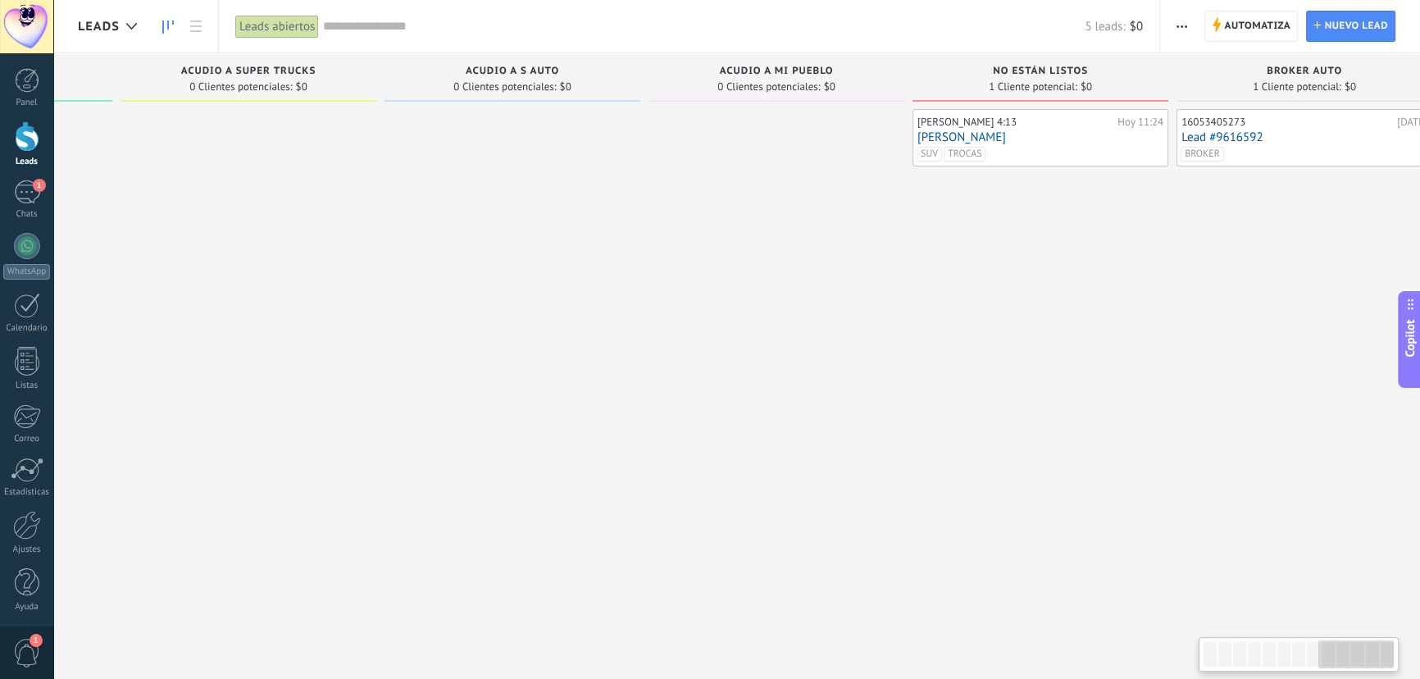
drag, startPoint x: 855, startPoint y: 317, endPoint x: 1009, endPoint y: 321, distance: 153.4
click at [905, 305] on div at bounding box center [777, 341] width 256 height 465
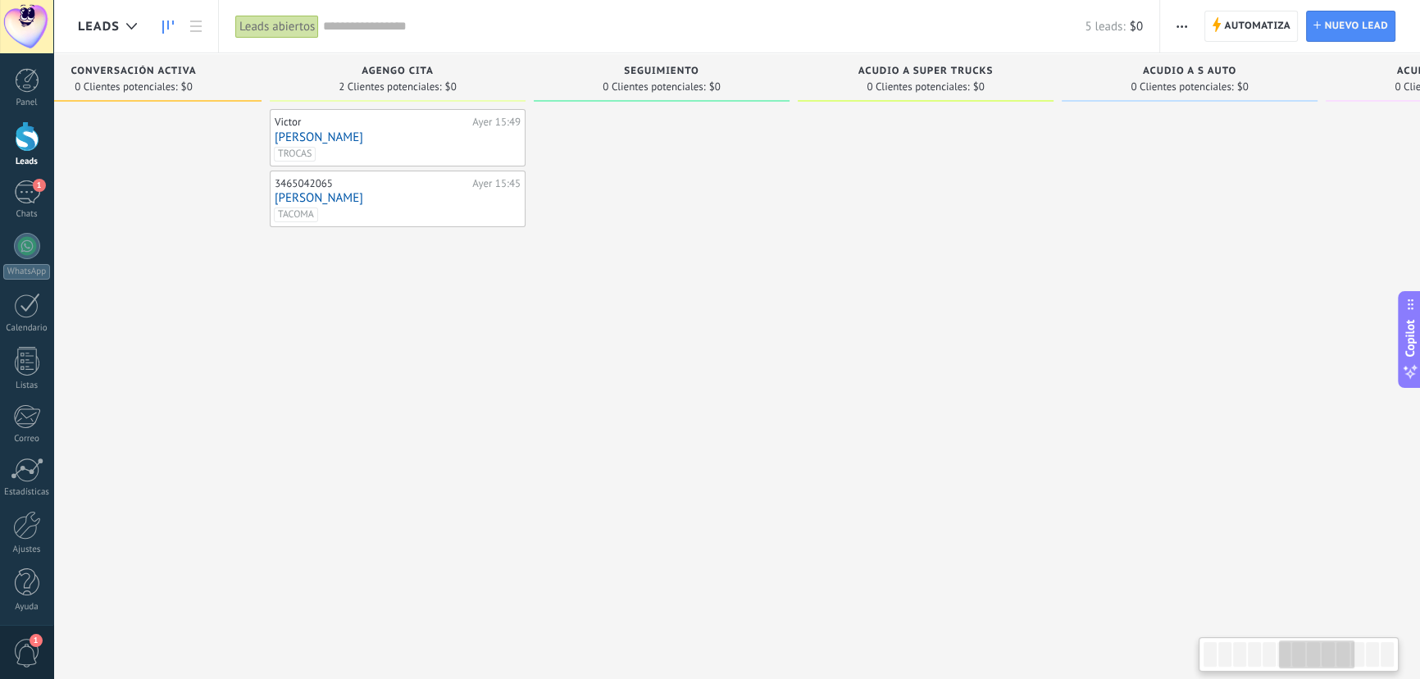
drag, startPoint x: 575, startPoint y: 361, endPoint x: 907, endPoint y: 318, distance: 334.9
click at [907, 318] on div at bounding box center [926, 341] width 256 height 465
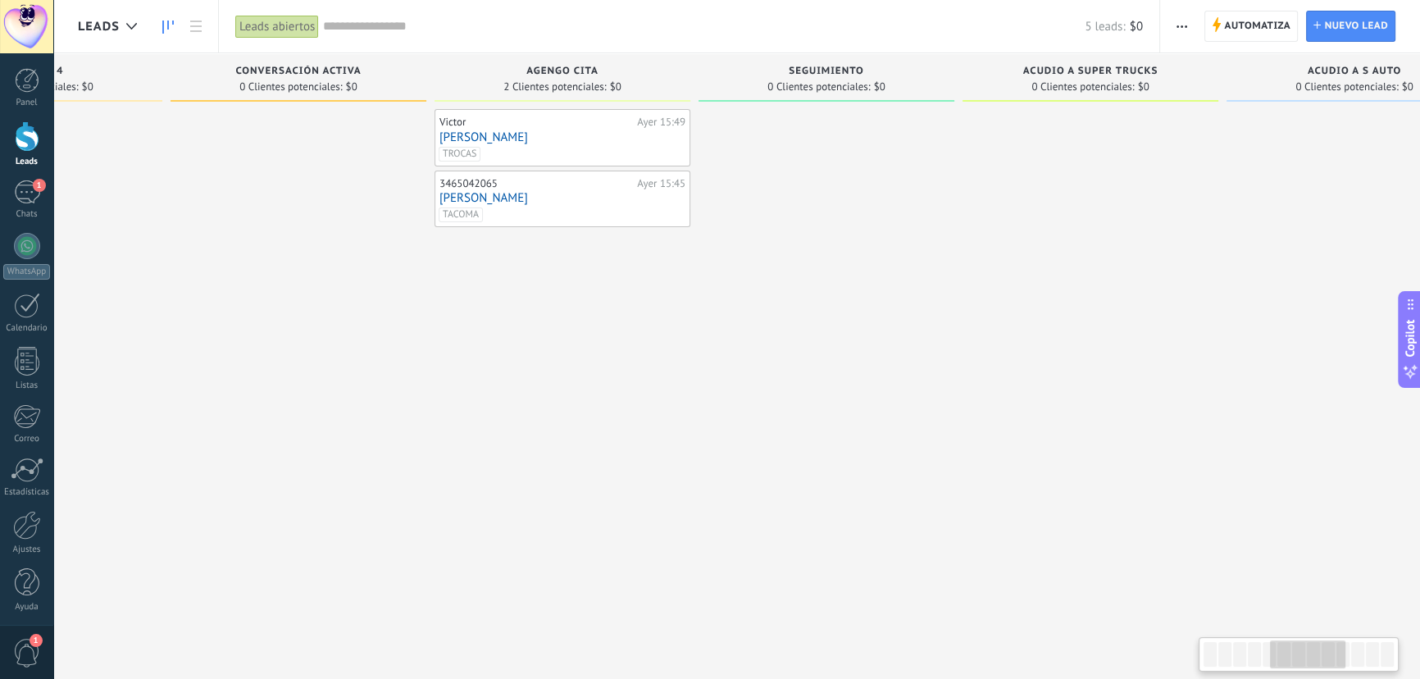
scroll to position [0, 1224]
drag, startPoint x: 342, startPoint y: 322, endPoint x: 489, endPoint y: 323, distance: 146.8
click at [489, 323] on div "[PERSON_NAME][DATE] 15:49 [PERSON_NAME] [GEOGRAPHIC_DATA] 3465042065 [DATE] 15:…" at bounding box center [567, 341] width 256 height 465
